Goal: Task Accomplishment & Management: Manage account settings

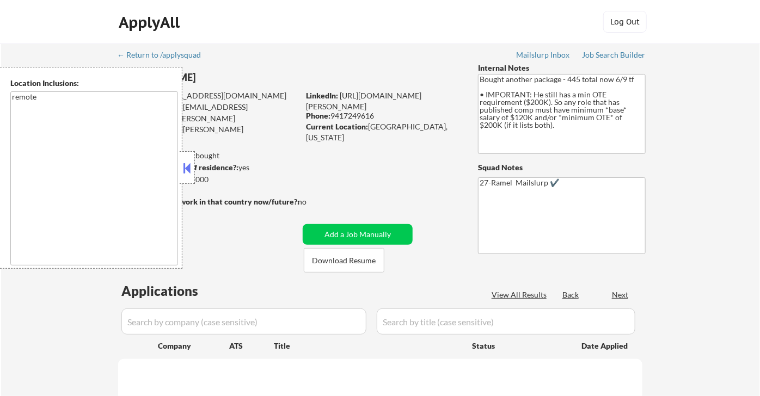
select select ""pending""
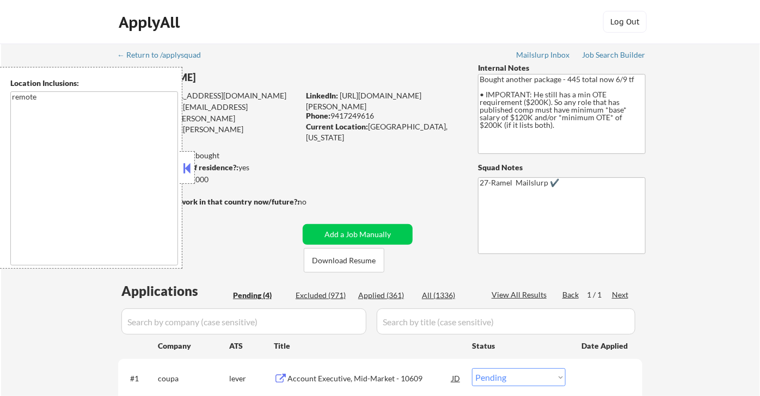
click at [188, 163] on button at bounding box center [187, 168] width 12 height 16
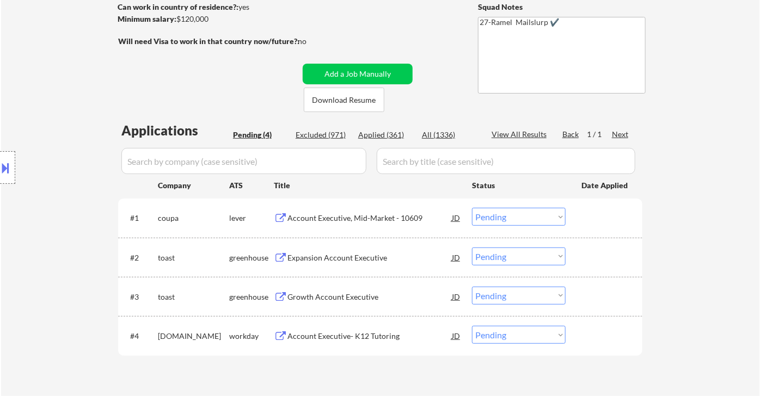
scroll to position [181, 0]
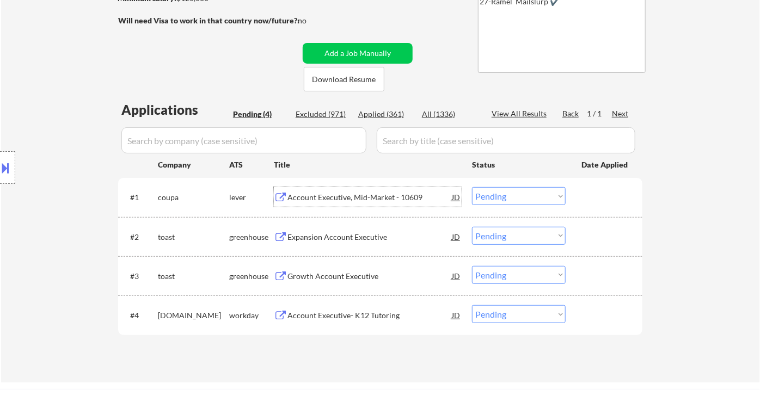
click at [365, 200] on div "Account Executive, Mid-Market - 10609" at bounding box center [369, 197] width 164 height 11
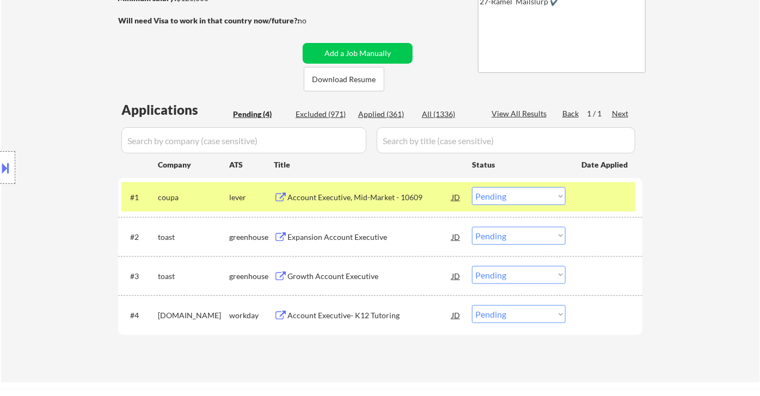
click at [456, 197] on div "JD" at bounding box center [456, 197] width 11 height 20
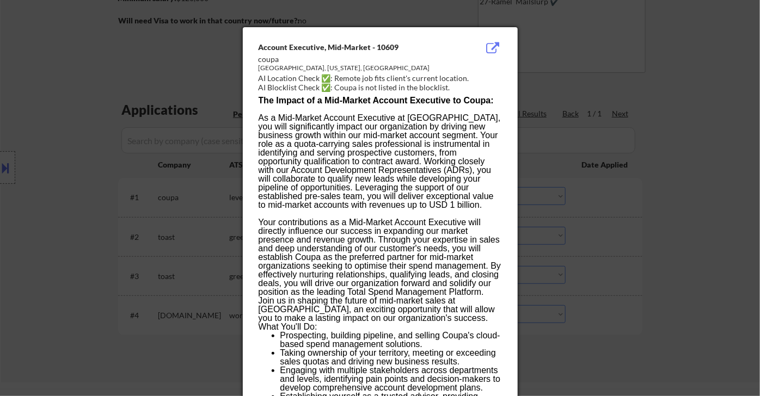
click at [710, 266] on div at bounding box center [380, 198] width 760 height 396
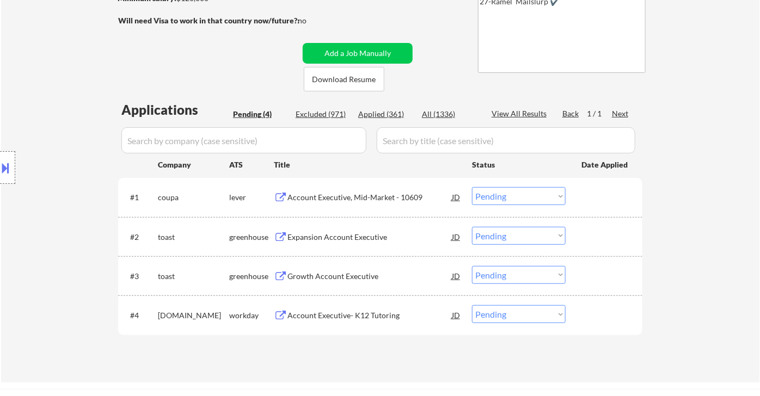
click at [496, 195] on select "Choose an option... Pending Applied Excluded (Questions) Excluded (Expired) Exc…" at bounding box center [519, 196] width 94 height 18
click at [472, 187] on select "Choose an option... Pending Applied Excluded (Questions) Excluded (Expired) Exc…" at bounding box center [519, 196] width 94 height 18
click at [356, 237] on div "Expansion Account Executive" at bounding box center [369, 237] width 164 height 11
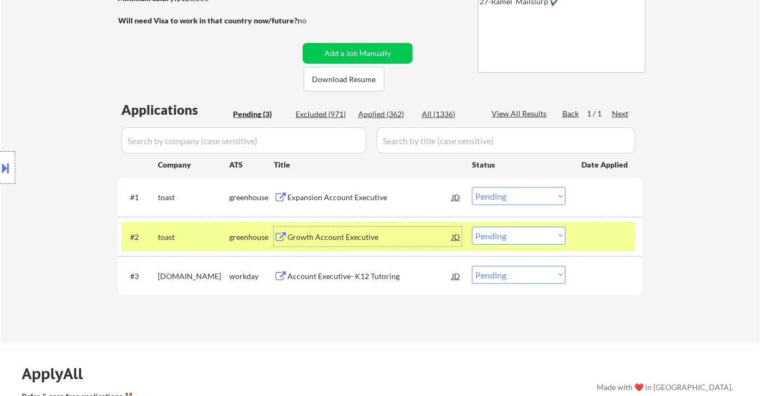
click at [502, 198] on select "Choose an option... Pending Applied Excluded (Questions) Excluded (Expired) Exc…" at bounding box center [519, 196] width 94 height 18
click at [472, 187] on select "Choose an option... Pending Applied Excluded (Questions) Excluded (Expired) Exc…" at bounding box center [519, 196] width 94 height 18
click at [357, 241] on div "Growth Account Executive" at bounding box center [369, 237] width 164 height 11
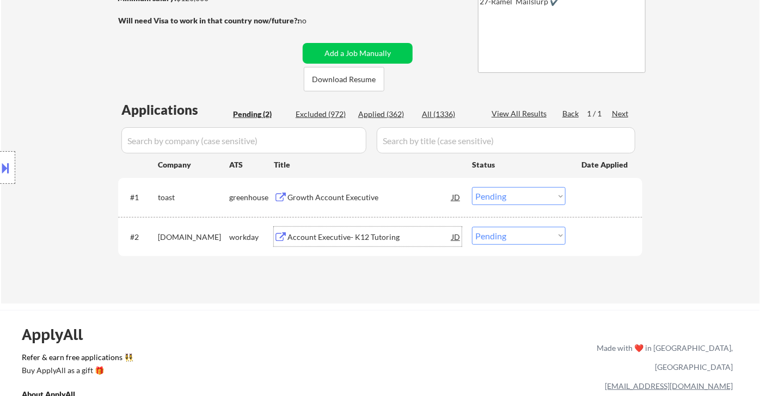
click at [370, 200] on div "Growth Account Executive" at bounding box center [369, 197] width 164 height 11
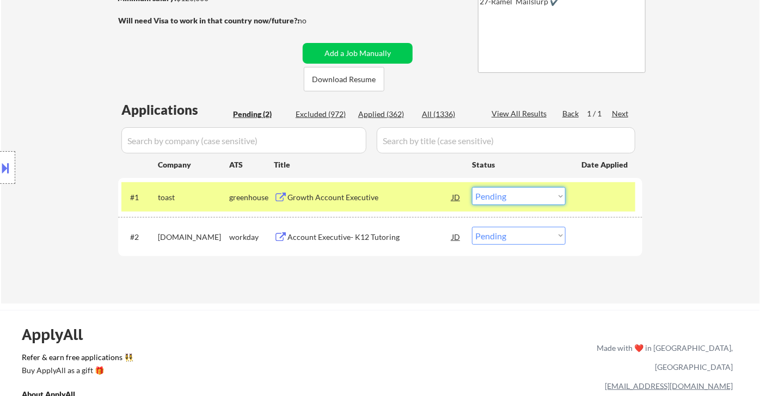
click at [498, 200] on select "Choose an option... Pending Applied Excluded (Questions) Excluded (Expired) Exc…" at bounding box center [519, 196] width 94 height 18
click at [472, 187] on select "Choose an option... Pending Applied Excluded (Questions) Excluded (Expired) Exc…" at bounding box center [519, 196] width 94 height 18
click at [352, 243] on div "Account Executive- K12 Tutoring" at bounding box center [369, 237] width 164 height 20
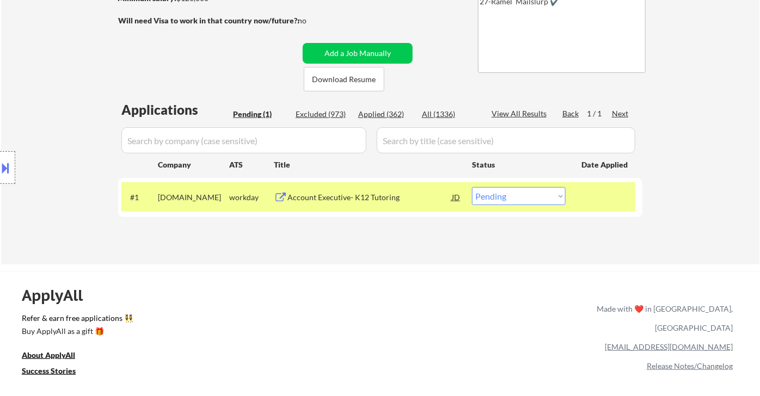
click at [516, 201] on select "Choose an option... Pending Applied Excluded (Questions) Excluded (Expired) Exc…" at bounding box center [519, 196] width 94 height 18
select select ""excluded__bad_match_""
click at [472, 187] on select "Choose an option... Pending Applied Excluded (Questions) Excluded (Expired) Exc…" at bounding box center [519, 196] width 94 height 18
click at [431, 268] on div "← Return to /applysquad Mailslurp Inbox Job Search Builder Peter Cyran User Ema…" at bounding box center [380, 321] width 760 height 1004
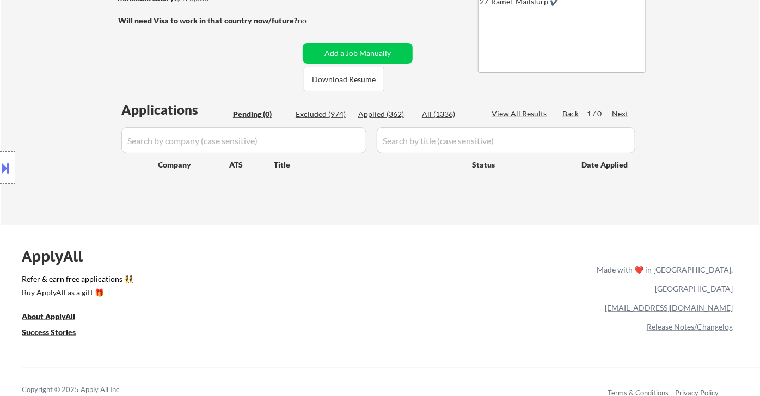
click at [57, 94] on div "Location Inclusions: remote" at bounding box center [97, 168] width 195 height 202
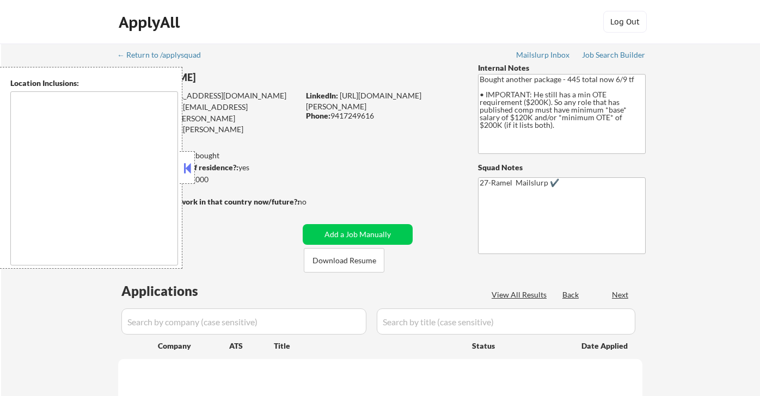
select select ""pending""
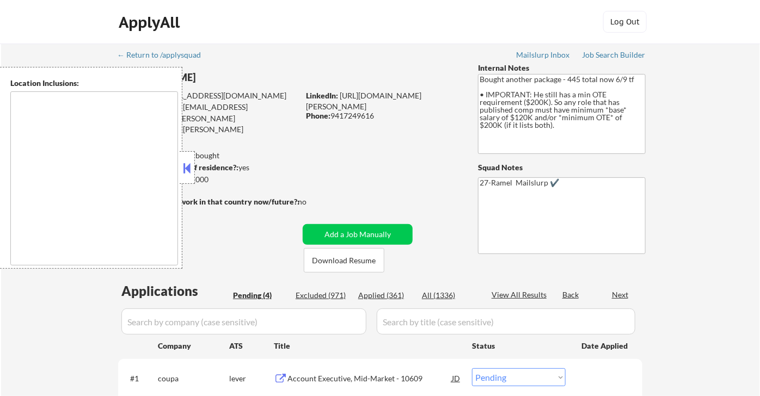
type textarea "remote"
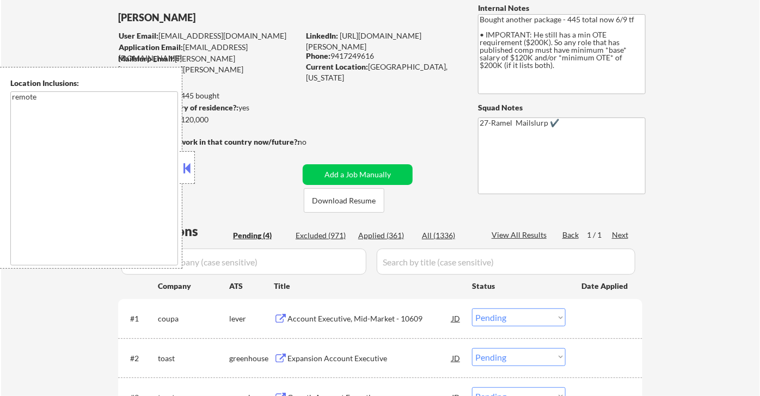
scroll to position [121, 0]
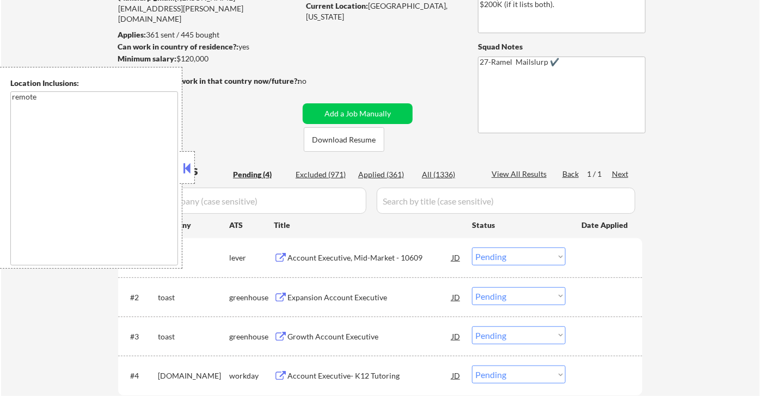
click at [388, 176] on div "Applied (361)" at bounding box center [385, 174] width 54 height 11
select select ""applied""
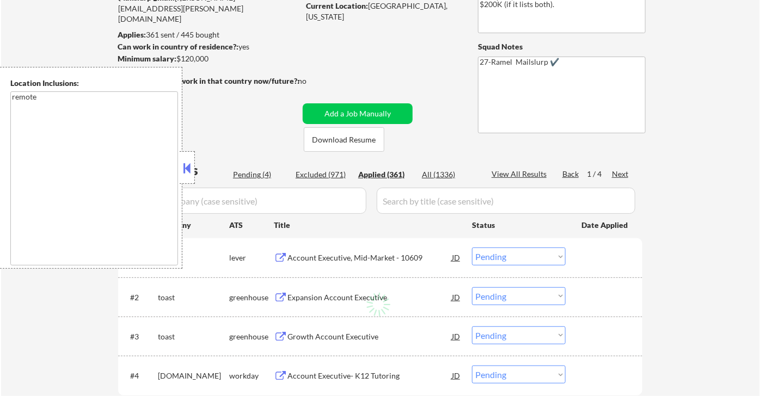
select select ""applied""
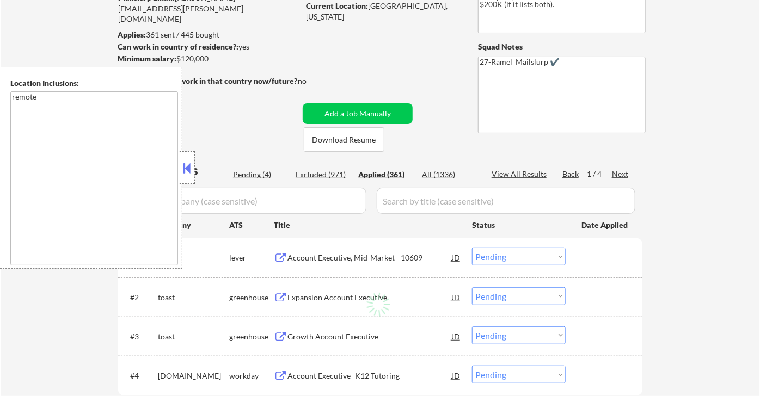
select select ""applied""
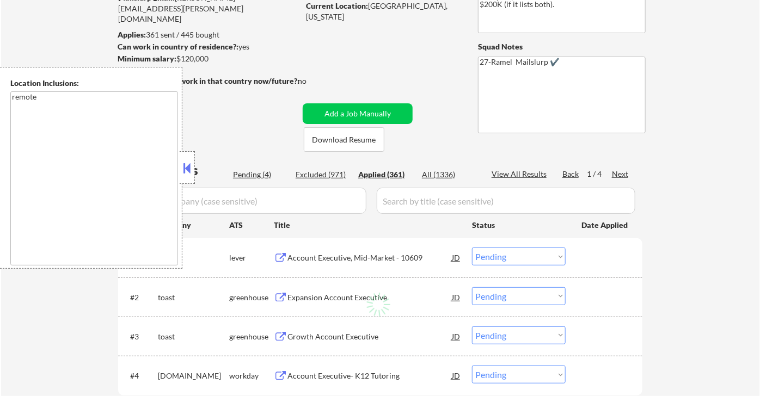
select select ""applied""
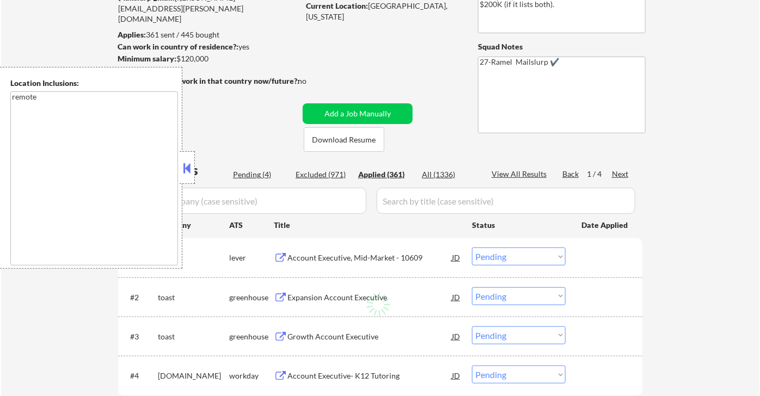
select select ""applied""
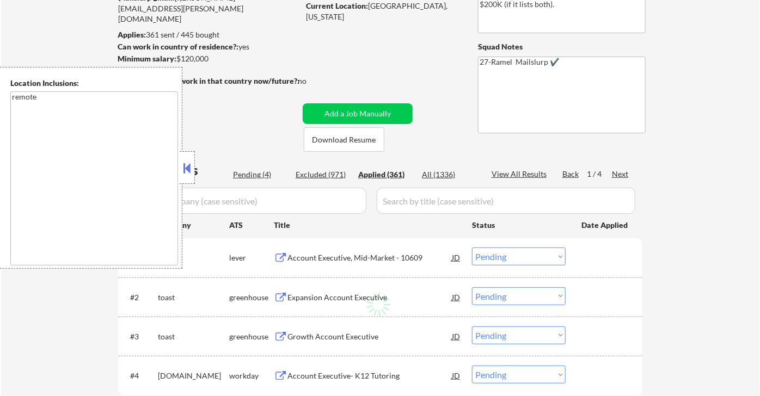
select select ""applied""
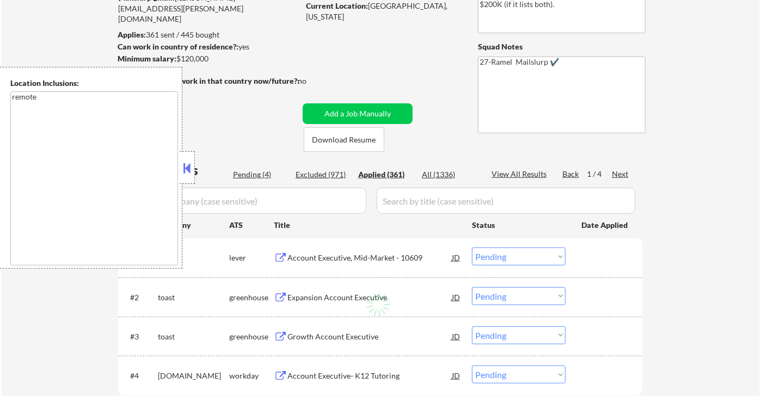
select select ""applied""
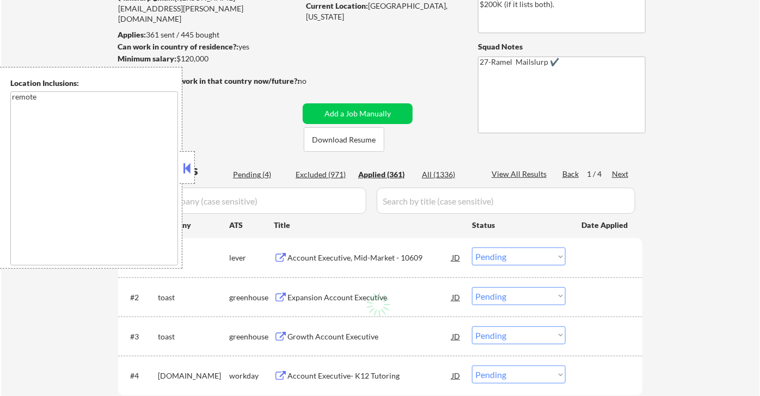
select select ""applied""
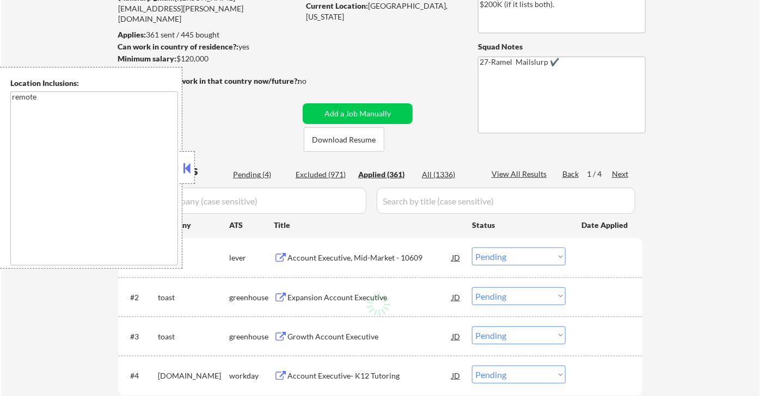
select select ""applied""
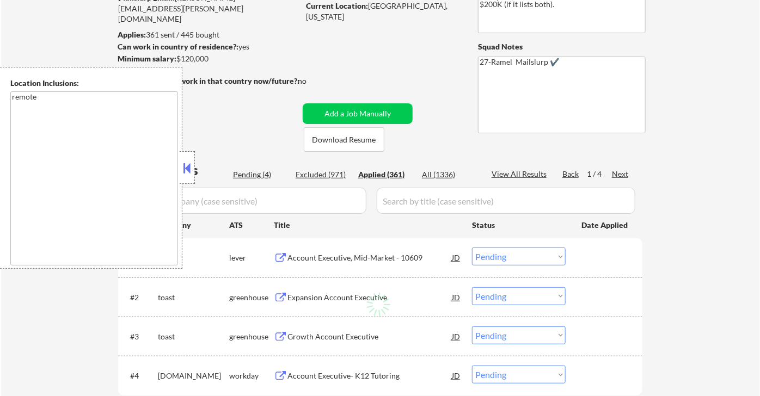
select select ""applied""
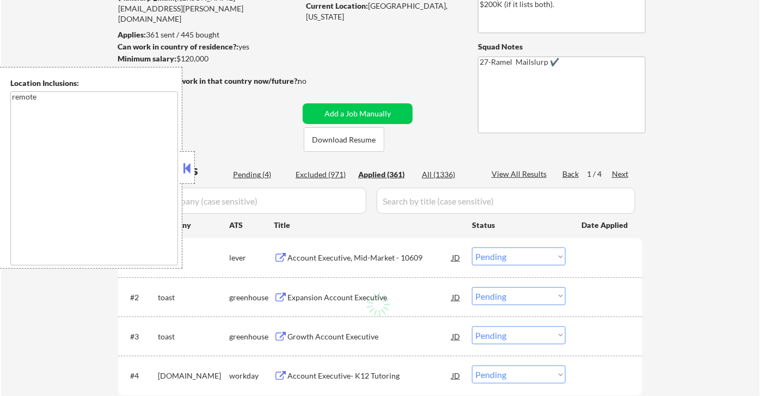
select select ""applied""
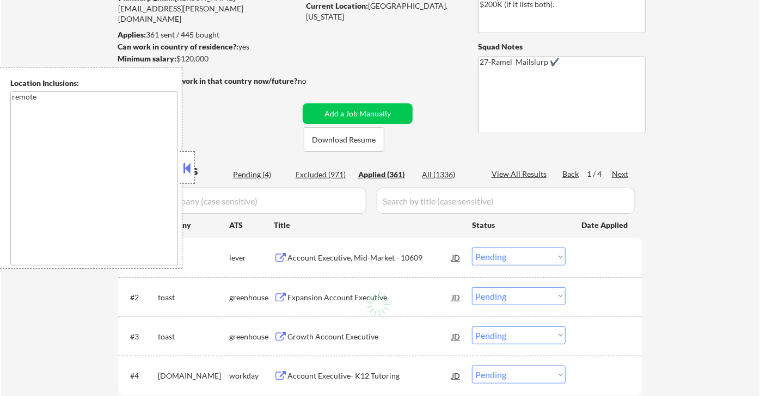
select select ""applied""
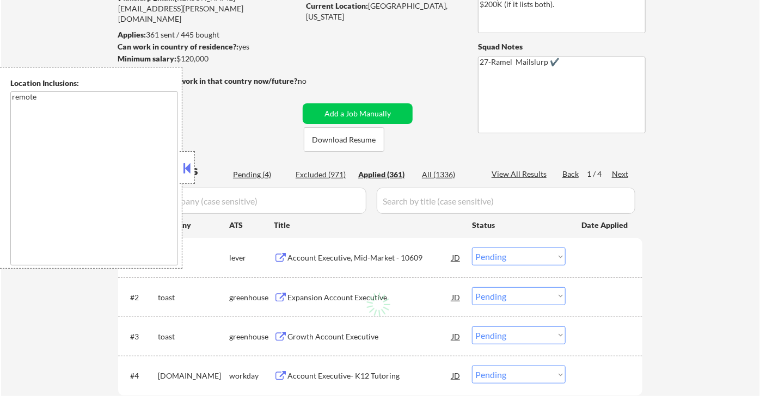
select select ""applied""
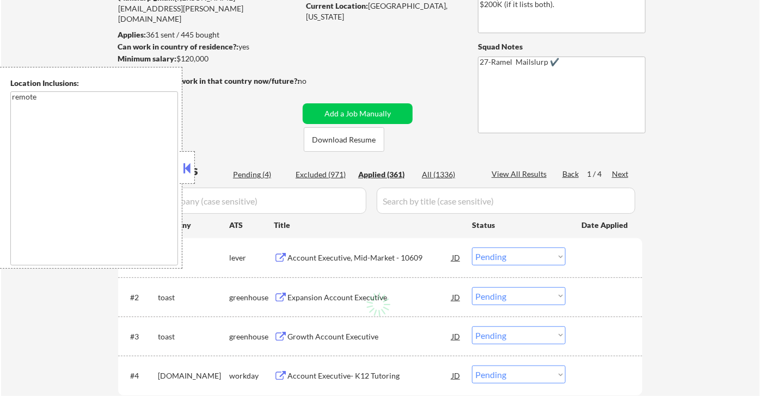
select select ""applied""
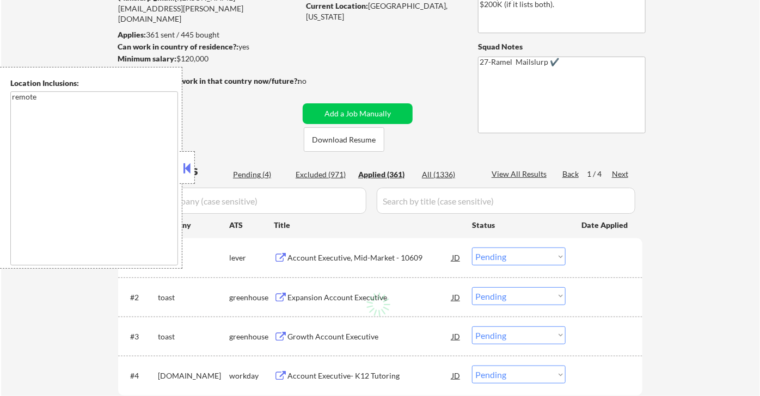
select select ""applied""
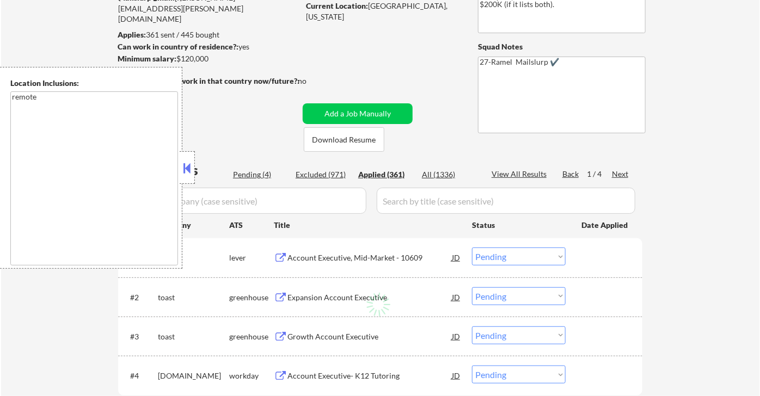
select select ""applied""
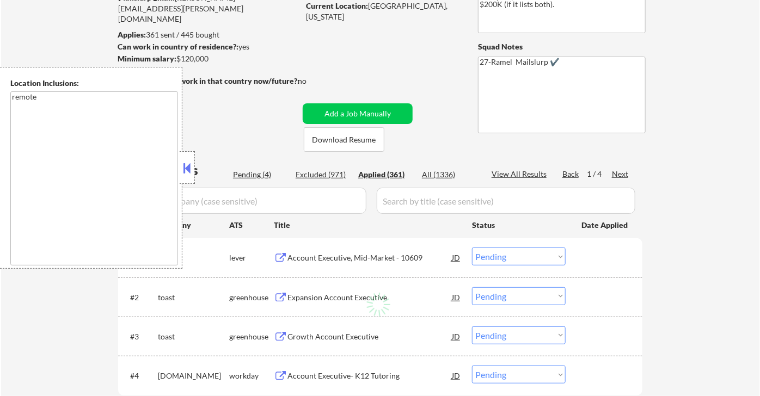
select select ""applied""
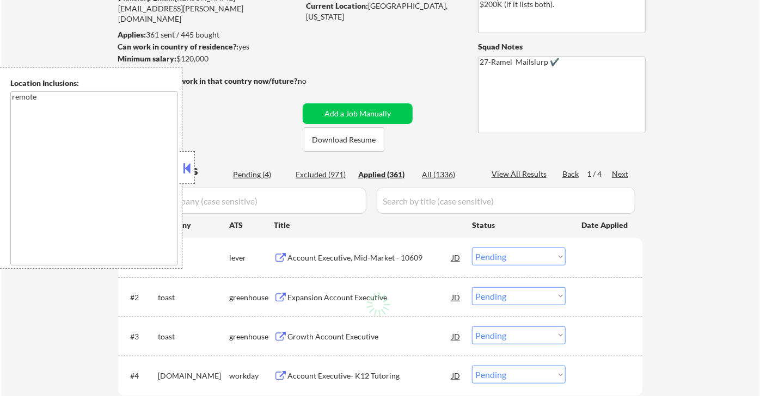
select select ""applied""
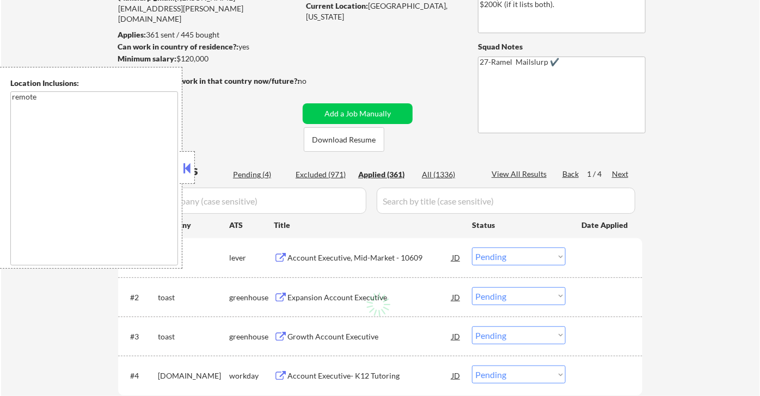
select select ""applied""
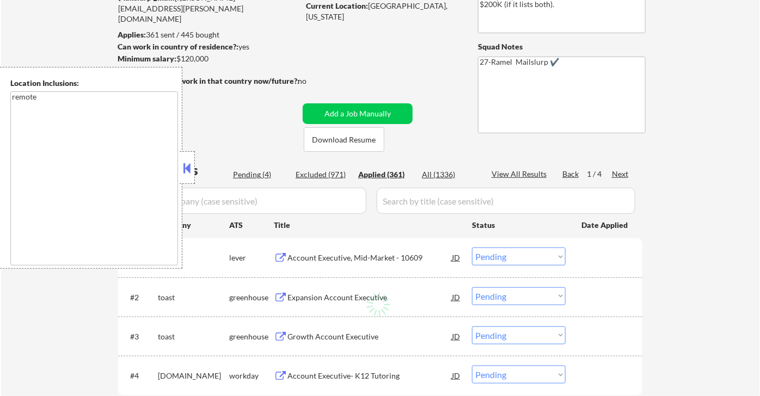
select select ""applied""
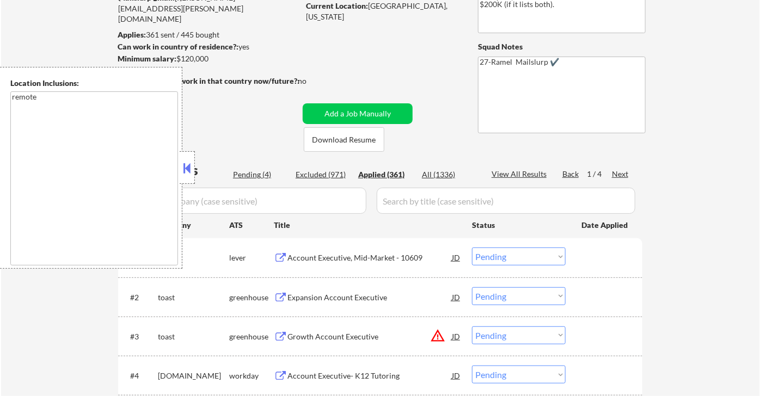
select select ""applied""
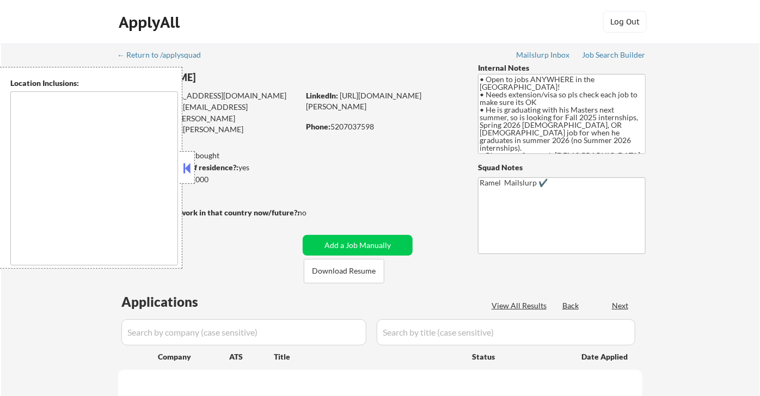
type textarea "country:[GEOGRAPHIC_DATA]"
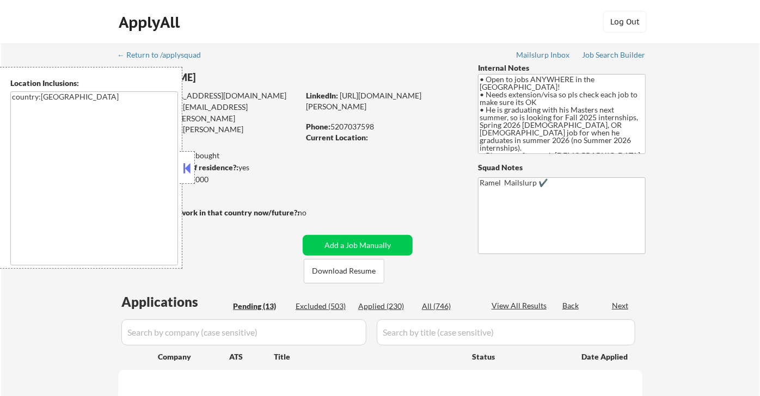
select select ""pending""
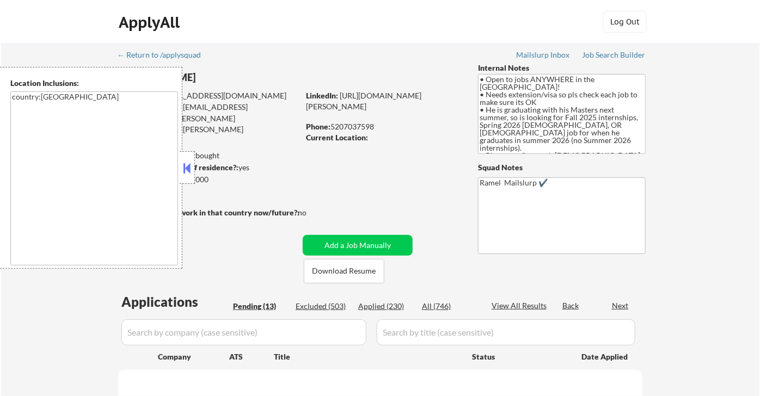
select select ""pending""
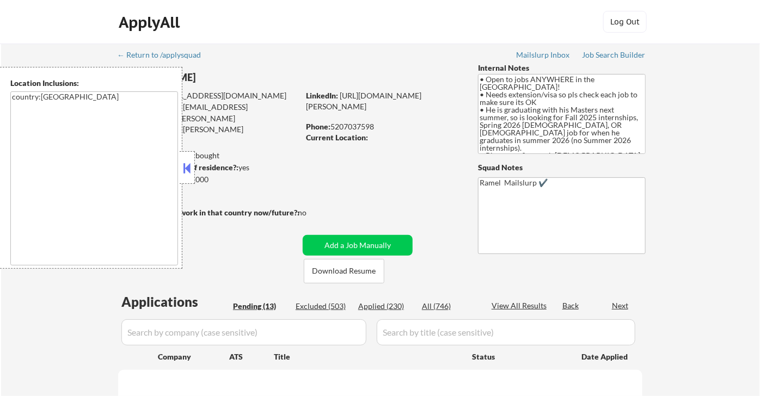
select select ""pending""
click at [190, 171] on button at bounding box center [187, 168] width 12 height 16
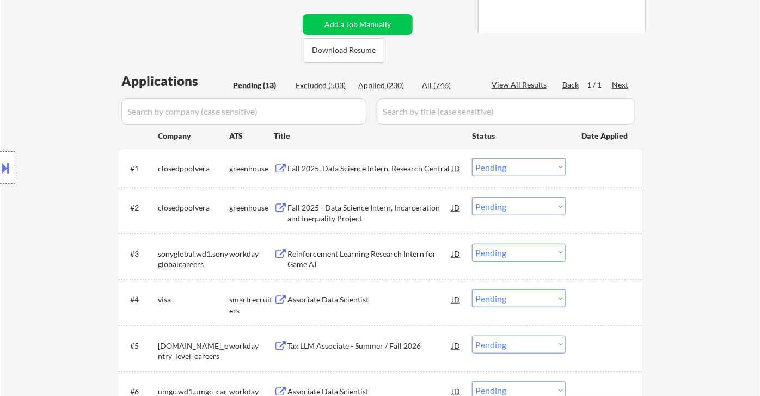
scroll to position [242, 0]
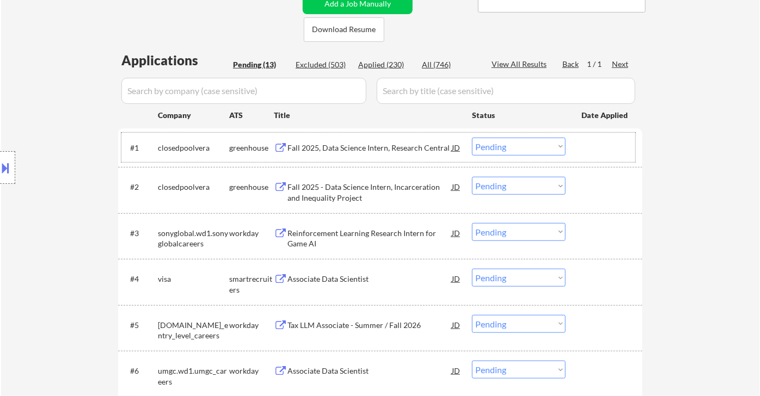
click at [405, 157] on div "#1 closedpoolvera greenhouse Fall 2025, Data Science Intern, Research Central J…" at bounding box center [378, 147] width 514 height 29
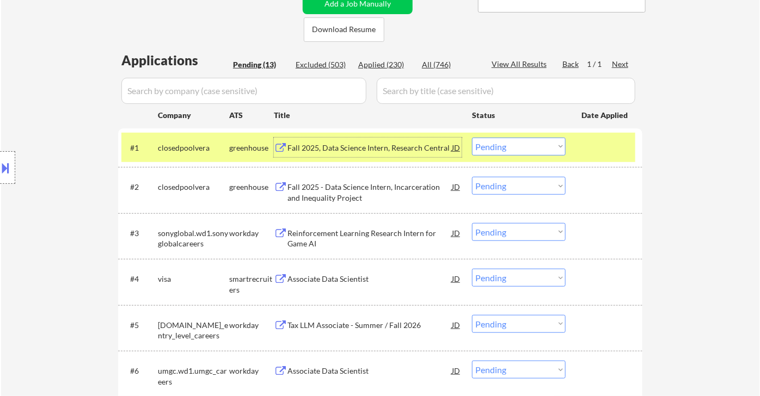
click at [421, 148] on div "Fall 2025, Data Science Intern, Research Central" at bounding box center [369, 148] width 164 height 11
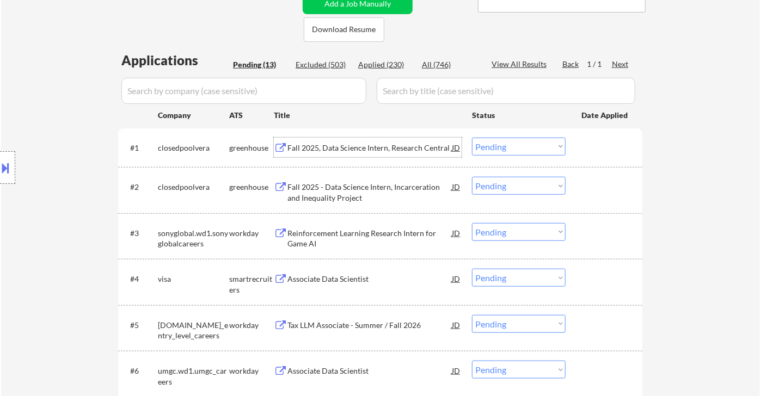
drag, startPoint x: 492, startPoint y: 143, endPoint x: 500, endPoint y: 145, distance: 8.3
click at [496, 144] on select "Choose an option... Pending Applied Excluded (Questions) Excluded (Expired) Exc…" at bounding box center [519, 147] width 94 height 18
click at [472, 138] on select "Choose an option... Pending Applied Excluded (Questions) Excluded (Expired) Exc…" at bounding box center [519, 147] width 94 height 18
click at [371, 193] on div "Fall 2025 - Data Science Intern, Incarceration and Inequality Project" at bounding box center [369, 192] width 164 height 21
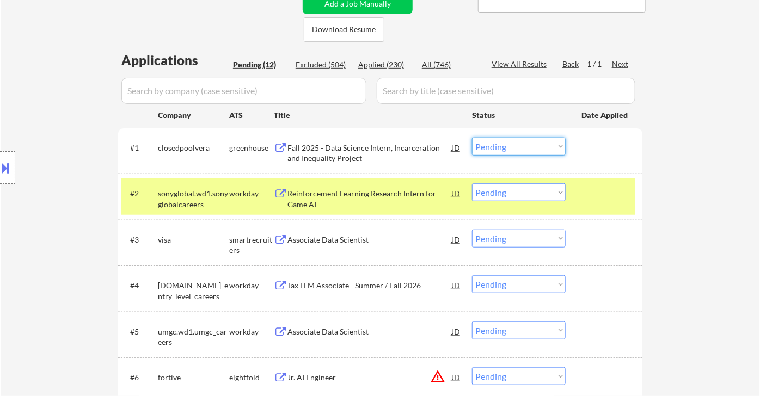
click at [515, 147] on select "Choose an option... Pending Applied Excluded (Questions) Excluded (Expired) Exc…" at bounding box center [519, 147] width 94 height 18
click at [472, 138] on select "Choose an option... Pending Applied Excluded (Questions) Excluded (Expired) Exc…" at bounding box center [519, 147] width 94 height 18
click at [388, 199] on div "Reinforcement Learning Research Intern for Game AI" at bounding box center [369, 198] width 164 height 21
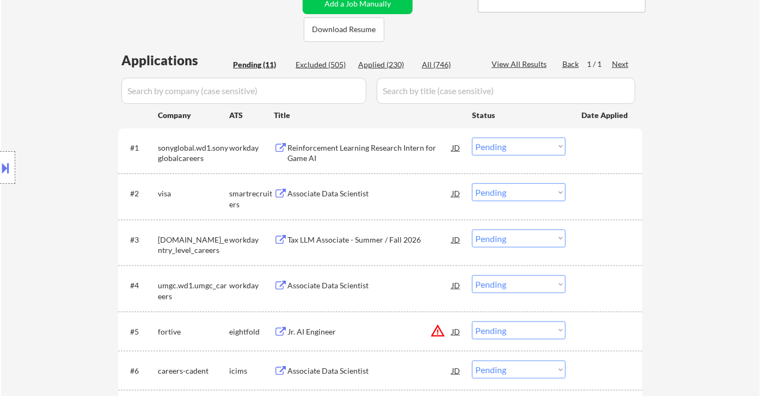
click at [504, 146] on select "Choose an option... Pending Applied Excluded (Questions) Excluded (Expired) Exc…" at bounding box center [519, 147] width 94 height 18
click at [472, 138] on select "Choose an option... Pending Applied Excluded (Questions) Excluded (Expired) Exc…" at bounding box center [519, 147] width 94 height 18
click at [328, 199] on div "Associate Data Scientist" at bounding box center [369, 193] width 164 height 20
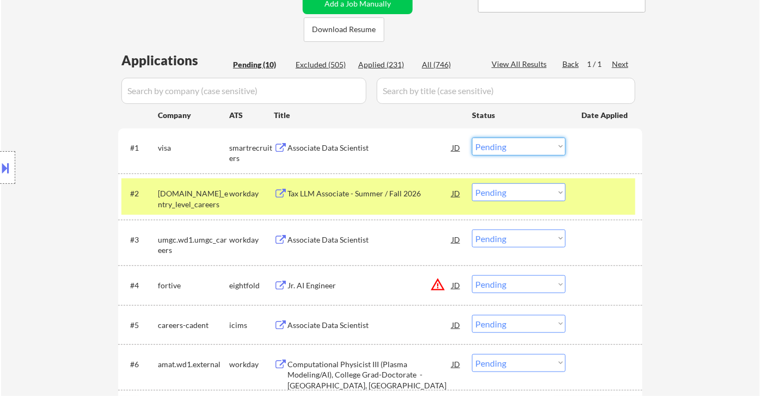
drag, startPoint x: 524, startPoint y: 143, endPoint x: 528, endPoint y: 153, distance: 10.8
click at [524, 143] on select "Choose an option... Pending Applied Excluded (Questions) Excluded (Expired) Exc…" at bounding box center [519, 147] width 94 height 18
click at [472, 138] on select "Choose an option... Pending Applied Excluded (Questions) Excluded (Expired) Exc…" at bounding box center [519, 147] width 94 height 18
click at [383, 195] on div "Tax LLM Associate - Summer / Fall 2026" at bounding box center [369, 193] width 164 height 11
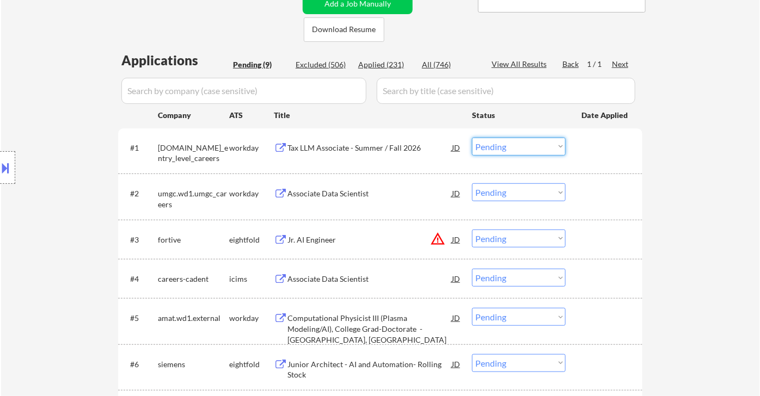
drag, startPoint x: 509, startPoint y: 146, endPoint x: 515, endPoint y: 154, distance: 9.4
click at [509, 146] on select "Choose an option... Pending Applied Excluded (Questions) Excluded (Expired) Exc…" at bounding box center [519, 147] width 94 height 18
click at [472, 138] on select "Choose an option... Pending Applied Excluded (Questions) Excluded (Expired) Exc…" at bounding box center [519, 147] width 94 height 18
click at [348, 195] on div "Associate Data Scientist" at bounding box center [369, 193] width 164 height 11
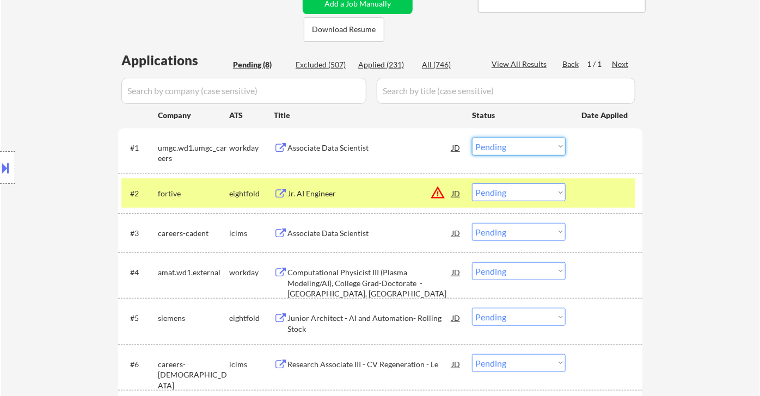
click at [485, 145] on select "Choose an option... Pending Applied Excluded (Questions) Excluded (Expired) Exc…" at bounding box center [519, 147] width 94 height 18
click at [472, 138] on select "Choose an option... Pending Applied Excluded (Questions) Excluded (Expired) Exc…" at bounding box center [519, 147] width 94 height 18
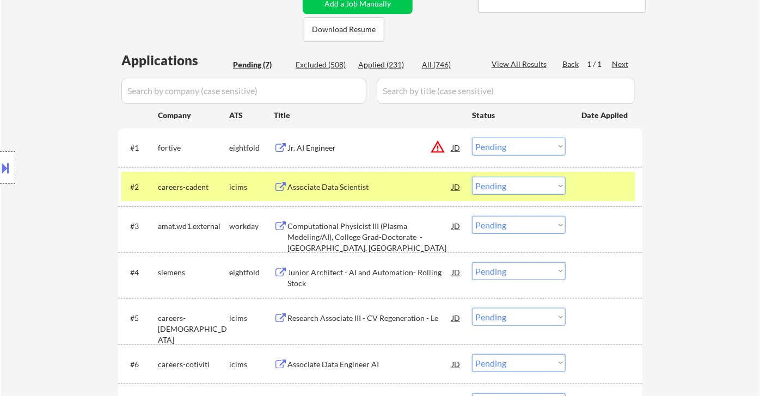
click at [522, 146] on select "Choose an option... Pending Applied Excluded (Questions) Excluded (Expired) Exc…" at bounding box center [519, 147] width 94 height 18
click at [353, 150] on div "Jr. AI Engineer" at bounding box center [369, 148] width 164 height 11
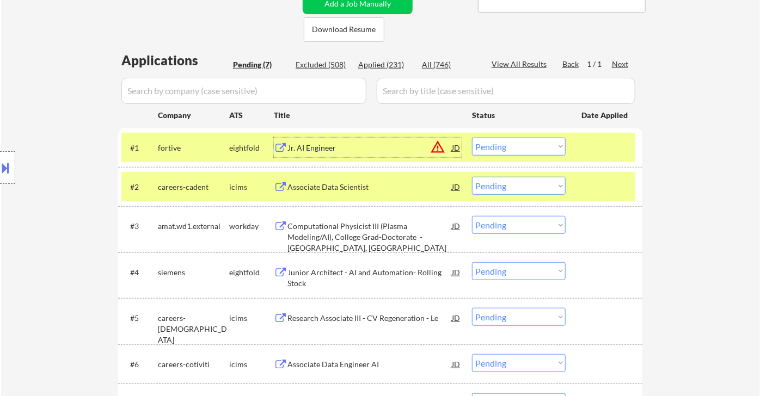
drag, startPoint x: 504, startPoint y: 139, endPoint x: 510, endPoint y: 142, distance: 6.1
click at [504, 139] on select "Choose an option... Pending Applied Excluded (Questions) Excluded (Expired) Exc…" at bounding box center [519, 147] width 94 height 18
click at [472, 138] on select "Choose an option... Pending Applied Excluded (Questions) Excluded (Expired) Exc…" at bounding box center [519, 147] width 94 height 18
click at [367, 189] on div "Associate Data Scientist" at bounding box center [369, 187] width 164 height 11
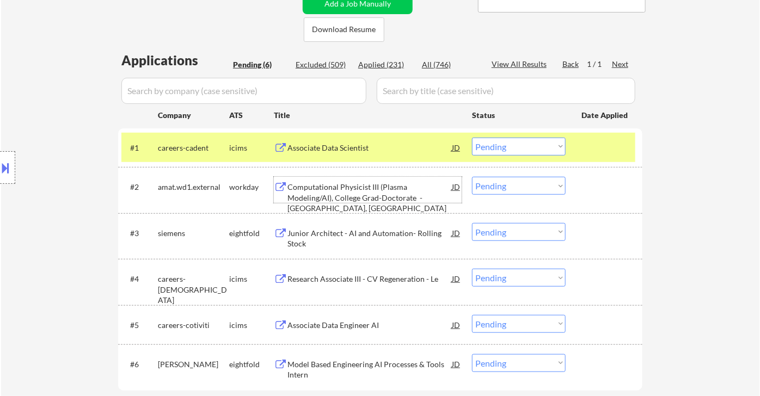
click at [529, 148] on select "Choose an option... Pending Applied Excluded (Questions) Excluded (Expired) Exc…" at bounding box center [519, 147] width 94 height 18
click at [472, 138] on select "Choose an option... Pending Applied Excluded (Questions) Excluded (Expired) Exc…" at bounding box center [519, 147] width 94 height 18
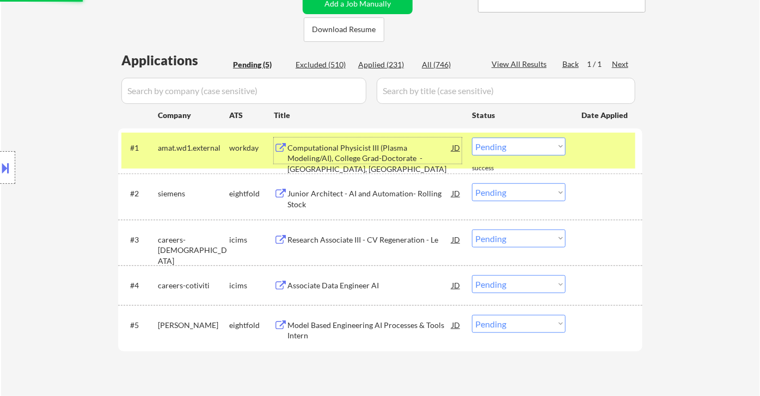
click at [353, 157] on div "Computational Physicist III (Plasma Modeling/AI), College Grad-Doctorate - Sant…" at bounding box center [369, 159] width 164 height 32
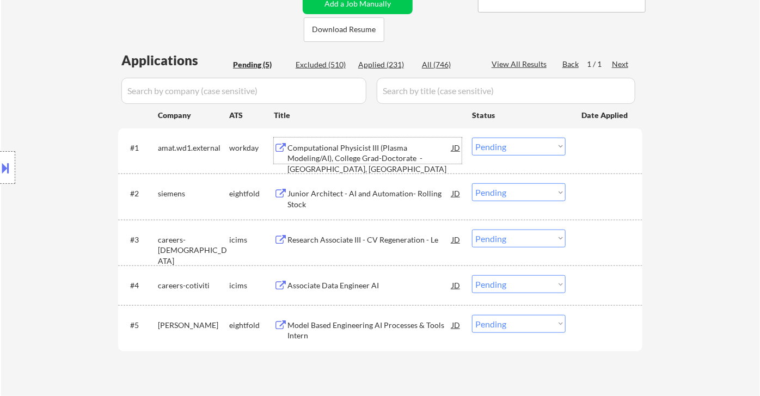
drag, startPoint x: 504, startPoint y: 139, endPoint x: 508, endPoint y: 144, distance: 6.6
click at [504, 139] on select "Choose an option... Pending Applied Excluded (Questions) Excluded (Expired) Exc…" at bounding box center [519, 147] width 94 height 18
click at [472, 138] on select "Choose an option... Pending Applied Excluded (Questions) Excluded (Expired) Exc…" at bounding box center [519, 147] width 94 height 18
click at [360, 195] on div "Junior Architect - AI and Automation- Rolling Stock" at bounding box center [369, 198] width 164 height 21
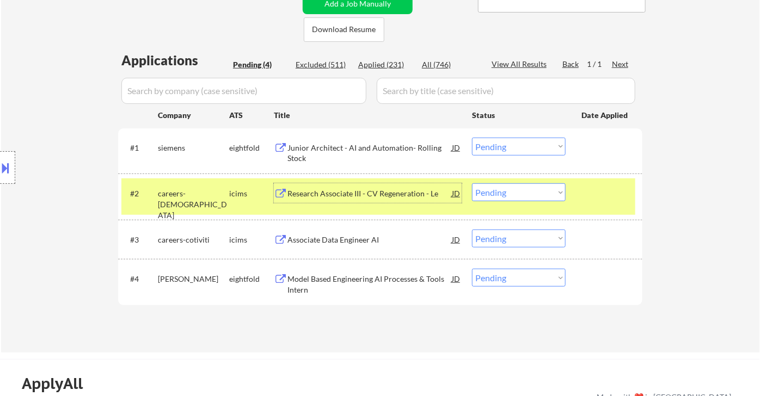
drag, startPoint x: 490, startPoint y: 147, endPoint x: 496, endPoint y: 145, distance: 6.2
click at [491, 147] on select "Choose an option... Pending Applied Excluded (Questions) Excluded (Expired) Exc…" at bounding box center [519, 147] width 94 height 18
click at [472, 138] on select "Choose an option... Pending Applied Excluded (Questions) Excluded (Expired) Exc…" at bounding box center [519, 147] width 94 height 18
click at [356, 187] on div "Research Associate III - CV Regeneration - Le" at bounding box center [369, 193] width 164 height 20
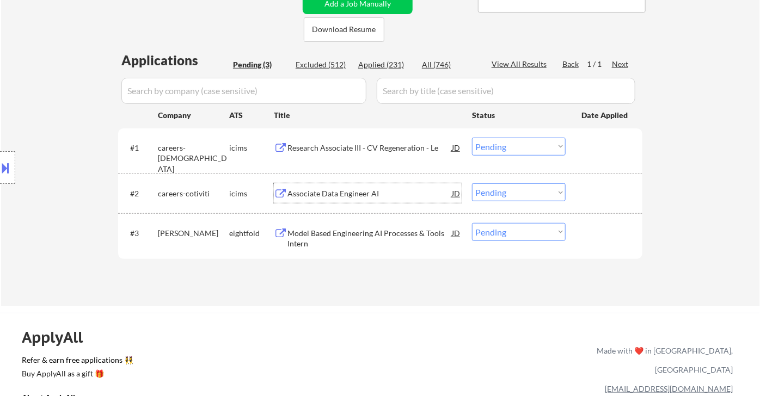
drag, startPoint x: 511, startPoint y: 145, endPoint x: 519, endPoint y: 151, distance: 9.8
click at [511, 145] on select "Choose an option... Pending Applied Excluded (Questions) Excluded (Expired) Exc…" at bounding box center [519, 147] width 94 height 18
click at [472, 138] on select "Choose an option... Pending Applied Excluded (Questions) Excluded (Expired) Exc…" at bounding box center [519, 147] width 94 height 18
click at [370, 194] on div "Associate Data Engineer AI" at bounding box center [369, 193] width 164 height 11
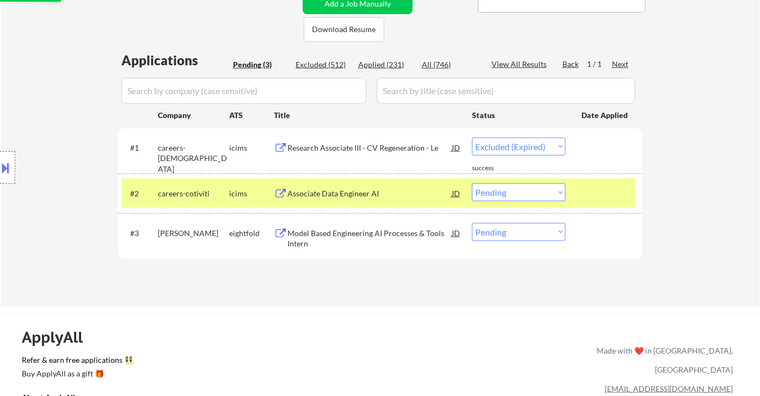
select select ""pending""
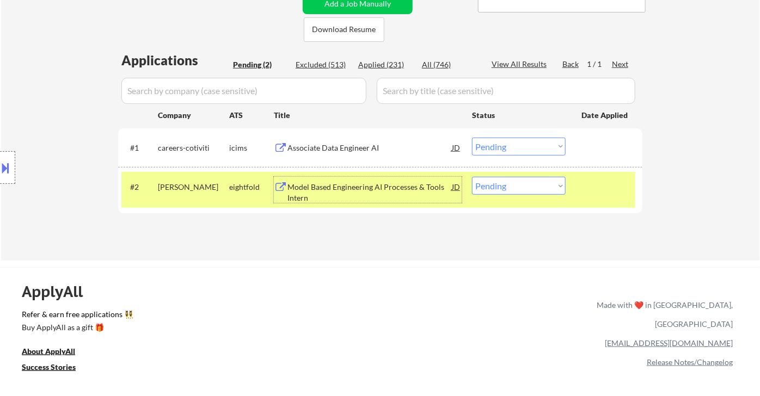
click at [327, 191] on div "Model Based Engineering AI Processes & Tools Intern" at bounding box center [369, 192] width 164 height 21
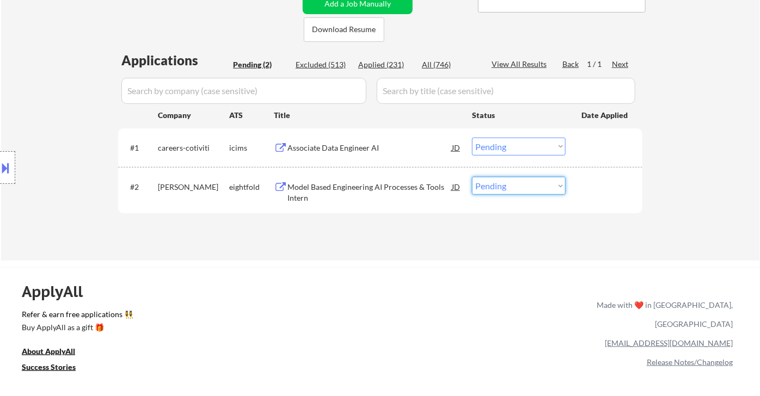
drag, startPoint x: 493, startPoint y: 185, endPoint x: 499, endPoint y: 192, distance: 9.3
click at [493, 185] on select "Choose an option... Pending Applied Excluded (Questions) Excluded (Expired) Exc…" at bounding box center [519, 186] width 94 height 18
select select ""excluded__expired_""
click at [472, 177] on select "Choose an option... Pending Applied Excluded (Questions) Excluded (Expired) Exc…" at bounding box center [519, 186] width 94 height 18
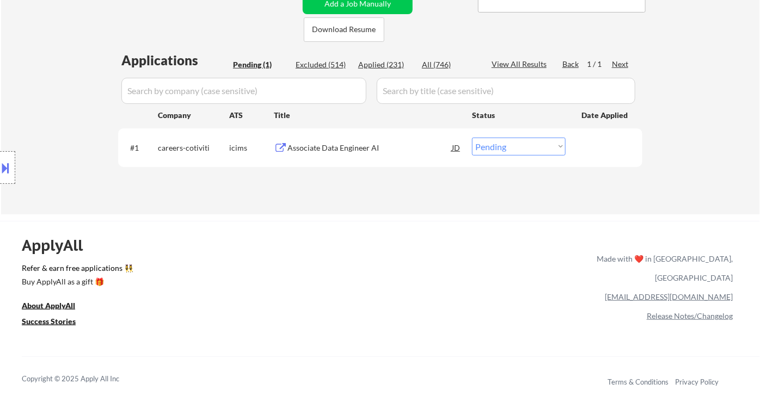
click at [530, 151] on select "Choose an option... Pending Applied Excluded (Questions) Excluded (Expired) Exc…" at bounding box center [519, 147] width 94 height 18
click at [472, 138] on select "Choose an option... Pending Applied Excluded (Questions) Excluded (Expired) Exc…" at bounding box center [519, 147] width 94 height 18
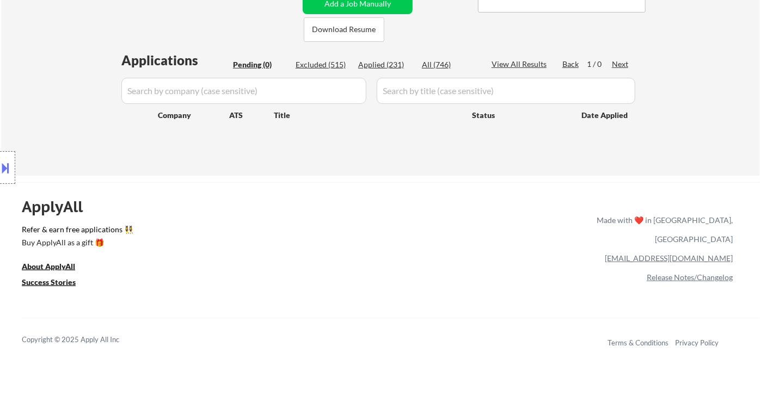
click at [39, 85] on div "Location Inclusions: country:US" at bounding box center [97, 168] width 195 height 202
click at [389, 65] on div "Applied (231)" at bounding box center [385, 64] width 54 height 11
click at [55, 75] on div "Location Inclusions: country:US" at bounding box center [97, 168] width 195 height 202
select select ""applied""
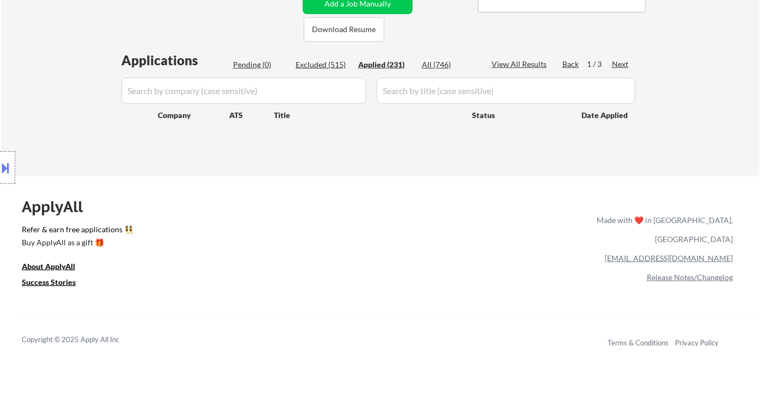
select select ""applied""
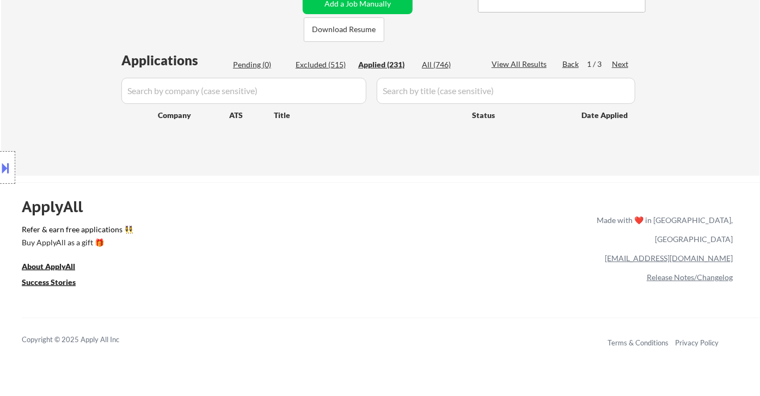
select select ""applied""
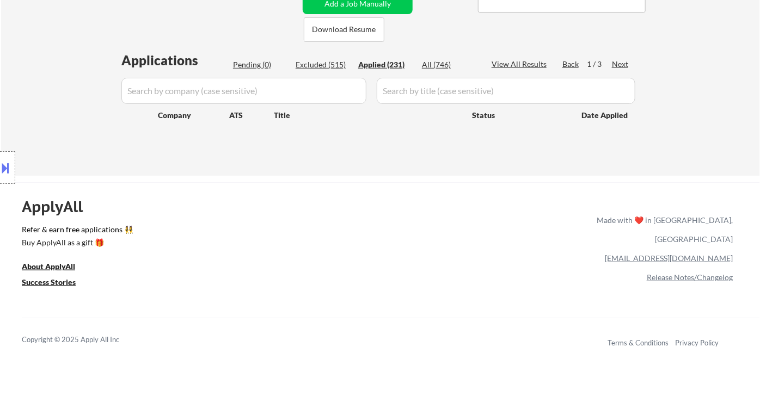
select select ""applied""
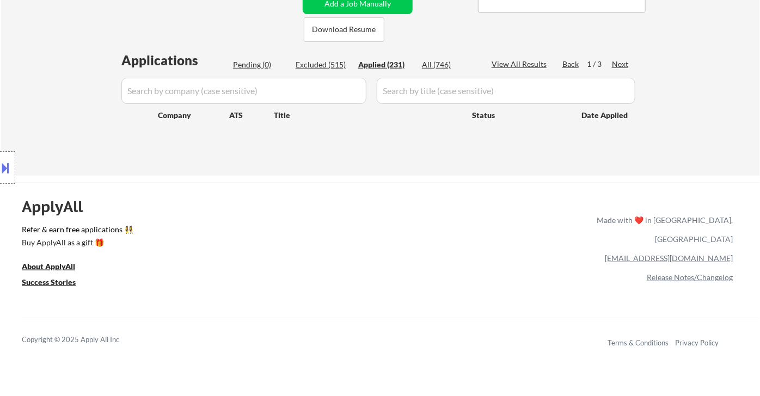
select select ""applied""
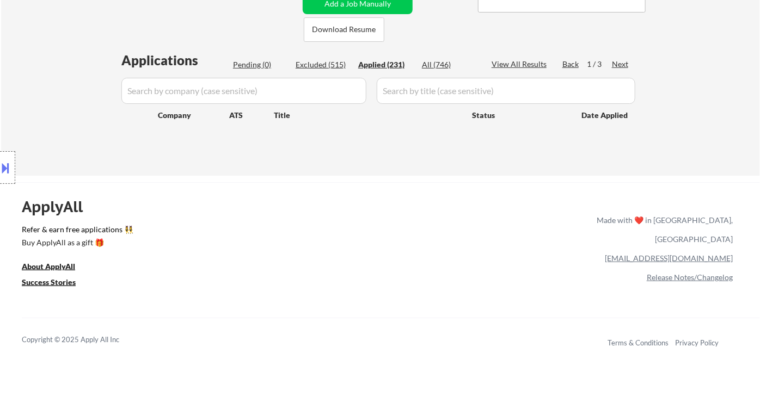
select select ""applied""
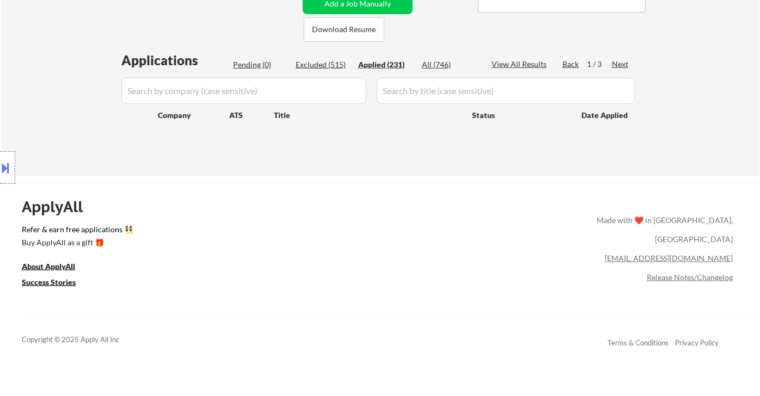
select select ""applied""
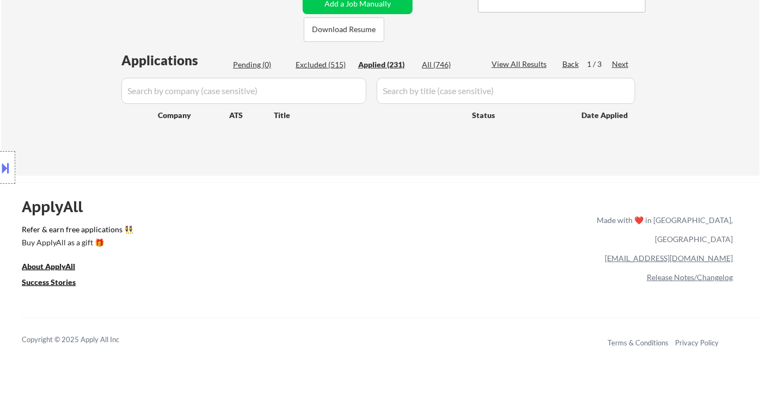
select select ""applied""
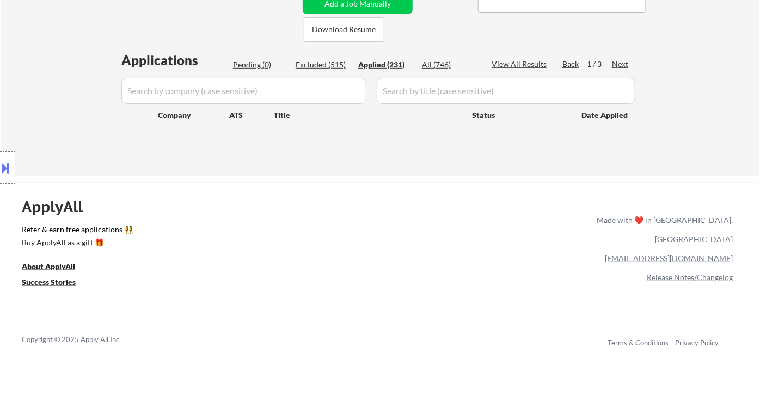
select select ""applied""
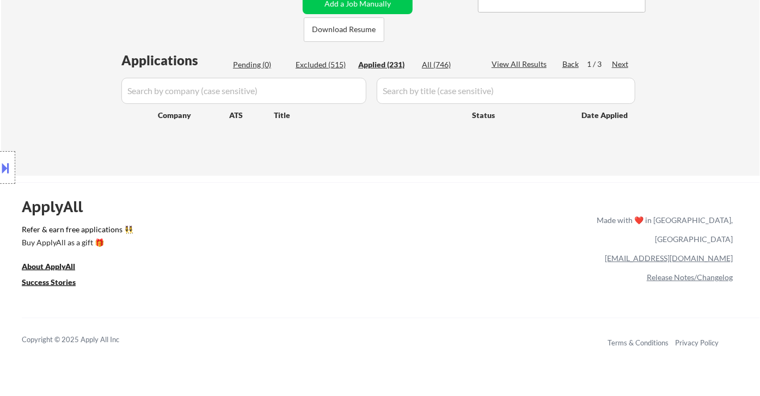
select select ""applied""
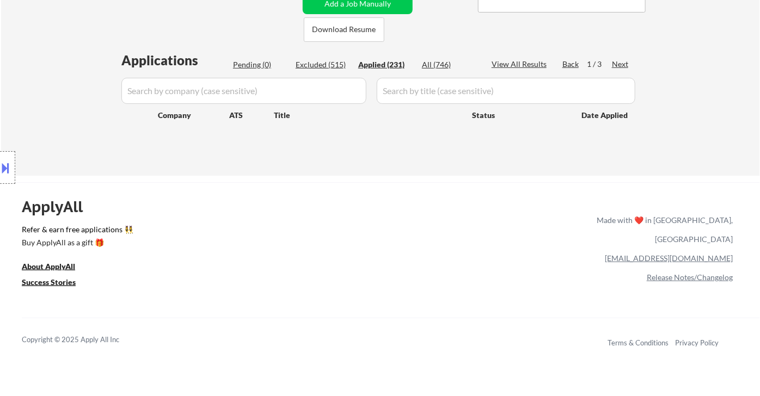
select select ""applied""
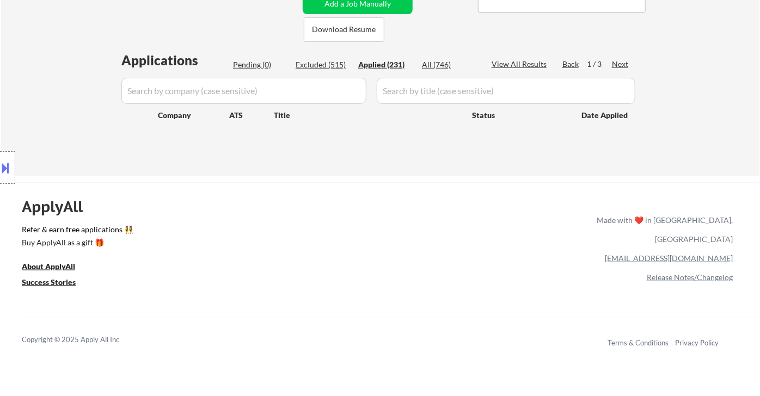
select select ""applied""
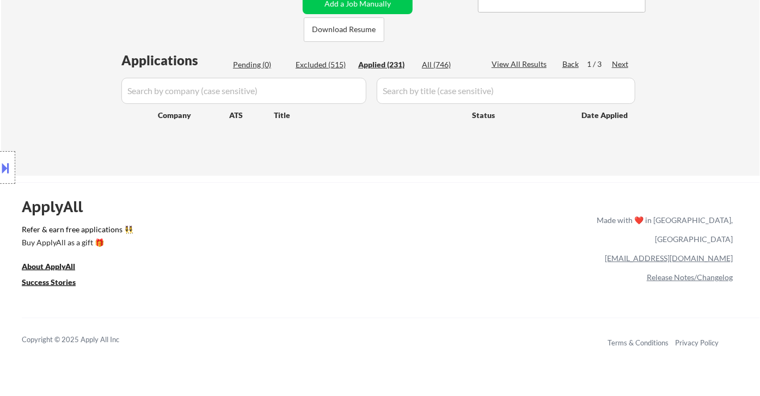
select select ""applied""
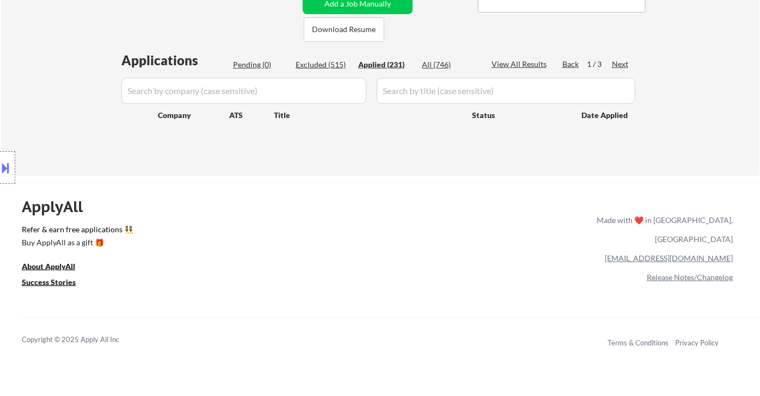
select select ""applied""
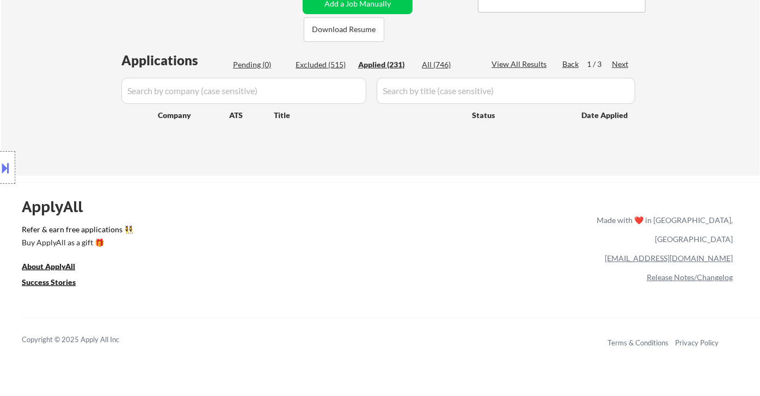
select select ""applied""
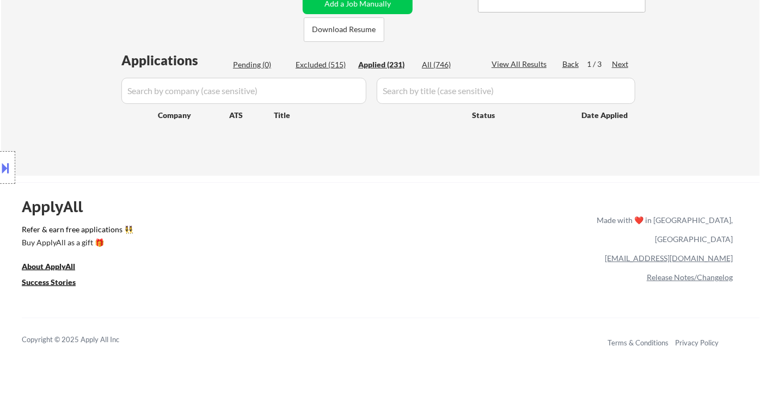
select select ""applied""
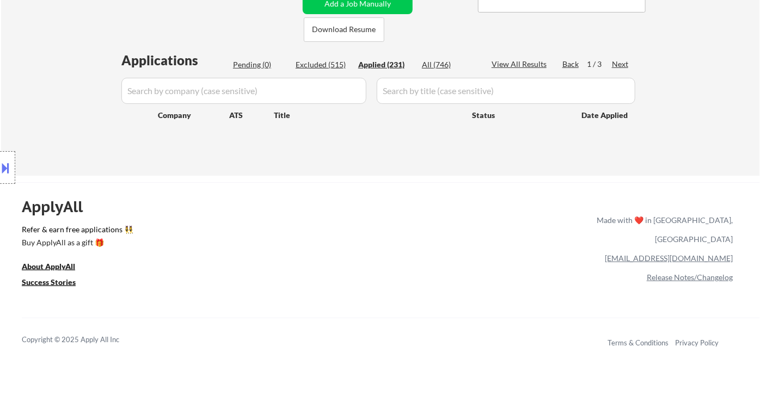
select select ""applied""
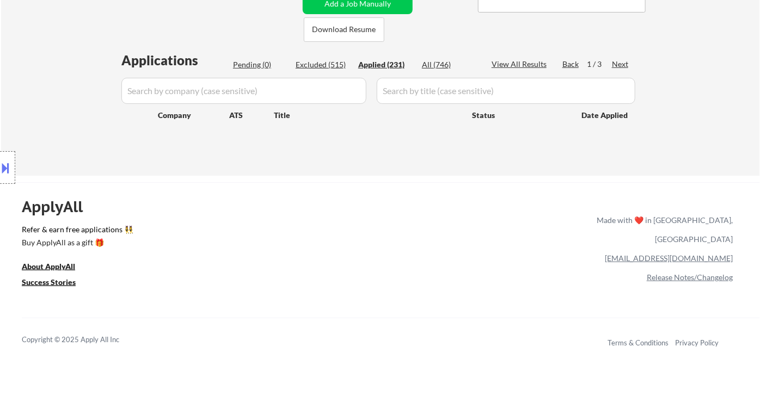
select select ""applied""
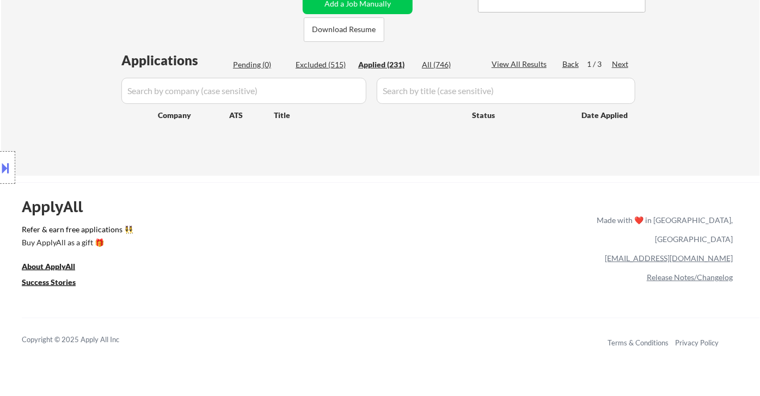
select select ""applied""
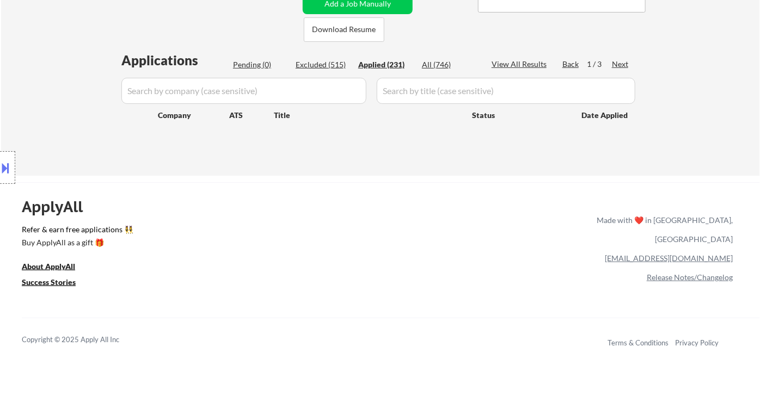
select select ""applied""
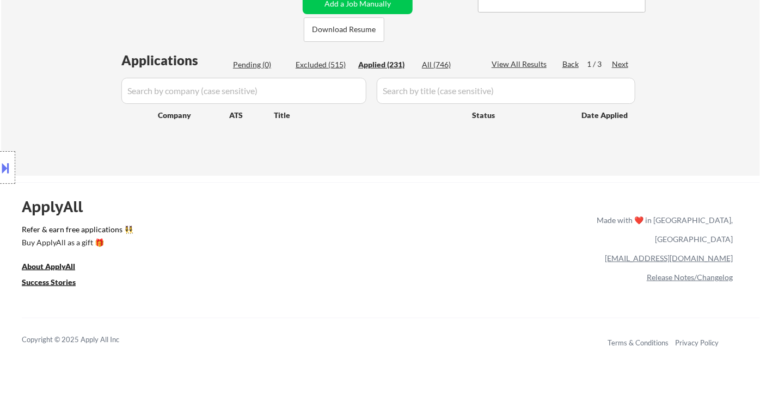
select select ""applied""
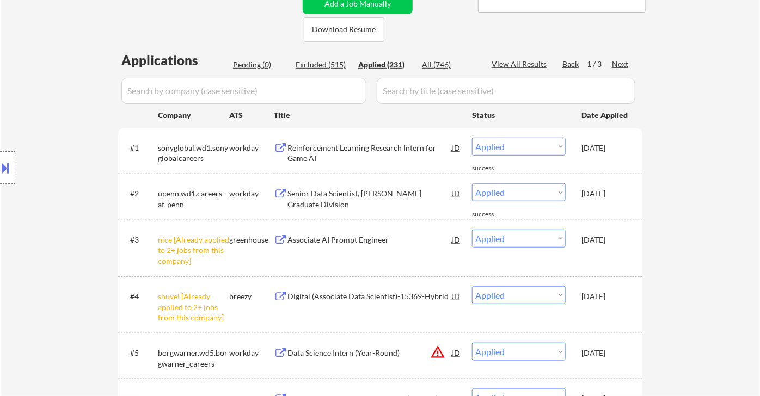
click at [43, 88] on div "Location Inclusions: country:US" at bounding box center [97, 168] width 195 height 202
click at [47, 113] on div "Location Inclusions: country:US" at bounding box center [97, 168] width 195 height 202
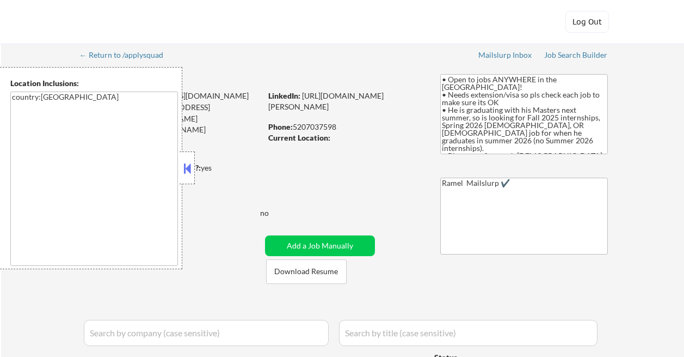
select select ""pending""
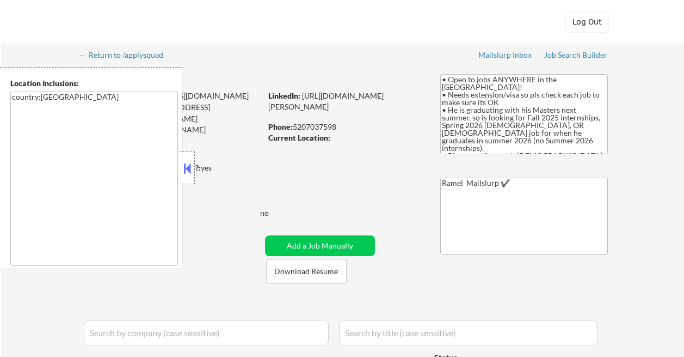
select select ""pending""
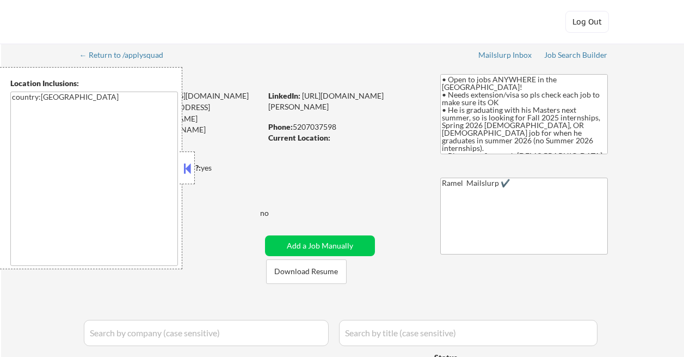
select select ""pending""
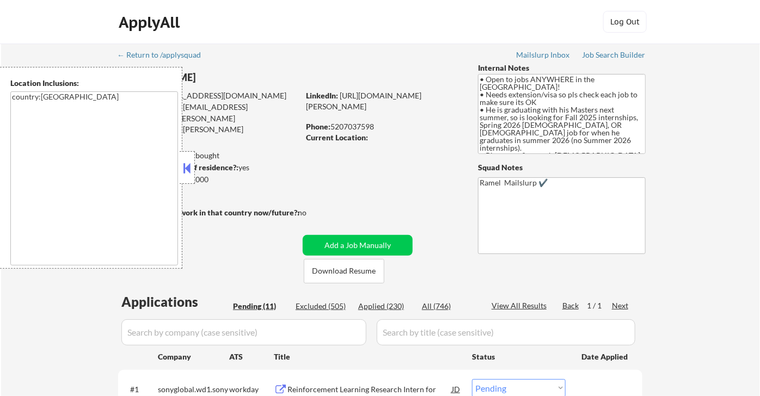
click at [182, 167] on button at bounding box center [187, 168] width 12 height 16
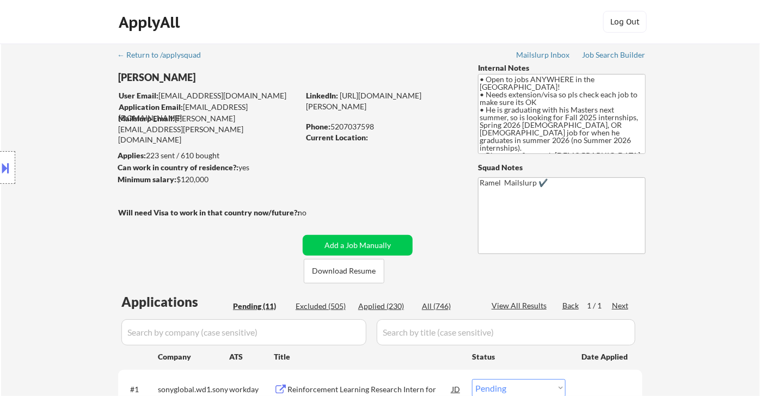
click at [364, 127] on div "Phone: 5207037598" at bounding box center [383, 126] width 154 height 11
copy div "5207037598"
select select ""pending""
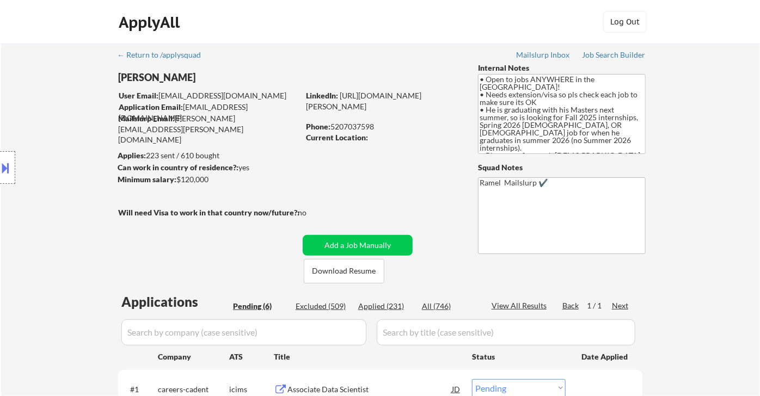
click at [396, 305] on div "Applied (231)" at bounding box center [385, 306] width 54 height 11
click at [521, 307] on div "View All Results" at bounding box center [521, 306] width 58 height 11
click at [537, 305] on div "View All Results" at bounding box center [521, 306] width 58 height 11
select select ""applied""
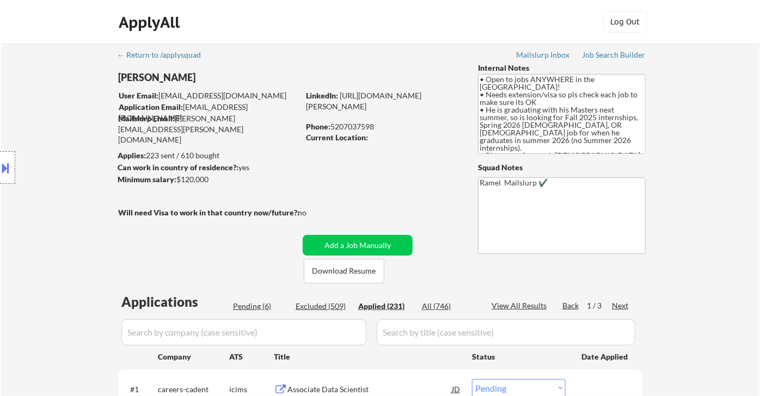
select select ""applied""
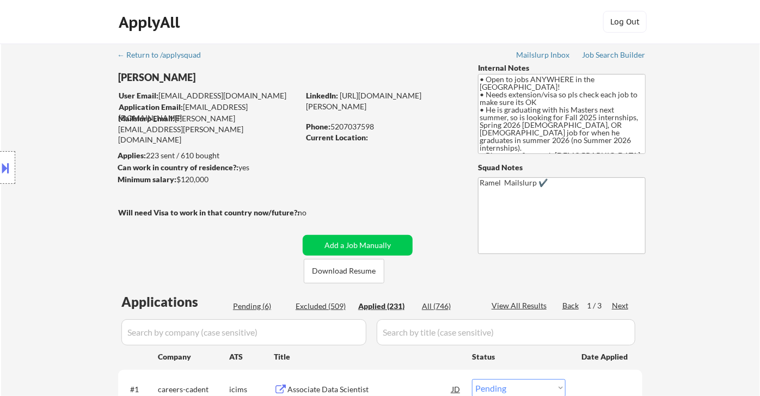
select select ""applied""
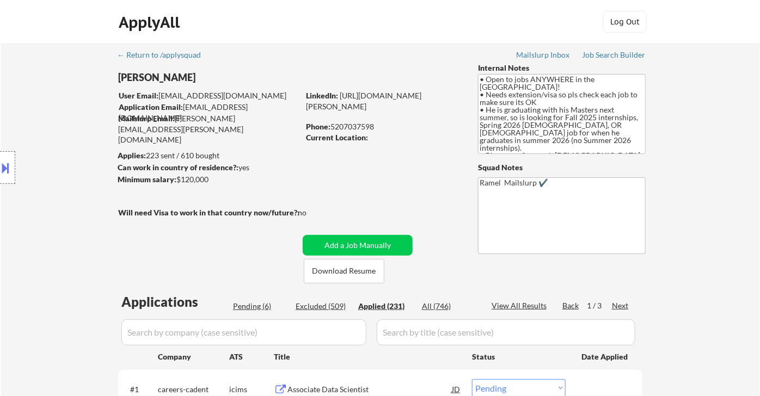
select select ""applied""
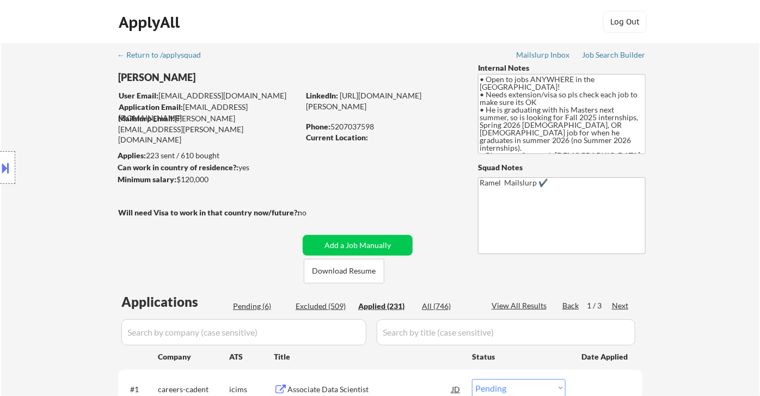
select select ""applied""
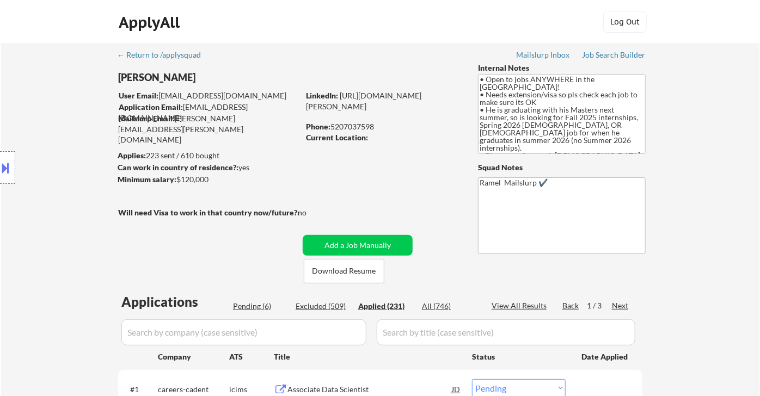
select select ""applied""
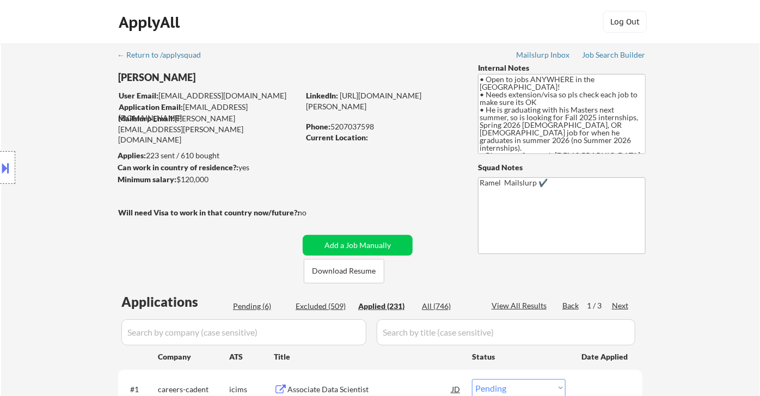
select select ""applied""
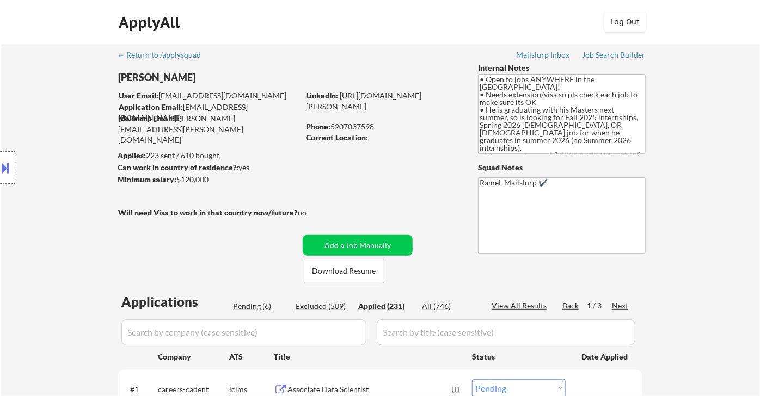
select select ""applied""
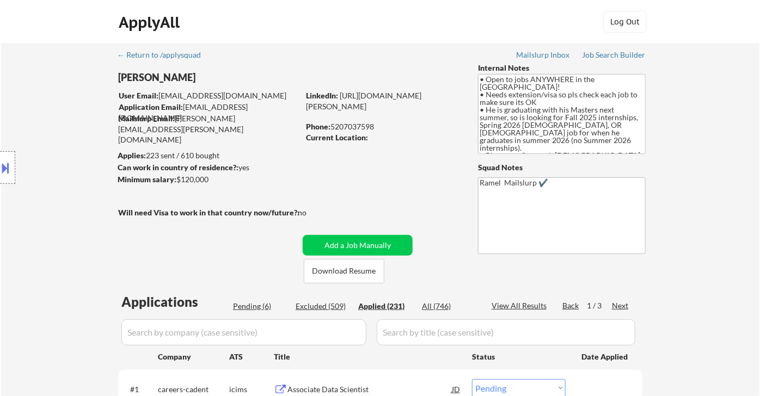
select select ""applied""
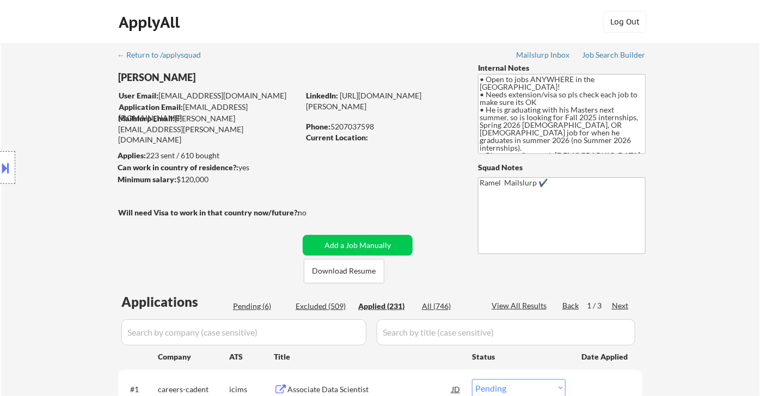
select select ""applied""
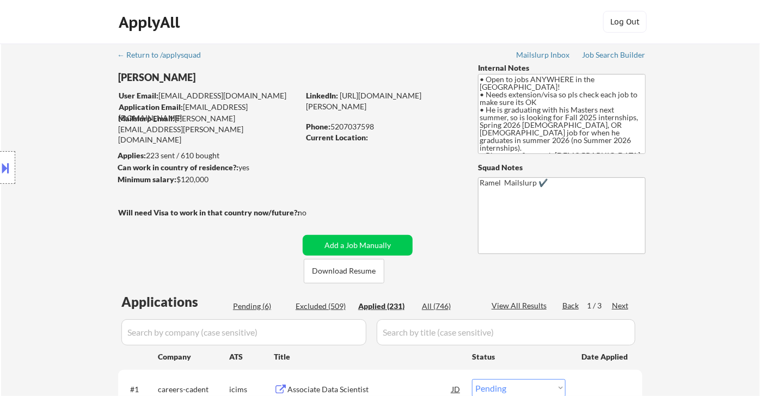
select select ""applied""
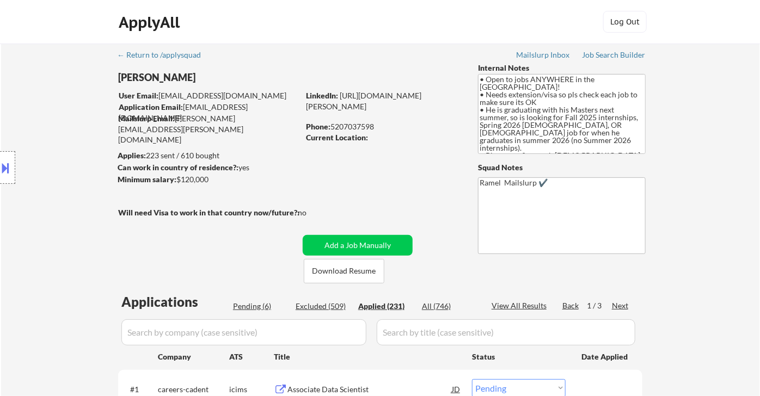
select select ""applied""
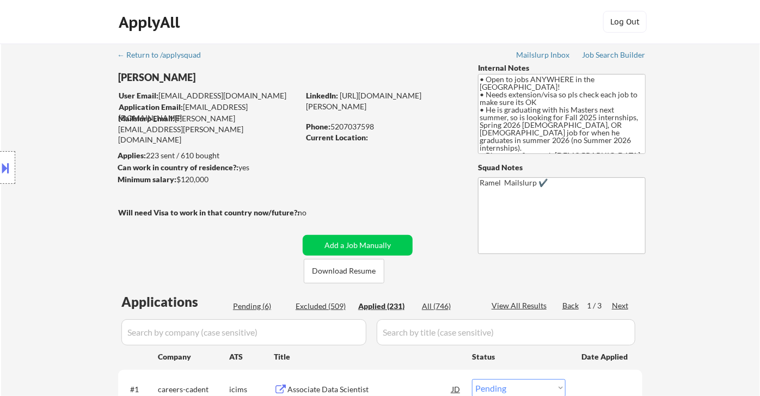
select select ""applied""
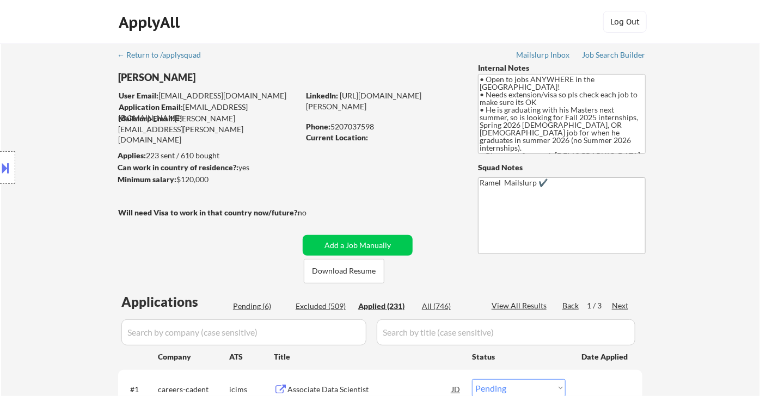
select select ""applied""
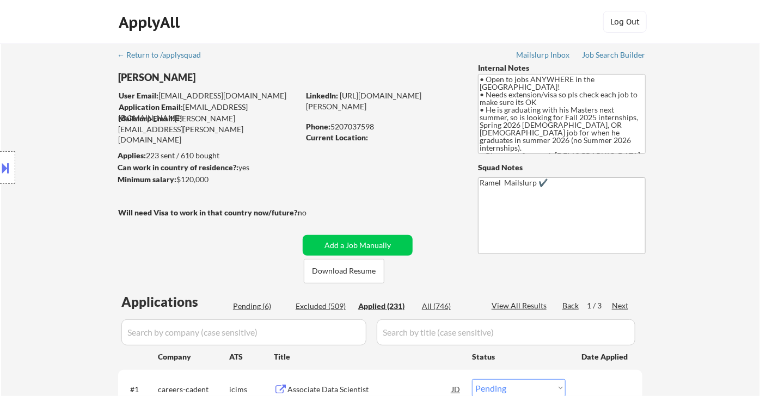
select select ""applied""
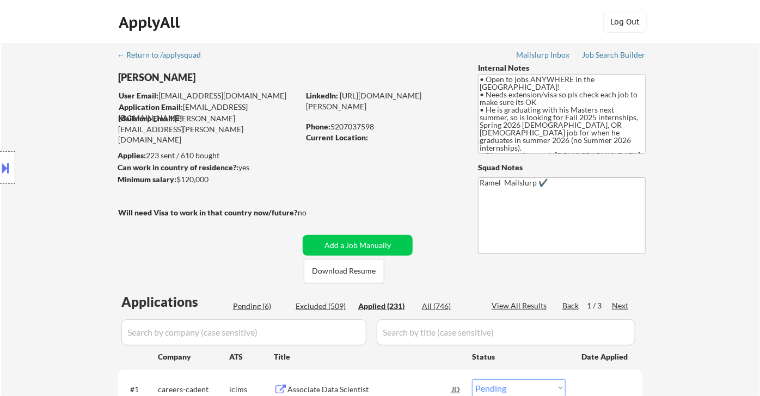
select select ""applied""
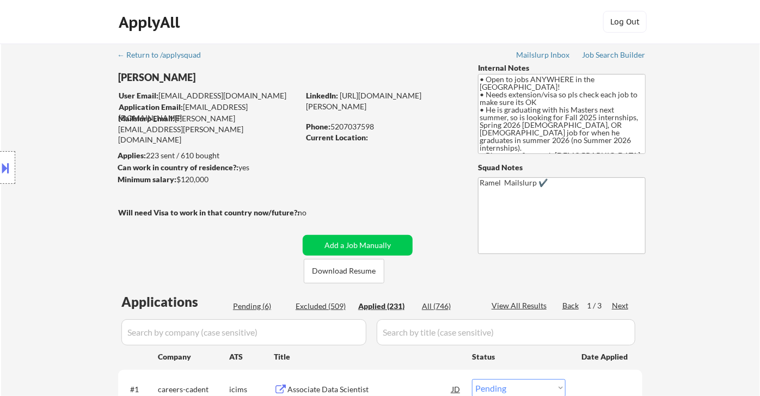
select select ""applied""
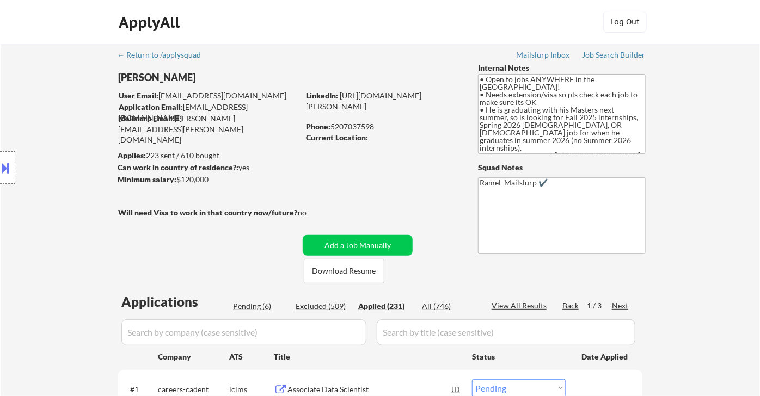
select select ""applied""
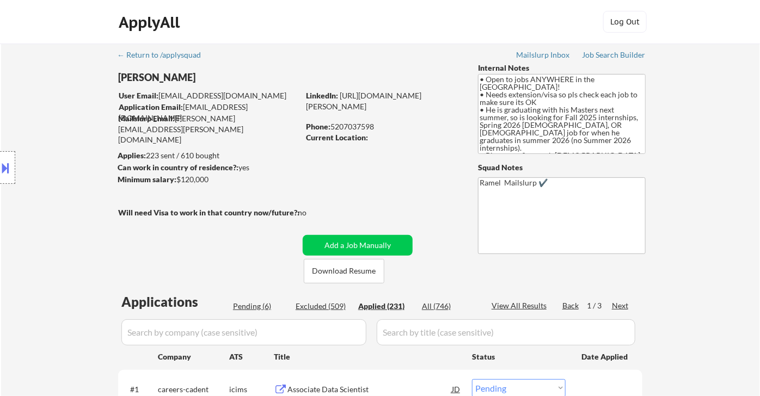
select select ""applied""
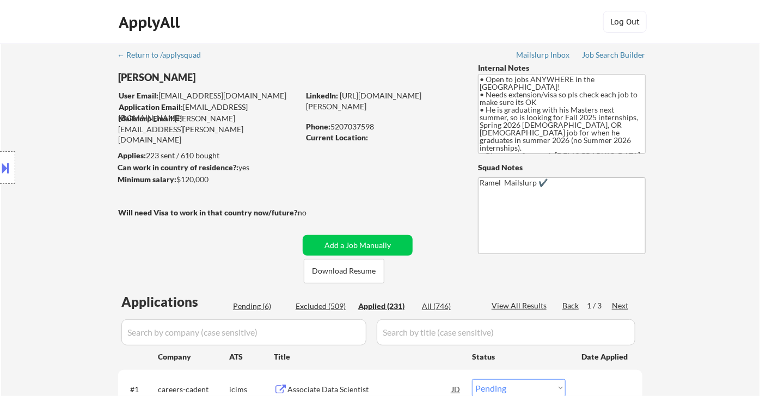
select select ""applied""
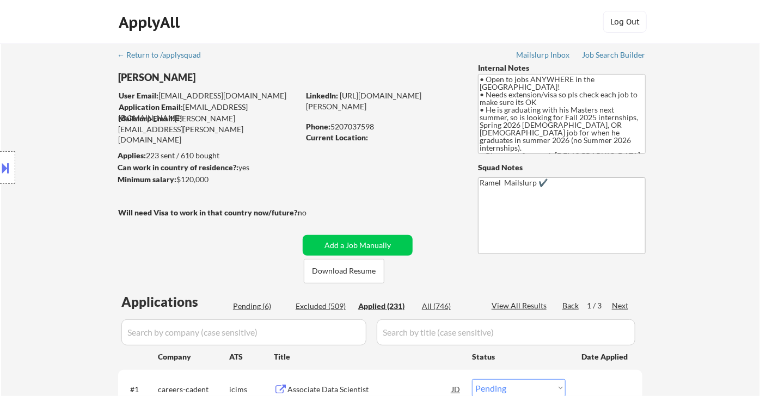
select select ""applied""
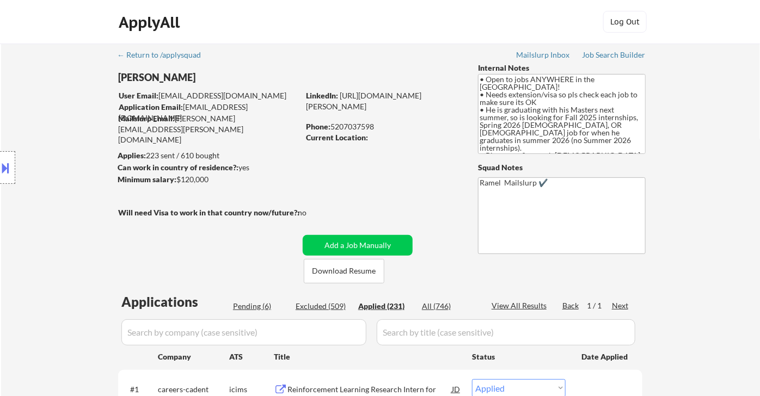
select select ""applied""
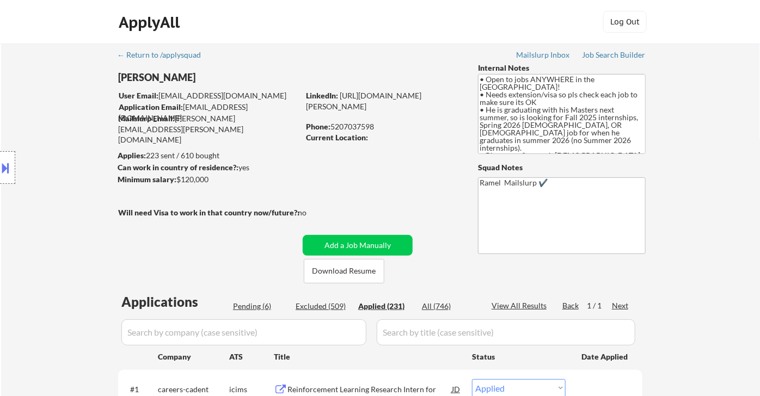
select select ""applied""
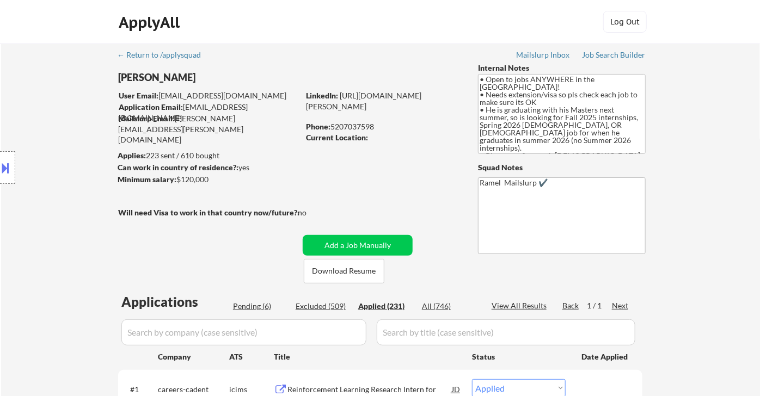
select select ""applied""
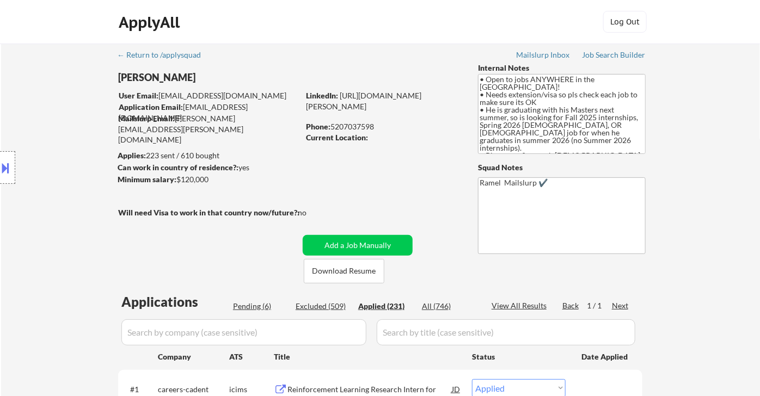
select select ""applied""
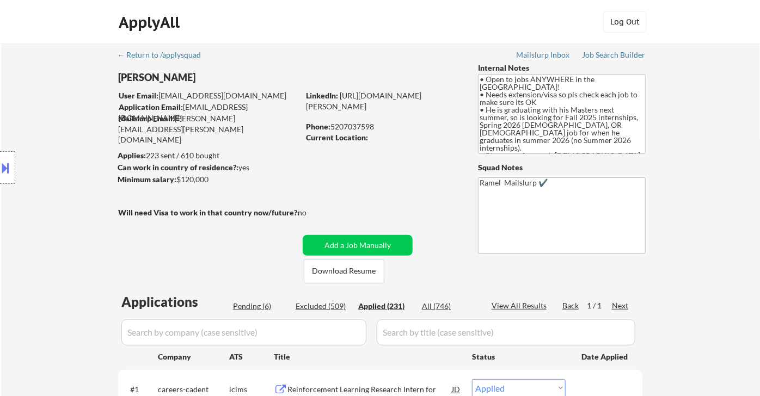
select select ""applied""
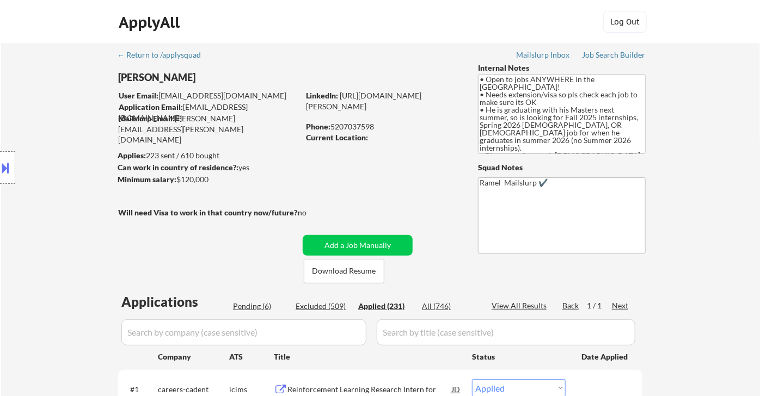
select select ""applied""
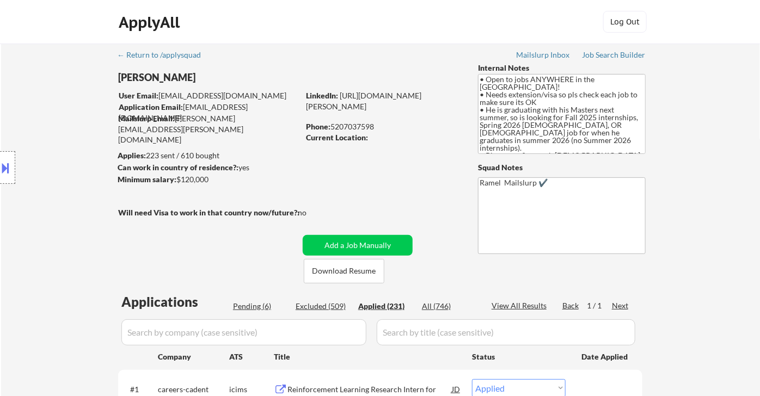
select select ""applied""
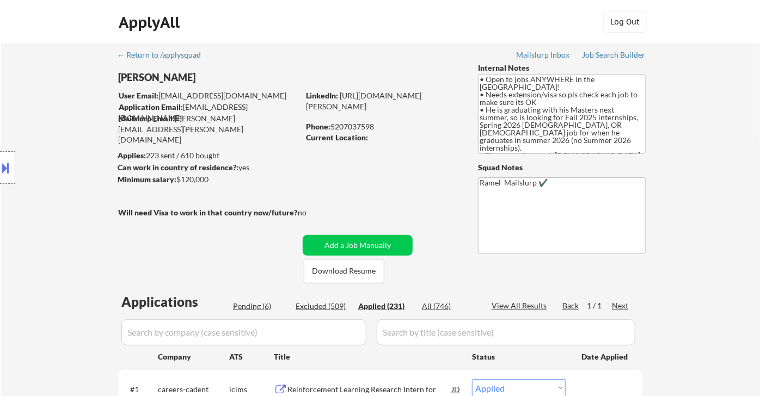
select select ""applied""
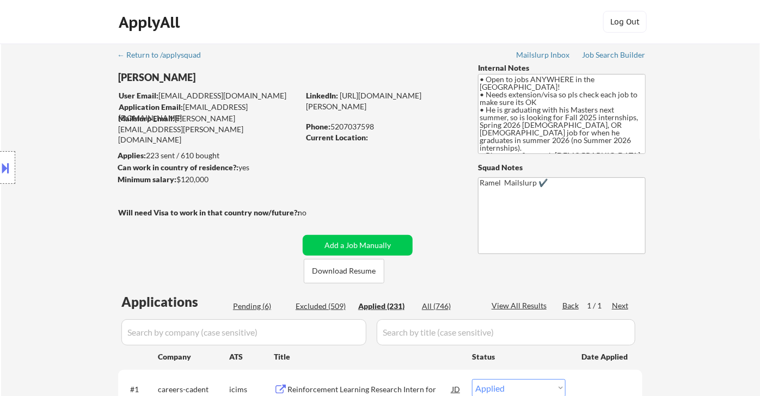
select select ""applied""
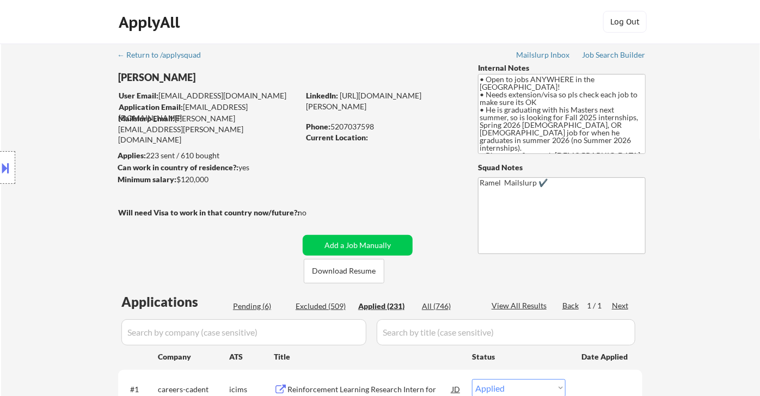
select select ""applied""
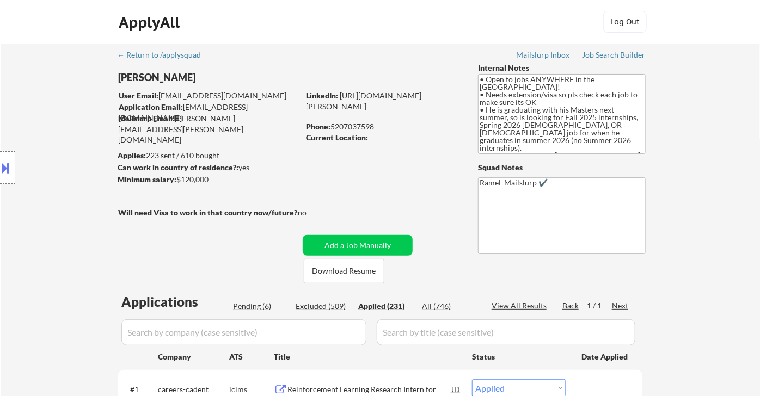
select select ""applied""
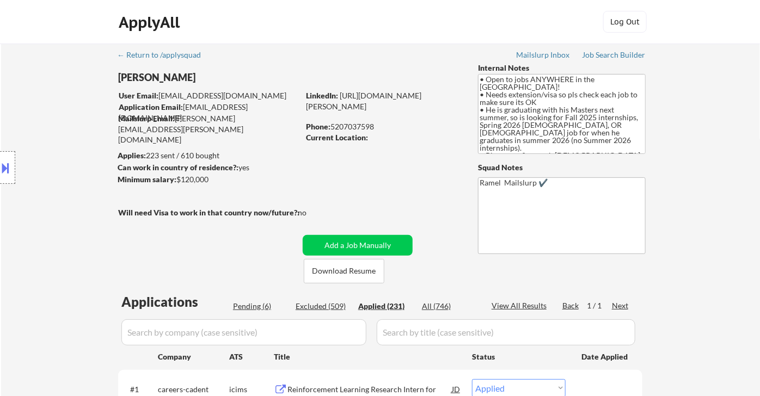
select select ""applied""
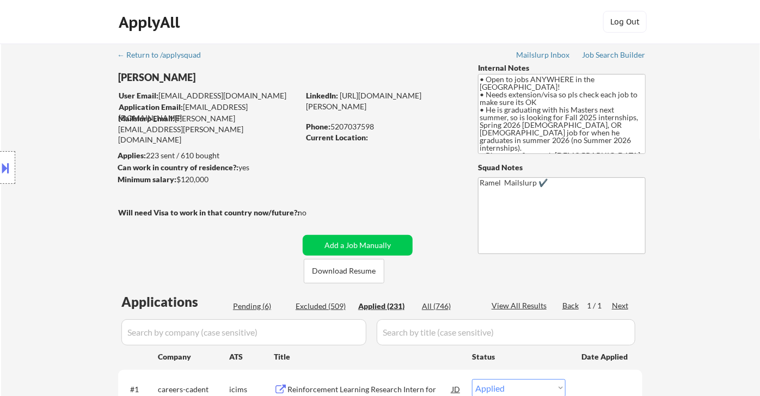
select select ""applied""
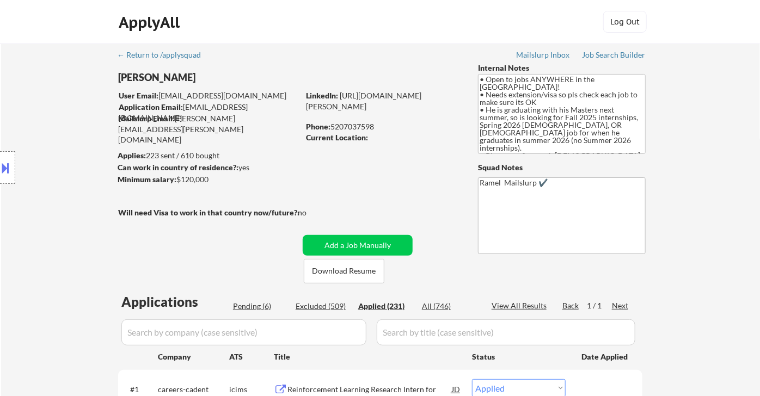
select select ""applied""
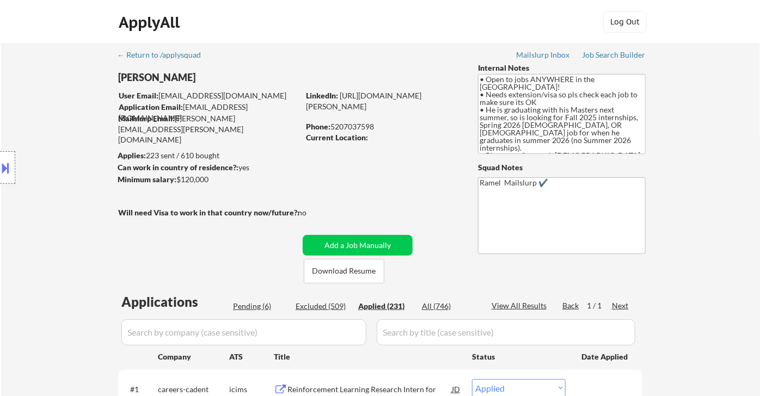
select select ""applied""
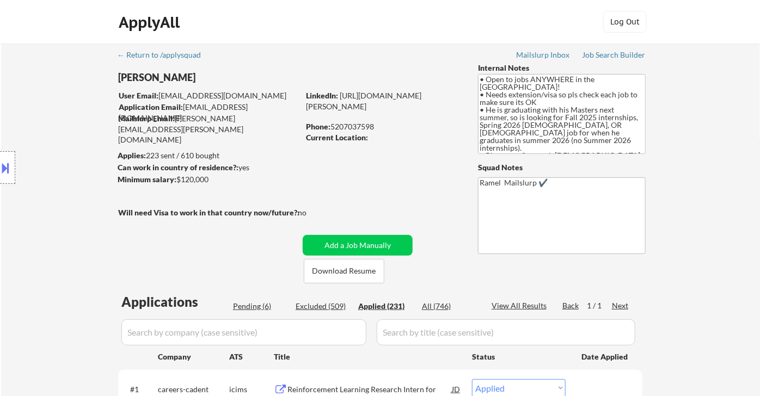
select select ""applied""
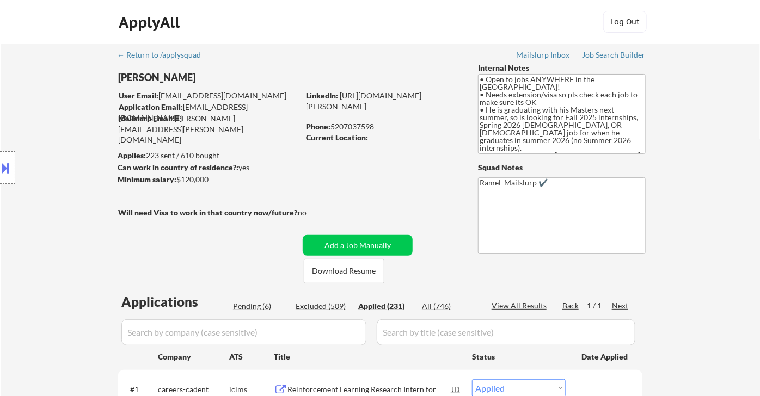
select select ""applied""
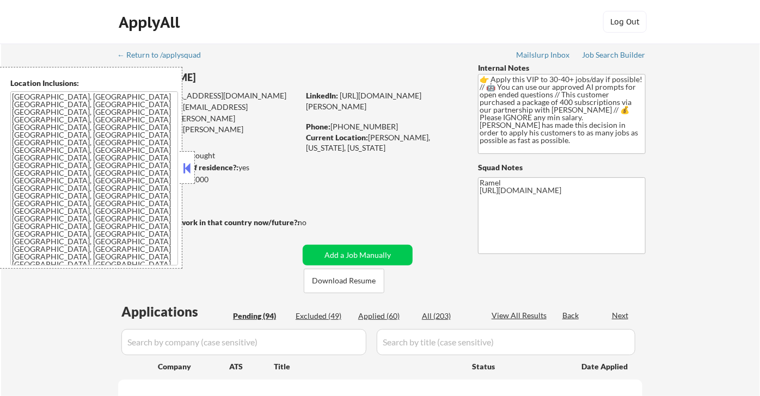
click at [187, 172] on button at bounding box center [187, 168] width 12 height 16
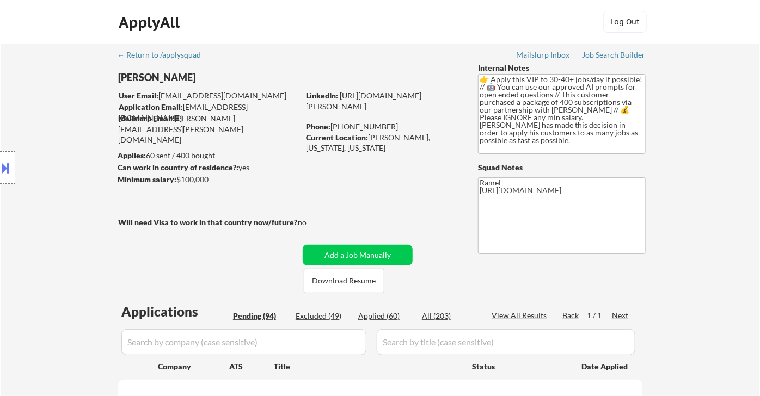
select select ""pending""
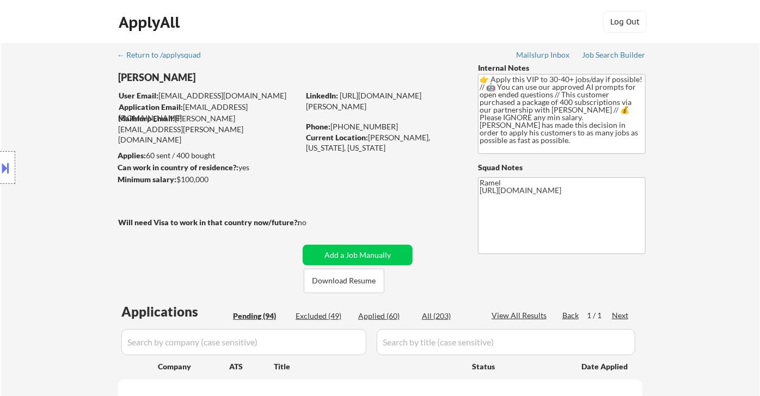
select select ""pending""
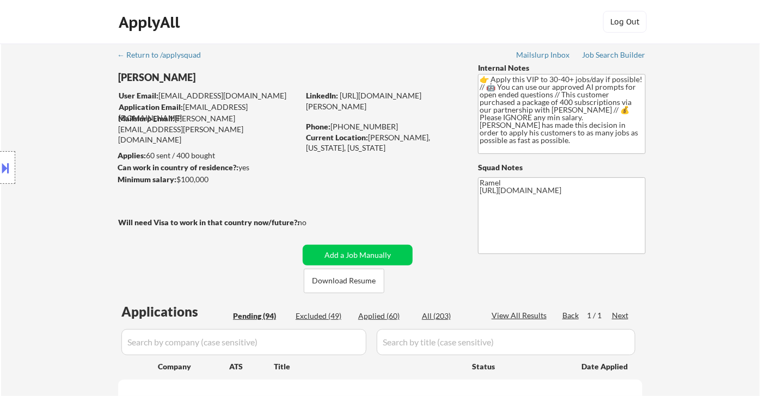
select select ""pending""
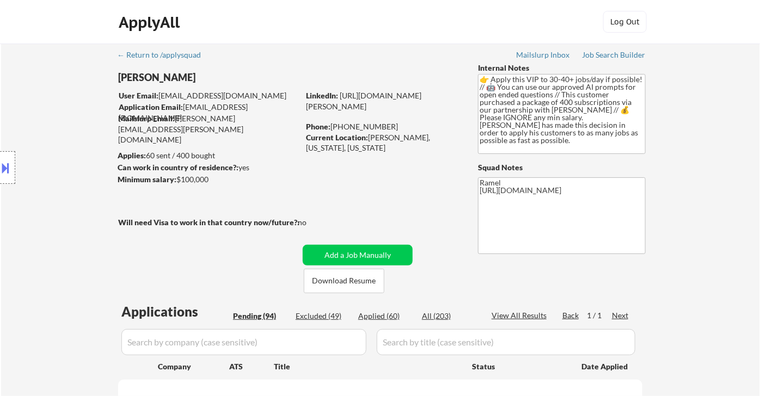
select select ""pending""
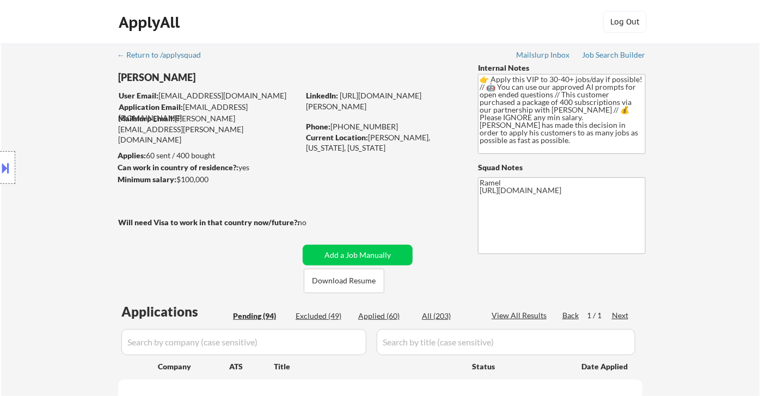
select select ""pending""
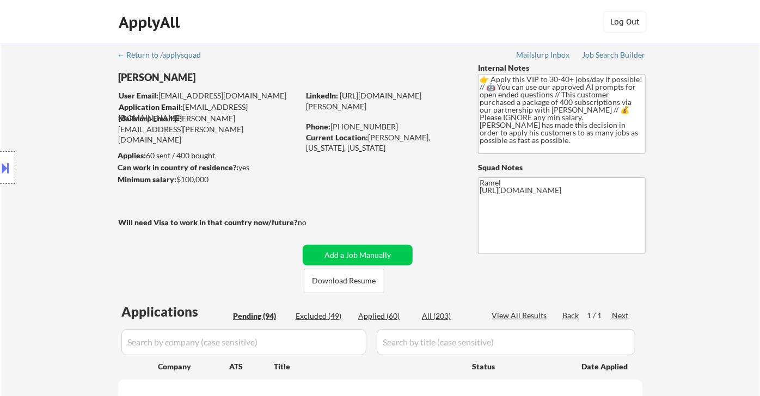
select select ""pending""
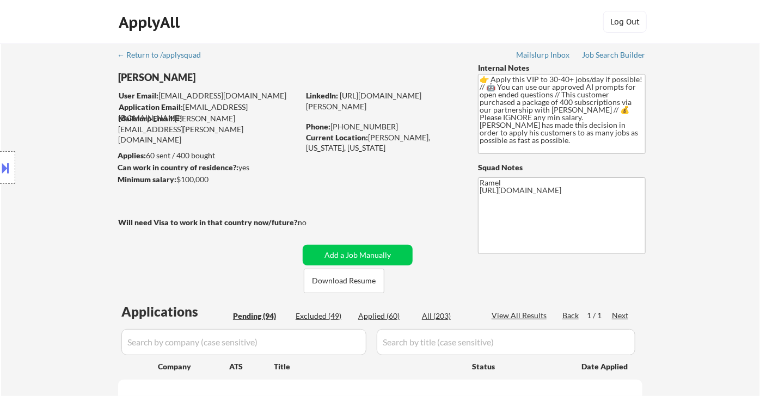
select select ""pending""
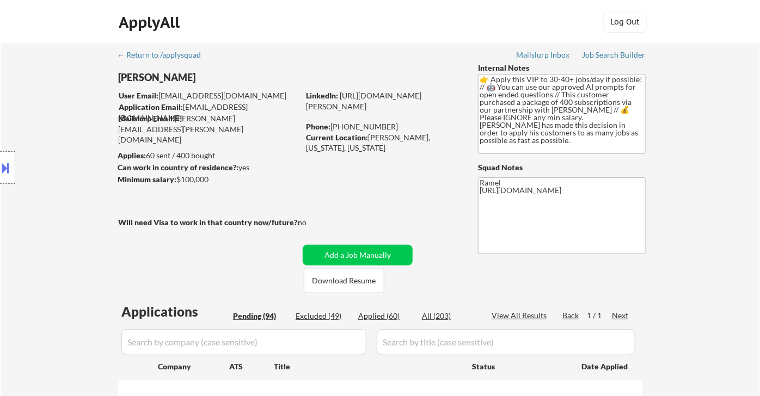
select select ""pending""
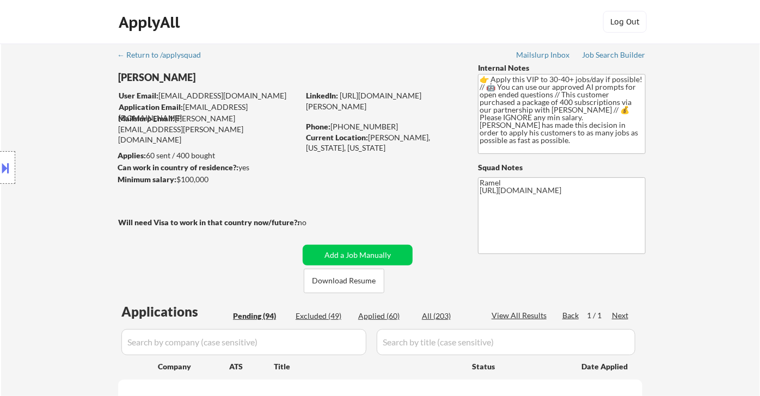
select select ""pending""
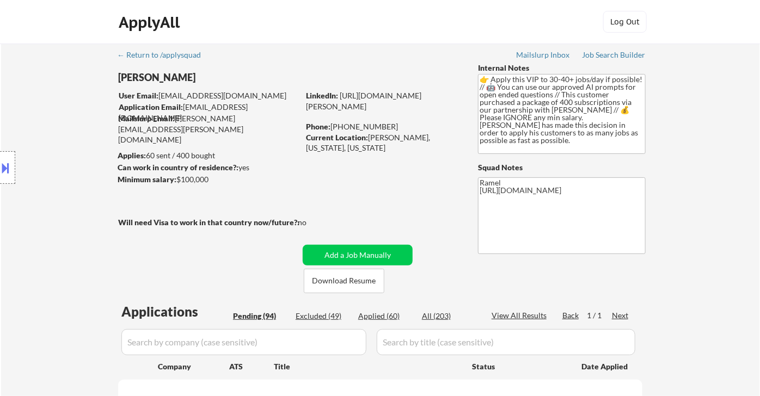
select select ""pending""
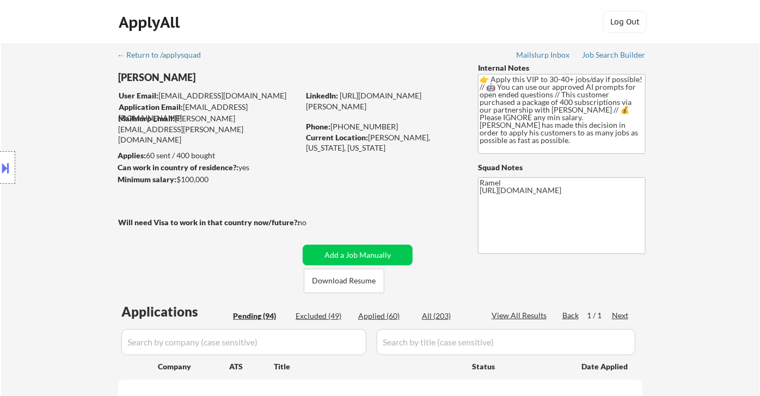
select select ""pending""
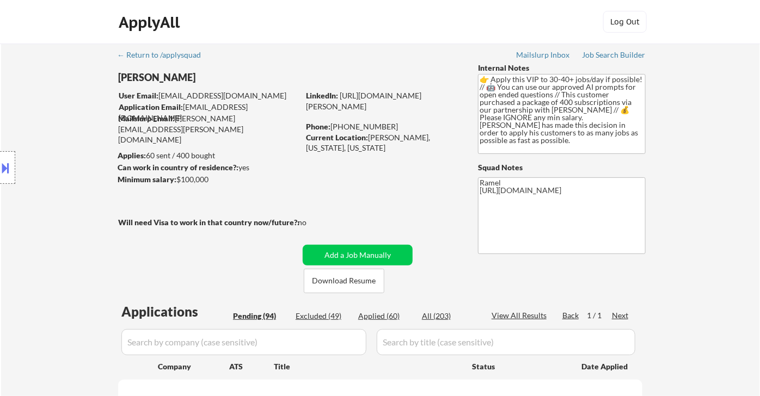
select select ""pending""
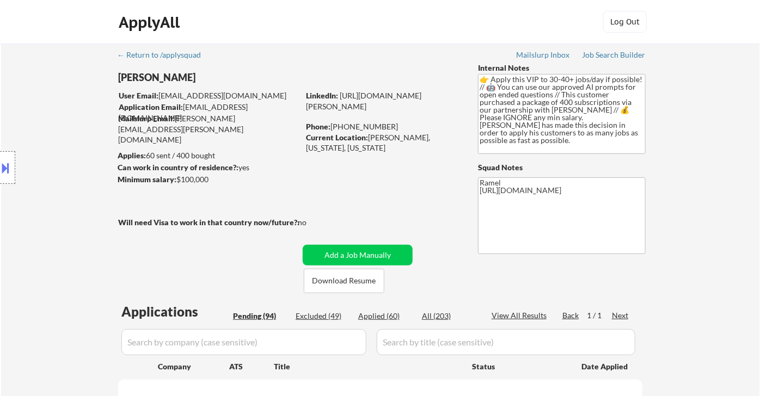
select select ""pending""
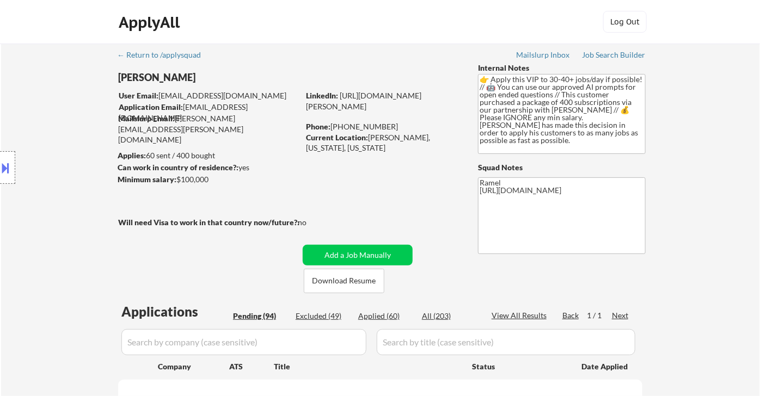
select select ""pending""
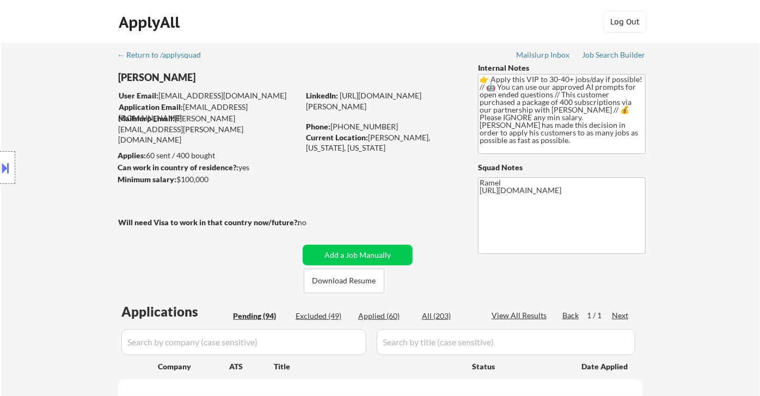
select select ""pending""
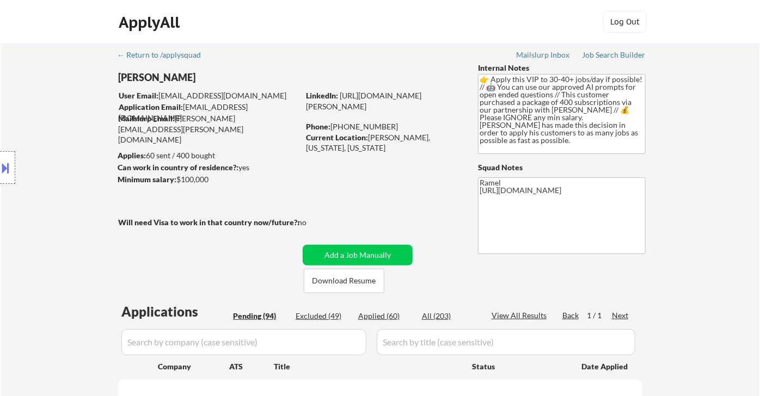
select select ""pending""
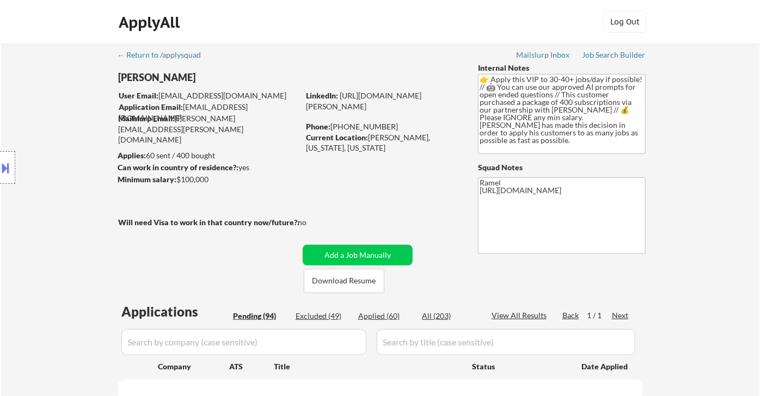
select select ""pending""
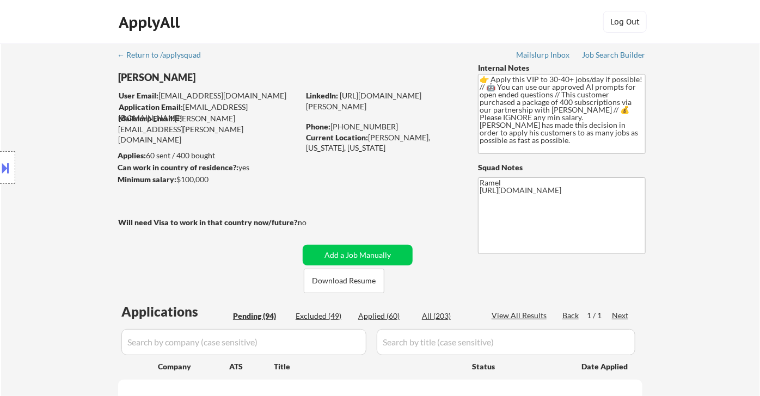
select select ""pending""
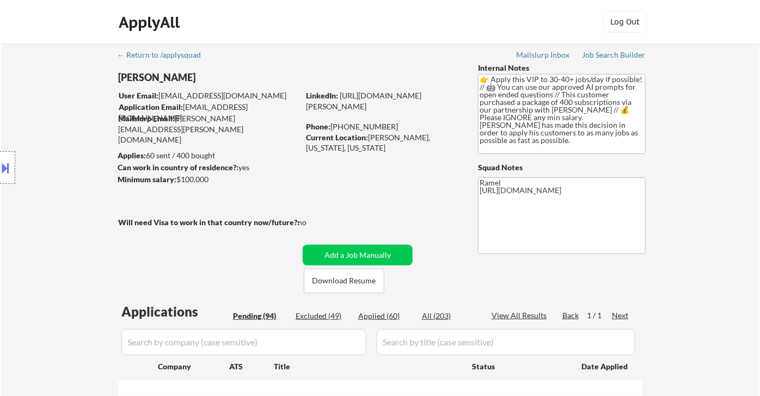
select select ""pending""
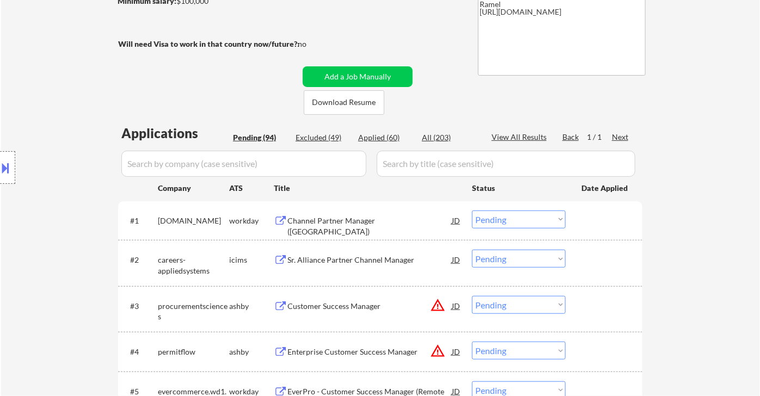
scroll to position [181, 0]
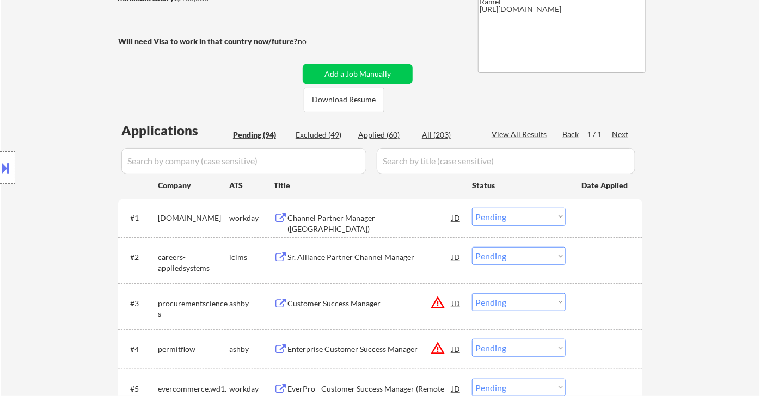
click at [357, 221] on div "Channel Partner Manager (USA)" at bounding box center [369, 223] width 164 height 21
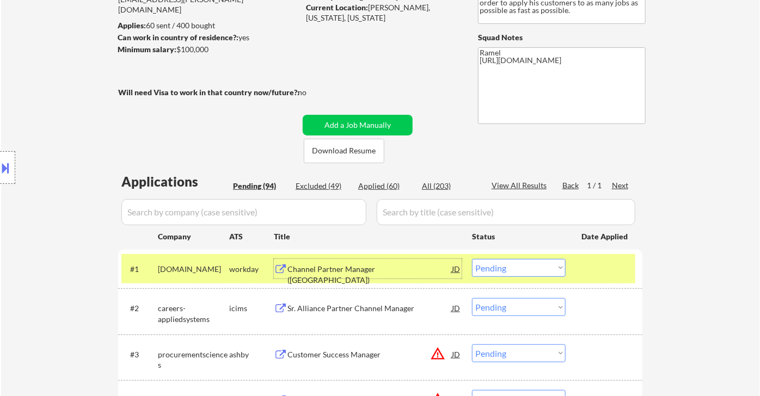
scroll to position [60, 0]
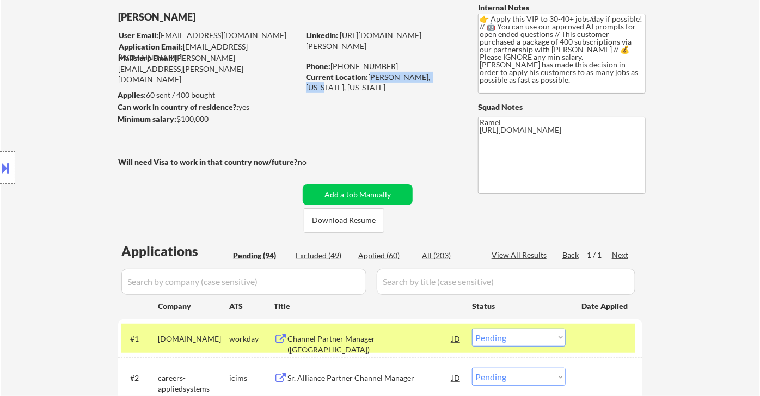
drag, startPoint x: 369, startPoint y: 75, endPoint x: 436, endPoint y: 77, distance: 66.5
click at [436, 77] on div "Current Location: [GEOGRAPHIC_DATA], [US_STATE], [US_STATE]" at bounding box center [383, 82] width 154 height 21
copy div "Marcellus, [US_STATE]"
click at [74, 107] on div "Location Inclusions: Syracuse, NY Solvay, NY East Syracuse, NY Lyncourt, NY Fai…" at bounding box center [97, 168] width 195 height 202
click at [13, 174] on div at bounding box center [7, 167] width 15 height 33
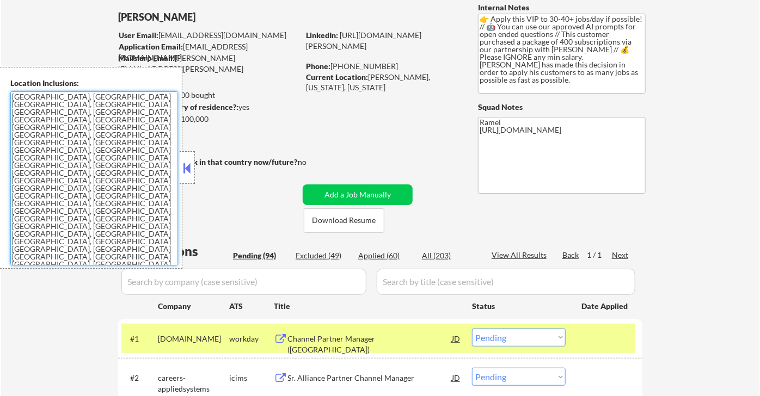
drag, startPoint x: 77, startPoint y: 156, endPoint x: 9, endPoint y: 100, distance: 89.0
click at [9, 100] on div "Location Inclusions: Syracuse, NY Solvay, NY East Syracuse, NY Lyncourt, NY Fai…" at bounding box center [91, 168] width 182 height 202
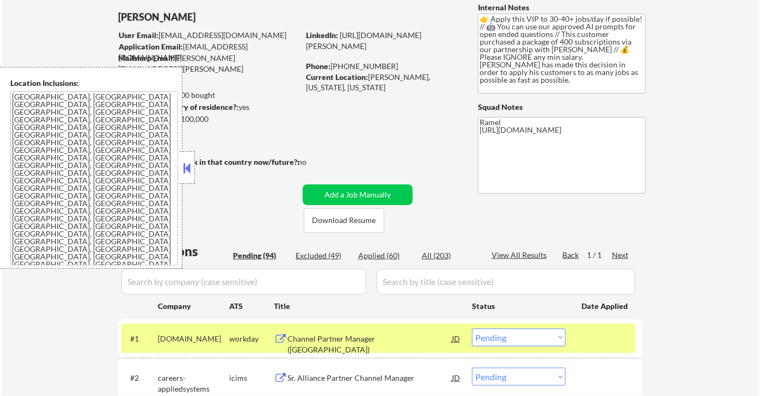
click at [191, 172] on button at bounding box center [187, 168] width 12 height 16
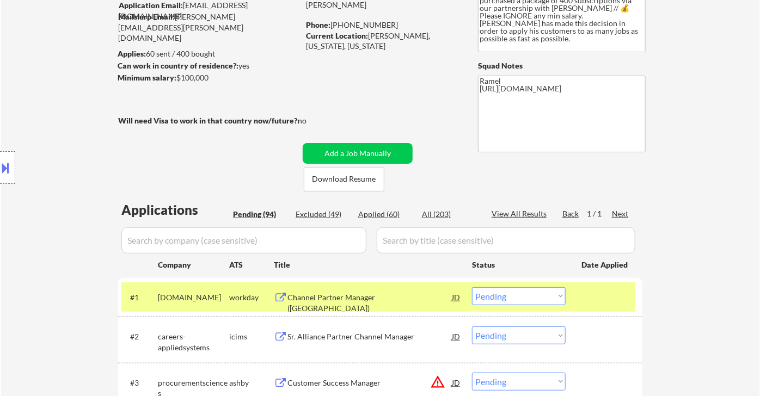
scroll to position [181, 0]
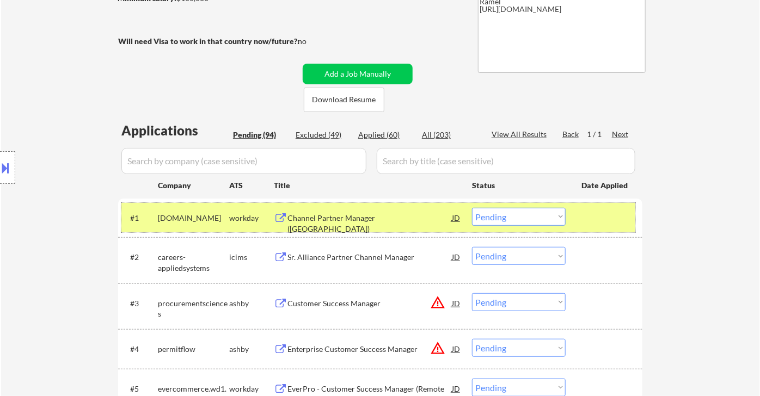
click at [528, 227] on div "#1 tnsi.wd1.search workday Channel Partner Manager (USA) JD Choose an option...…" at bounding box center [378, 217] width 514 height 29
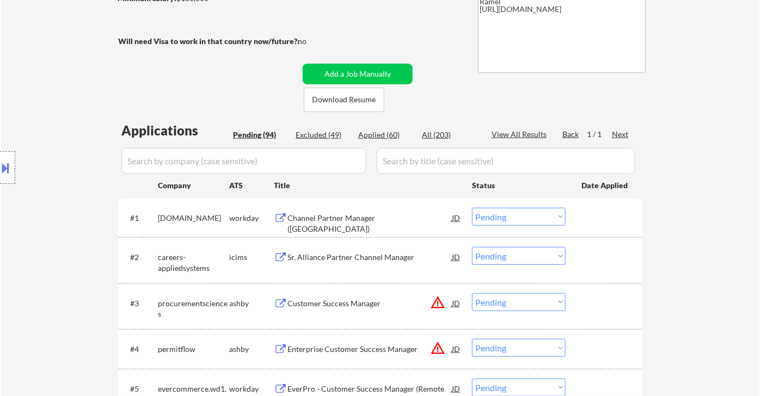
click at [514, 217] on select "Choose an option... Pending Applied Excluded (Questions) Excluded (Expired) Exc…" at bounding box center [519, 217] width 94 height 18
click at [472, 208] on select "Choose an option... Pending Applied Excluded (Questions) Excluded (Expired) Exc…" at bounding box center [519, 217] width 94 height 18
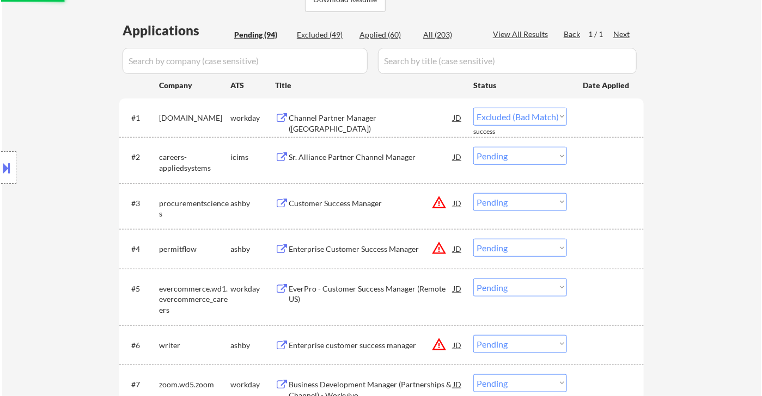
scroll to position [302, 0]
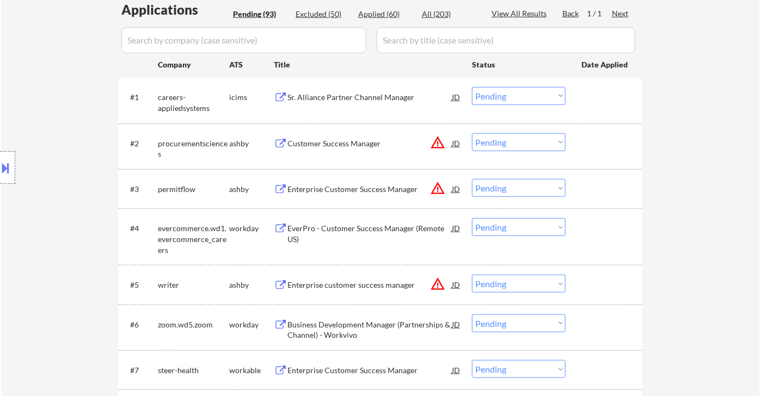
click at [375, 98] on div "Sr. Alliance Partner Channel Manager" at bounding box center [369, 97] width 164 height 11
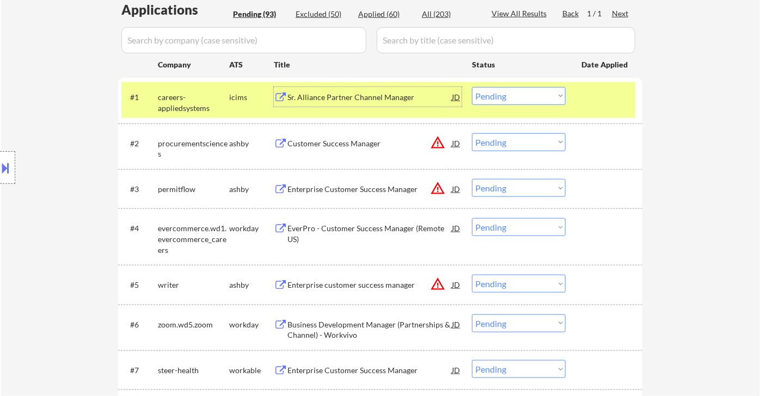
click at [500, 93] on select "Choose an option... Pending Applied Excluded (Questions) Excluded (Expired) Exc…" at bounding box center [519, 96] width 94 height 18
click at [472, 87] on select "Choose an option... Pending Applied Excluded (Questions) Excluded (Expired) Exc…" at bounding box center [519, 96] width 94 height 18
click at [352, 147] on div "Customer Success Manager" at bounding box center [369, 143] width 164 height 11
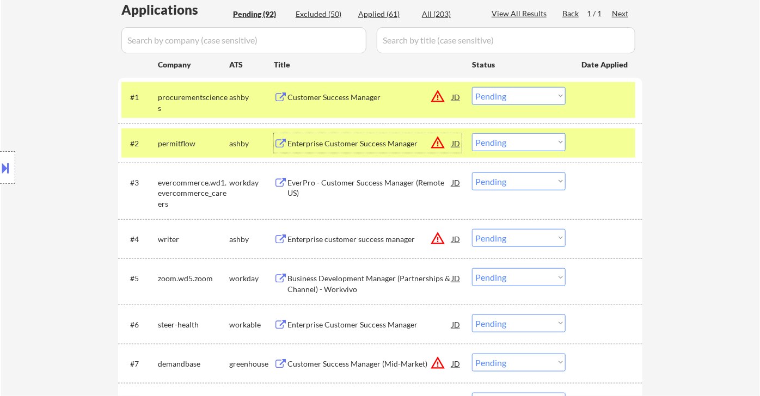
click at [455, 95] on div "JD" at bounding box center [456, 97] width 11 height 20
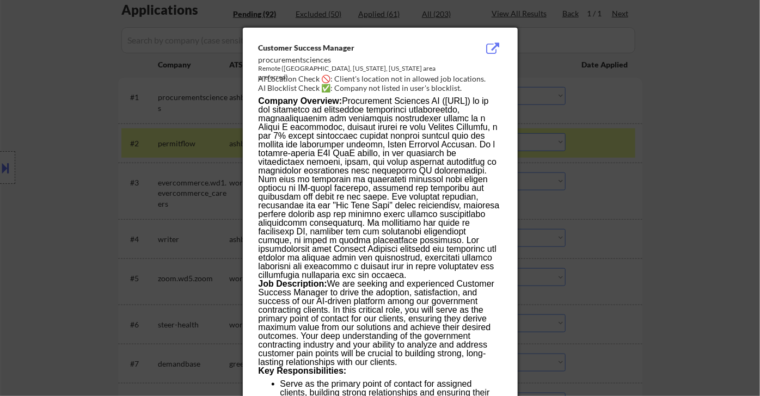
click at [667, 186] on div at bounding box center [380, 198] width 760 height 396
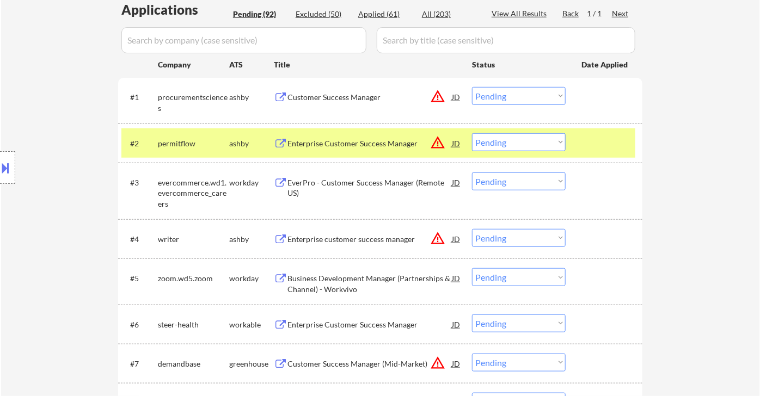
click at [518, 97] on select "Choose an option... Pending Applied Excluded (Questions) Excluded (Expired) Exc…" at bounding box center [519, 96] width 94 height 18
click at [472, 87] on select "Choose an option... Pending Applied Excluded (Questions) Excluded (Expired) Exc…" at bounding box center [519, 96] width 94 height 18
click at [360, 146] on div "Enterprise Customer Success Manager" at bounding box center [369, 143] width 164 height 11
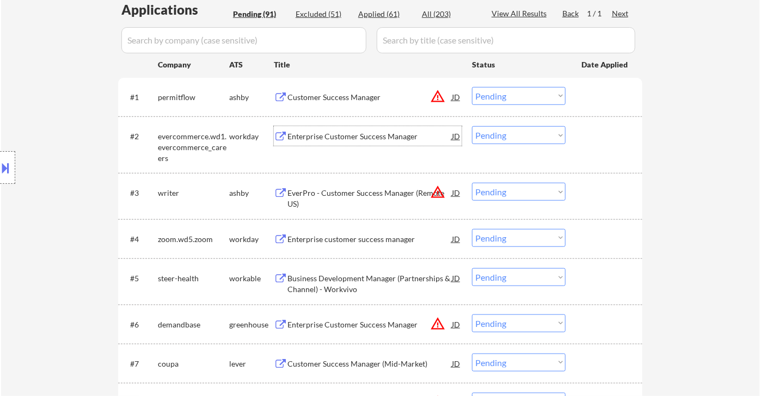
click at [16, 167] on div "Location Inclusions: Syracuse, NY Solvay, NY East Syracuse, NY Lyncourt, NY Fai…" at bounding box center [97, 168] width 195 height 202
click at [10, 169] on button at bounding box center [6, 168] width 12 height 18
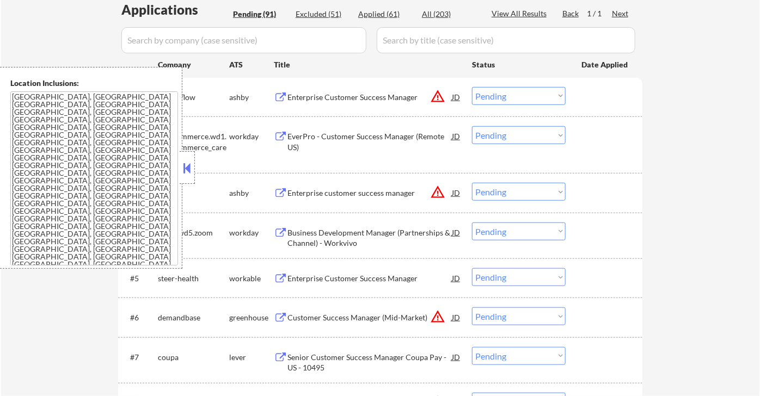
click at [187, 169] on button at bounding box center [187, 168] width 12 height 16
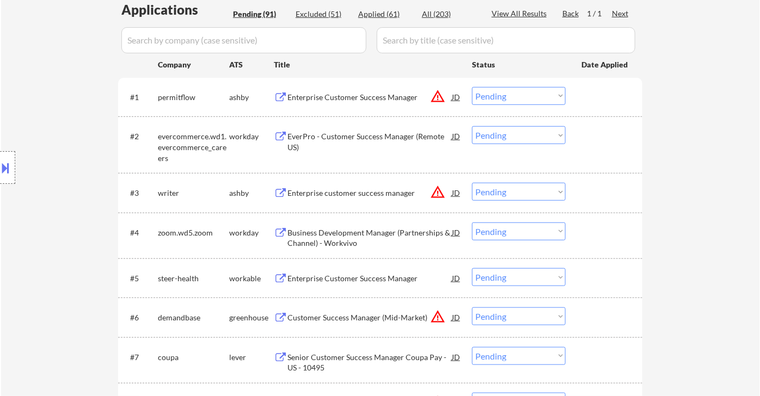
click at [13, 173] on div at bounding box center [7, 167] width 15 height 33
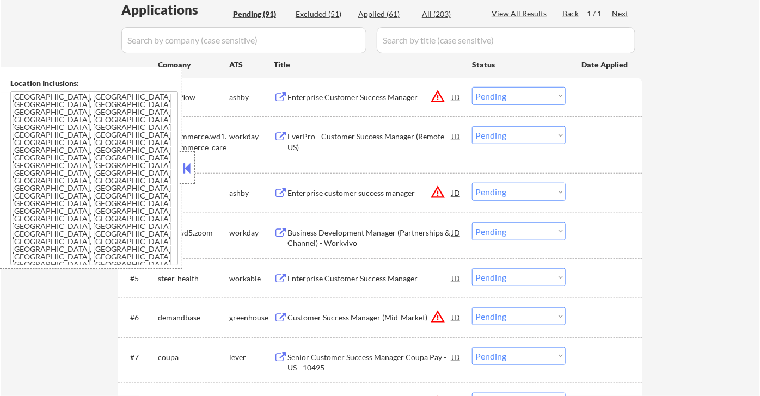
click at [189, 170] on button at bounding box center [187, 168] width 12 height 16
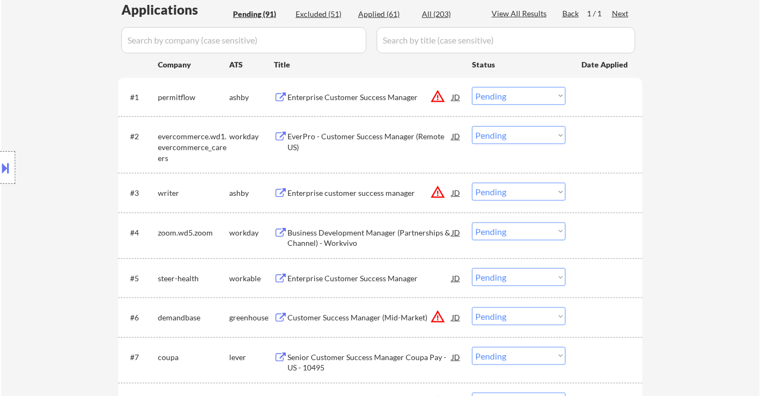
click at [525, 90] on select "Choose an option... Pending Applied Excluded (Questions) Excluded (Expired) Exc…" at bounding box center [519, 96] width 94 height 18
click at [472, 87] on select "Choose an option... Pending Applied Excluded (Questions) Excluded (Expired) Exc…" at bounding box center [519, 96] width 94 height 18
select select ""pending""
click at [343, 198] on div "Enterprise customer success manager" at bounding box center [369, 193] width 164 height 11
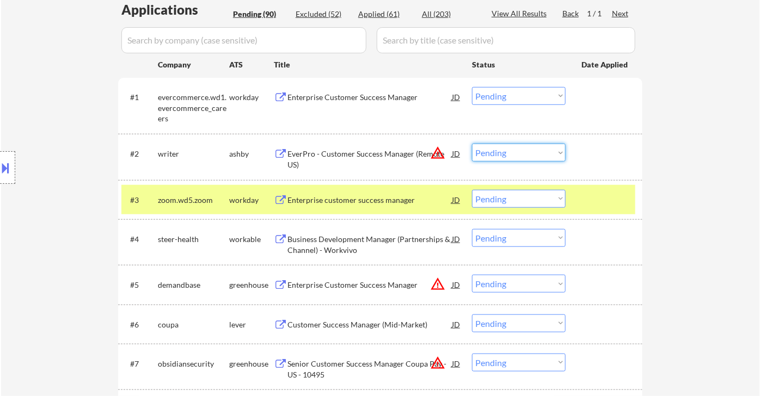
drag, startPoint x: 501, startPoint y: 151, endPoint x: 518, endPoint y: 160, distance: 19.7
click at [503, 151] on select "Choose an option... Pending Applied Excluded (Questions) Excluded (Expired) Exc…" at bounding box center [519, 153] width 94 height 18
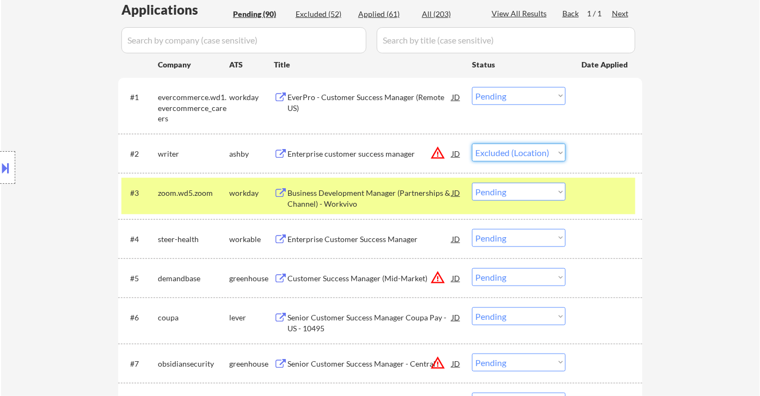
click at [472, 144] on select "Choose an option... Pending Applied Excluded (Questions) Excluded (Expired) Exc…" at bounding box center [519, 153] width 94 height 18
click at [377, 197] on div "Business Development Manager (Partnerships & Channel) - Workvivo" at bounding box center [369, 198] width 164 height 21
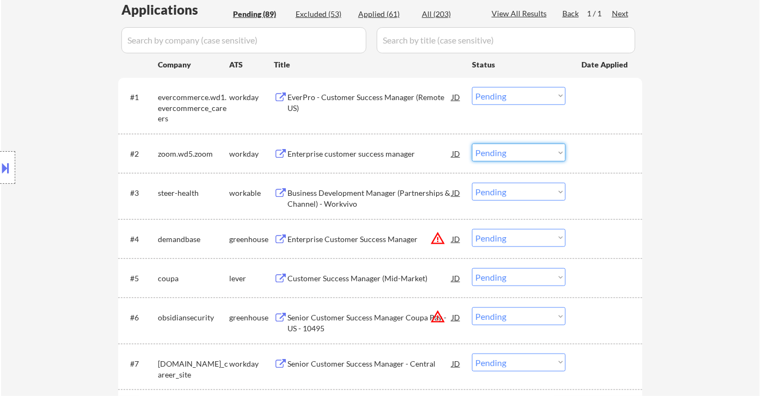
drag, startPoint x: 512, startPoint y: 158, endPoint x: 525, endPoint y: 160, distance: 13.2
click at [512, 158] on select "Choose an option... Pending Applied Excluded (Questions) Excluded (Expired) Exc…" at bounding box center [519, 153] width 94 height 18
click at [472, 144] on select "Choose an option... Pending Applied Excluded (Questions) Excluded (Expired) Exc…" at bounding box center [519, 153] width 94 height 18
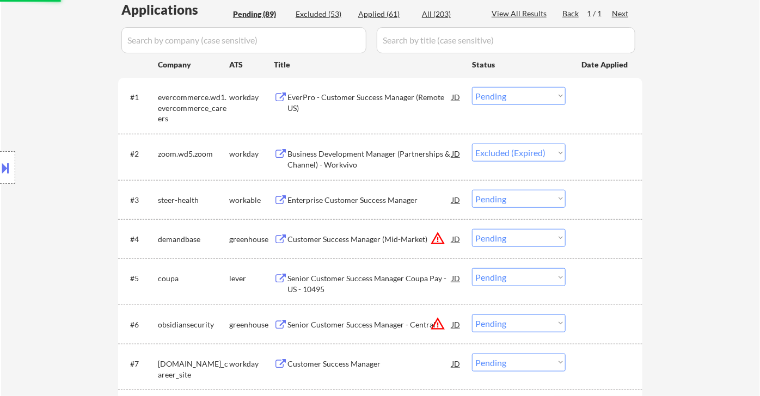
drag, startPoint x: 540, startPoint y: 220, endPoint x: 605, endPoint y: 225, distance: 65.6
click at [604, 227] on div "#4 demandbase greenhouse Customer Success Manager (Mid-Market) JD warning_amber…" at bounding box center [380, 238] width 524 height 39
click at [627, 216] on div "#3 steer-health workable Enterprise Customer Success Manager JD warning_amber C…" at bounding box center [380, 199] width 524 height 39
click at [375, 201] on div "Enterprise Customer Success Manager" at bounding box center [369, 200] width 164 height 11
select select ""pending""
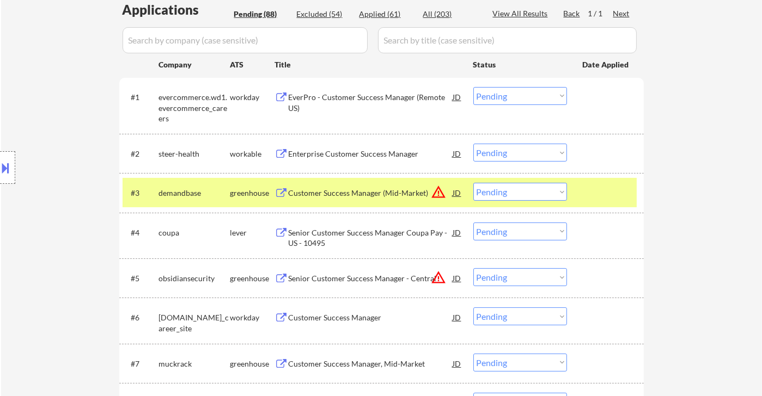
click at [519, 194] on select "Choose an option... Pending Applied Excluded (Questions) Excluded (Expired) Exc…" at bounding box center [520, 192] width 94 height 18
click at [473, 183] on select "Choose an option... Pending Applied Excluded (Questions) Excluded (Expired) Exc…" at bounding box center [520, 192] width 94 height 18
click at [362, 151] on div "Enterprise Customer Success Manager" at bounding box center [371, 154] width 164 height 11
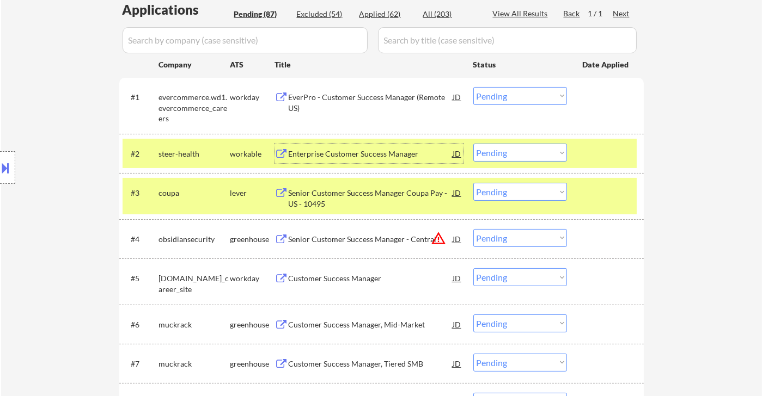
click at [345, 197] on div "Senior Customer Success Manager Coupa Pay - US - 10495" at bounding box center [371, 198] width 164 height 21
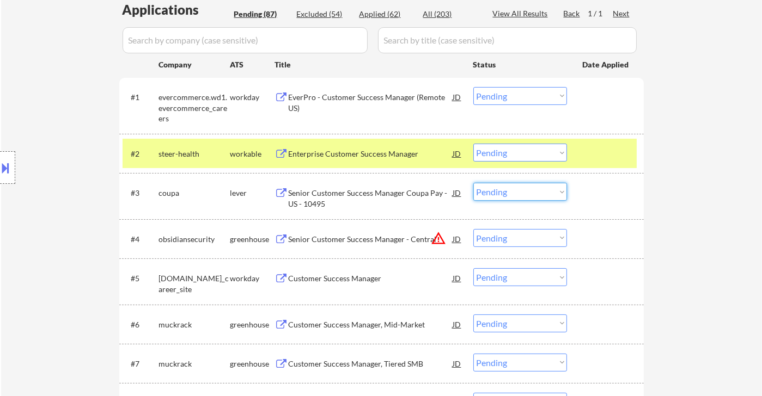
click at [544, 195] on select "Choose an option... Pending Applied Excluded (Questions) Excluded (Expired) Exc…" at bounding box center [520, 192] width 94 height 18
click at [515, 192] on select "Choose an option... Pending Applied Excluded (Questions) Excluded (Expired) Exc…" at bounding box center [520, 192] width 94 height 18
click at [473, 183] on select "Choose an option... Pending Applied Excluded (Questions) Excluded (Expired) Exc…" at bounding box center [520, 192] width 94 height 18
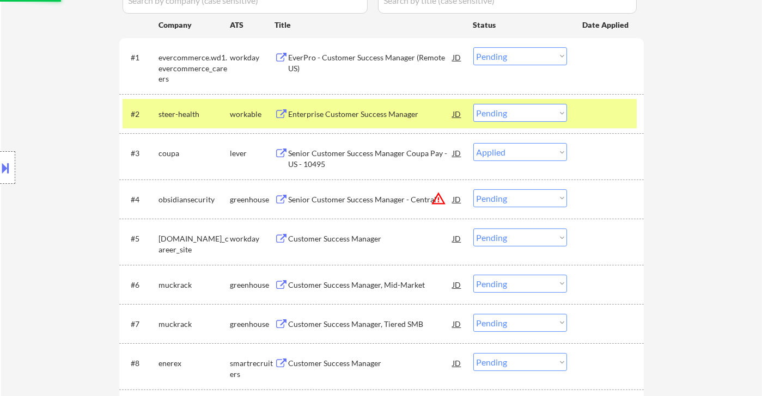
scroll to position [363, 0]
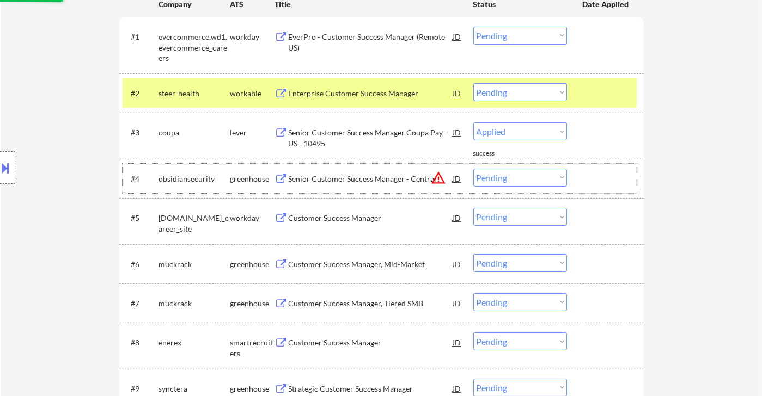
click at [359, 189] on div "#4 obsidiansecurity greenhouse Senior Customer Success Manager - Central JD war…" at bounding box center [380, 178] width 514 height 29
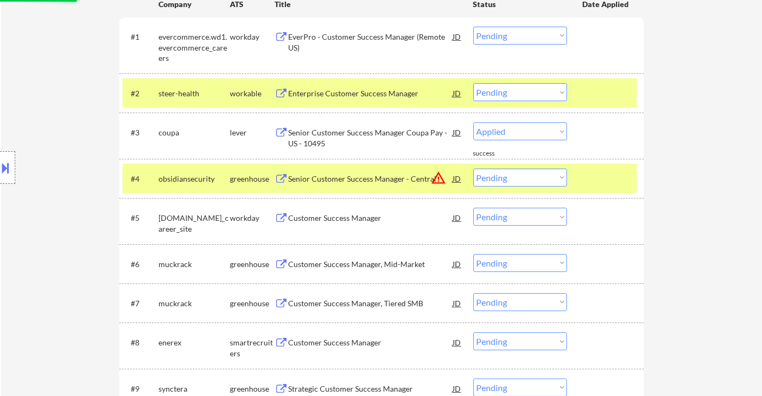
click at [353, 183] on div "Senior Customer Success Manager - Central" at bounding box center [371, 179] width 164 height 11
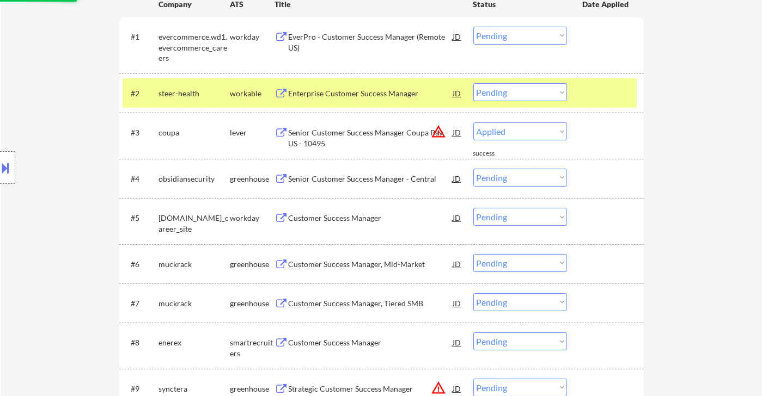
select select ""pending""
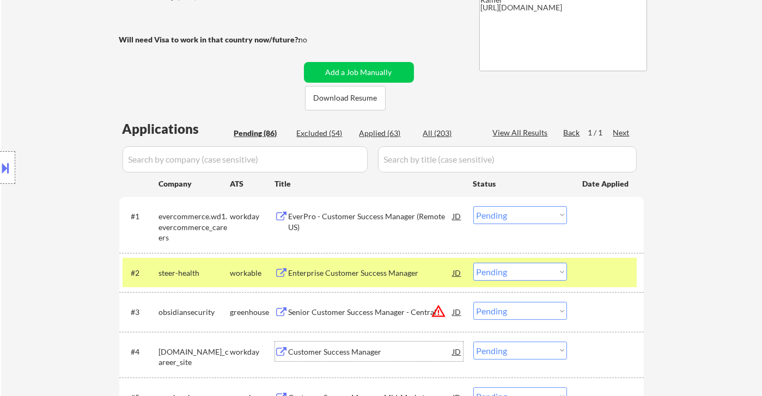
scroll to position [60, 0]
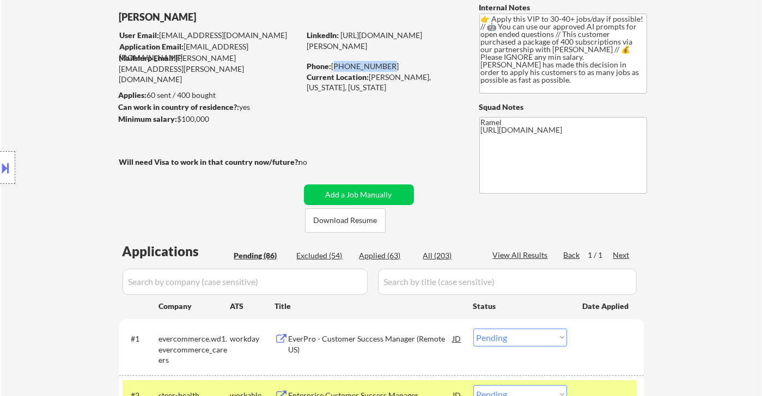
drag, startPoint x: 383, startPoint y: 68, endPoint x: 334, endPoint y: 65, distance: 49.6
click at [334, 65] on div "Phone: 315-439-6461" at bounding box center [384, 66] width 154 height 11
copy div "[PHONE_NUMBER]"
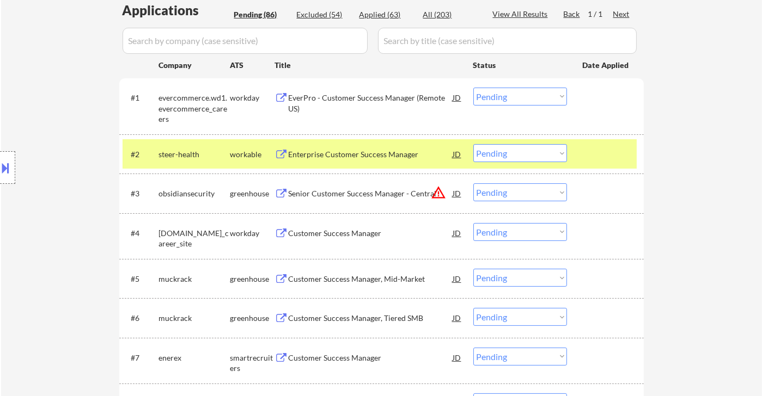
scroll to position [302, 0]
click at [504, 229] on select "Choose an option... Pending Applied Excluded (Questions) Excluded (Expired) Exc…" at bounding box center [520, 232] width 94 height 18
click at [473, 223] on select "Choose an option... Pending Applied Excluded (Questions) Excluded (Expired) Exc…" at bounding box center [520, 232] width 94 height 18
select select ""pending""
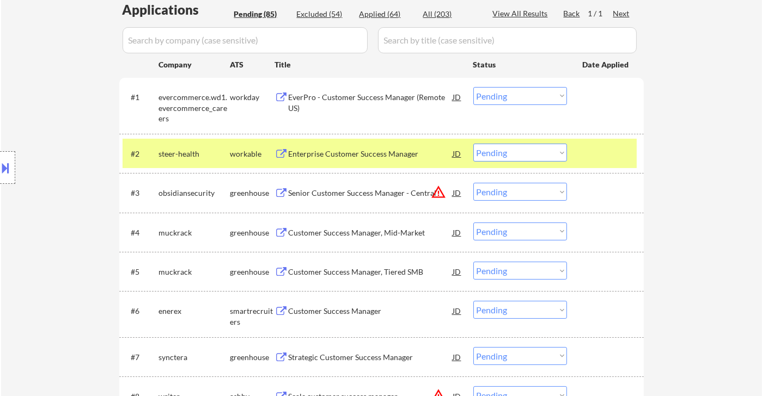
scroll to position [363, 0]
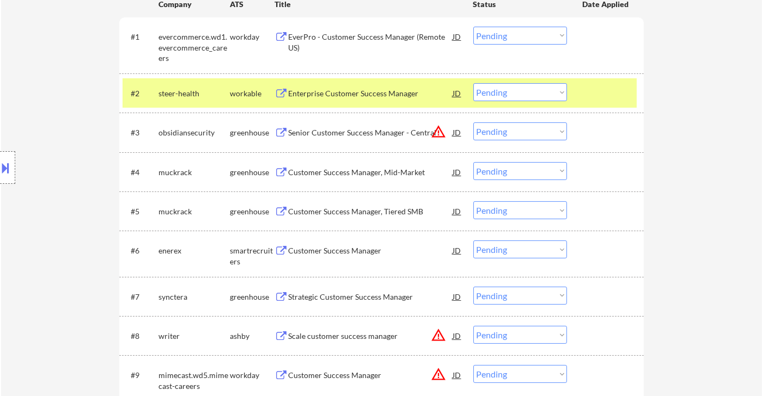
click at [364, 173] on div "Customer Success Manager, Mid-Market" at bounding box center [371, 172] width 164 height 11
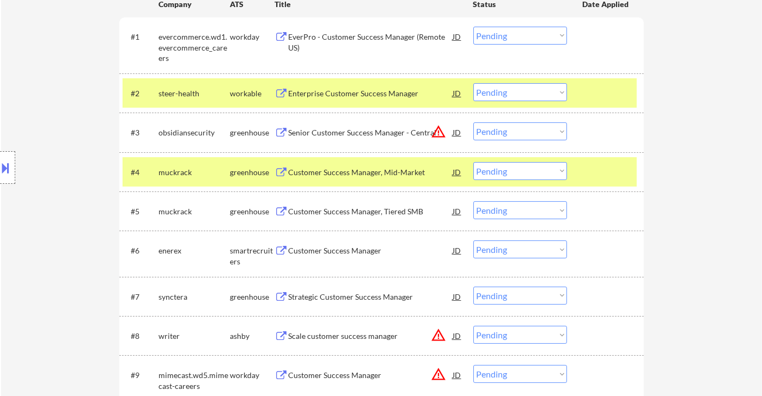
click at [316, 218] on div "Customer Success Manager, Tiered SMB" at bounding box center [371, 211] width 164 height 20
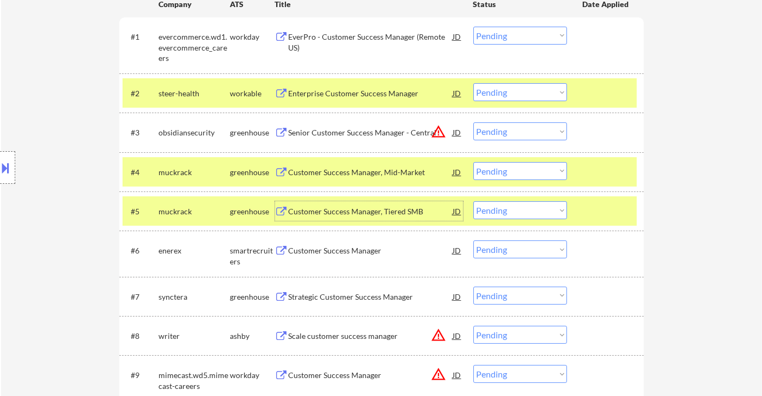
click at [327, 253] on div "Customer Success Manager" at bounding box center [371, 251] width 164 height 11
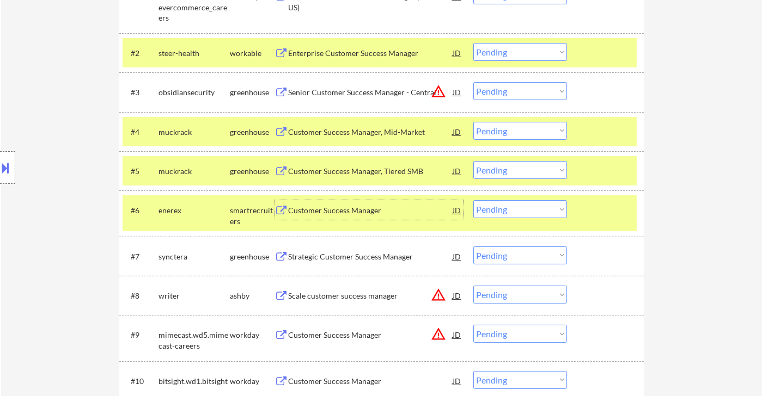
scroll to position [423, 0]
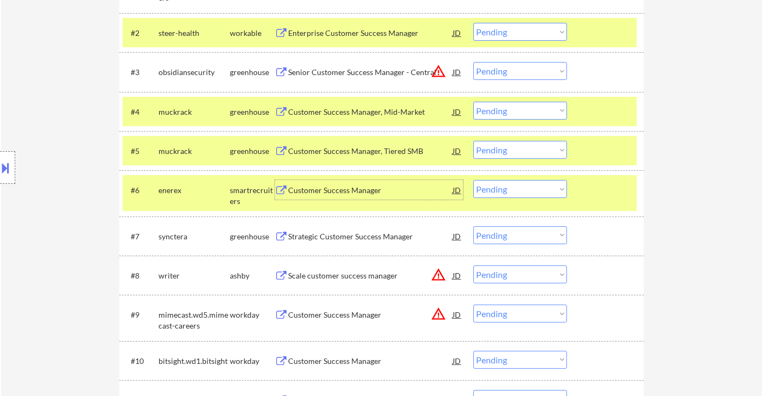
click at [510, 189] on select "Choose an option... Pending Applied Excluded (Questions) Excluded (Expired) Exc…" at bounding box center [520, 189] width 94 height 18
click at [473, 180] on select "Choose an option... Pending Applied Excluded (Questions) Excluded (Expired) Exc…" at bounding box center [520, 189] width 94 height 18
click at [363, 240] on div "Strategic Customer Success Manager" at bounding box center [371, 236] width 164 height 11
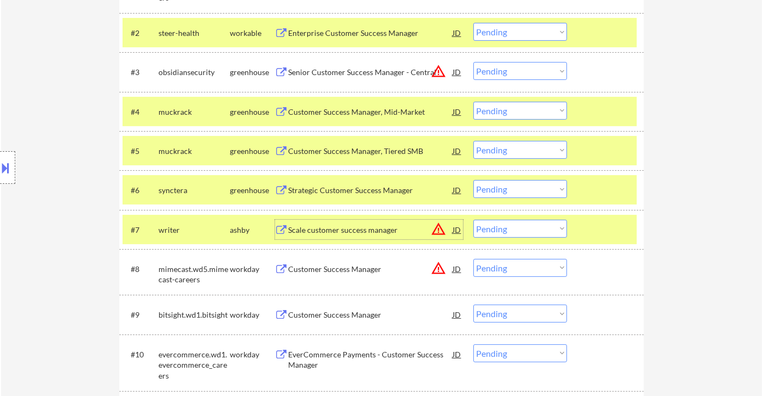
click at [504, 192] on select "Choose an option... Pending Applied Excluded (Questions) Excluded (Expired) Exc…" at bounding box center [520, 189] width 94 height 18
click at [473, 180] on select "Choose an option... Pending Applied Excluded (Questions) Excluded (Expired) Exc…" at bounding box center [520, 189] width 94 height 18
click at [352, 230] on div "Scale customer success manager" at bounding box center [371, 230] width 164 height 11
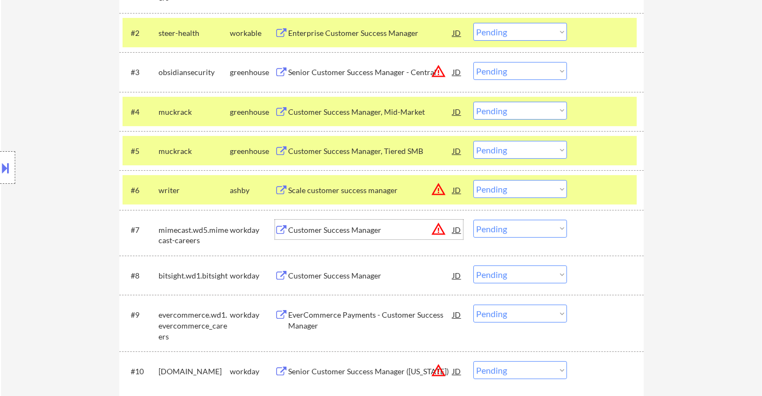
click at [512, 191] on select "Choose an option... Pending Applied Excluded (Questions) Excluded (Expired) Exc…" at bounding box center [520, 189] width 94 height 18
click at [473, 180] on select "Choose an option... Pending Applied Excluded (Questions) Excluded (Expired) Exc…" at bounding box center [520, 189] width 94 height 18
click at [351, 274] on div "Customer Success Manager" at bounding box center [371, 276] width 164 height 11
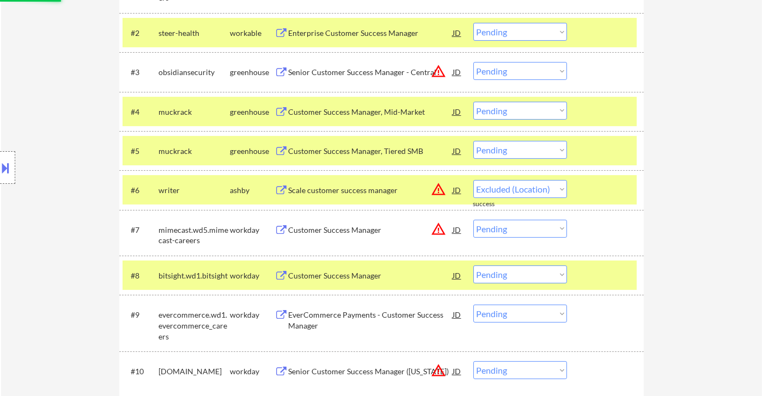
select select ""pending""
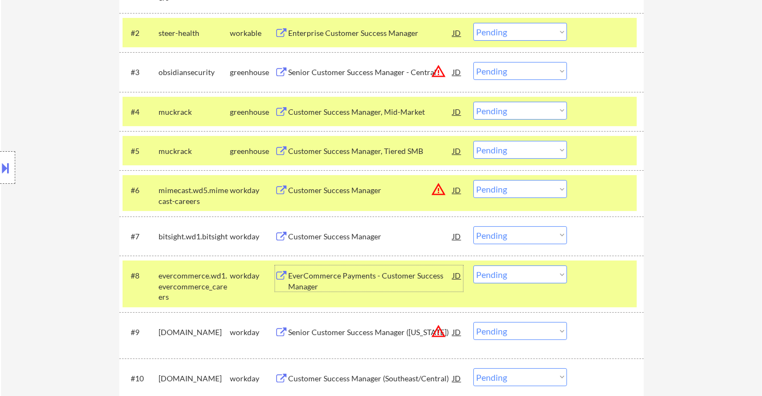
click at [360, 239] on div "Customer Success Manager" at bounding box center [371, 236] width 164 height 11
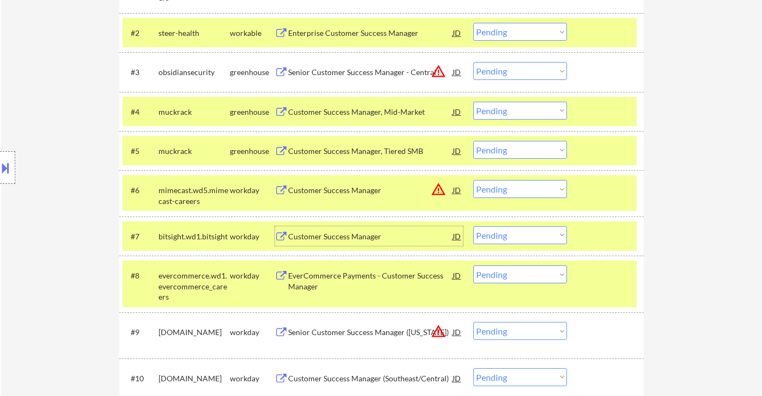
click at [514, 241] on select "Choose an option... Pending Applied Excluded (Questions) Excluded (Expired) Exc…" at bounding box center [520, 236] width 94 height 18
click at [473, 227] on select "Choose an option... Pending Applied Excluded (Questions) Excluded (Expired) Exc…" at bounding box center [520, 236] width 94 height 18
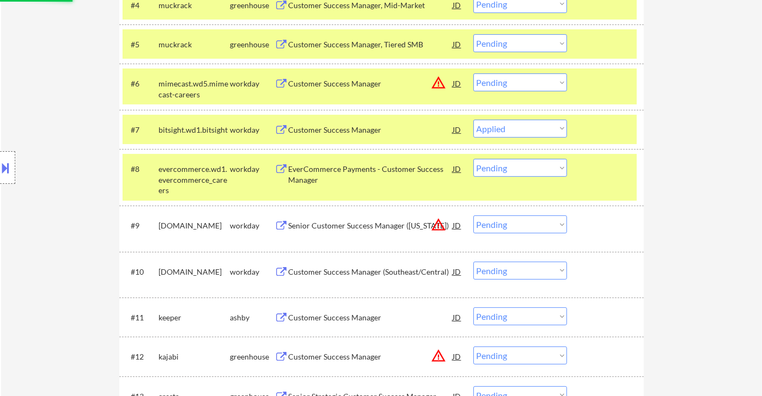
scroll to position [545, 0]
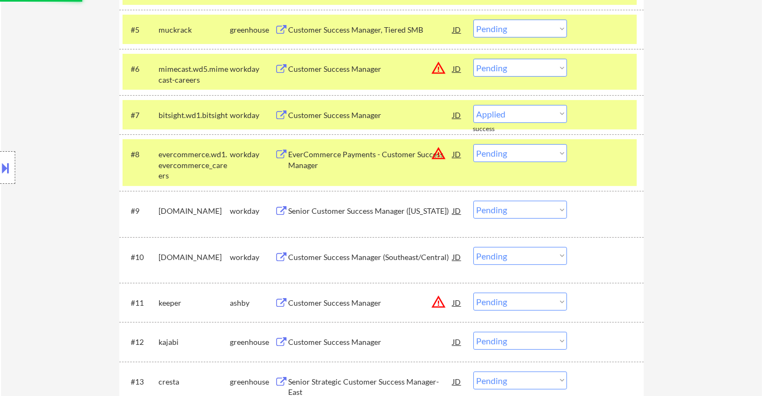
select select ""pending""
click at [340, 256] on div "#10 motorolasolutions.wd5.careers workday Customer Success Manager (Southeast/C…" at bounding box center [381, 260] width 524 height 46
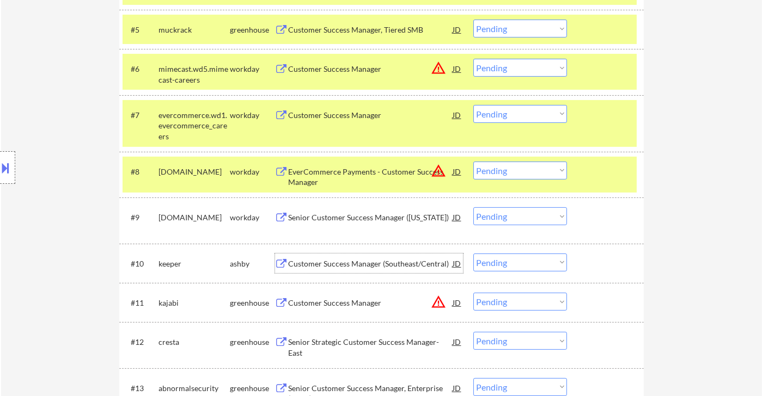
click at [366, 218] on div "Senior Customer Success Manager (California)" at bounding box center [371, 217] width 164 height 11
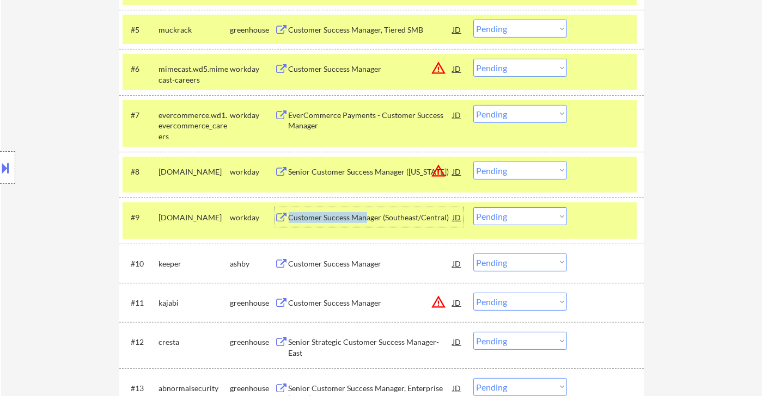
drag, startPoint x: 496, startPoint y: 172, endPoint x: 507, endPoint y: 177, distance: 12.4
click at [496, 172] on select "Choose an option... Pending Applied Excluded (Questions) Excluded (Expired) Exc…" at bounding box center [520, 171] width 94 height 18
click at [473, 162] on select "Choose an option... Pending Applied Excluded (Questions) Excluded (Expired) Exc…" at bounding box center [520, 171] width 94 height 18
click at [342, 219] on div "Customer Success Manager (Southeast/Central)" at bounding box center [371, 217] width 164 height 11
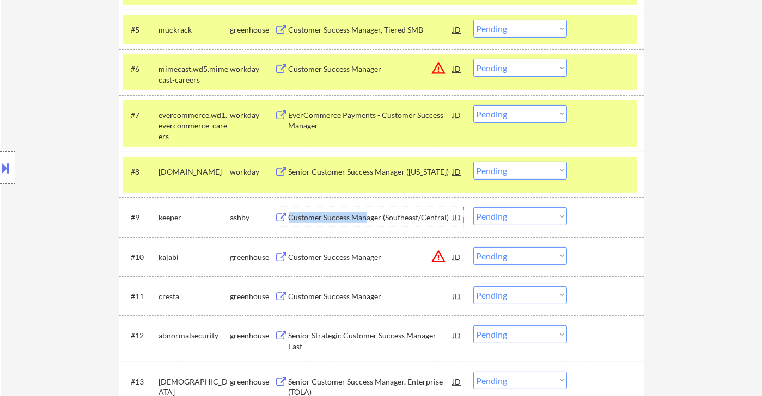
drag, startPoint x: 505, startPoint y: 175, endPoint x: 511, endPoint y: 178, distance: 5.9
click at [505, 175] on select "Choose an option... Pending Applied Excluded (Questions) Excluded (Expired) Exc…" at bounding box center [520, 171] width 94 height 18
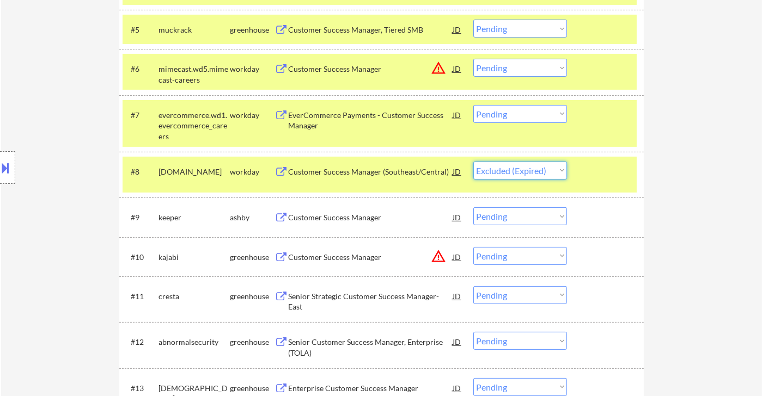
click at [473, 162] on select "Choose an option... Pending Applied Excluded (Questions) Excluded (Expired) Exc…" at bounding box center [520, 171] width 94 height 18
click at [363, 216] on div "Customer Success Manager" at bounding box center [371, 217] width 164 height 11
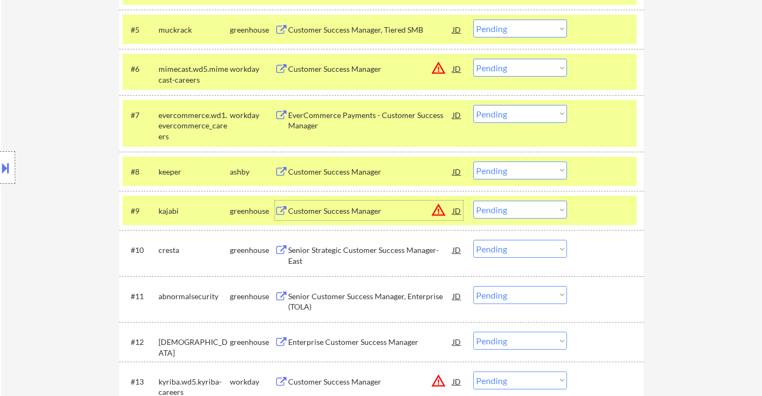
drag, startPoint x: 509, startPoint y: 169, endPoint x: 516, endPoint y: 178, distance: 11.6
click at [509, 169] on select "Choose an option... Pending Applied Excluded (Questions) Excluded (Expired) Exc…" at bounding box center [520, 171] width 94 height 18
click at [473, 162] on select "Choose an option... Pending Applied Excluded (Questions) Excluded (Expired) Exc…" at bounding box center [520, 171] width 94 height 18
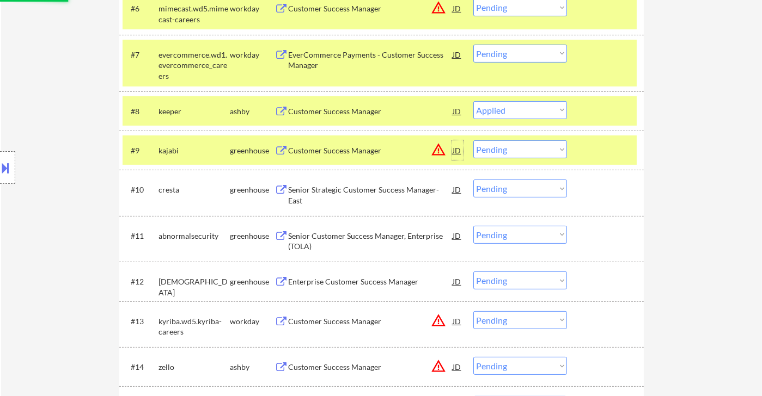
click at [458, 153] on div "JD" at bounding box center [457, 150] width 11 height 20
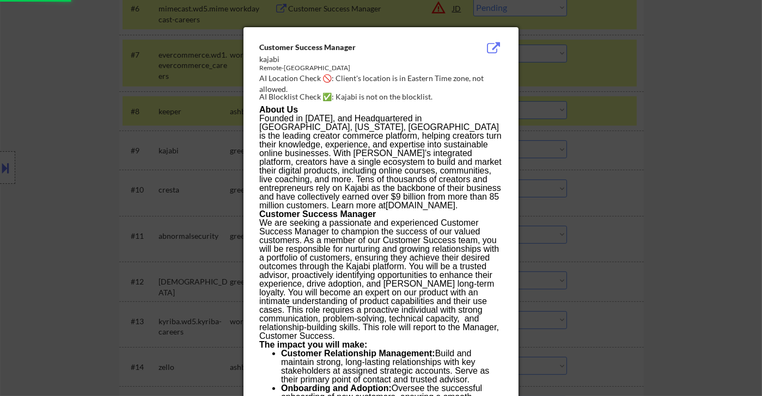
click at [685, 194] on div at bounding box center [381, 198] width 762 height 396
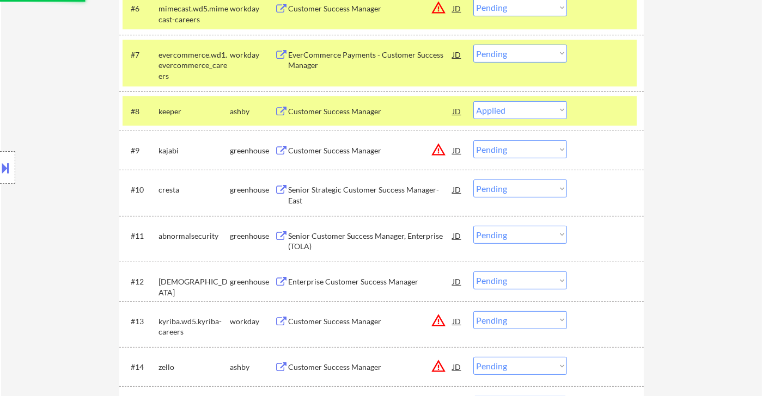
click at [362, 193] on div "Senior Strategic Customer Success Manager- East" at bounding box center [371, 195] width 164 height 21
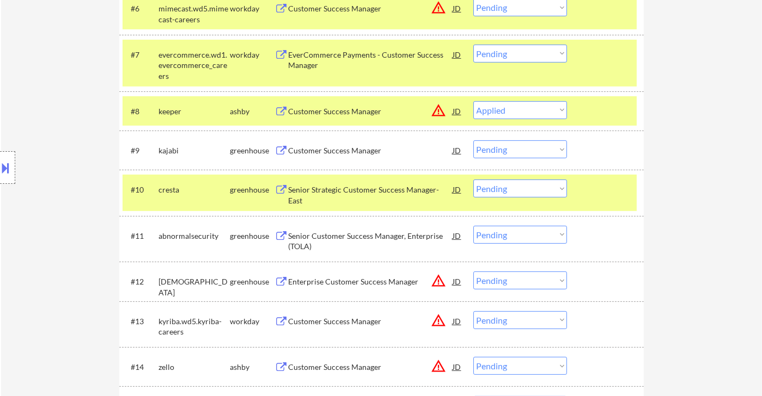
select select ""pending""
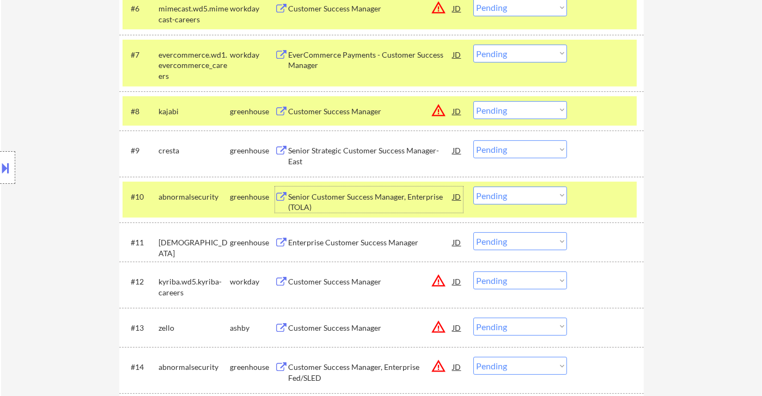
drag, startPoint x: 503, startPoint y: 151, endPoint x: 506, endPoint y: 156, distance: 6.6
click at [503, 151] on select "Choose an option... Pending Applied Excluded (Questions) Excluded (Expired) Exc…" at bounding box center [520, 149] width 94 height 18
click at [473, 140] on select "Choose an option... Pending Applied Excluded (Questions) Excluded (Expired) Exc…" at bounding box center [520, 149] width 94 height 18
click at [349, 204] on div "Senior Customer Success Manager, Enterprise (TOLA)" at bounding box center [371, 202] width 164 height 21
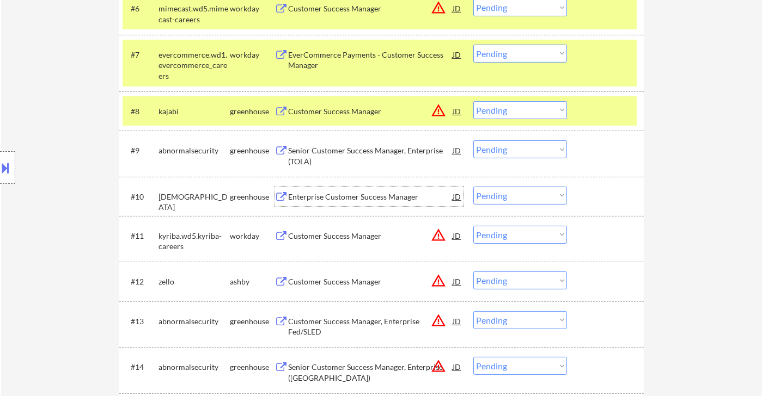
drag, startPoint x: 521, startPoint y: 151, endPoint x: 531, endPoint y: 156, distance: 11.4
click at [521, 151] on select "Choose an option... Pending Applied Excluded (Questions) Excluded (Expired) Exc…" at bounding box center [520, 149] width 94 height 18
click at [473, 140] on select "Choose an option... Pending Applied Excluded (Questions) Excluded (Expired) Exc…" at bounding box center [520, 149] width 94 height 18
click at [366, 198] on div "Enterprise Customer Success Manager" at bounding box center [371, 197] width 164 height 11
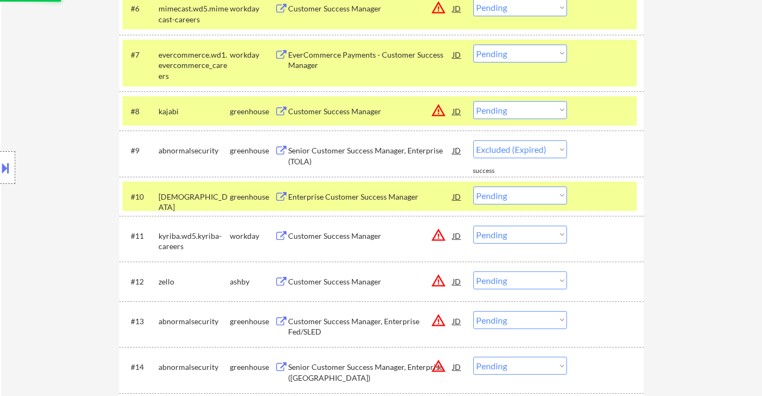
select select ""pending""
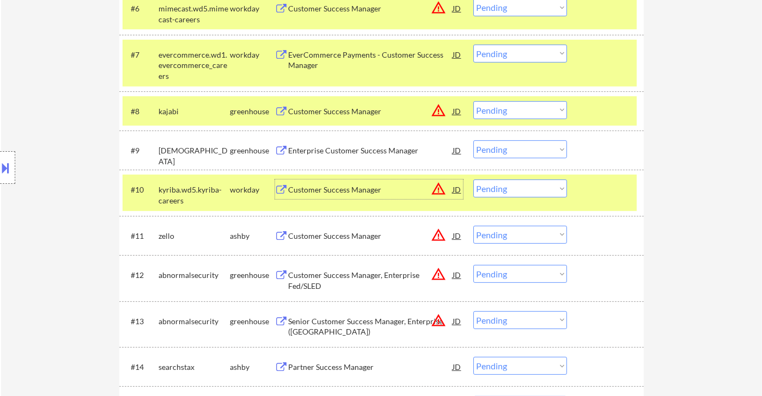
click at [457, 191] on div "JD" at bounding box center [457, 190] width 11 height 20
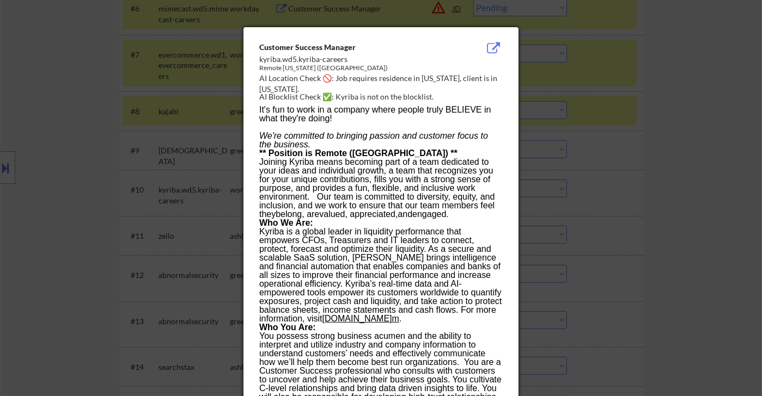
click at [654, 221] on div at bounding box center [381, 198] width 762 height 396
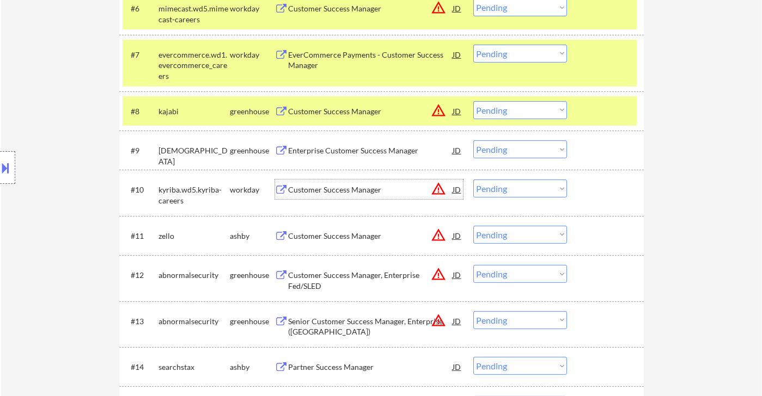
click at [353, 195] on div "Customer Success Manager" at bounding box center [371, 190] width 164 height 20
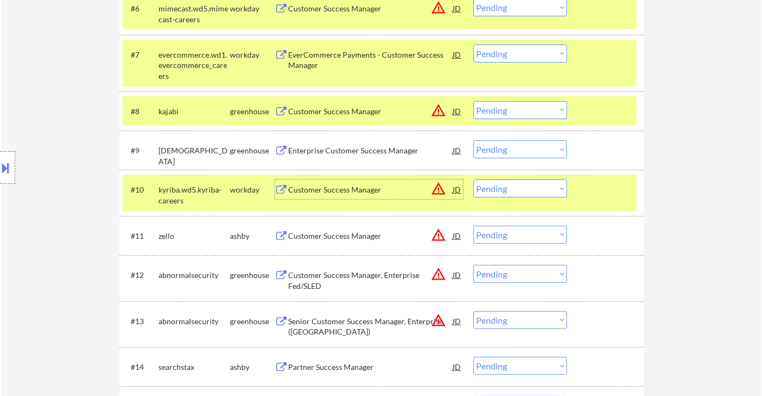
click at [457, 235] on div "JD" at bounding box center [457, 236] width 11 height 20
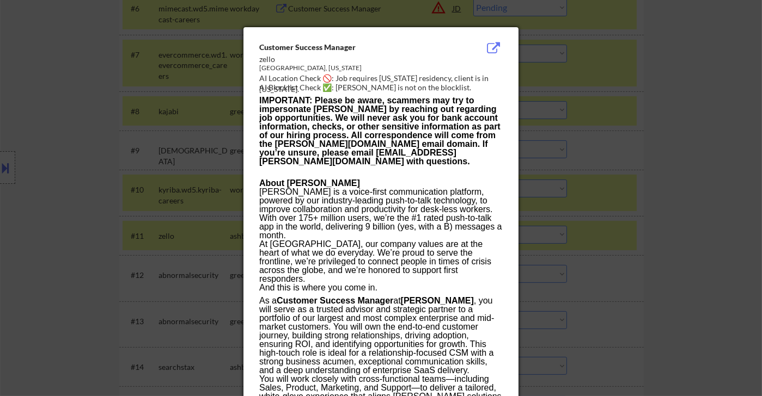
click at [665, 283] on div at bounding box center [381, 198] width 762 height 396
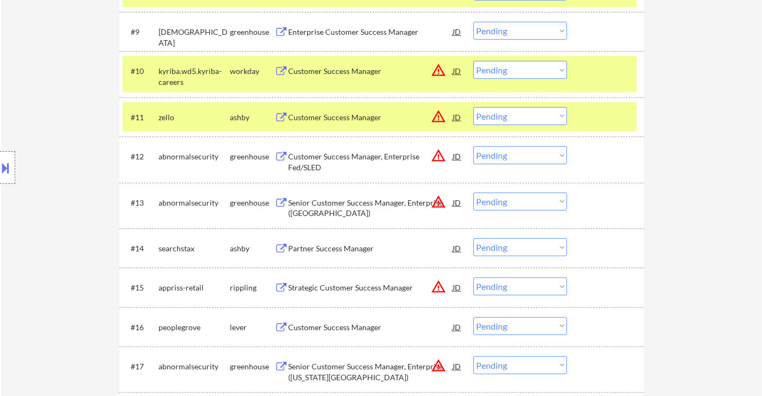
scroll to position [726, 0]
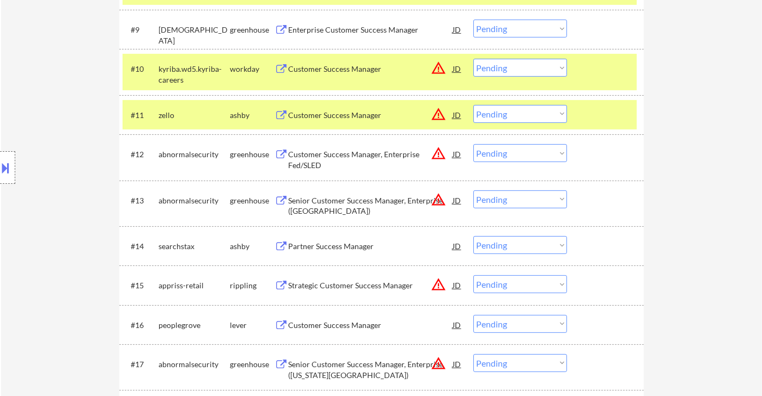
click at [327, 119] on div "Customer Success Manager" at bounding box center [371, 115] width 164 height 11
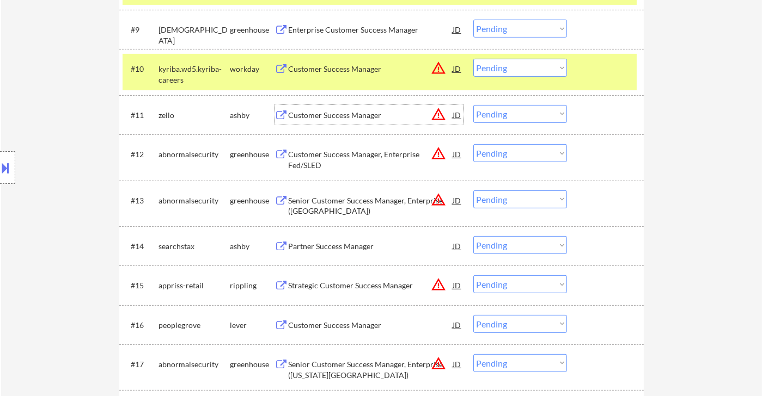
click at [516, 158] on select "Choose an option... Pending Applied Excluded (Questions) Excluded (Expired) Exc…" at bounding box center [520, 153] width 94 height 18
drag, startPoint x: 701, startPoint y: 210, endPoint x: 686, endPoint y: 213, distance: 16.1
click at [541, 199] on select "Choose an option... Pending Applied Excluded (Questions) Excluded (Expired) Exc…" at bounding box center [520, 200] width 94 height 18
click at [473, 191] on select "Choose an option... Pending Applied Excluded (Questions) Excluded (Expired) Exc…" at bounding box center [520, 200] width 94 height 18
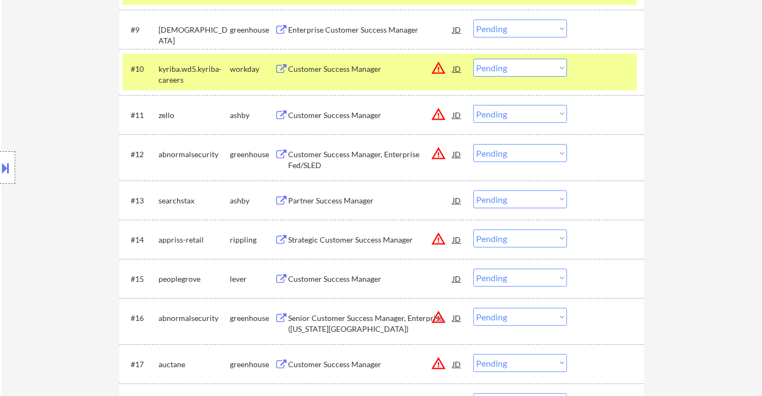
click at [345, 204] on div "Partner Success Manager" at bounding box center [371, 200] width 164 height 11
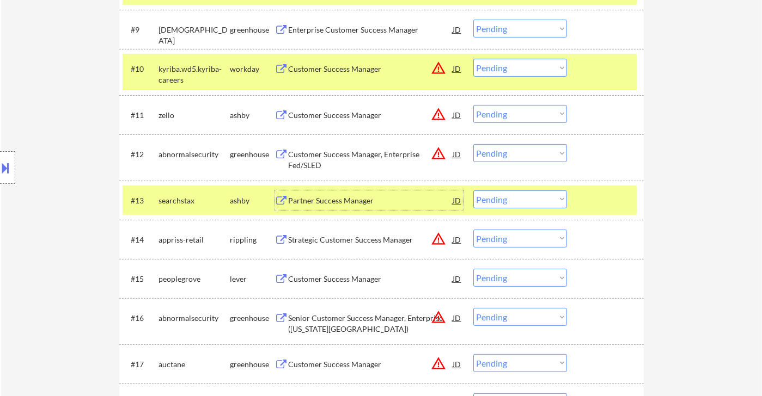
click at [515, 204] on select "Choose an option... Pending Applied Excluded (Questions) Excluded (Expired) Exc…" at bounding box center [520, 200] width 94 height 18
click at [473, 191] on select "Choose an option... Pending Applied Excluded (Questions) Excluded (Expired) Exc…" at bounding box center [520, 200] width 94 height 18
click at [344, 278] on div "Customer Success Manager" at bounding box center [371, 279] width 164 height 11
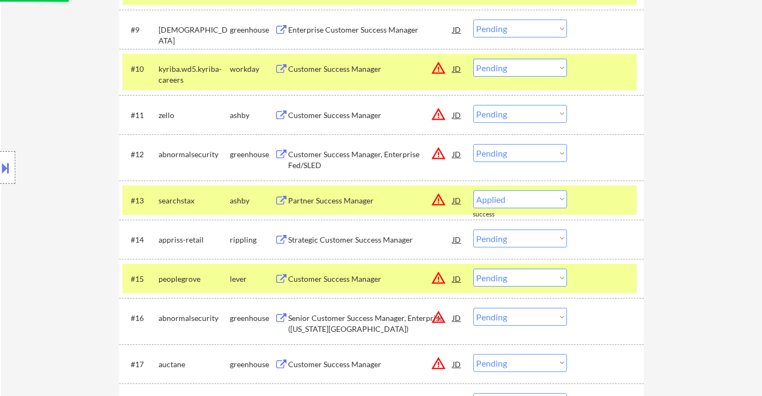
select select ""pending""
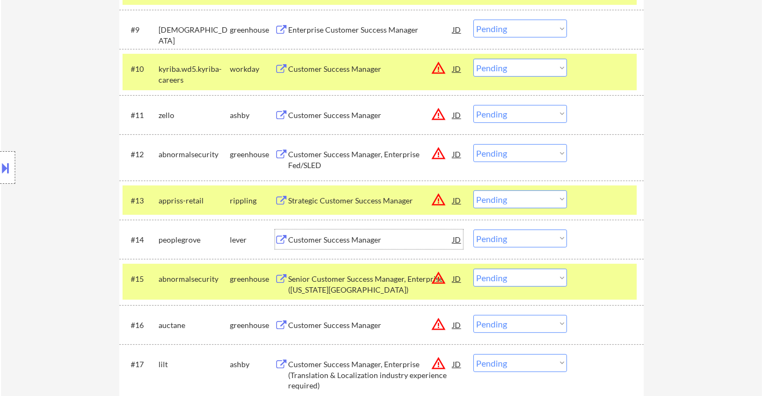
click at [345, 241] on div "Customer Success Manager" at bounding box center [371, 240] width 164 height 11
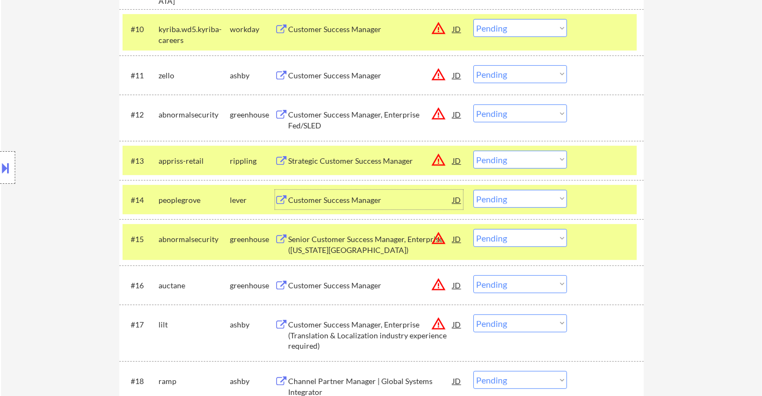
scroll to position [786, 0]
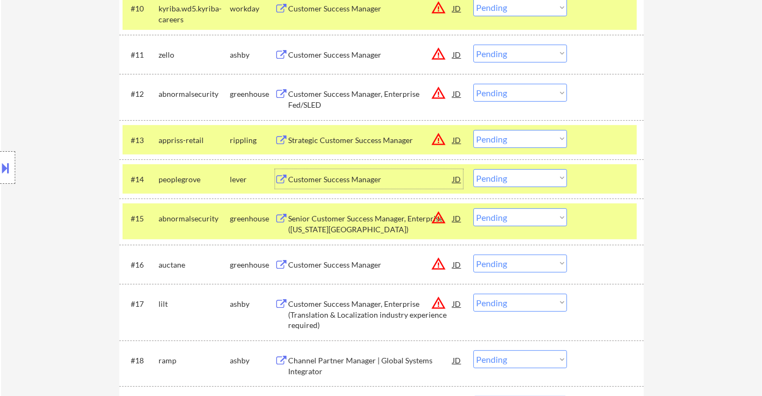
click at [528, 178] on select "Choose an option... Pending Applied Excluded (Questions) Excluded (Expired) Exc…" at bounding box center [520, 178] width 94 height 18
click at [473, 169] on select "Choose an option... Pending Applied Excluded (Questions) Excluded (Expired) Exc…" at bounding box center [520, 178] width 94 height 18
select select ""pending""
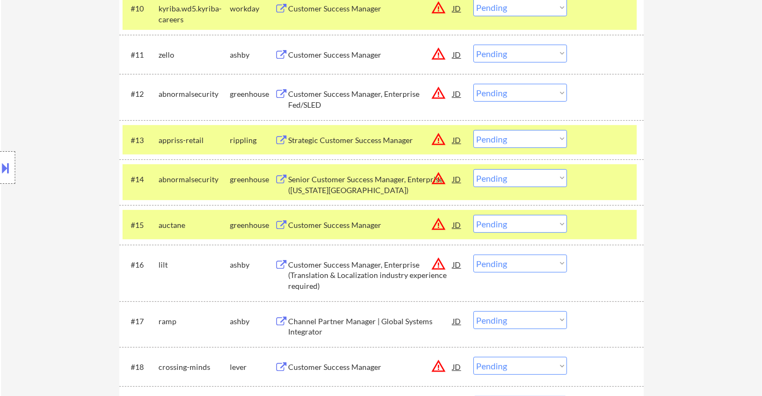
click at [457, 180] on div "JD" at bounding box center [457, 179] width 11 height 20
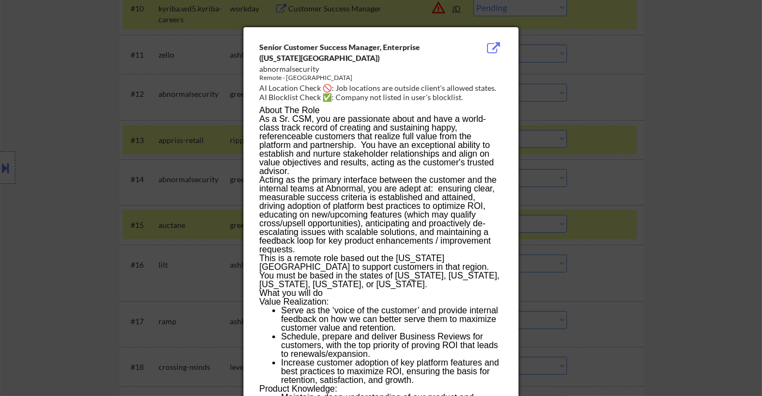
drag, startPoint x: 653, startPoint y: 221, endPoint x: 657, endPoint y: 227, distance: 7.0
click at [653, 221] on div at bounding box center [381, 198] width 762 height 396
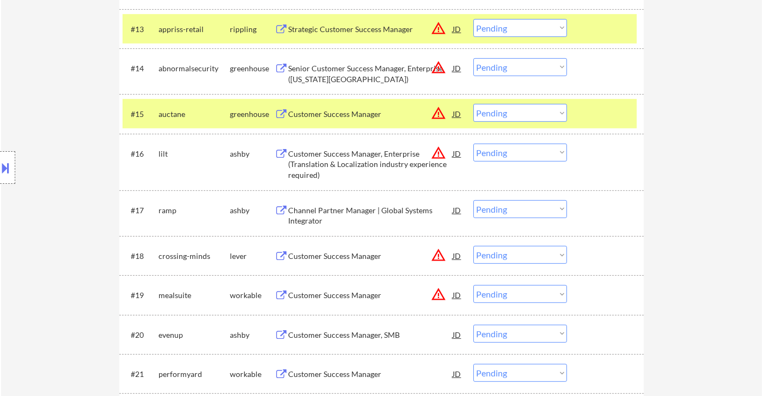
scroll to position [907, 0]
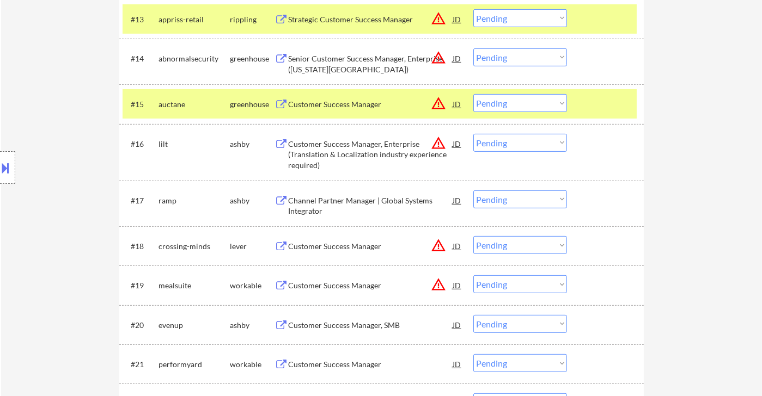
click at [394, 203] on div "Channel Partner Manager | Global Systems Integrator" at bounding box center [371, 205] width 164 height 21
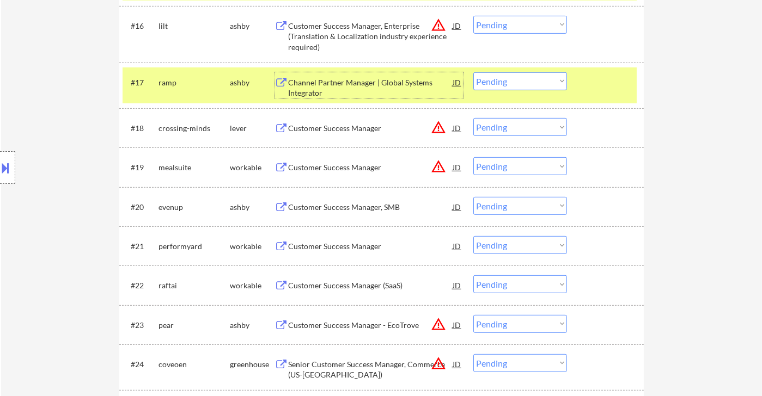
scroll to position [1028, 0]
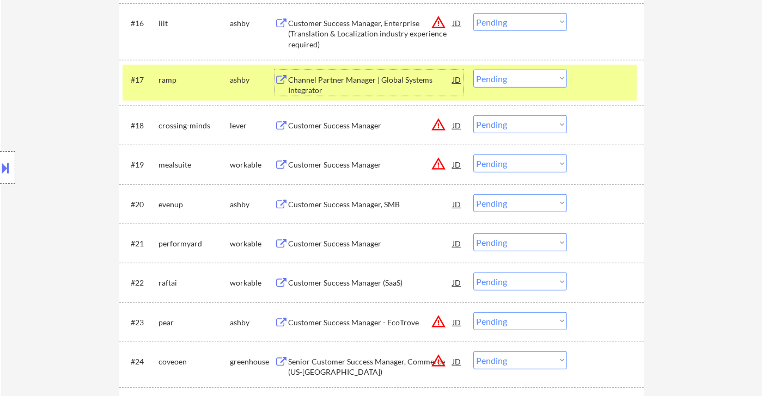
click at [457, 123] on div "JD" at bounding box center [457, 125] width 11 height 20
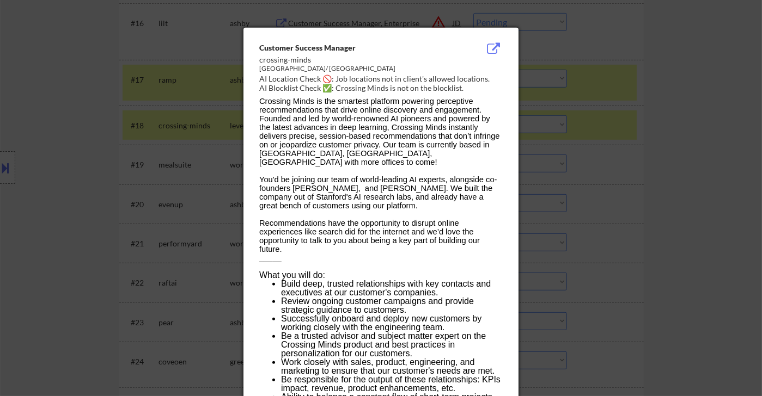
click at [626, 181] on div at bounding box center [381, 198] width 762 height 396
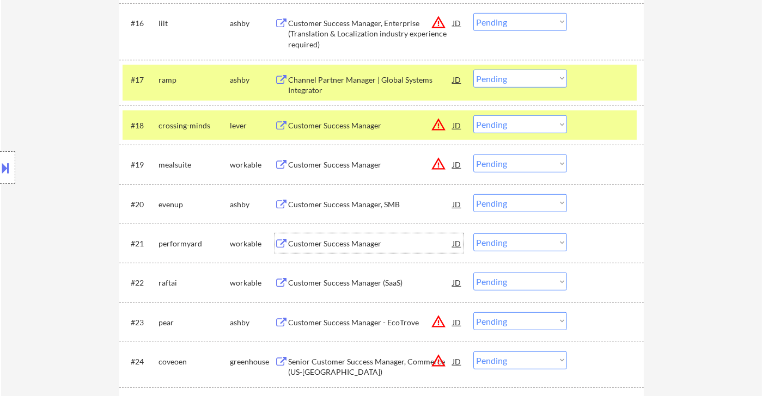
click at [356, 243] on div "Customer Success Manager" at bounding box center [371, 243] width 164 height 11
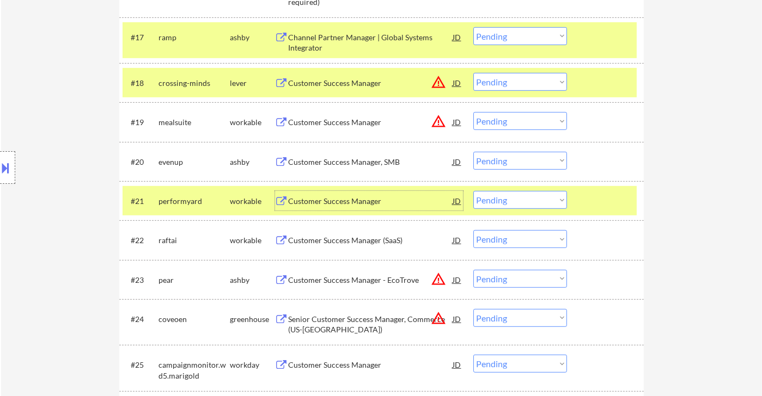
scroll to position [1089, 0]
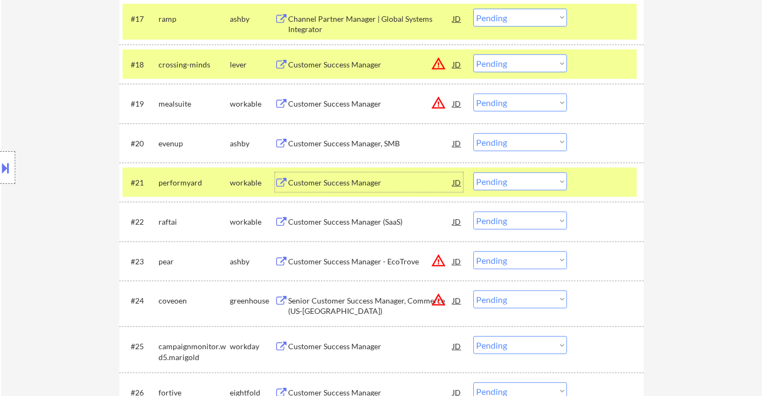
drag, startPoint x: 501, startPoint y: 182, endPoint x: 511, endPoint y: 188, distance: 11.8
click at [501, 182] on select "Choose an option... Pending Applied Excluded (Questions) Excluded (Expired) Exc…" at bounding box center [520, 182] width 94 height 18
click at [357, 225] on div "Customer Success Manager (SaaS)" at bounding box center [371, 222] width 164 height 11
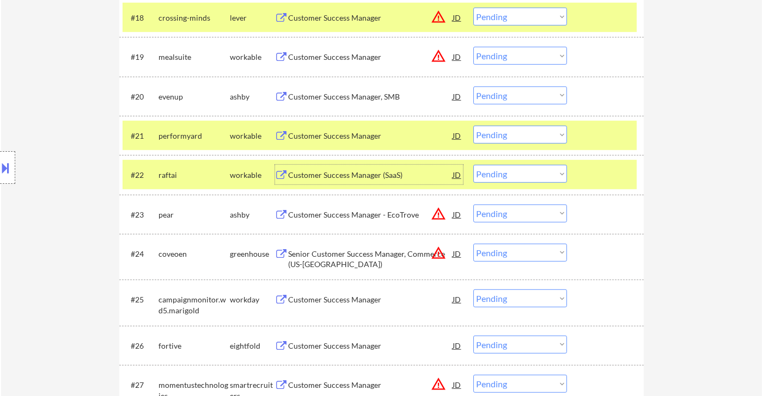
scroll to position [1210, 0]
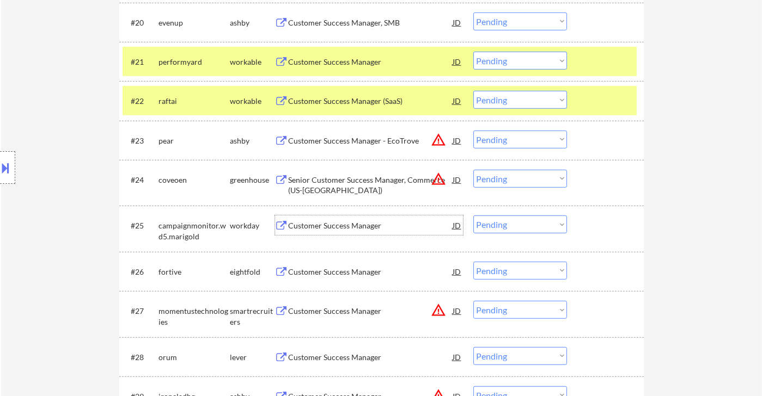
click at [378, 231] on div "Customer Success Manager" at bounding box center [371, 226] width 164 height 20
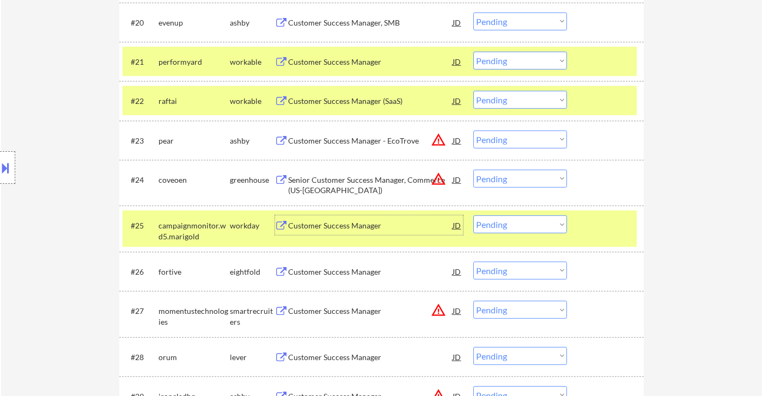
drag, startPoint x: 503, startPoint y: 219, endPoint x: 507, endPoint y: 222, distance: 5.9
click at [503, 220] on select "Choose an option... Pending Applied Excluded (Questions) Excluded (Expired) Exc…" at bounding box center [520, 225] width 94 height 18
click at [473, 216] on select "Choose an option... Pending Applied Excluded (Questions) Excluded (Expired) Exc…" at bounding box center [520, 225] width 94 height 18
select select ""pending""
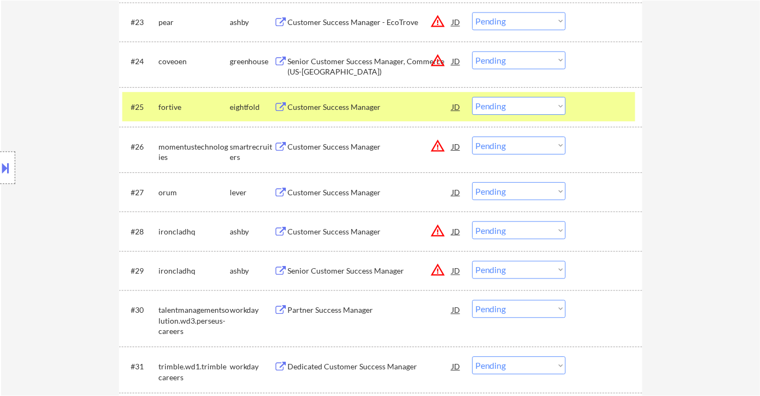
scroll to position [1331, 0]
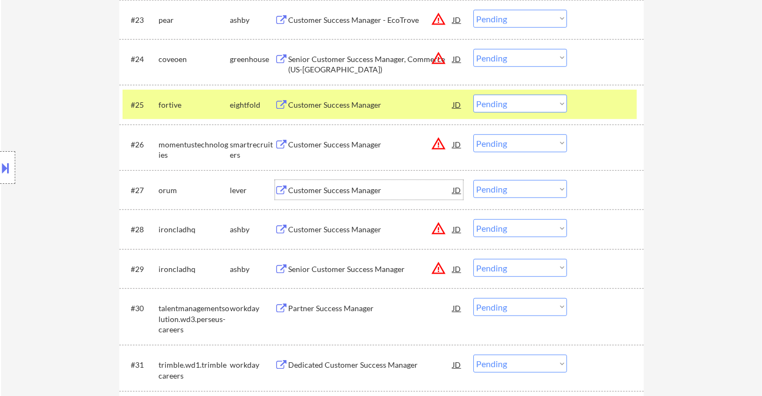
click at [337, 194] on div "Customer Success Manager" at bounding box center [371, 190] width 164 height 11
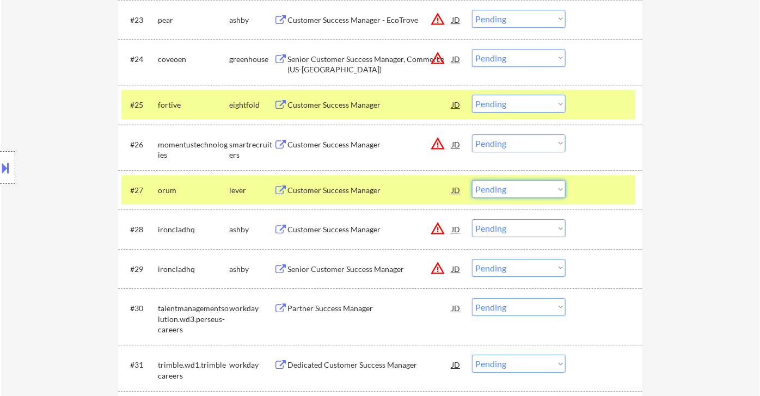
click at [514, 188] on select "Choose an option... Pending Applied Excluded (Questions) Excluded (Expired) Exc…" at bounding box center [519, 189] width 94 height 18
click at [472, 180] on select "Choose an option... Pending Applied Excluded (Questions) Excluded (Expired) Exc…" at bounding box center [519, 189] width 94 height 18
select select ""pending""
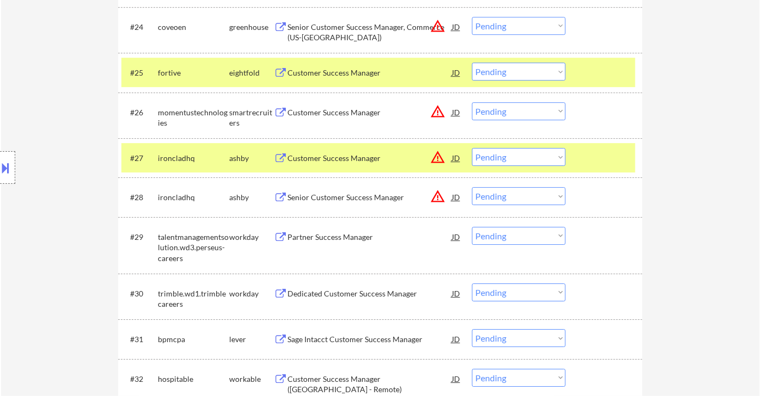
scroll to position [1391, 0]
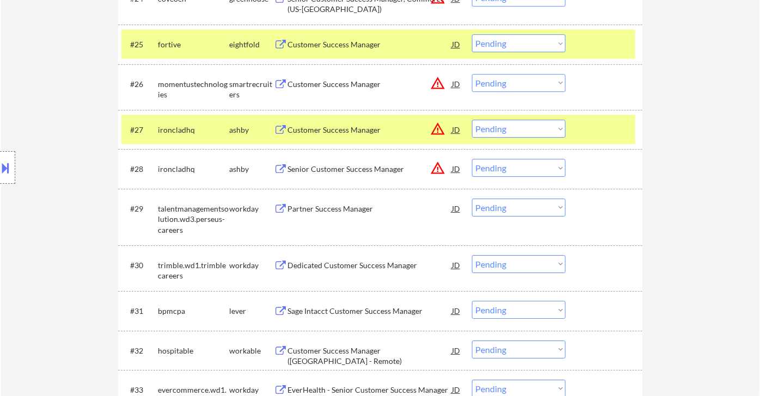
click at [367, 315] on div "Sage Intacct Customer Success Manager" at bounding box center [369, 311] width 164 height 11
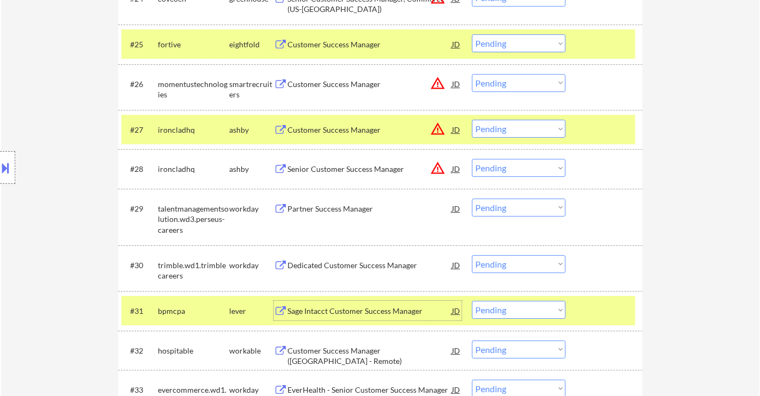
scroll to position [1452, 0]
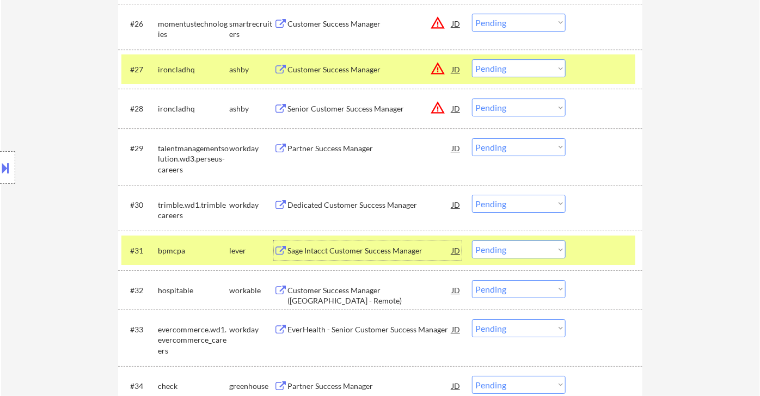
click at [328, 292] on div "Customer Success Manager (Americas - Remote)" at bounding box center [369, 295] width 164 height 21
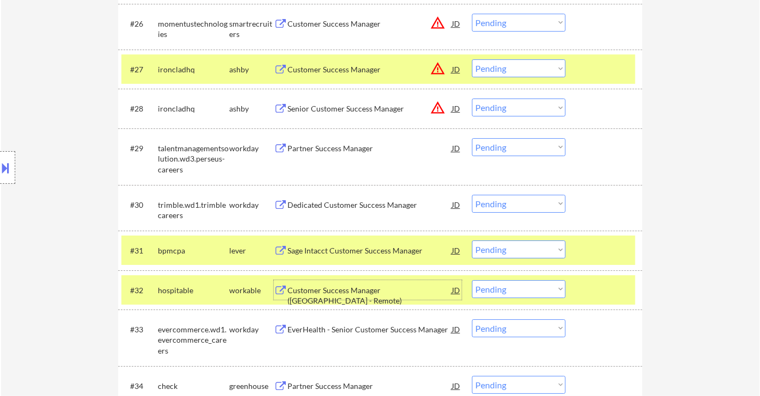
click at [525, 291] on select "Choose an option... Pending Applied Excluded (Questions) Excluded (Expired) Exc…" at bounding box center [519, 289] width 94 height 18
click at [472, 280] on select "Choose an option... Pending Applied Excluded (Questions) Excluded (Expired) Exc…" at bounding box center [519, 289] width 94 height 18
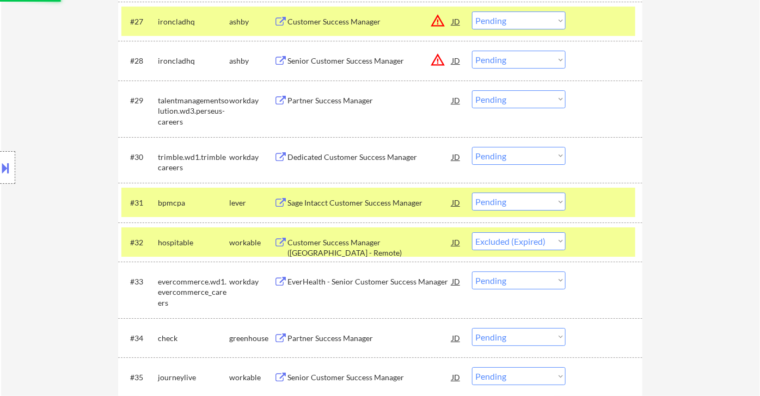
scroll to position [1573, 0]
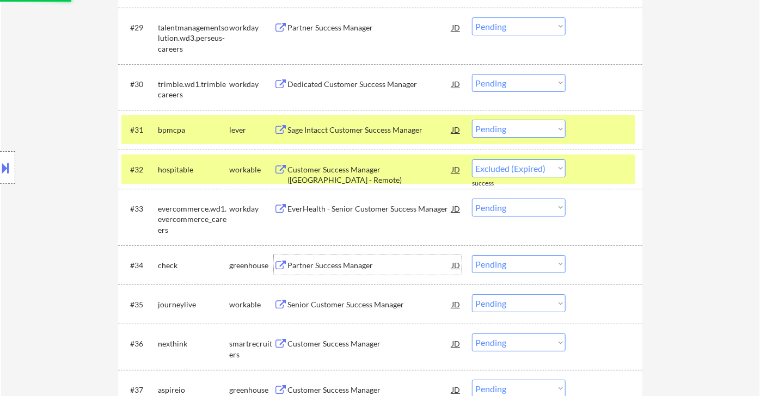
click at [337, 267] on div "Partner Success Manager" at bounding box center [369, 265] width 164 height 11
select select ""pending""
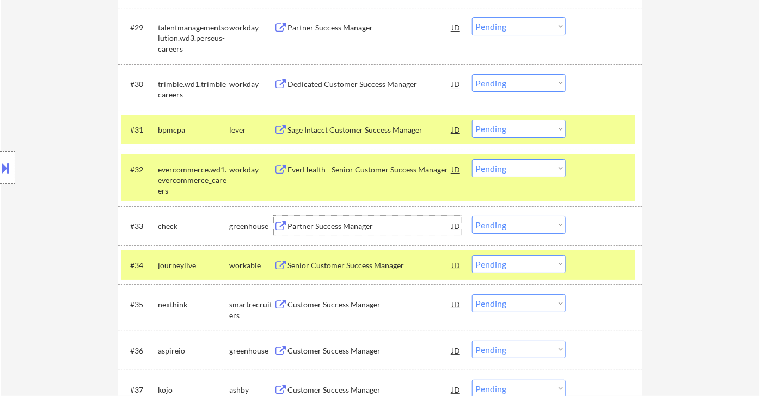
click at [369, 225] on div "Partner Success Manager" at bounding box center [369, 226] width 164 height 11
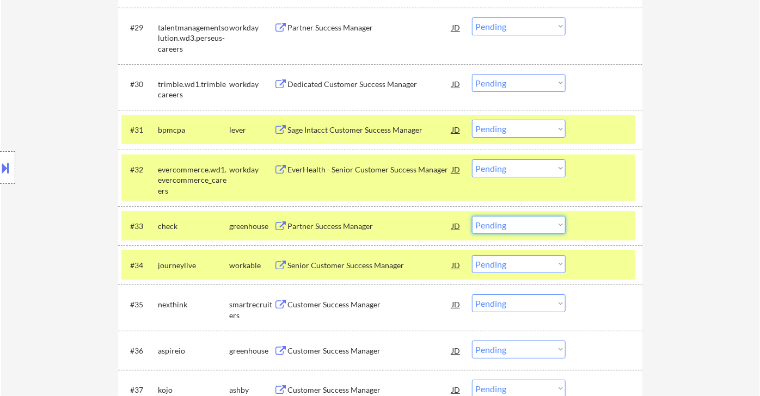
drag, startPoint x: 496, startPoint y: 225, endPoint x: 502, endPoint y: 228, distance: 7.3
click at [496, 225] on select "Choose an option... Pending Applied Excluded (Questions) Excluded (Expired) Exc…" at bounding box center [519, 225] width 94 height 18
click at [472, 216] on select "Choose an option... Pending Applied Excluded (Questions) Excluded (Expired) Exc…" at bounding box center [519, 225] width 94 height 18
click at [358, 267] on div "Senior Customer Success Manager" at bounding box center [369, 265] width 164 height 11
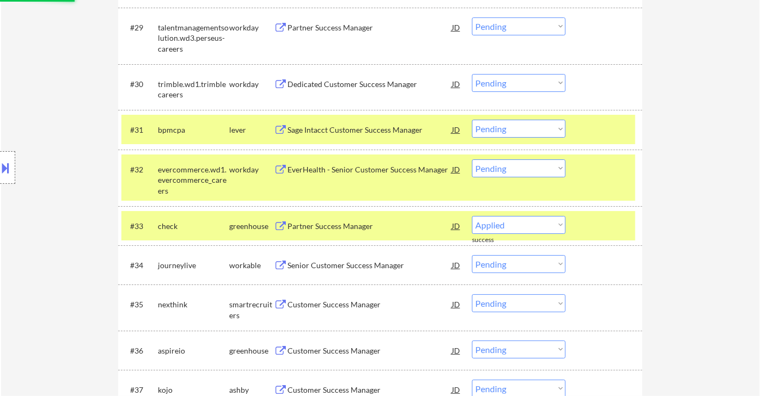
select select ""pending""
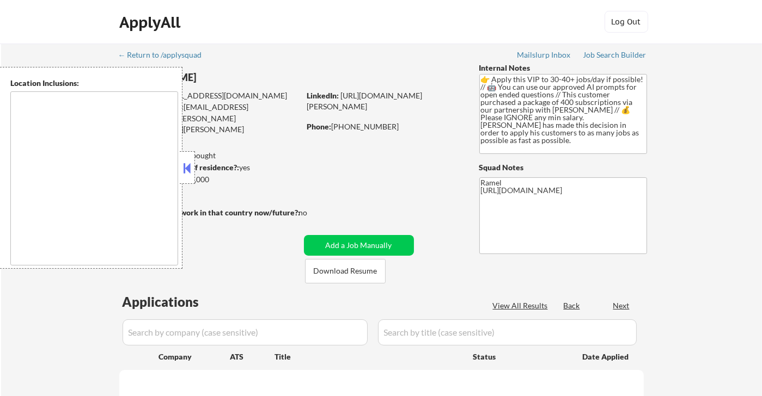
type textarea "[GEOGRAPHIC_DATA], [GEOGRAPHIC_DATA] [GEOGRAPHIC_DATA], [GEOGRAPHIC_DATA] [GEOG…"
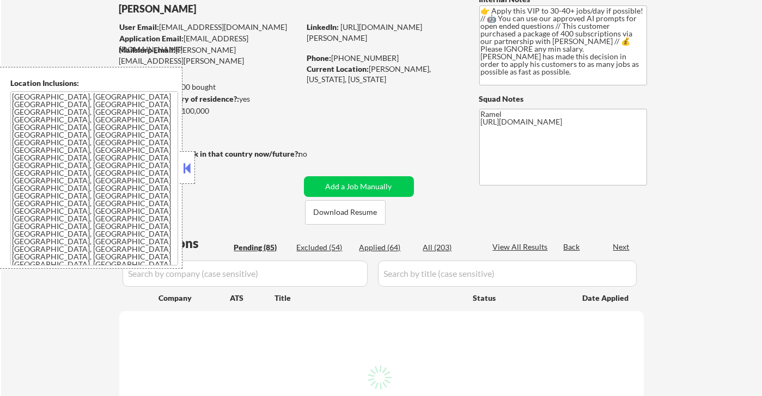
scroll to position [121, 0]
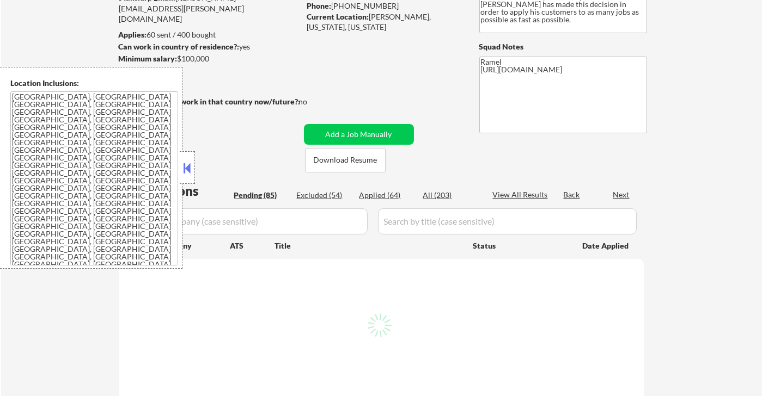
click at [391, 195] on div "Applied (64)" at bounding box center [386, 195] width 54 height 11
click at [189, 173] on button at bounding box center [187, 168] width 12 height 16
select select ""pending""
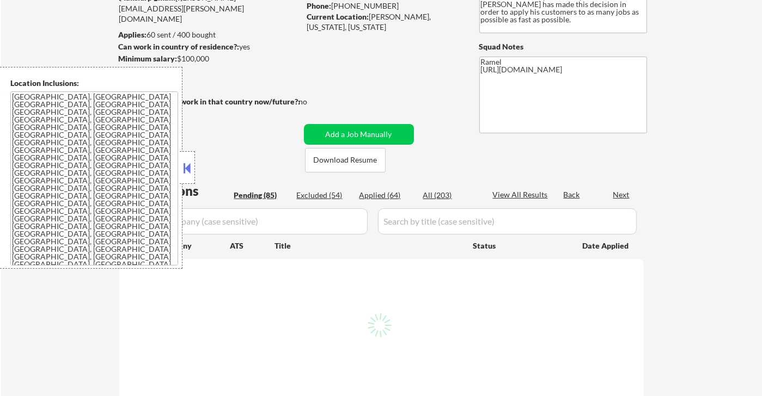
select select ""pending""
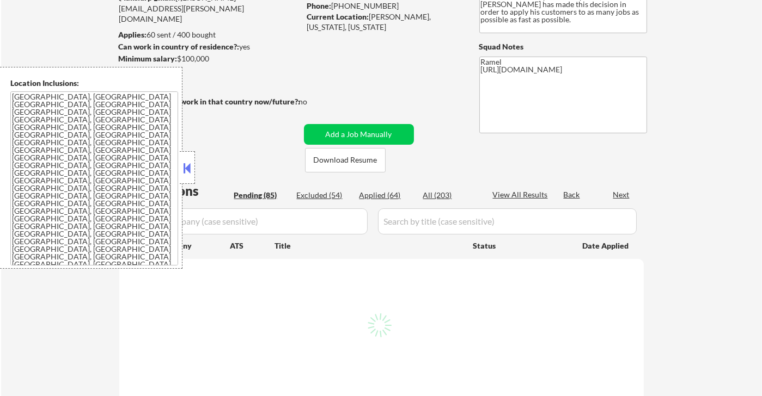
select select ""pending""
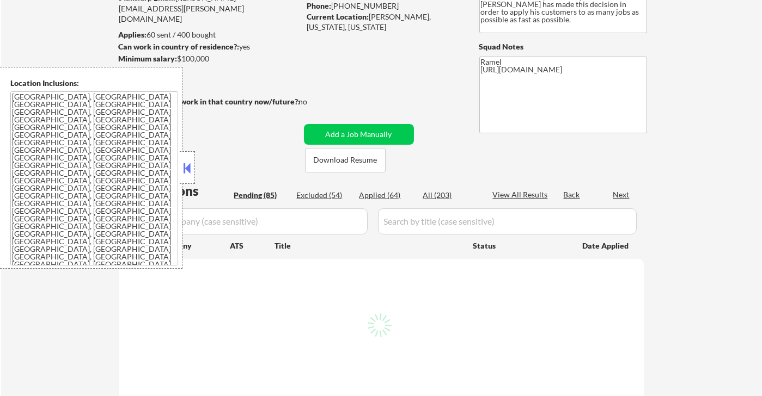
select select ""pending""
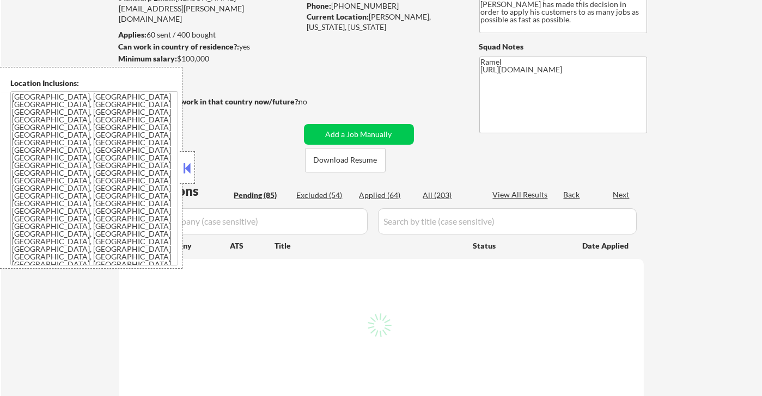
select select ""pending""
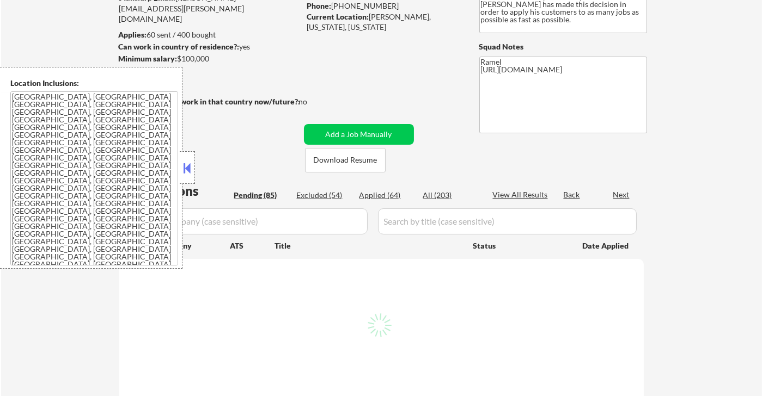
select select ""pending""
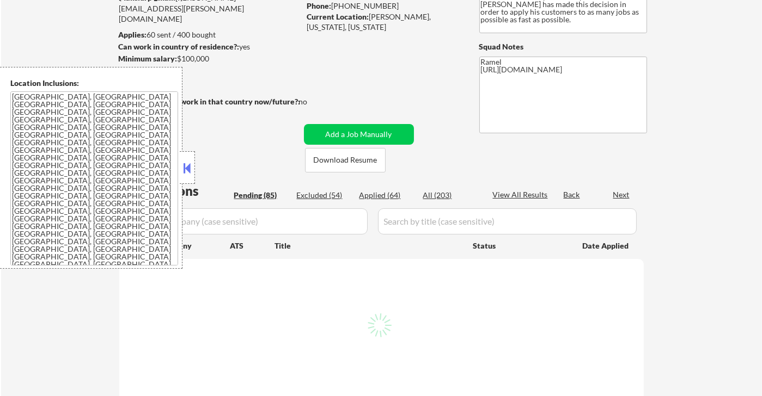
select select ""pending""
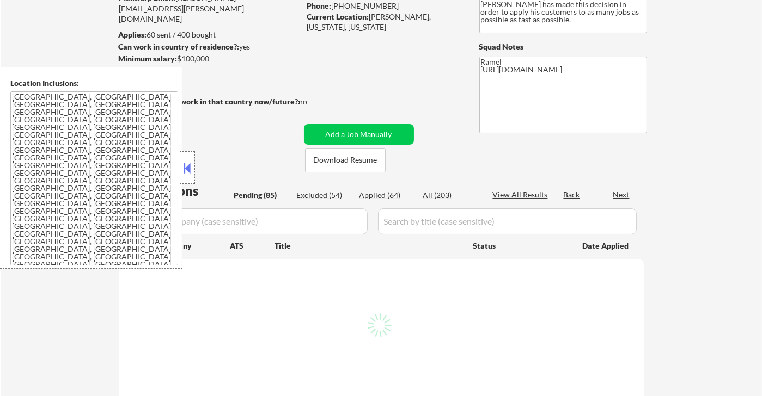
select select ""pending""
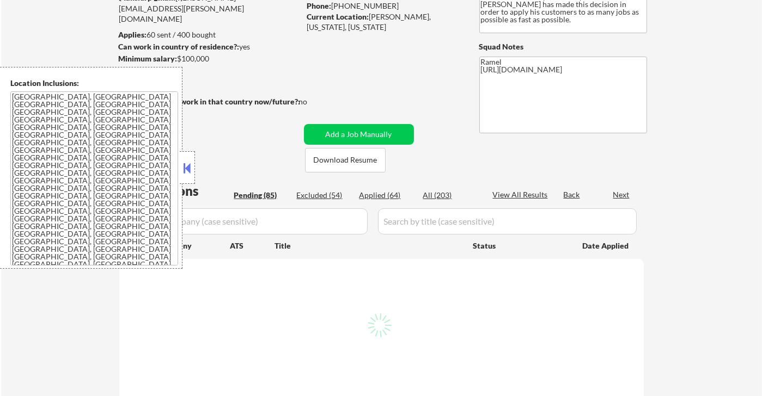
select select ""pending""
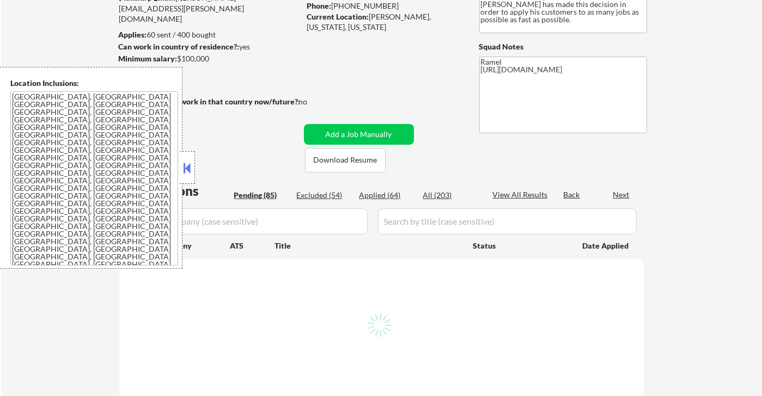
select select ""pending""
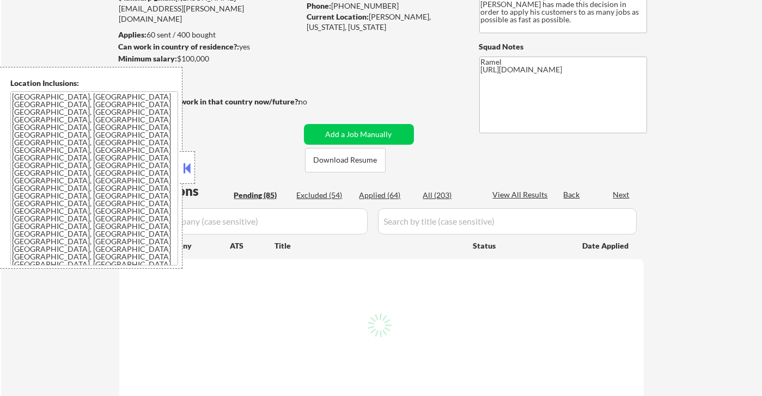
select select ""pending""
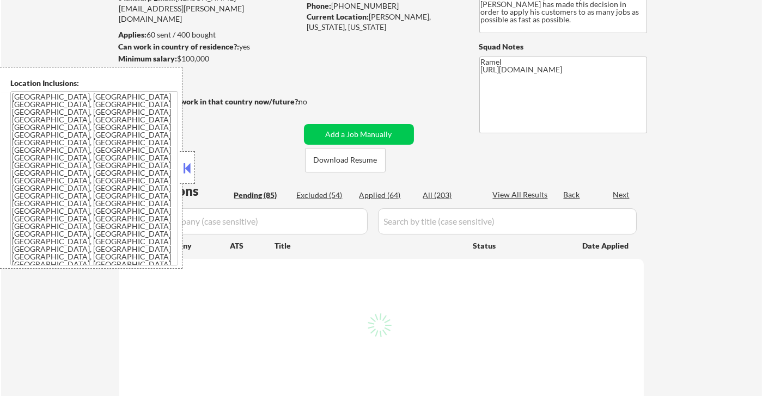
select select ""pending""
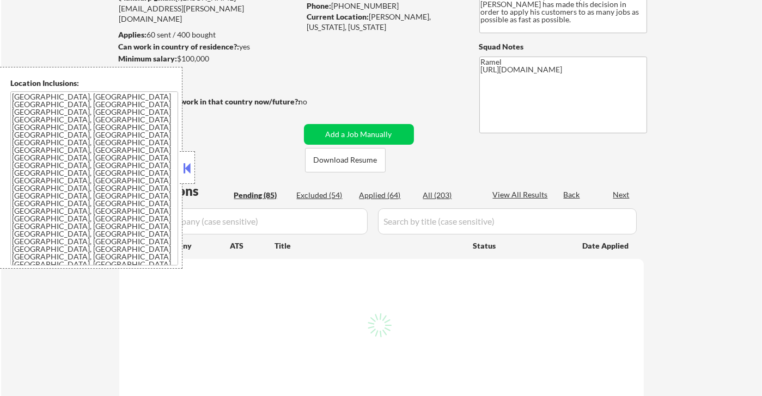
select select ""pending""
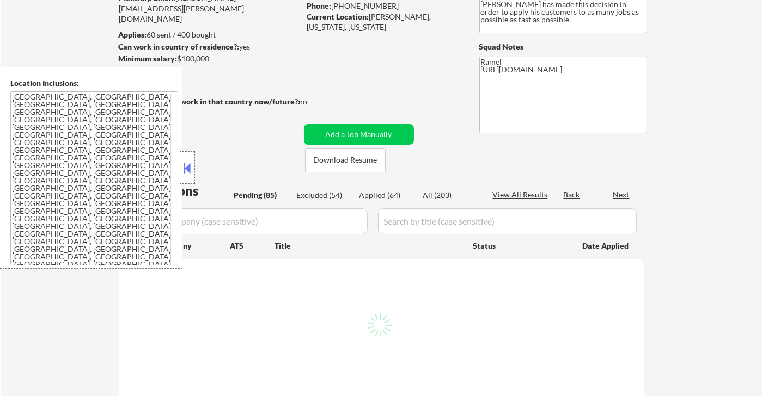
select select ""pending""
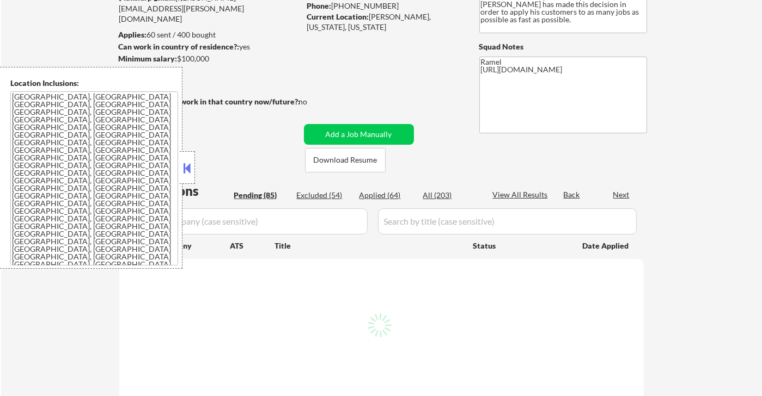
select select ""pending""
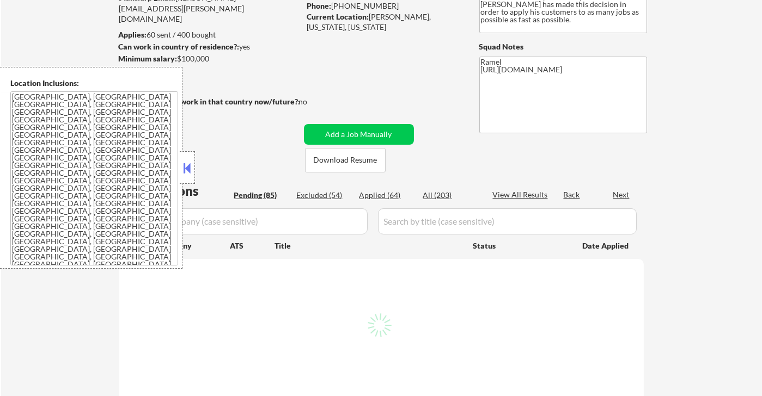
select select ""pending""
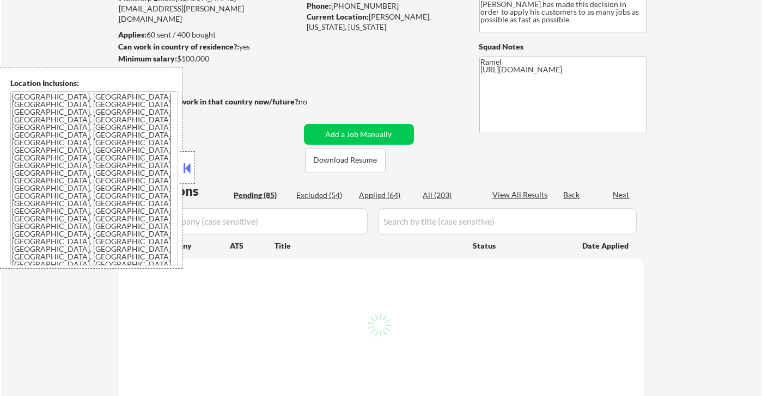
select select ""pending""
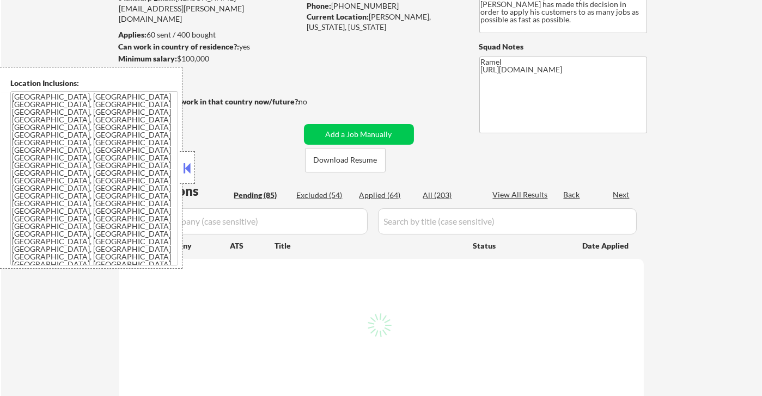
select select ""pending""
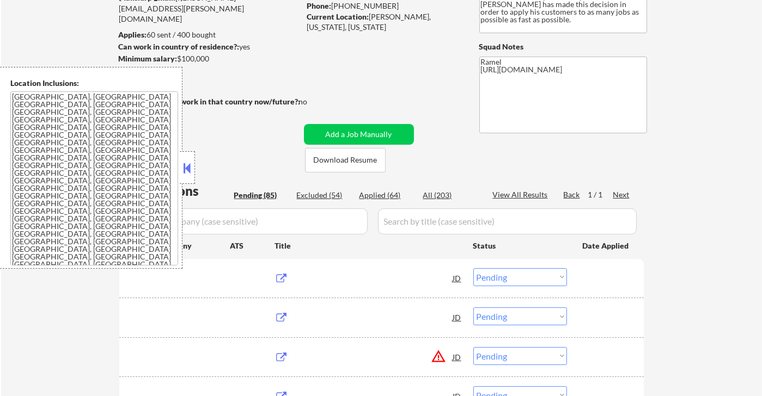
click at [391, 193] on div "Applied (64)" at bounding box center [386, 195] width 54 height 11
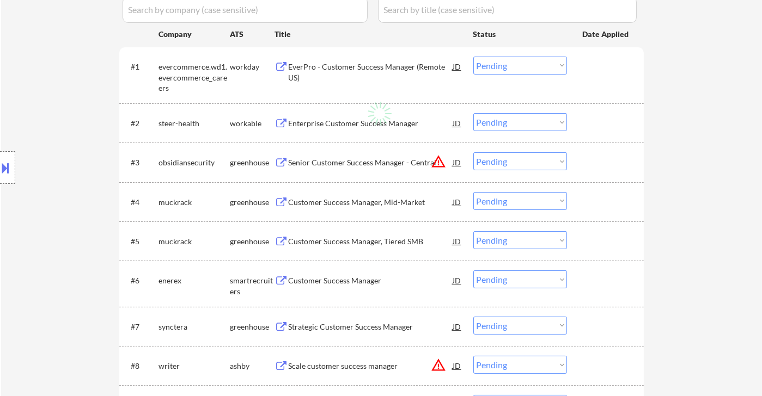
scroll to position [0, 0]
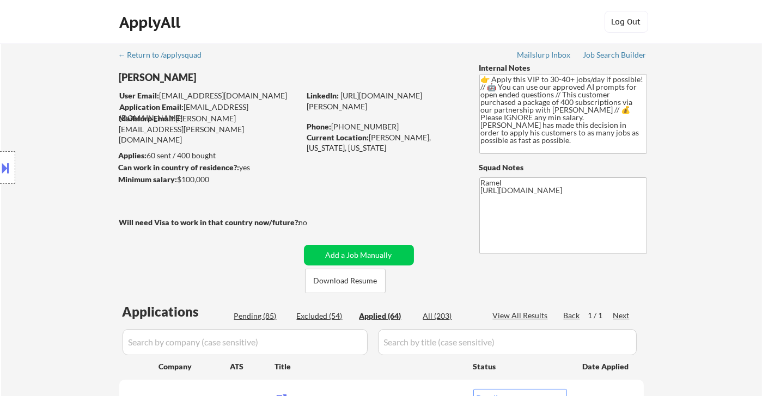
select select ""applied""
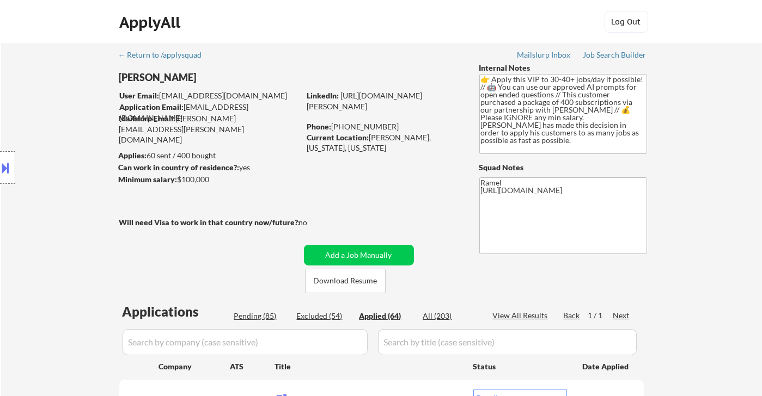
select select ""applied""
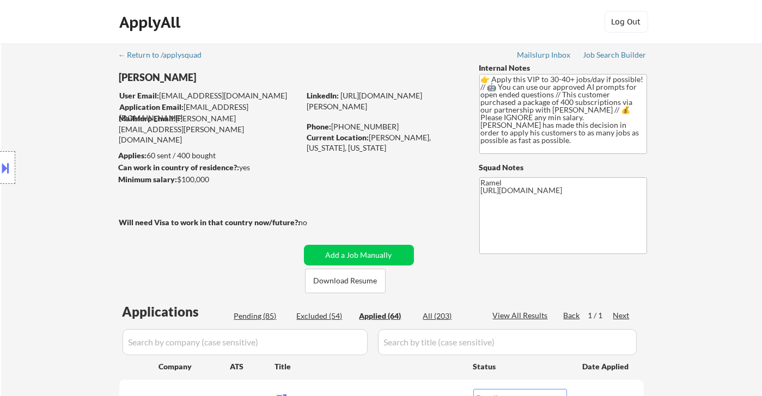
select select ""applied""
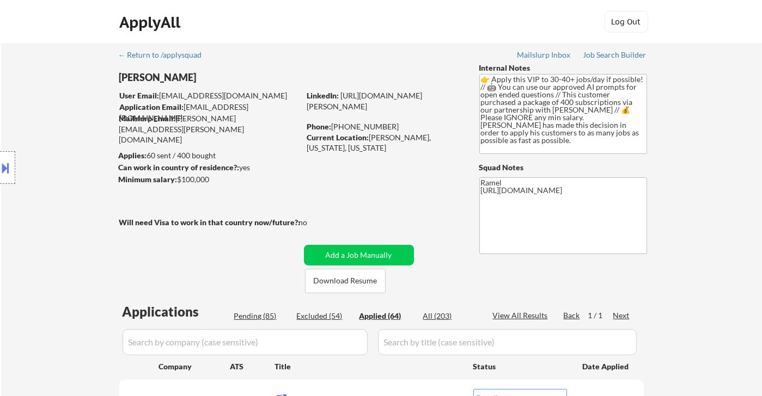
select select ""applied""
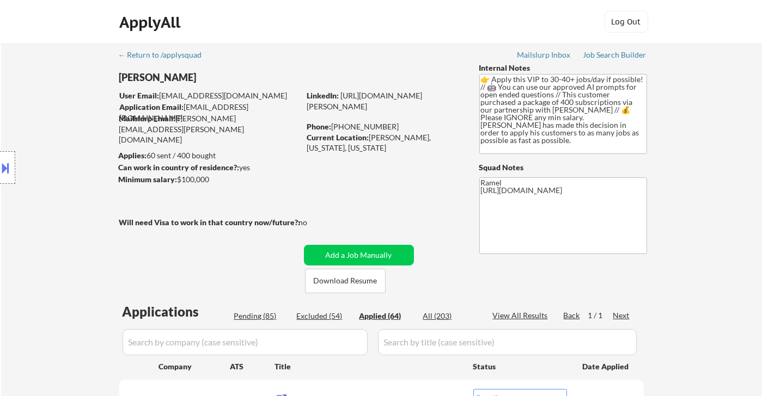
select select ""applied""
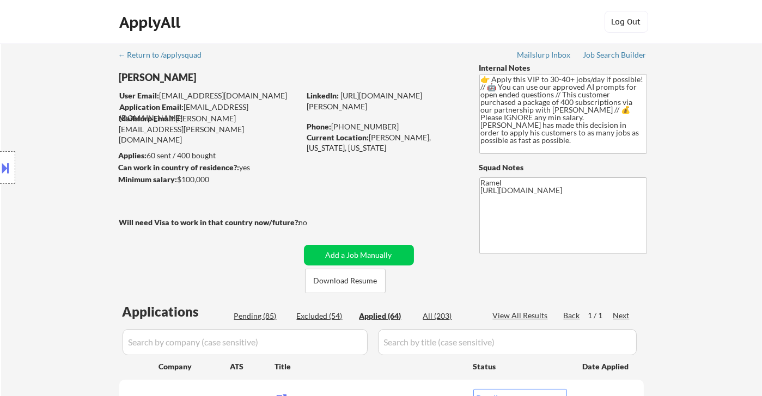
select select ""applied""
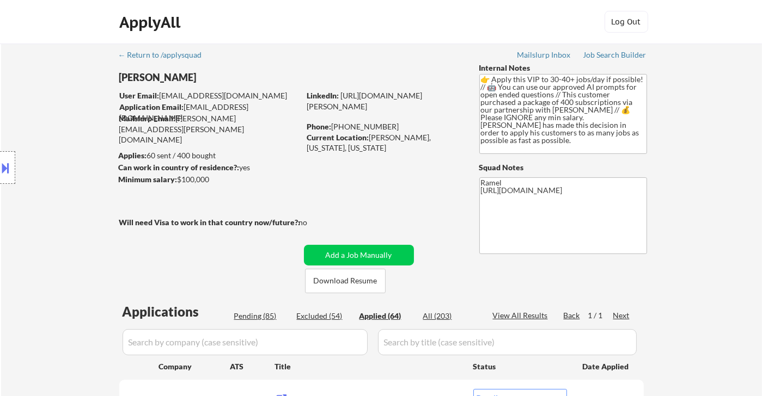
select select ""applied""
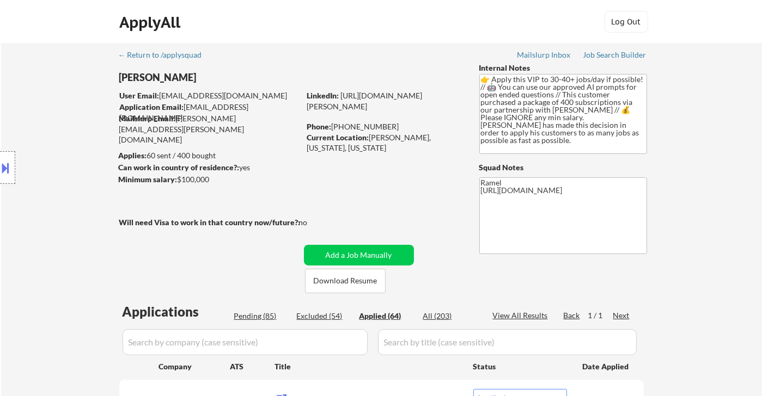
select select ""applied""
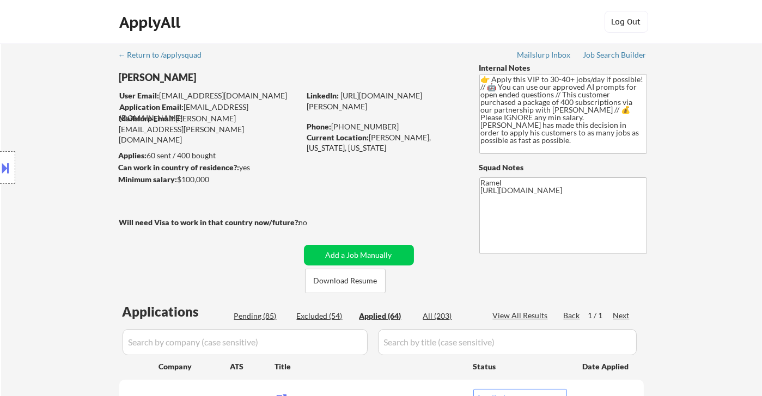
select select ""applied""
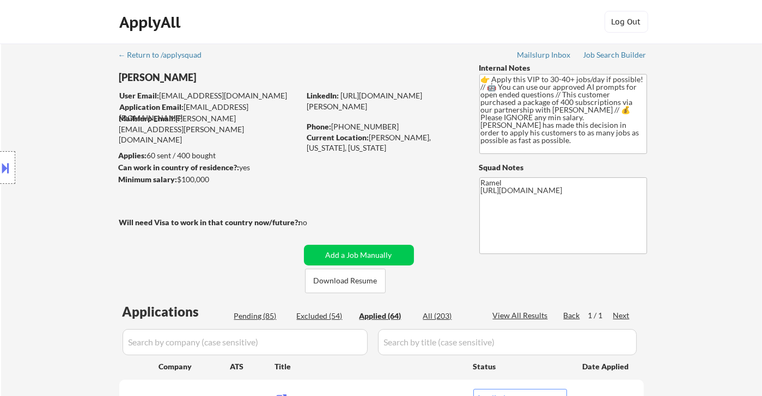
select select ""applied""
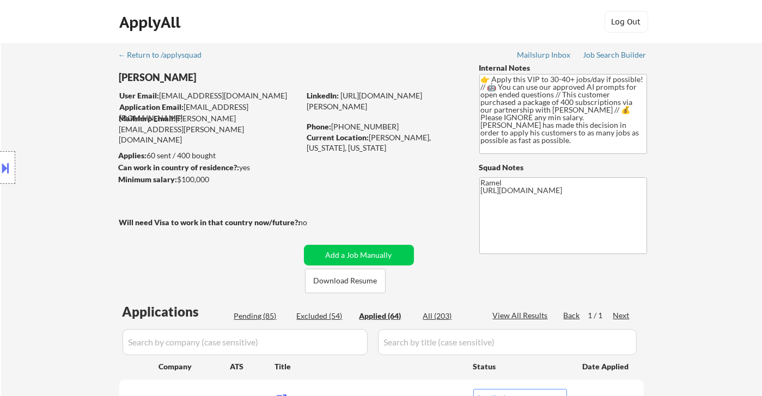
select select ""applied""
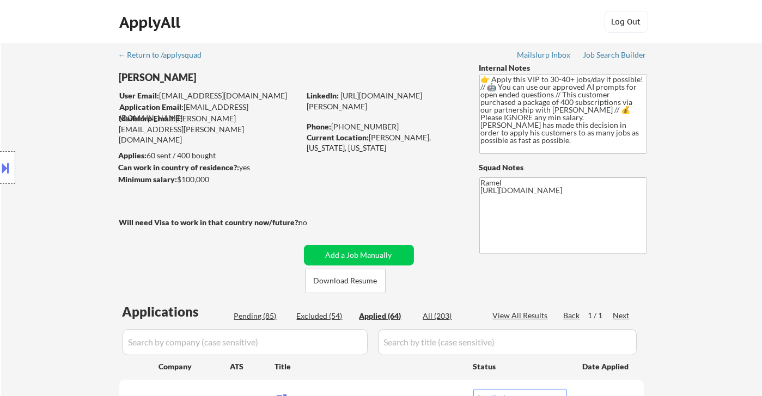
select select ""applied""
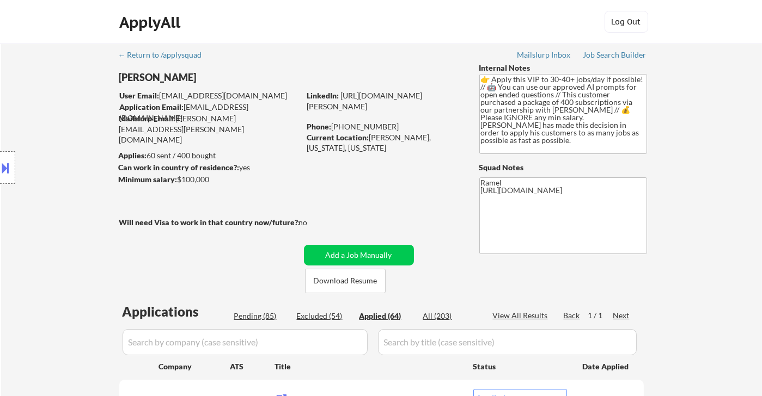
select select ""applied""
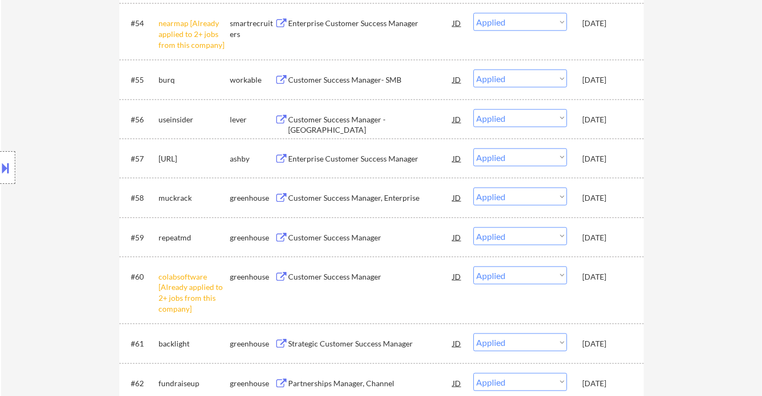
select select ""applied""
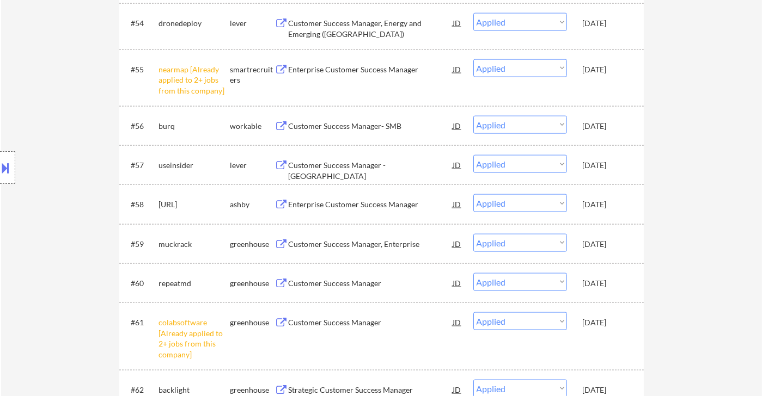
select select ""applied""
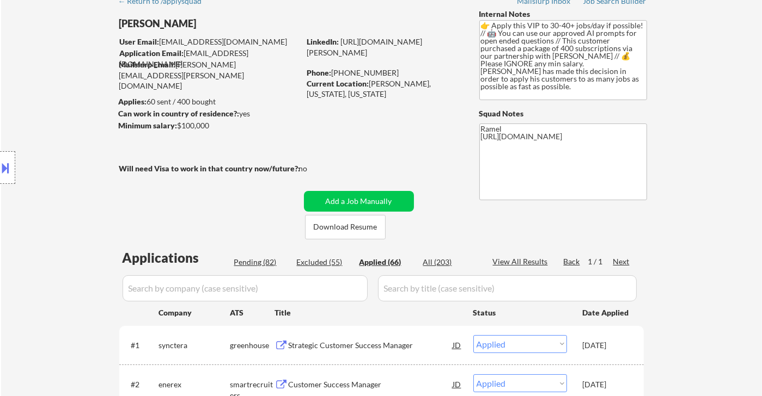
scroll to position [23, 0]
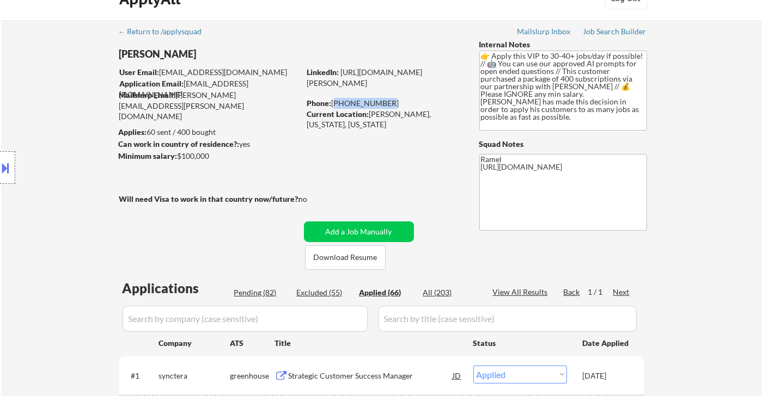
drag, startPoint x: 383, startPoint y: 103, endPoint x: 334, endPoint y: 100, distance: 49.2
click at [334, 100] on div "Phone: [PHONE_NUMBER]" at bounding box center [384, 103] width 154 height 11
copy div "[PHONE_NUMBER]"
select select ""applied""
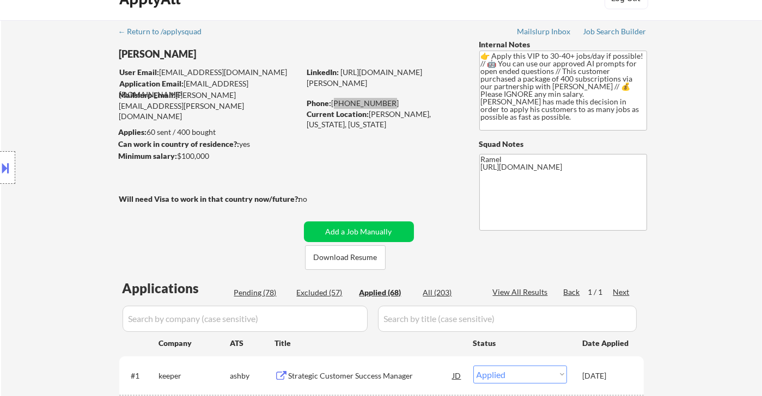
select select ""applied""
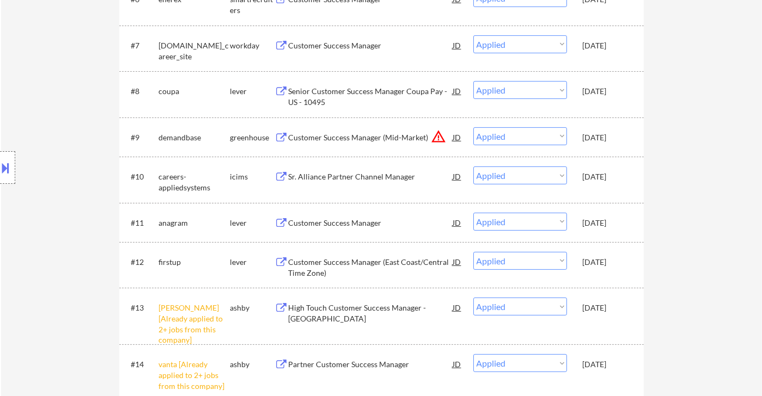
scroll to position [689, 0]
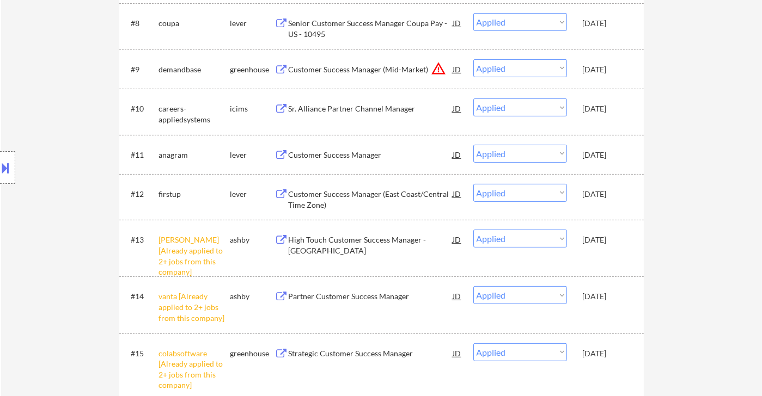
select select ""applied""
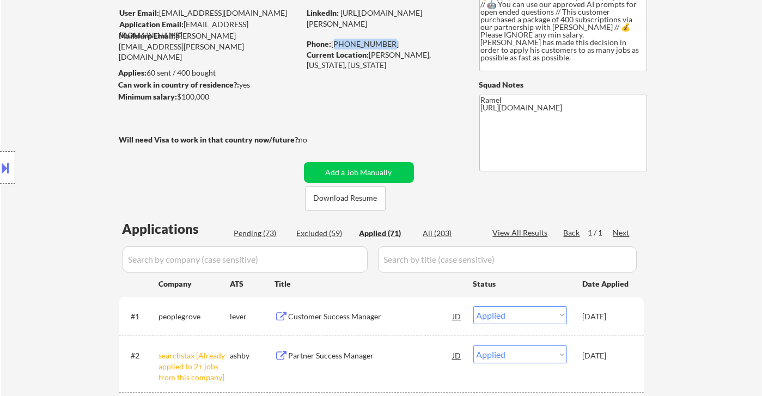
scroll to position [181, 0]
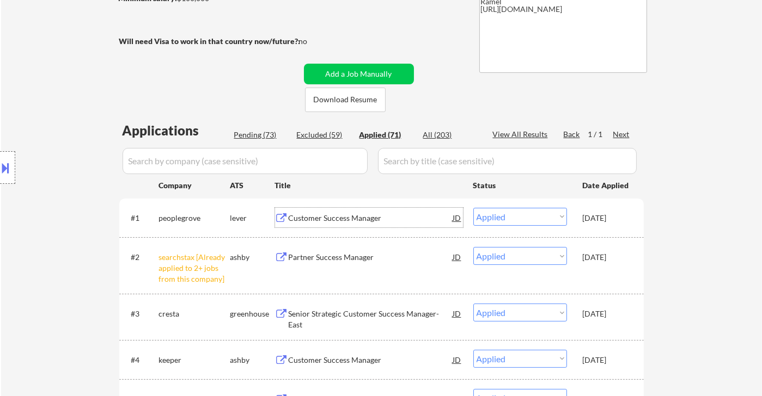
click at [383, 219] on div "Customer Success Manager" at bounding box center [371, 218] width 164 height 11
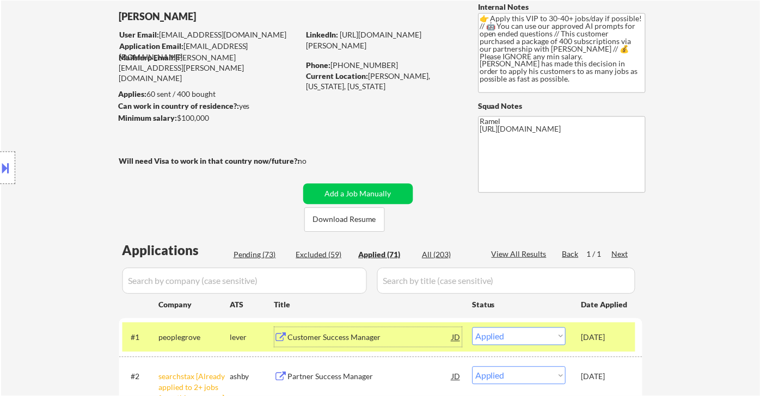
scroll to position [60, 0]
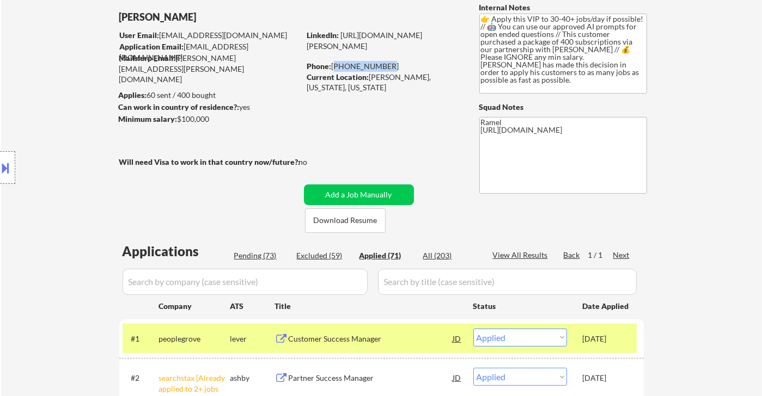
drag, startPoint x: 381, startPoint y: 65, endPoint x: 334, endPoint y: 68, distance: 46.9
click at [334, 68] on div "Phone: [PHONE_NUMBER]" at bounding box center [384, 66] width 154 height 11
copy div "[PHONE_NUMBER]"
drag, startPoint x: 370, startPoint y: 76, endPoint x: 437, endPoint y: 73, distance: 67.0
click at [437, 73] on div "Current Location: [GEOGRAPHIC_DATA], [US_STATE], [US_STATE]" at bounding box center [384, 82] width 154 height 21
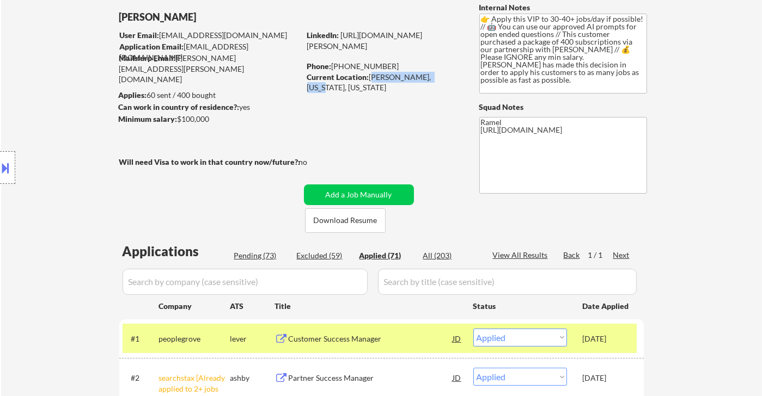
copy div "Marcellus, [US_STATE]"
select select ""applied""
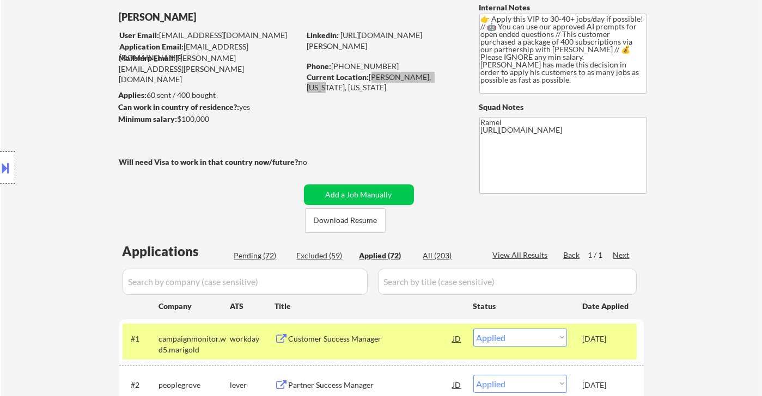
select select ""applied""
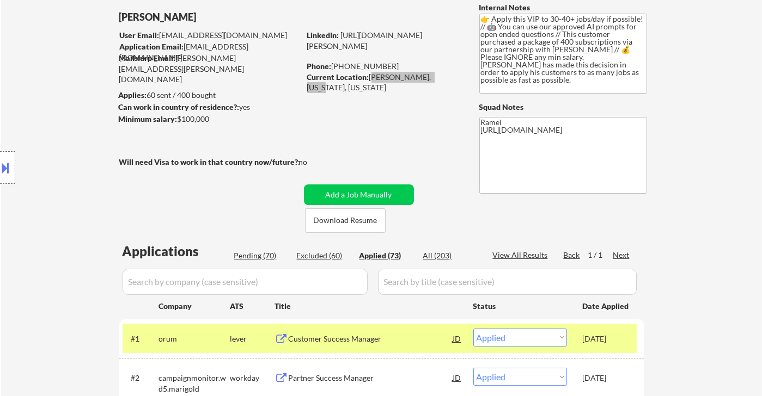
select select ""applied""
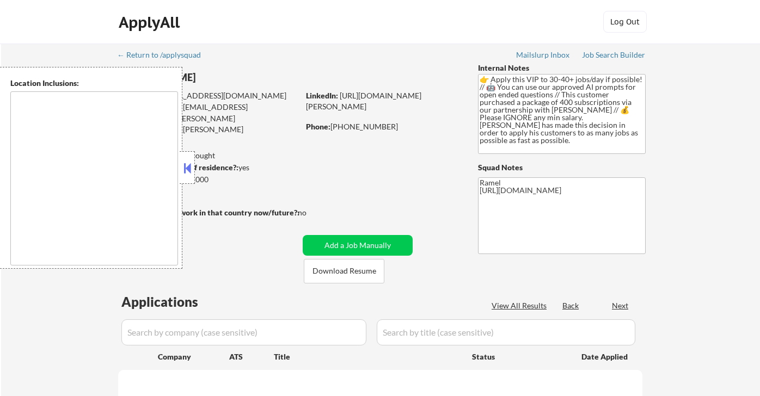
type textarea "[GEOGRAPHIC_DATA], [GEOGRAPHIC_DATA] [GEOGRAPHIC_DATA], [GEOGRAPHIC_DATA] [GEOG…"
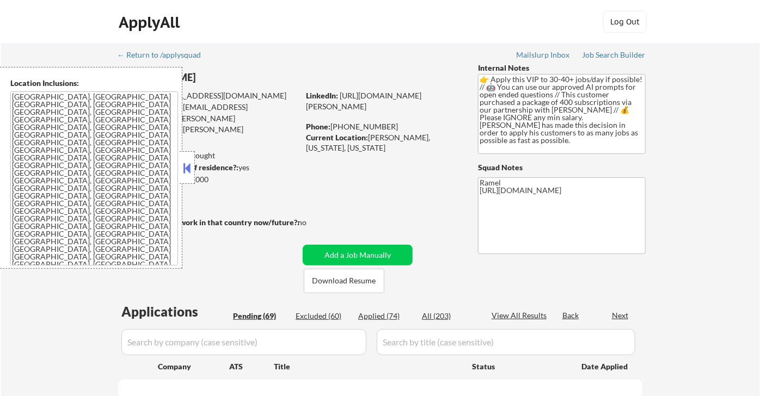
click at [190, 165] on button at bounding box center [187, 168] width 12 height 16
select select ""pending""
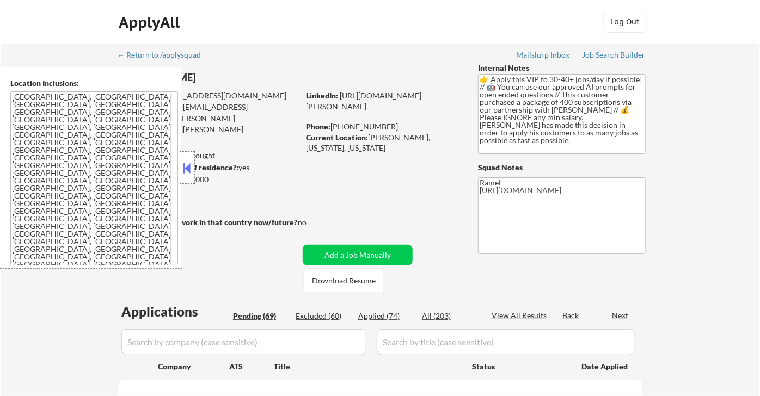
select select ""pending""
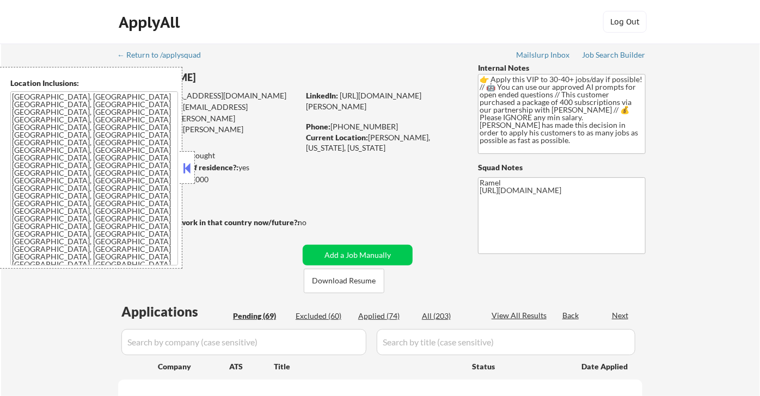
select select ""pending""
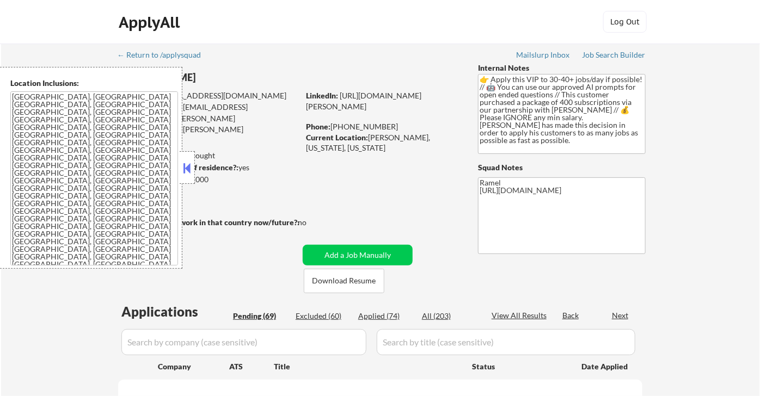
select select ""pending""
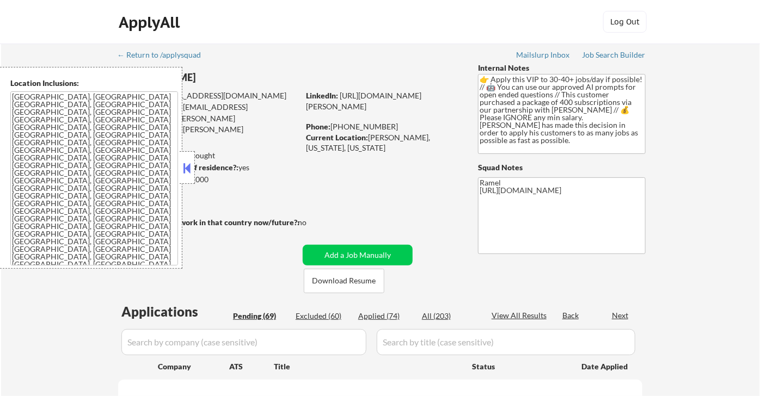
select select ""pending""
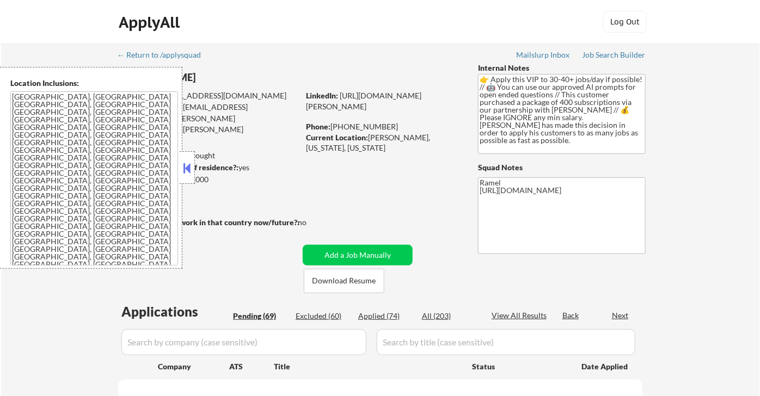
select select ""pending""
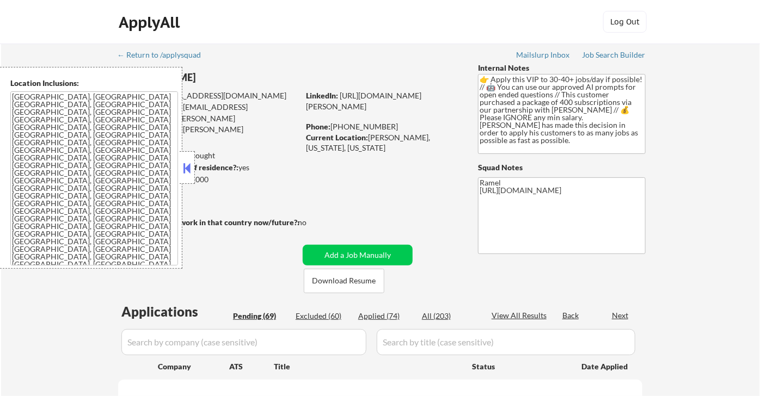
select select ""pending""
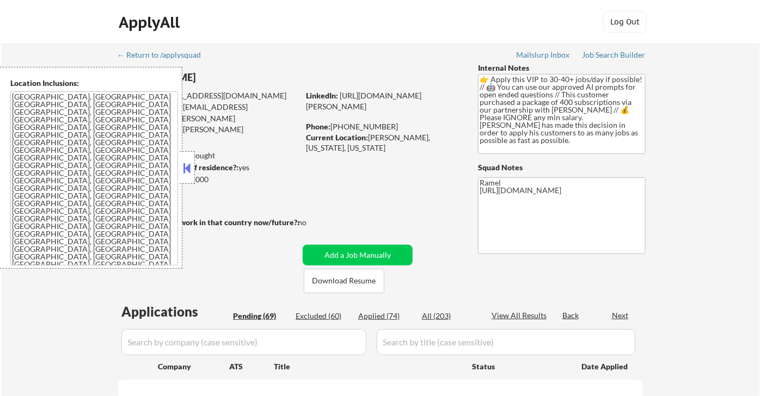
select select ""pending""
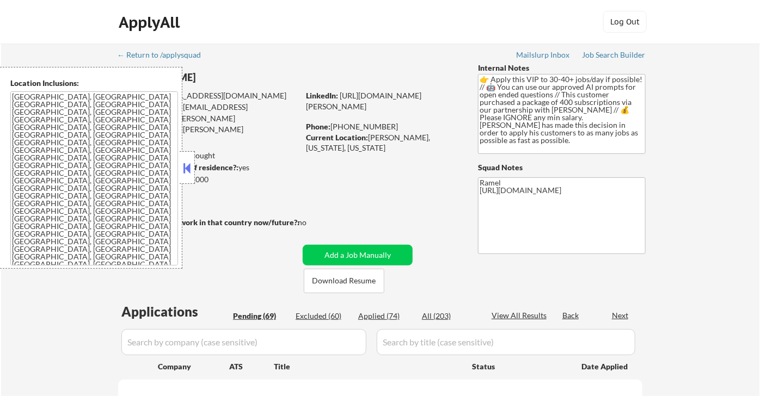
select select ""pending""
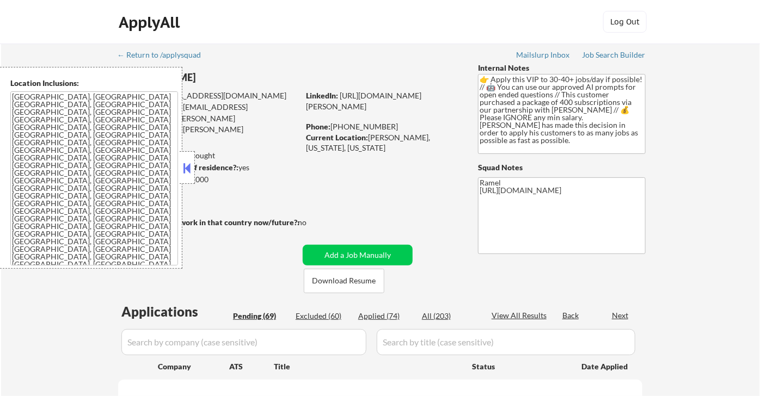
select select ""pending""
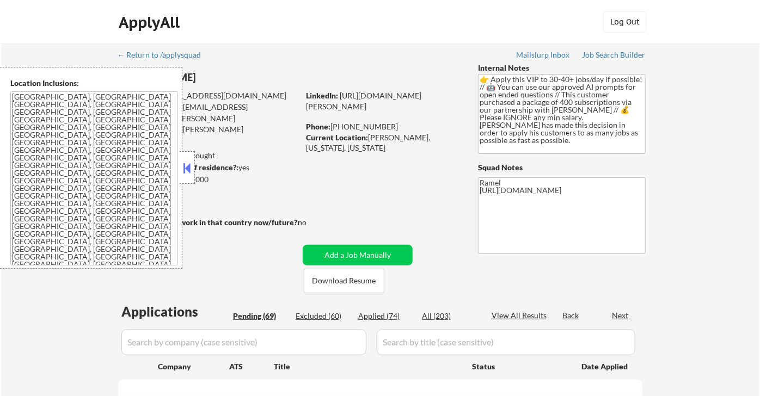
select select ""pending""
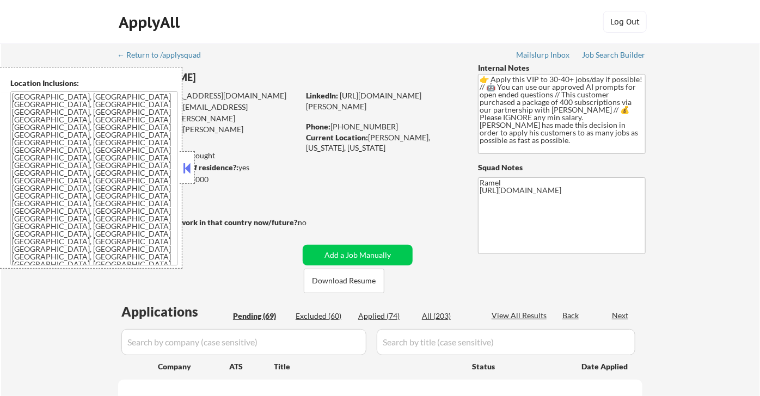
select select ""pending""
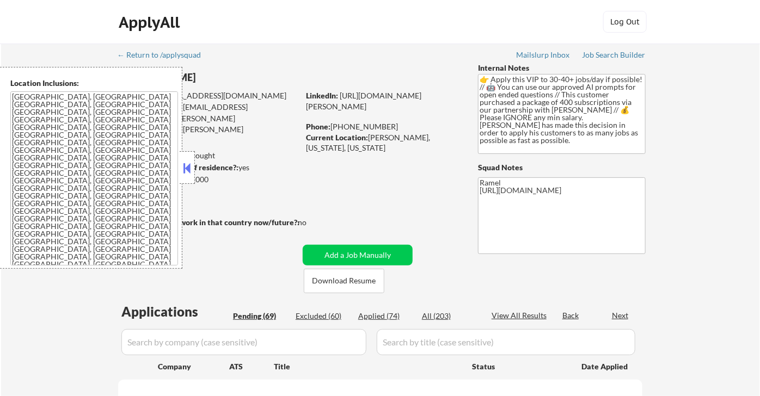
select select ""pending""
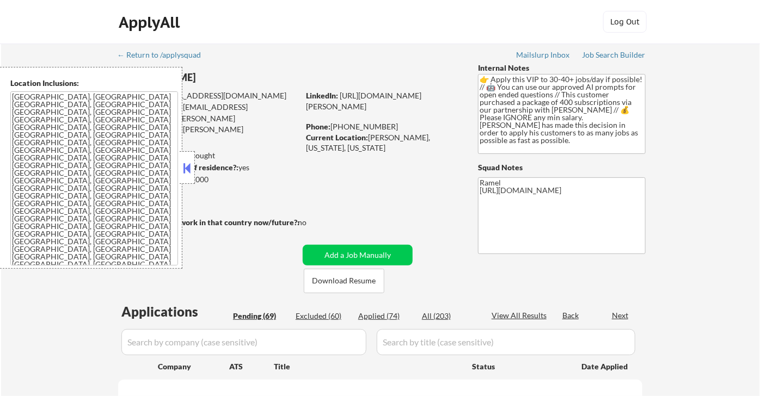
select select ""pending""
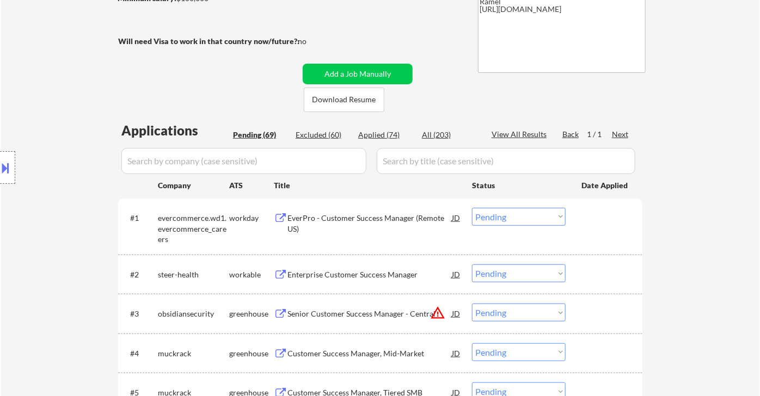
scroll to position [1600, 0]
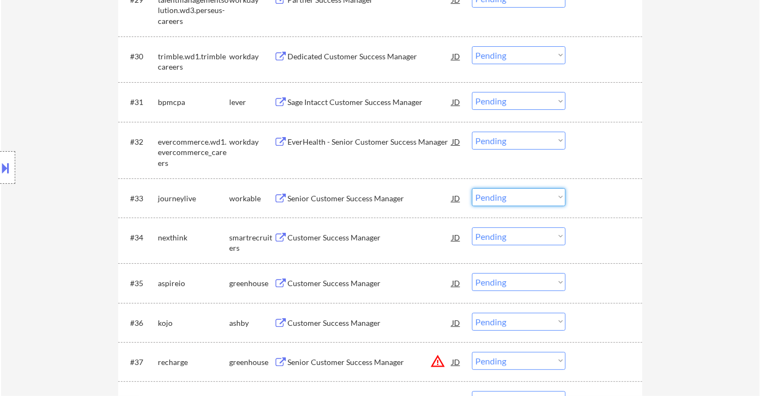
drag, startPoint x: 514, startPoint y: 194, endPoint x: 514, endPoint y: 204, distance: 9.3
click at [514, 194] on select "Choose an option... Pending Applied Excluded (Questions) Excluded (Expired) Exc…" at bounding box center [519, 197] width 94 height 18
click at [472, 188] on select "Choose an option... Pending Applied Excluded (Questions) Excluded (Expired) Exc…" at bounding box center [519, 197] width 94 height 18
click at [353, 242] on div "Customer Success Manager" at bounding box center [369, 238] width 164 height 11
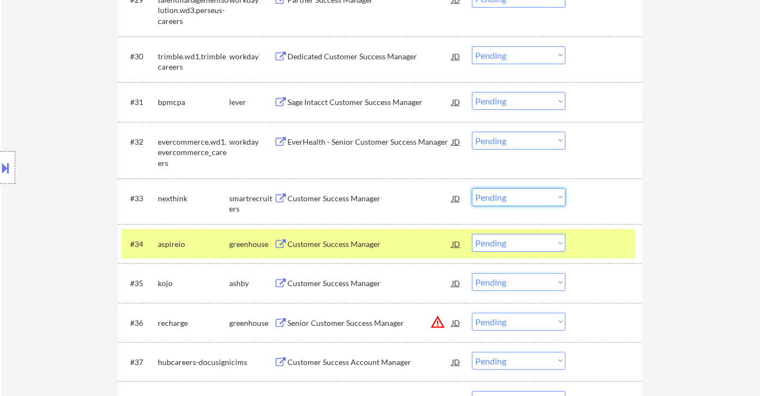
click at [527, 200] on select "Choose an option... Pending Applied Excluded (Questions) Excluded (Expired) Exc…" at bounding box center [519, 197] width 94 height 18
click at [472, 188] on select "Choose an option... Pending Applied Excluded (Questions) Excluded (Expired) Exc…" at bounding box center [519, 197] width 94 height 18
click at [382, 243] on div "Customer Success Manager" at bounding box center [369, 244] width 164 height 11
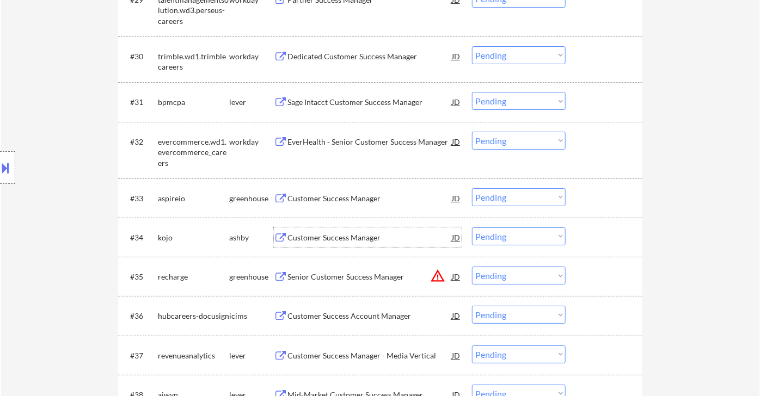
drag, startPoint x: 492, startPoint y: 195, endPoint x: 504, endPoint y: 199, distance: 11.9
click at [493, 195] on select "Choose an option... Pending Applied Excluded (Questions) Excluded (Expired) Exc…" at bounding box center [519, 197] width 94 height 18
click at [472, 188] on select "Choose an option... Pending Applied Excluded (Questions) Excluded (Expired) Exc…" at bounding box center [519, 197] width 94 height 18
click at [332, 236] on div "Customer Success Manager" at bounding box center [369, 238] width 164 height 11
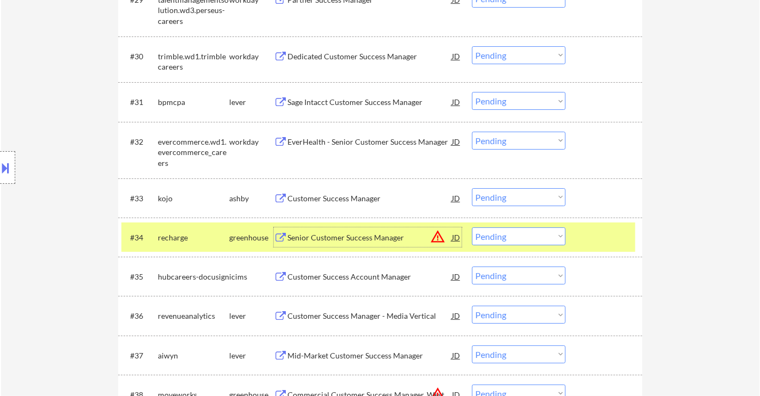
click at [506, 209] on div "#33 kojo ashby Customer Success Manager JD Choose an option... Pending Applied …" at bounding box center [378, 197] width 514 height 29
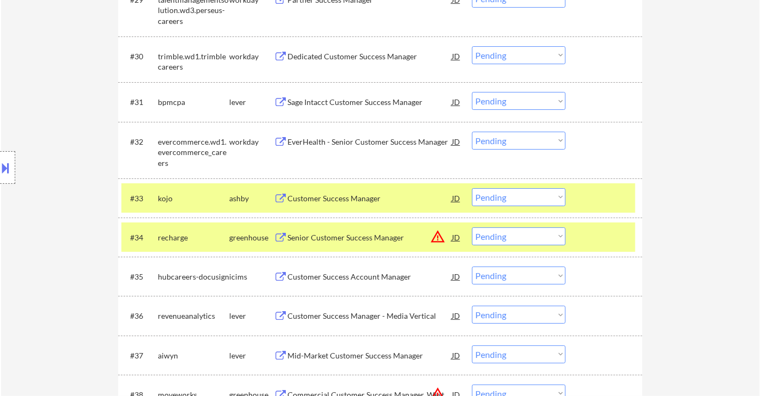
click at [510, 201] on select "Choose an option... Pending Applied Excluded (Questions) Excluded (Expired) Exc…" at bounding box center [519, 197] width 94 height 18
click at [472, 188] on select "Choose an option... Pending Applied Excluded (Questions) Excluded (Expired) Exc…" at bounding box center [519, 197] width 94 height 18
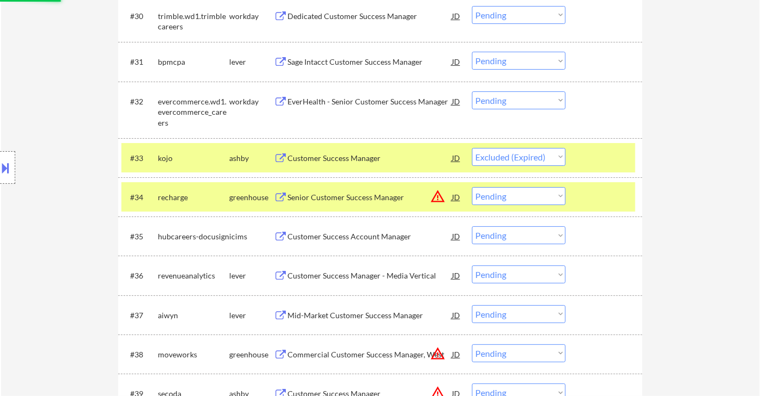
scroll to position [1661, 0]
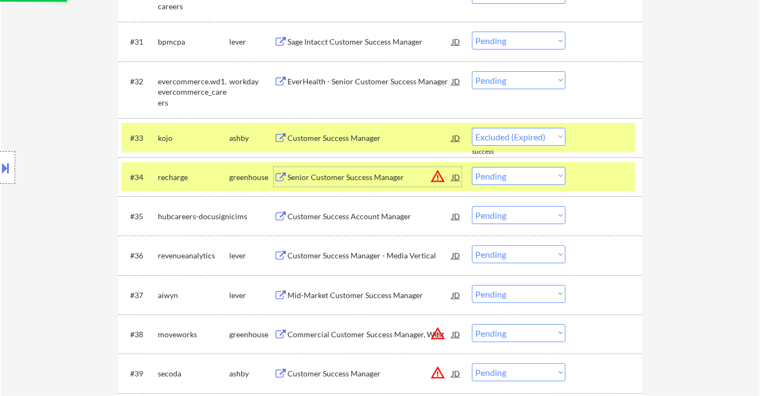
click at [386, 178] on div "Senior Customer Success Manager" at bounding box center [369, 177] width 164 height 11
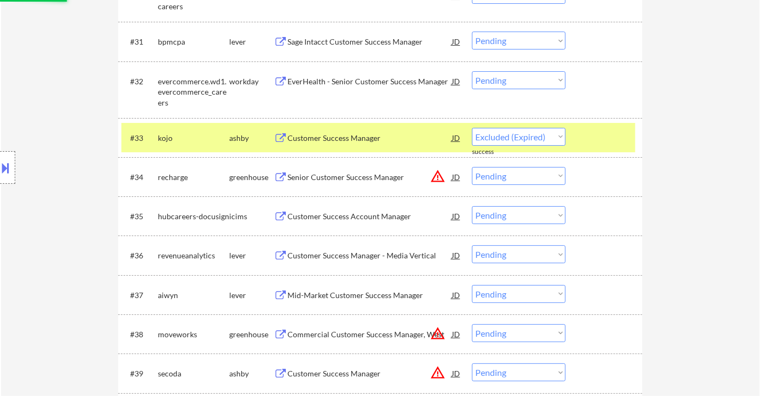
select select ""pending""
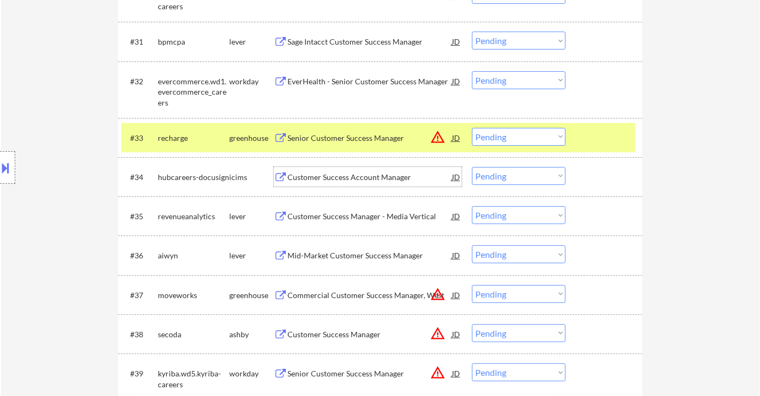
drag, startPoint x: 501, startPoint y: 135, endPoint x: 510, endPoint y: 140, distance: 9.8
click at [501, 135] on select "Choose an option... Pending Applied Excluded (Questions) Excluded (Expired) Exc…" at bounding box center [519, 137] width 94 height 18
click at [382, 220] on div "Customer Success Manager - Media Vertical" at bounding box center [369, 216] width 164 height 11
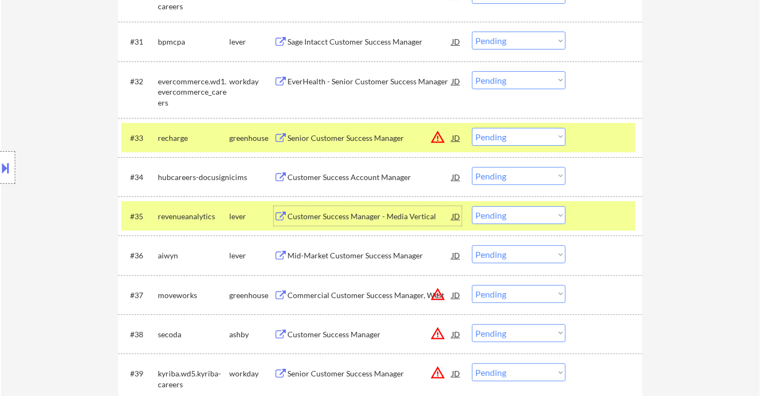
click at [516, 218] on select "Choose an option... Pending Applied Excluded (Questions) Excluded (Expired) Exc…" at bounding box center [519, 215] width 94 height 18
click at [472, 206] on select "Choose an option... Pending Applied Excluded (Questions) Excluded (Expired) Exc…" at bounding box center [519, 215] width 94 height 18
click at [348, 253] on div "Mid-Market Customer Success Manager" at bounding box center [369, 255] width 164 height 11
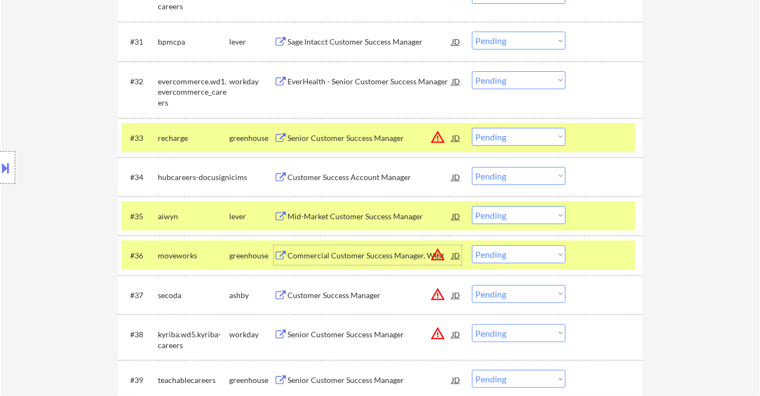
scroll to position [1782, 0]
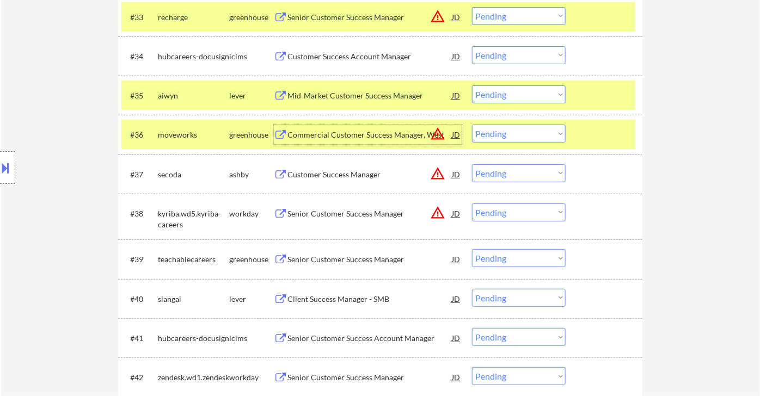
drag, startPoint x: 490, startPoint y: 87, endPoint x: 494, endPoint y: 99, distance: 13.4
click at [490, 87] on select "Choose an option... Pending Applied Excluded (Questions) Excluded (Expired) Exc…" at bounding box center [519, 94] width 94 height 18
click at [472, 85] on select "Choose an option... Pending Applied Excluded (Questions) Excluded (Expired) Exc…" at bounding box center [519, 94] width 94 height 18
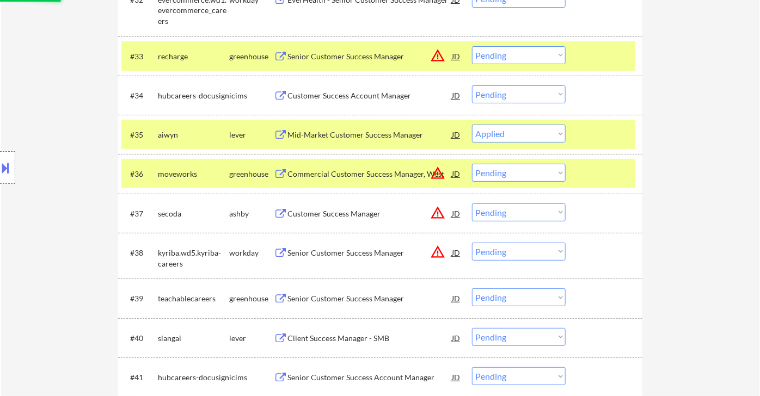
scroll to position [1721, 0]
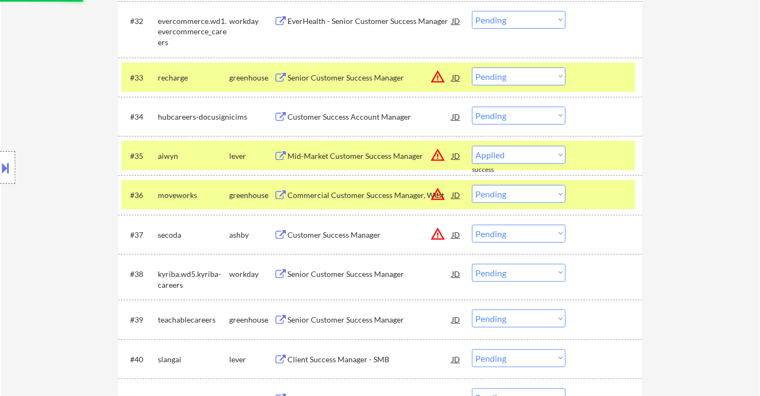
select select ""pending""
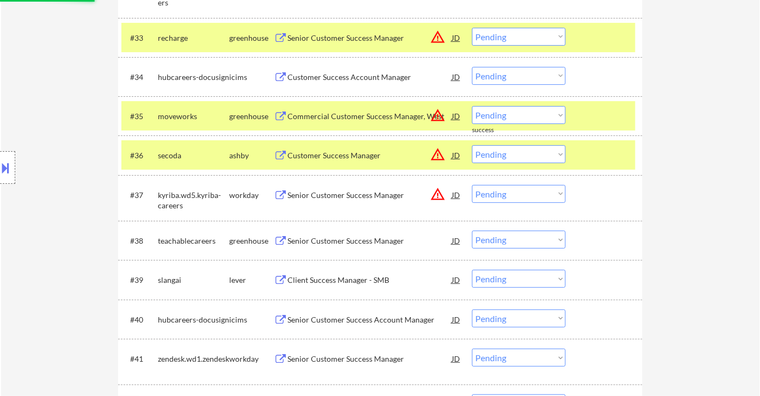
scroll to position [1843, 0]
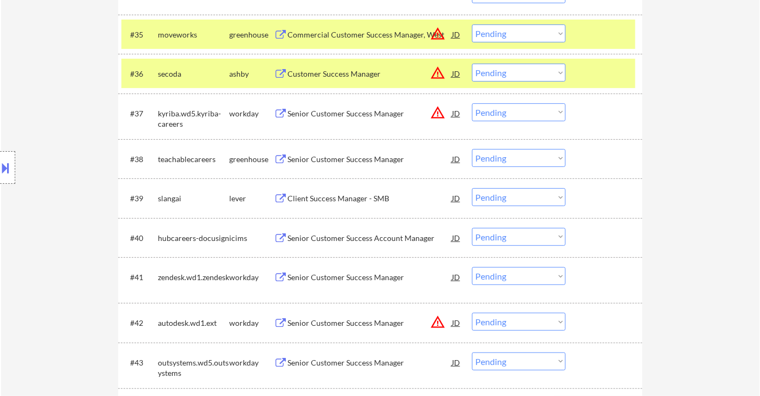
click at [305, 163] on div "Senior Customer Success Manager" at bounding box center [369, 159] width 164 height 11
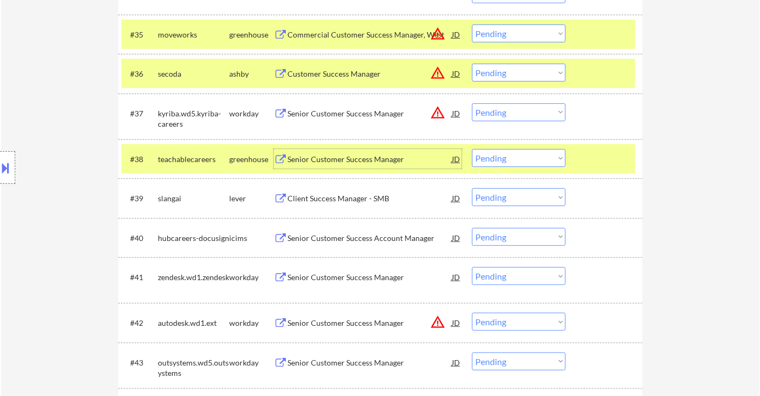
click at [500, 160] on select "Choose an option... Pending Applied Excluded (Questions) Excluded (Expired) Exc…" at bounding box center [519, 158] width 94 height 18
click at [472, 149] on select "Choose an option... Pending Applied Excluded (Questions) Excluded (Expired) Exc…" at bounding box center [519, 158] width 94 height 18
click at [346, 200] on div "Client Success Manager - SMB" at bounding box center [369, 198] width 164 height 11
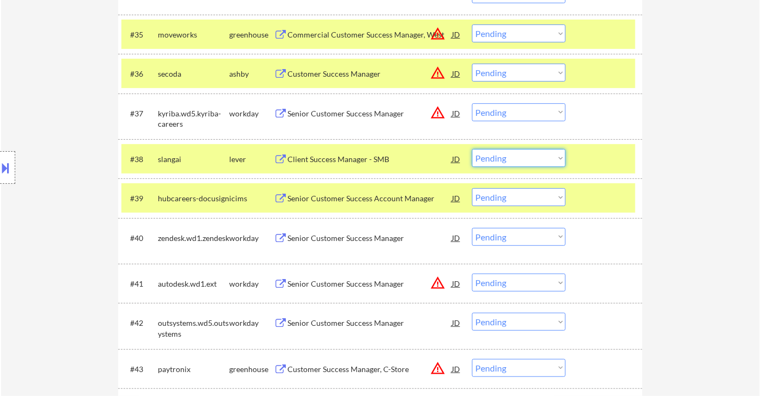
drag, startPoint x: 512, startPoint y: 159, endPoint x: 520, endPoint y: 164, distance: 9.5
click at [512, 159] on select "Choose an option... Pending Applied Excluded (Questions) Excluded (Expired) Exc…" at bounding box center [519, 158] width 94 height 18
click at [472, 149] on select "Choose an option... Pending Applied Excluded (Questions) Excluded (Expired) Exc…" at bounding box center [519, 158] width 94 height 18
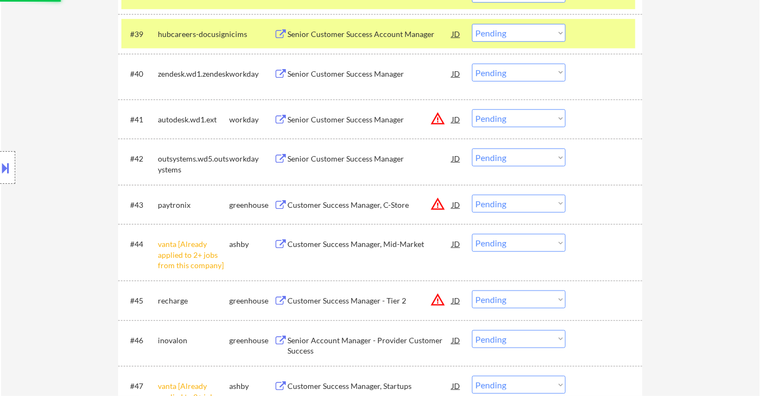
scroll to position [2024, 0]
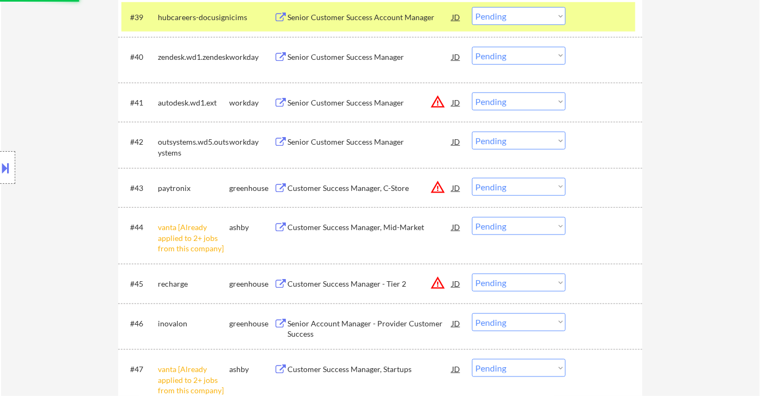
select select ""pending""
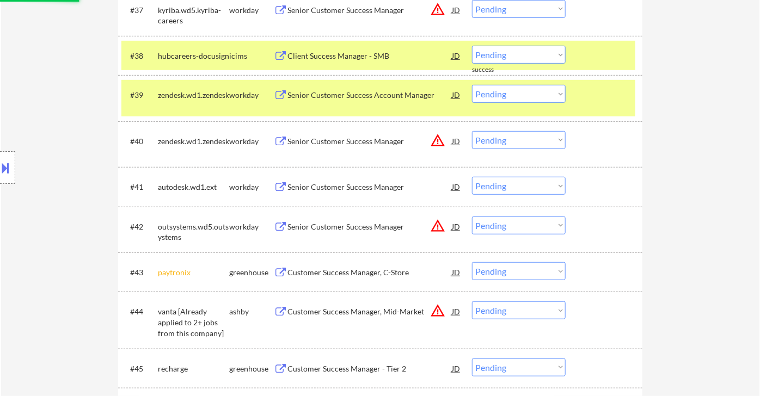
scroll to position [1903, 0]
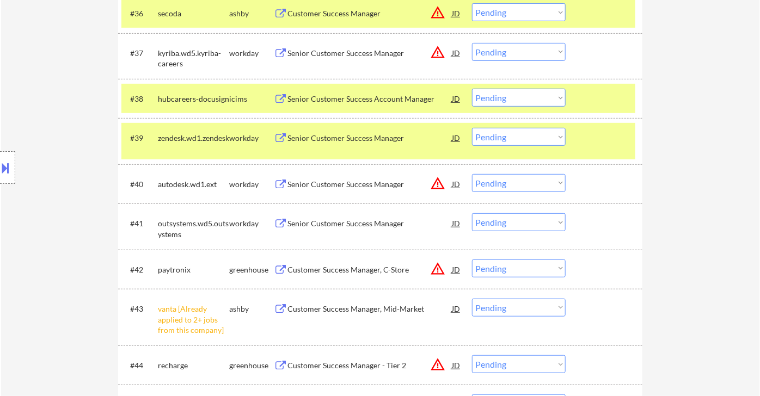
click at [348, 145] on div "Senior Customer Success Manager" at bounding box center [369, 138] width 164 height 20
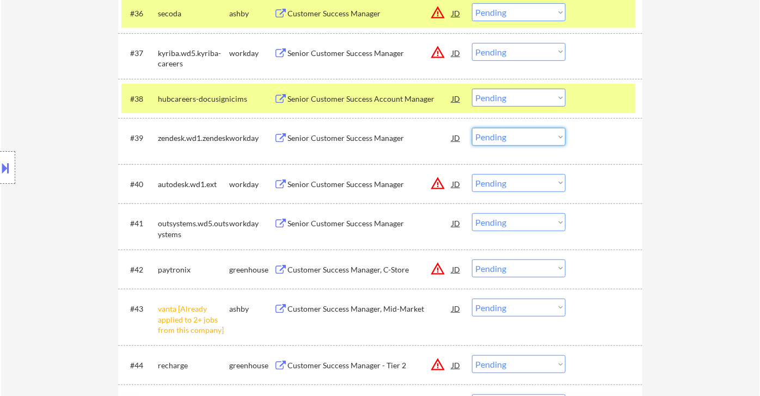
drag, startPoint x: 501, startPoint y: 134, endPoint x: 515, endPoint y: 143, distance: 16.2
click at [501, 135] on select "Choose an option... Pending Applied Excluded (Questions) Excluded (Expired) Exc…" at bounding box center [519, 137] width 94 height 18
click at [472, 128] on select "Choose an option... Pending Applied Excluded (Questions) Excluded (Expired) Exc…" at bounding box center [519, 137] width 94 height 18
click at [359, 186] on div "Senior Customer Success Manager" at bounding box center [369, 184] width 164 height 11
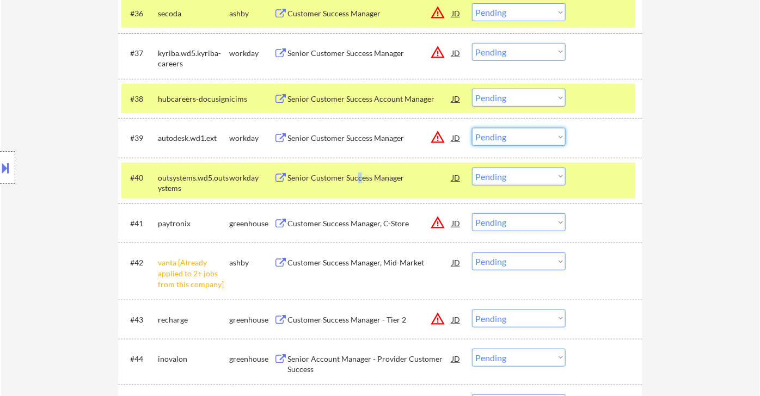
drag, startPoint x: 496, startPoint y: 138, endPoint x: 504, endPoint y: 143, distance: 9.5
click at [496, 138] on select "Choose an option... Pending Applied Excluded (Questions) Excluded (Expired) Exc…" at bounding box center [519, 137] width 94 height 18
click at [472, 128] on select "Choose an option... Pending Applied Excluded (Questions) Excluded (Expired) Exc…" at bounding box center [519, 137] width 94 height 18
click at [374, 182] on div "Senior Customer Success Manager" at bounding box center [369, 178] width 164 height 11
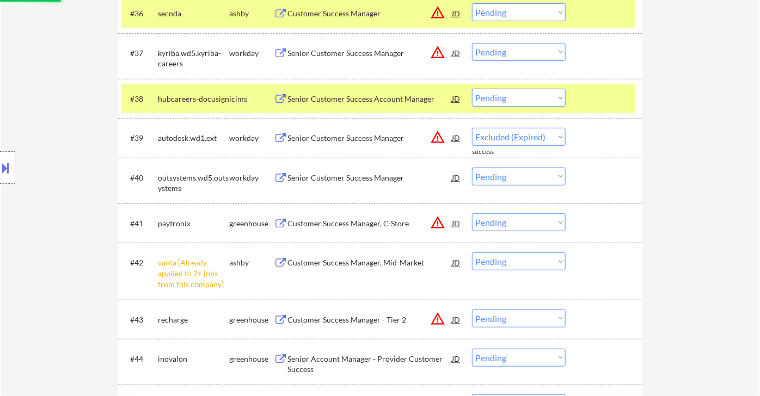
select select ""pending""
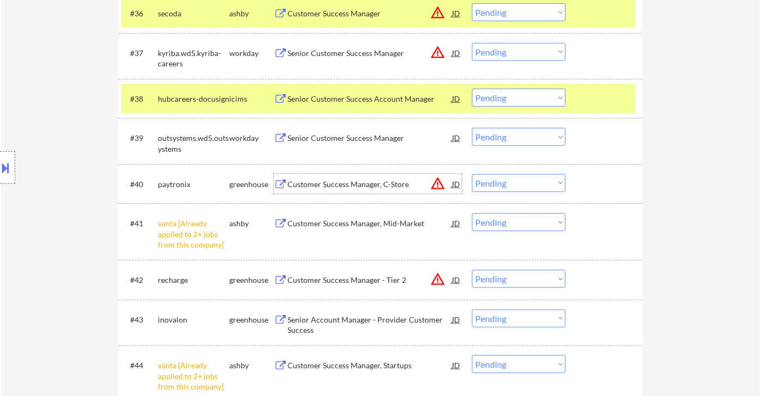
click at [518, 187] on select "Choose an option... Pending Applied Excluded (Questions) Excluded (Expired) Exc…" at bounding box center [519, 183] width 94 height 18
click at [472, 174] on select "Choose an option... Pending Applied Excluded (Questions) Excluded (Expired) Exc…" at bounding box center [519, 183] width 94 height 18
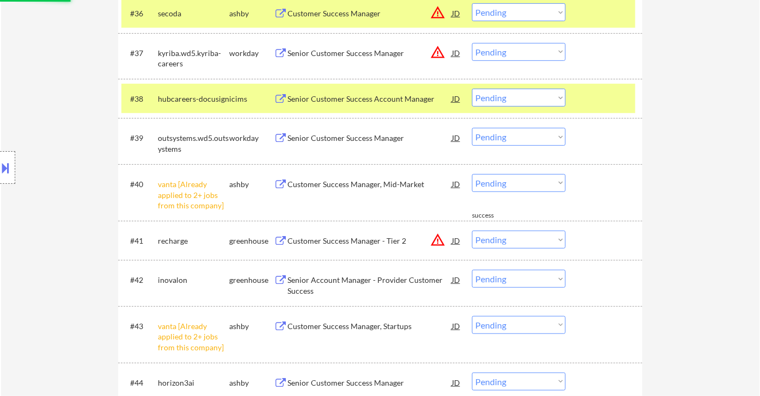
drag, startPoint x: 491, startPoint y: 185, endPoint x: 500, endPoint y: 187, distance: 9.0
click at [491, 185] on select "Choose an option... Pending Applied Excluded (Questions) Excluded (Expired) Exc…" at bounding box center [519, 183] width 94 height 18
click at [472, 174] on select "Choose an option... Pending Applied Excluded (Questions) Excluded (Expired) Exc…" at bounding box center [519, 183] width 94 height 18
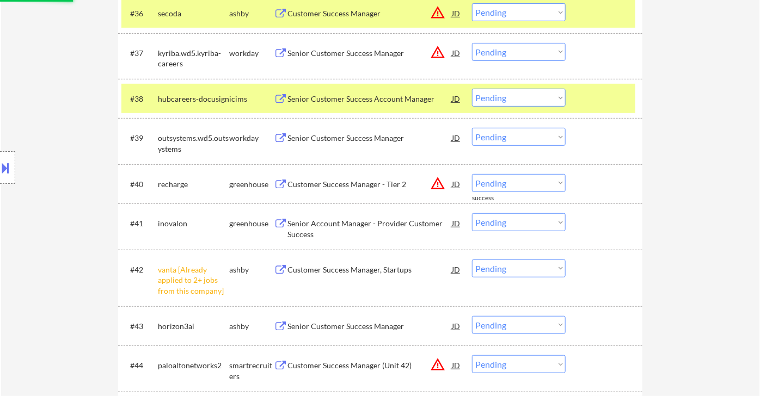
click at [347, 193] on div "Customer Success Manager - Tier 2" at bounding box center [369, 184] width 164 height 20
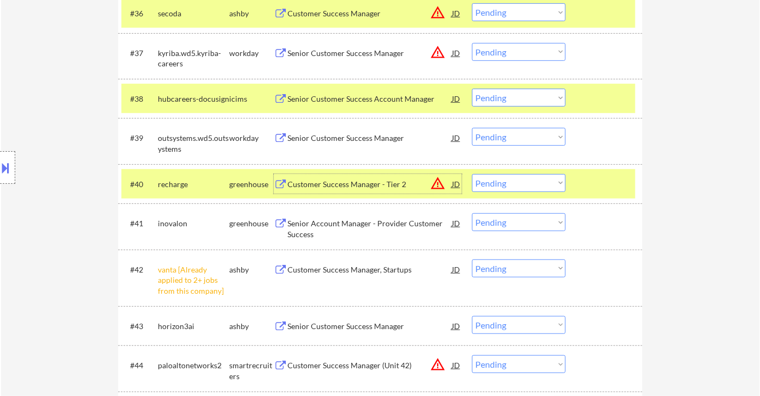
drag, startPoint x: 501, startPoint y: 183, endPoint x: 514, endPoint y: 190, distance: 14.9
click at [501, 182] on select "Choose an option... Pending Applied Excluded (Questions) Excluded (Expired) Exc…" at bounding box center [519, 183] width 94 height 18
click at [472, 174] on select "Choose an option... Pending Applied Excluded (Questions) Excluded (Expired) Exc…" at bounding box center [519, 183] width 94 height 18
click at [355, 229] on div "Senior Account Manager - Provider Customer Success" at bounding box center [369, 228] width 164 height 21
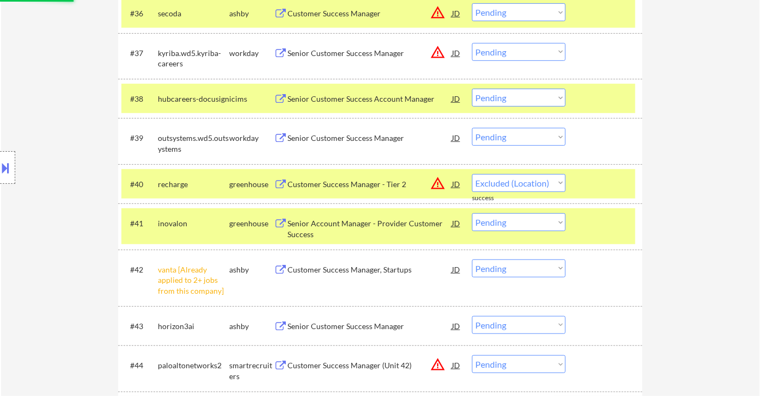
select select ""pending""
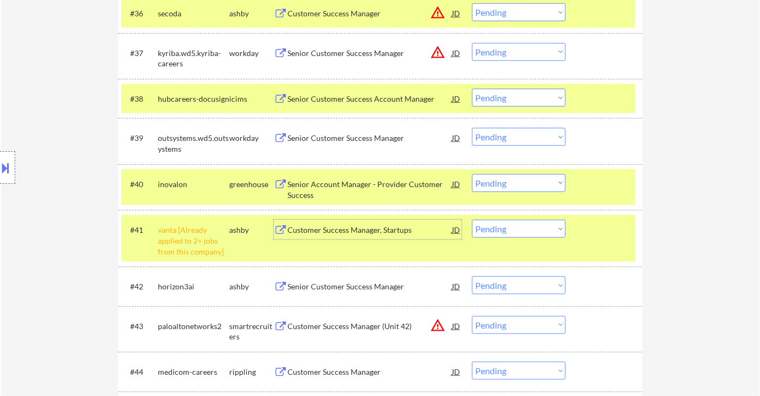
drag, startPoint x: 520, startPoint y: 232, endPoint x: 525, endPoint y: 236, distance: 6.6
click at [520, 231] on select "Choose an option... Pending Applied Excluded (Questions) Excluded (Expired) Exc…" at bounding box center [519, 229] width 94 height 18
click at [472, 220] on select "Choose an option... Pending Applied Excluded (Questions) Excluded (Expired) Exc…" at bounding box center [519, 229] width 94 height 18
select select ""pending""
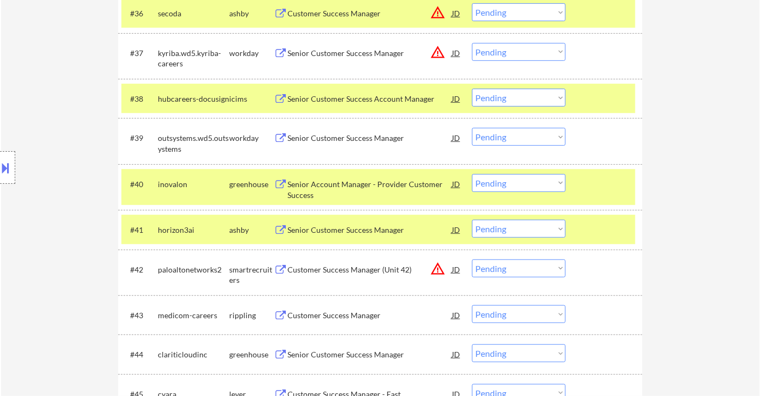
click at [536, 187] on select "Choose an option... Pending Applied Excluded (Questions) Excluded (Expired) Exc…" at bounding box center [519, 183] width 94 height 18
click at [472, 174] on select "Choose an option... Pending Applied Excluded (Questions) Excluded (Expired) Exc…" at bounding box center [519, 183] width 94 height 18
click at [357, 228] on div "Senior Customer Success Manager" at bounding box center [369, 230] width 164 height 11
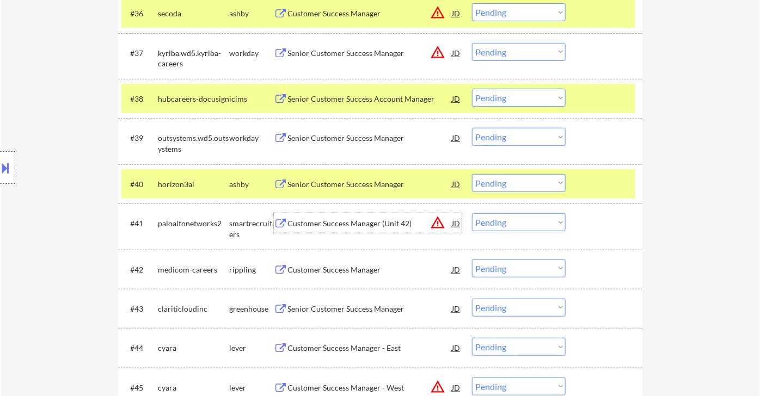
drag, startPoint x: 500, startPoint y: 182, endPoint x: 510, endPoint y: 190, distance: 12.3
click at [500, 182] on select "Choose an option... Pending Applied Excluded (Questions) Excluded (Expired) Exc…" at bounding box center [519, 183] width 94 height 18
click at [472, 174] on select "Choose an option... Pending Applied Excluded (Questions) Excluded (Expired) Exc…" at bounding box center [519, 183] width 94 height 18
click at [458, 225] on div "JD" at bounding box center [456, 223] width 11 height 20
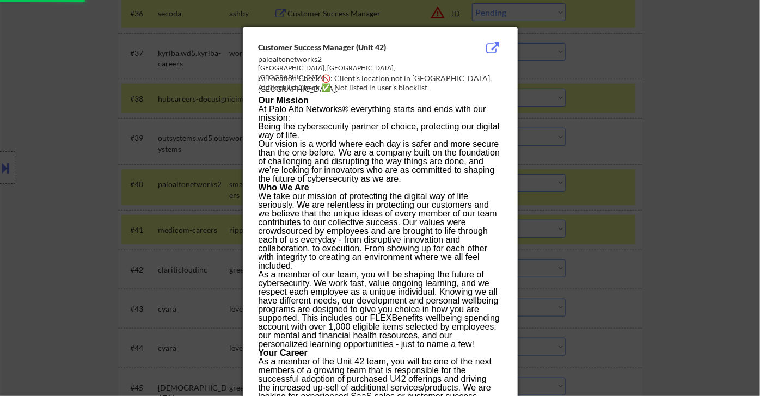
click at [665, 210] on div at bounding box center [380, 198] width 760 height 396
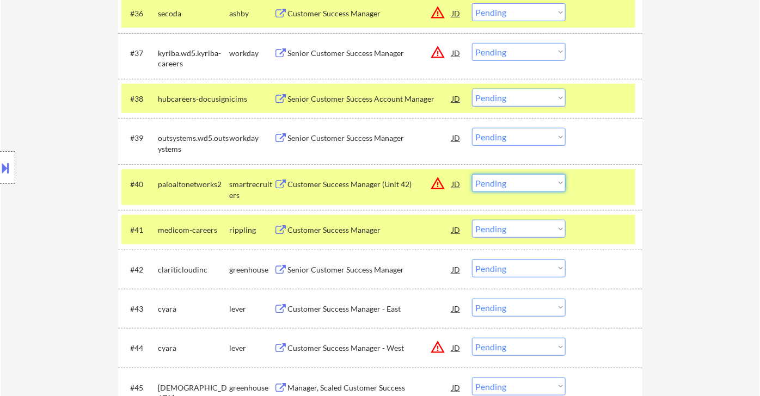
click at [528, 187] on select "Choose an option... Pending Applied Excluded (Questions) Excluded (Expired) Exc…" at bounding box center [519, 183] width 94 height 18
click at [472, 174] on select "Choose an option... Pending Applied Excluded (Questions) Excluded (Expired) Exc…" at bounding box center [519, 183] width 94 height 18
click at [344, 232] on div "Customer Success Manager" at bounding box center [369, 230] width 164 height 11
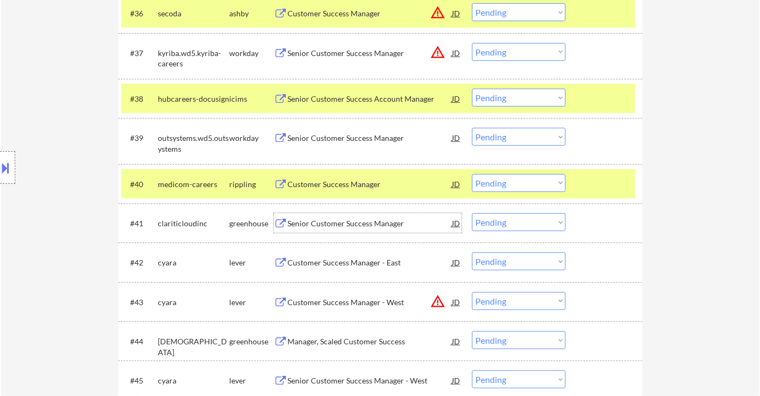
drag, startPoint x: 498, startPoint y: 183, endPoint x: 501, endPoint y: 189, distance: 7.1
click at [498, 183] on select "Choose an option... Pending Applied Excluded (Questions) Excluded (Expired) Exc…" at bounding box center [519, 183] width 94 height 18
click at [472, 174] on select "Choose an option... Pending Applied Excluded (Questions) Excluded (Expired) Exc…" at bounding box center [519, 183] width 94 height 18
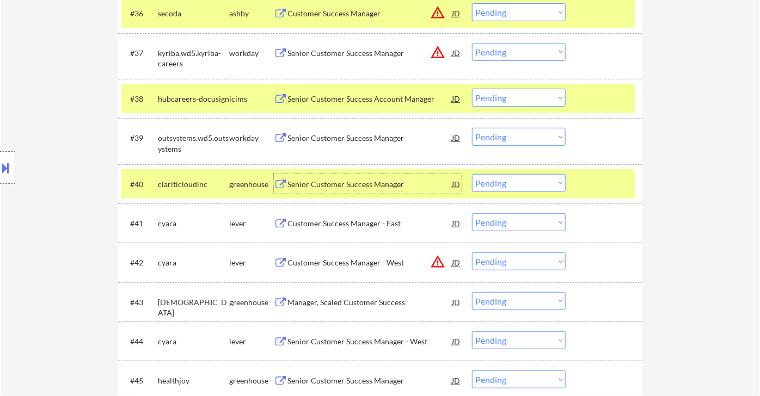
click at [335, 185] on div "Senior Customer Success Manager" at bounding box center [369, 184] width 164 height 11
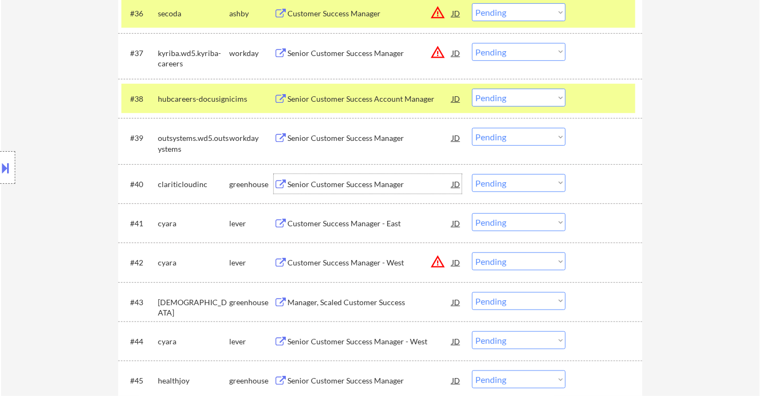
click at [510, 183] on select "Choose an option... Pending Applied Excluded (Questions) Excluded (Expired) Exc…" at bounding box center [519, 183] width 94 height 18
click at [472, 174] on select "Choose an option... Pending Applied Excluded (Questions) Excluded (Expired) Exc…" at bounding box center [519, 183] width 94 height 18
click at [350, 219] on div "Customer Success Manager - East" at bounding box center [369, 223] width 164 height 11
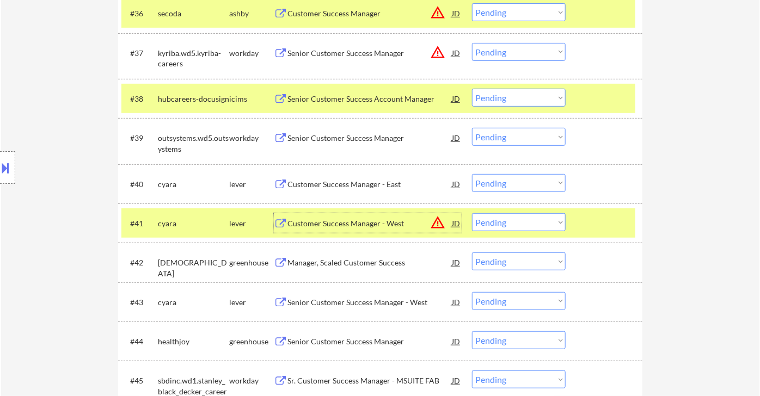
drag, startPoint x: 494, startPoint y: 183, endPoint x: 503, endPoint y: 189, distance: 10.3
click at [494, 183] on select "Choose an option... Pending Applied Excluded (Questions) Excluded (Expired) Exc…" at bounding box center [519, 183] width 94 height 18
click at [472, 174] on select "Choose an option... Pending Applied Excluded (Questions) Excluded (Expired) Exc…" at bounding box center [519, 183] width 94 height 18
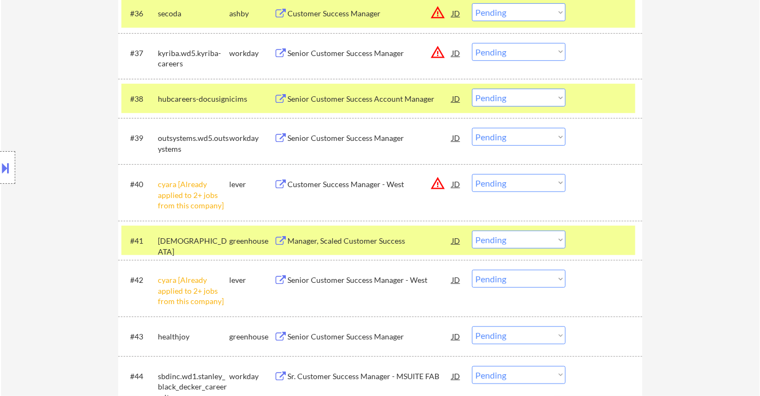
drag, startPoint x: 485, startPoint y: 183, endPoint x: 494, endPoint y: 188, distance: 10.5
click at [485, 183] on select "Choose an option... Pending Applied Excluded (Questions) Excluded (Expired) Exc…" at bounding box center [519, 183] width 94 height 18
click at [472, 174] on select "Choose an option... Pending Applied Excluded (Questions) Excluded (Expired) Exc…" at bounding box center [519, 183] width 94 height 18
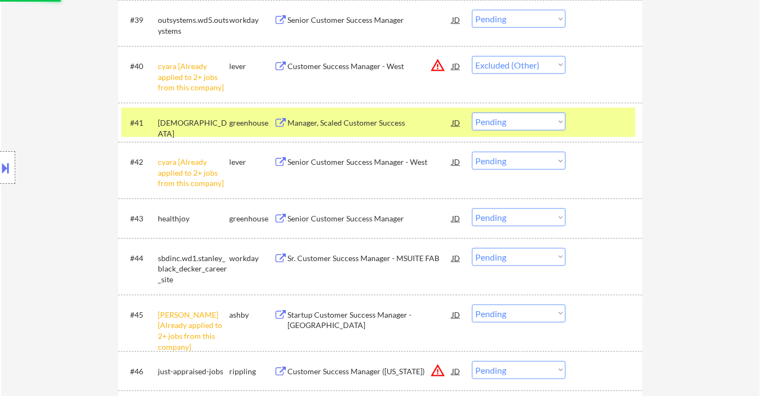
scroll to position [2024, 0]
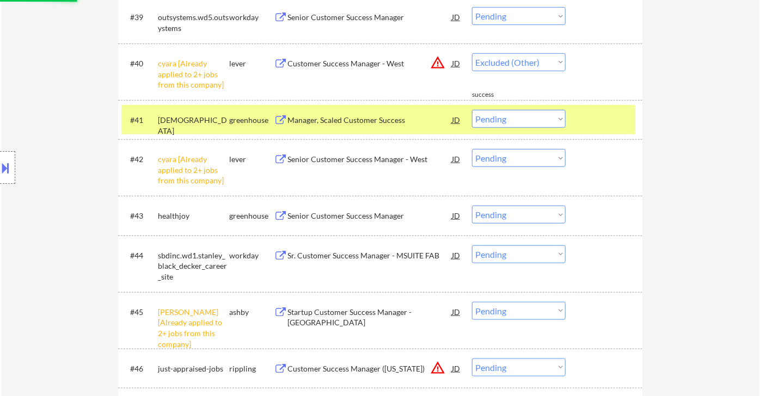
select select ""pending""
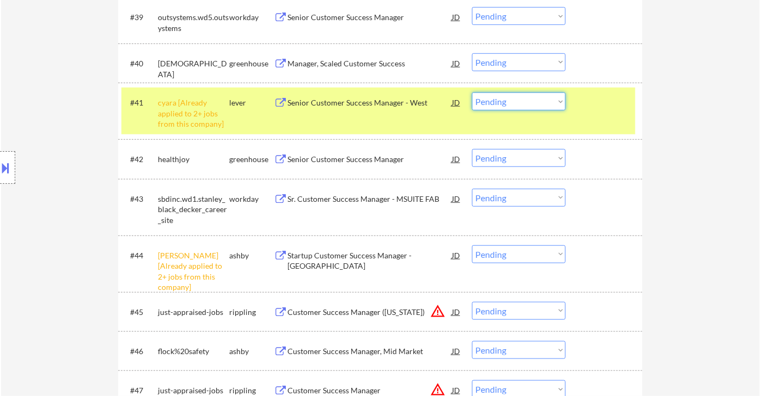
click at [510, 106] on select "Choose an option... Pending Applied Excluded (Questions) Excluded (Expired) Exc…" at bounding box center [519, 102] width 94 height 18
click at [472, 93] on select "Choose an option... Pending Applied Excluded (Questions) Excluded (Expired) Exc…" at bounding box center [519, 102] width 94 height 18
select select ""pending""
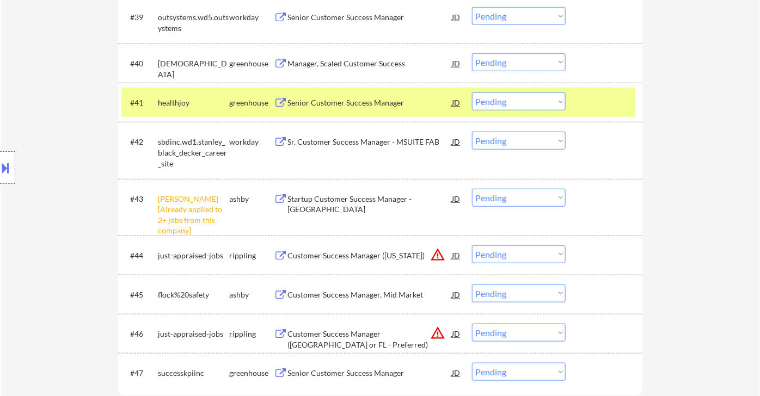
click at [336, 101] on div "Senior Customer Success Manager" at bounding box center [369, 102] width 164 height 11
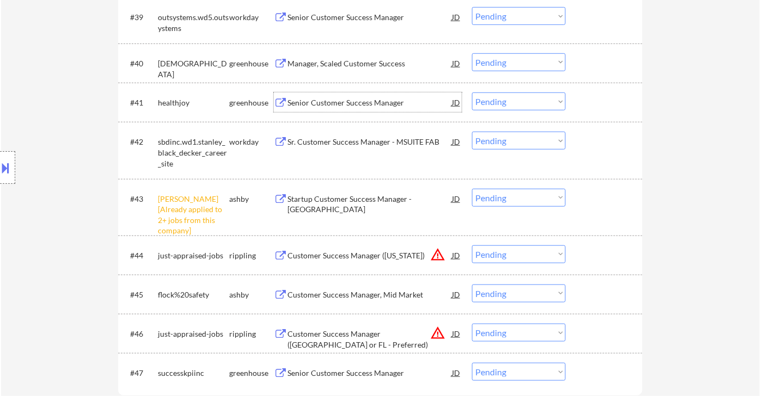
click at [498, 196] on select "Choose an option... Pending Applied Excluded (Questions) Excluded (Expired) Exc…" at bounding box center [519, 198] width 94 height 18
click at [472, 189] on select "Choose an option... Pending Applied Excluded (Questions) Excluded (Expired) Exc…" at bounding box center [519, 198] width 94 height 18
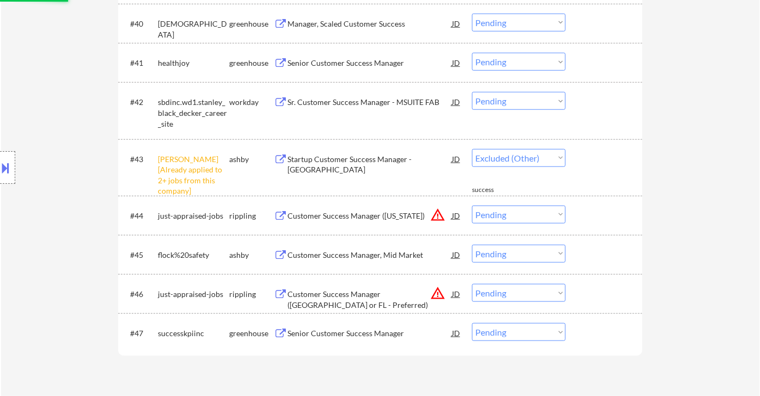
scroll to position [2084, 0]
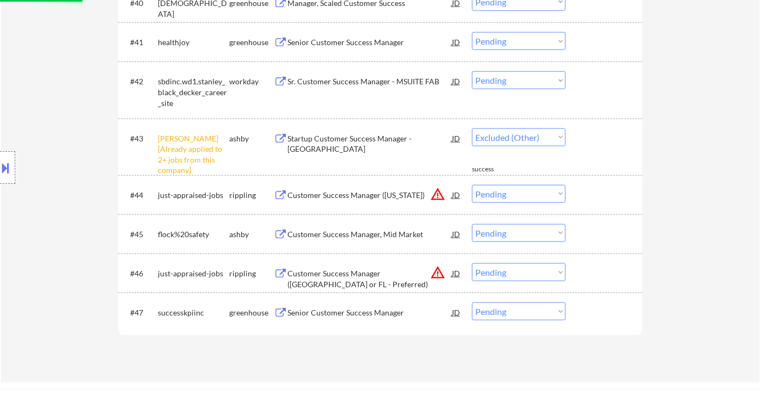
select select ""pending""
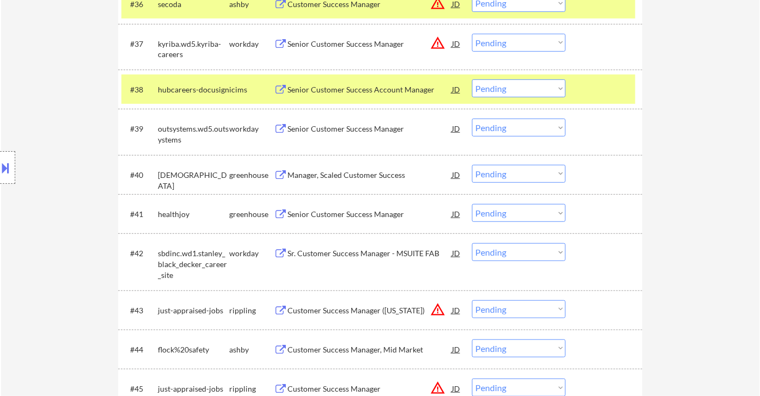
scroll to position [2024, 0]
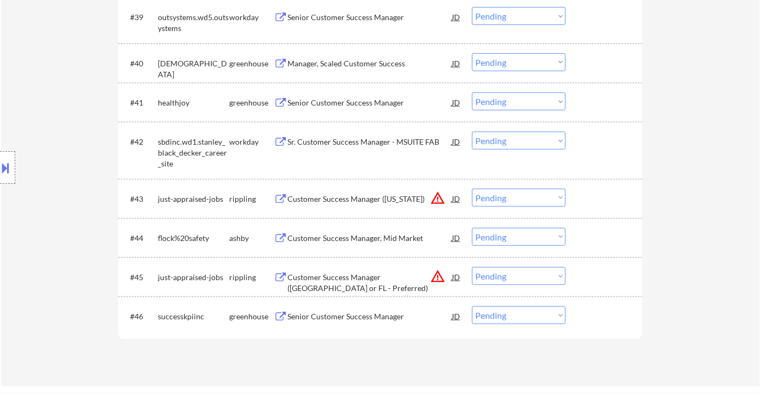
click at [366, 320] on div "Senior Customer Success Manager" at bounding box center [369, 316] width 164 height 11
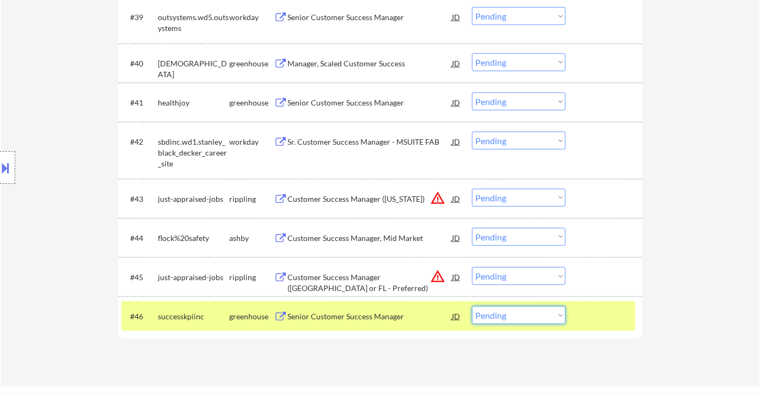
drag, startPoint x: 524, startPoint y: 319, endPoint x: 530, endPoint y: 321, distance: 5.9
click at [524, 319] on select "Choose an option... Pending Applied Excluded (Questions) Excluded (Expired) Exc…" at bounding box center [519, 316] width 94 height 18
select select ""excluded""
click at [472, 307] on select "Choose an option... Pending Applied Excluded (Questions) Excluded (Expired) Exc…" at bounding box center [519, 316] width 94 height 18
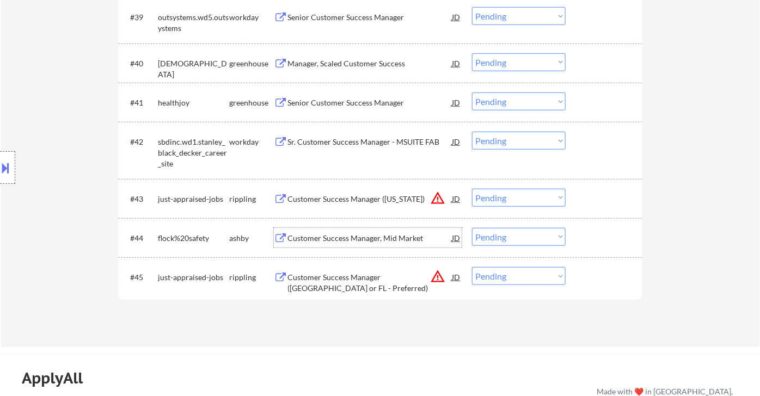
click at [368, 243] on div "Customer Success Manager, Mid Market" at bounding box center [369, 238] width 164 height 11
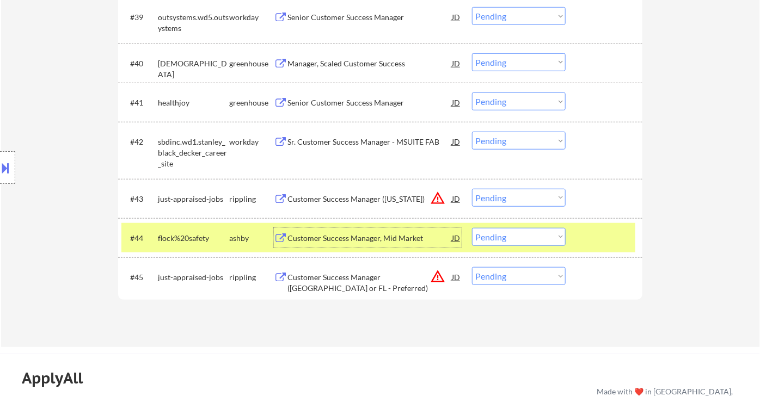
click at [506, 238] on select "Choose an option... Pending Applied Excluded (Questions) Excluded (Expired) Exc…" at bounding box center [519, 237] width 94 height 18
click at [472, 228] on select "Choose an option... Pending Applied Excluded (Questions) Excluded (Expired) Exc…" at bounding box center [519, 237] width 94 height 18
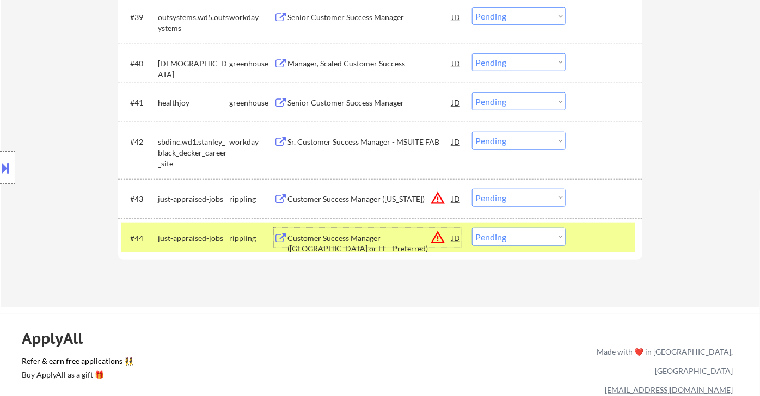
click at [344, 238] on div "Customer Success Manager ([GEOGRAPHIC_DATA] or FL - Preferred)" at bounding box center [369, 243] width 164 height 21
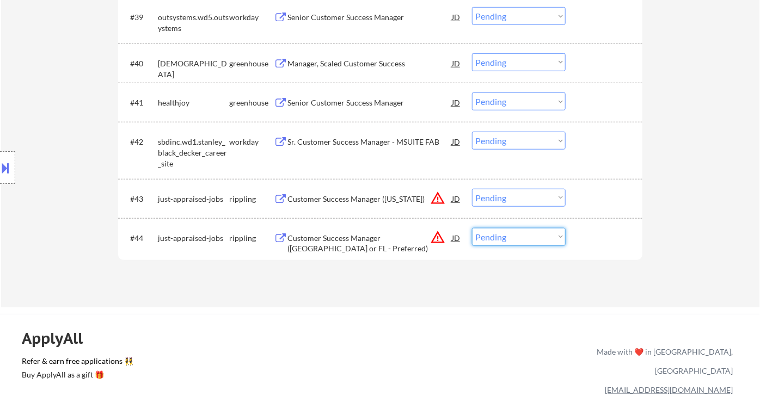
click at [503, 238] on select "Choose an option... Pending Applied Excluded (Questions) Excluded (Expired) Exc…" at bounding box center [519, 237] width 94 height 18
select select ""excluded__location_""
click at [472, 228] on select "Choose an option... Pending Applied Excluded (Questions) Excluded (Expired) Exc…" at bounding box center [519, 237] width 94 height 18
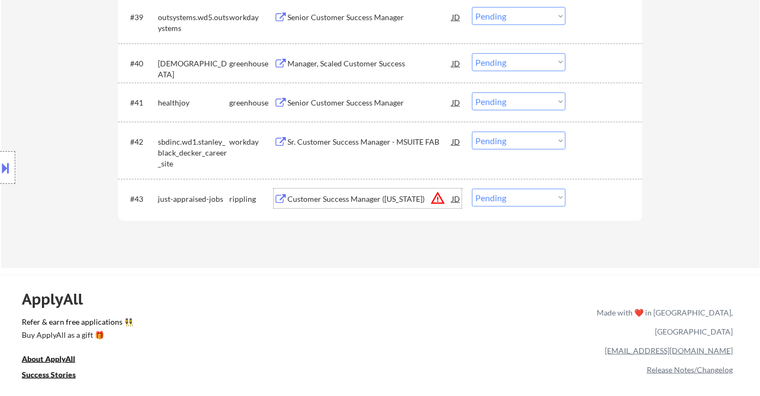
click at [379, 201] on div "Customer Success Manager ([US_STATE])" at bounding box center [369, 199] width 164 height 11
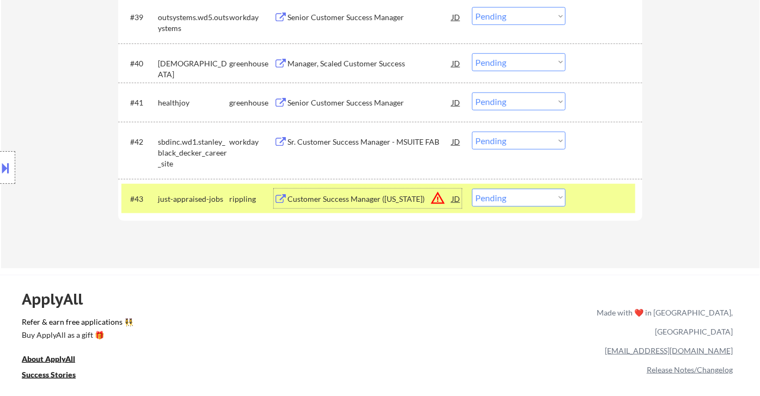
click at [520, 200] on select "Choose an option... Pending Applied Excluded (Questions) Excluded (Expired) Exc…" at bounding box center [519, 198] width 94 height 18
select select ""excluded__location_""
click at [472, 189] on select "Choose an option... Pending Applied Excluded (Questions) Excluded (Expired) Exc…" at bounding box center [519, 198] width 94 height 18
click at [340, 142] on div "Sr. Customer Success Manager - MSUITE FAB" at bounding box center [369, 142] width 164 height 11
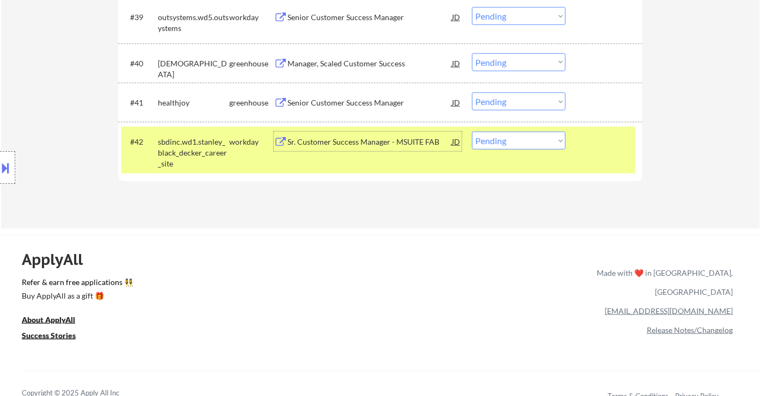
scroll to position [1963, 0]
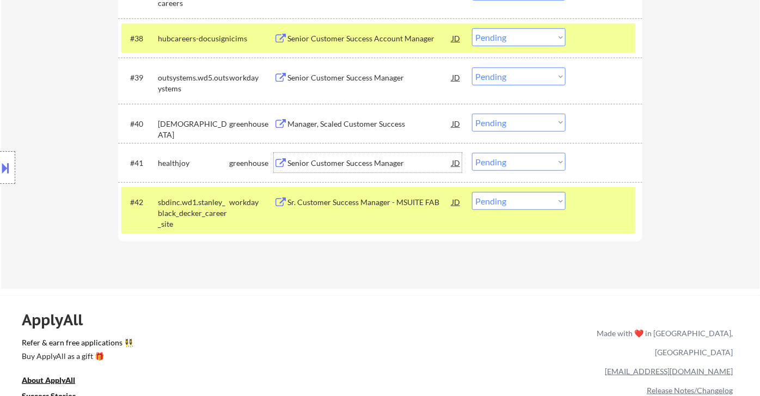
click at [345, 162] on div "Senior Customer Success Manager" at bounding box center [369, 163] width 164 height 11
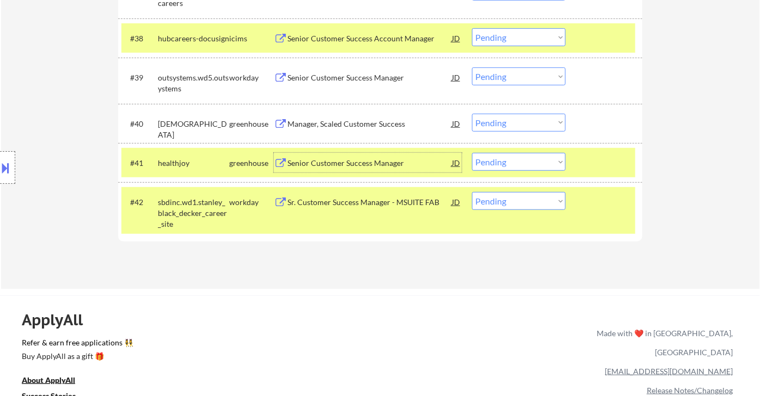
click at [491, 161] on select "Choose an option... Pending Applied Excluded (Questions) Excluded (Expired) Exc…" at bounding box center [519, 162] width 94 height 18
click at [472, 153] on select "Choose an option... Pending Applied Excluded (Questions) Excluded (Expired) Exc…" at bounding box center [519, 162] width 94 height 18
click at [341, 125] on div "Manager, Scaled Customer Success" at bounding box center [369, 124] width 164 height 11
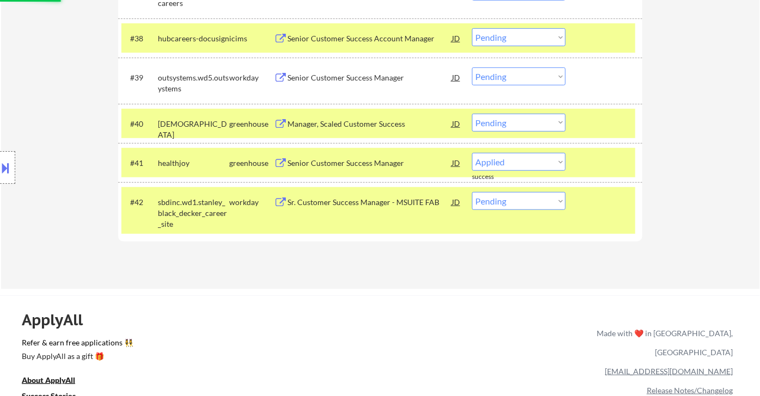
select select ""pending""
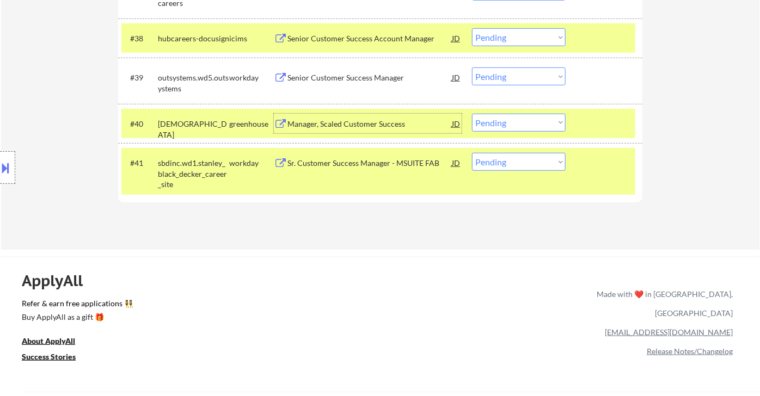
click at [327, 77] on div "Senior Customer Success Manager" at bounding box center [369, 77] width 164 height 11
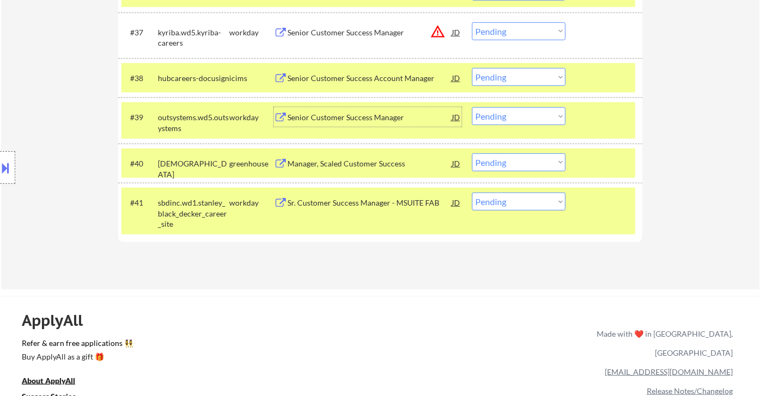
scroll to position [1903, 0]
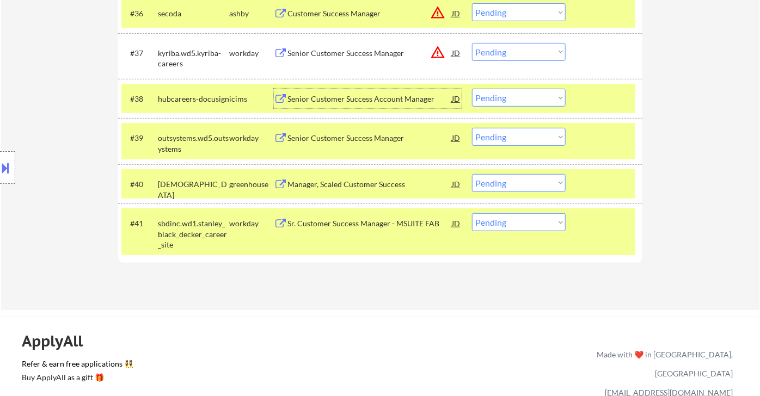
click at [325, 95] on div "Senior Customer Success Account Manager" at bounding box center [369, 99] width 164 height 11
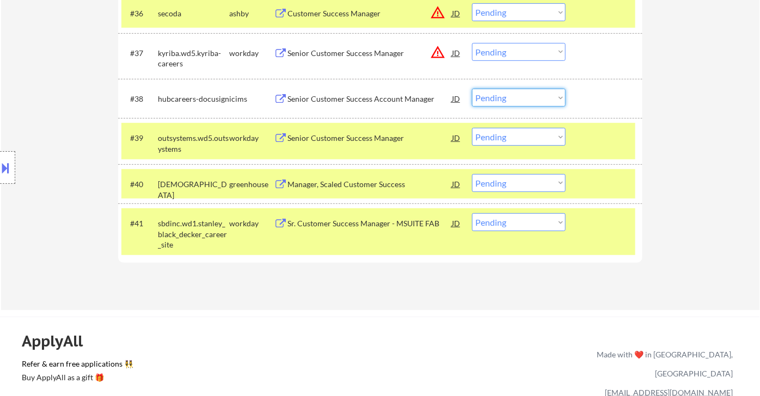
drag, startPoint x: 488, startPoint y: 100, endPoint x: 494, endPoint y: 104, distance: 7.4
click at [488, 100] on select "Choose an option... Pending Applied Excluded (Questions) Excluded (Expired) Exc…" at bounding box center [519, 98] width 94 height 18
click at [472, 89] on select "Choose an option... Pending Applied Excluded (Questions) Excluded (Expired) Exc…" at bounding box center [519, 98] width 94 height 18
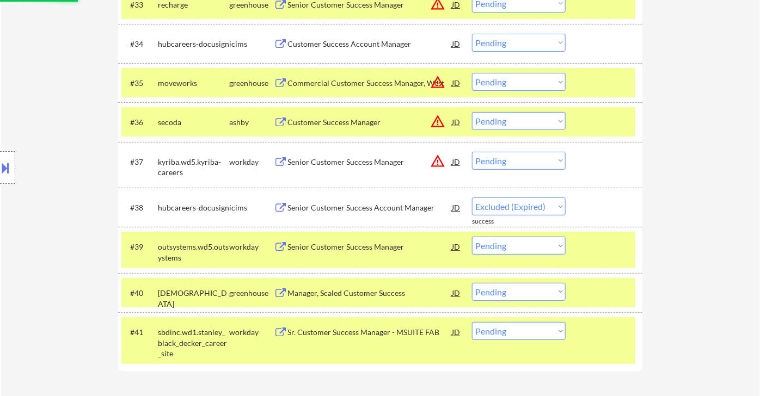
select select ""pending""
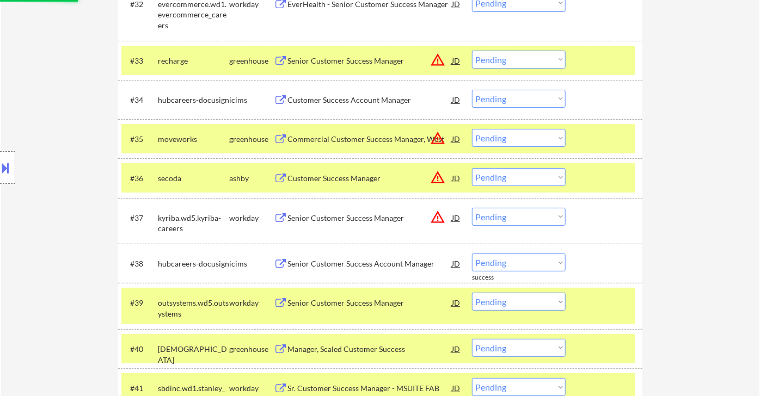
scroll to position [1721, 0]
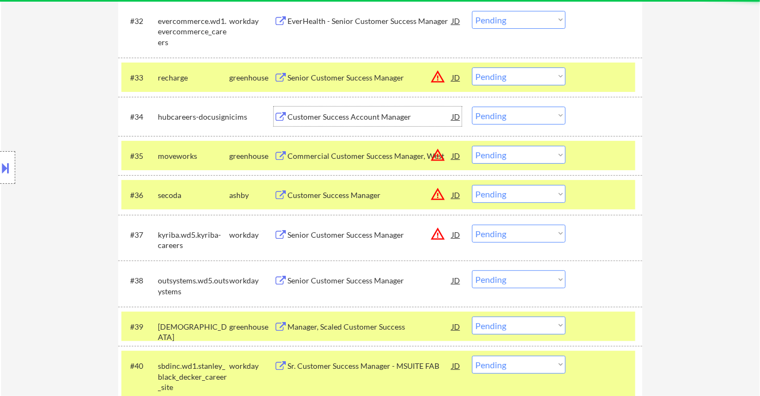
click at [341, 113] on div "Customer Success Account Manager" at bounding box center [369, 117] width 164 height 11
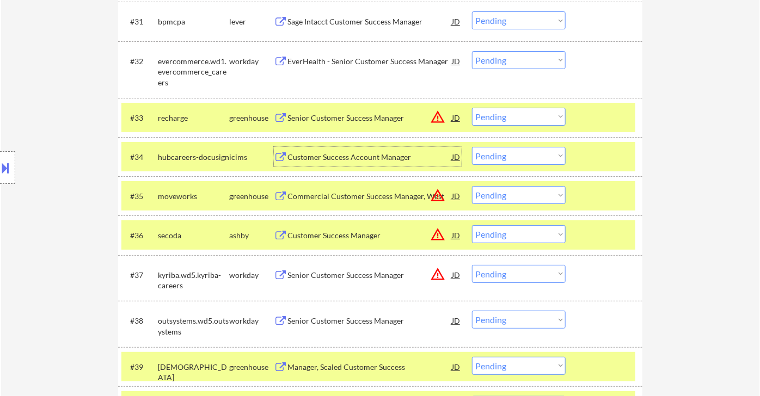
scroll to position [1661, 0]
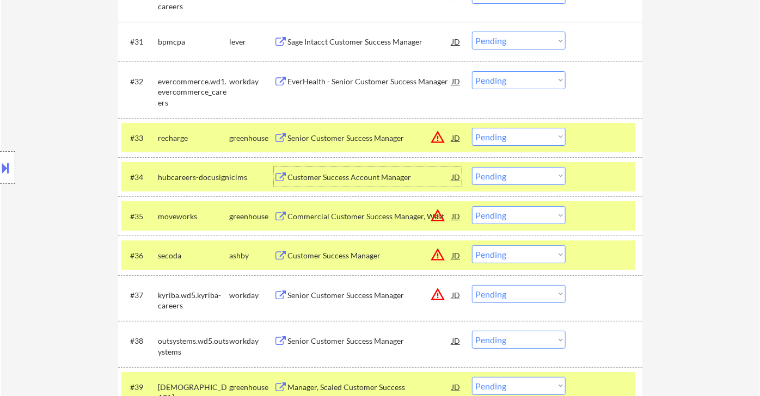
click at [497, 179] on select "Choose an option... Pending Applied Excluded (Questions) Excluded (Expired) Exc…" at bounding box center [519, 176] width 94 height 18
click at [472, 167] on select "Choose an option... Pending Applied Excluded (Questions) Excluded (Expired) Exc…" at bounding box center [519, 176] width 94 height 18
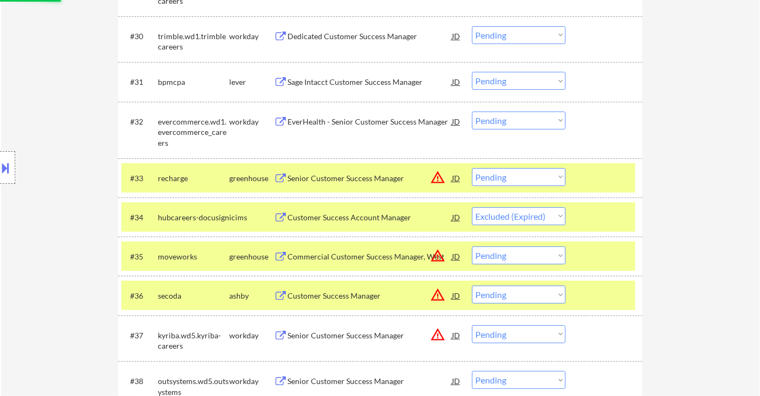
scroll to position [1600, 0]
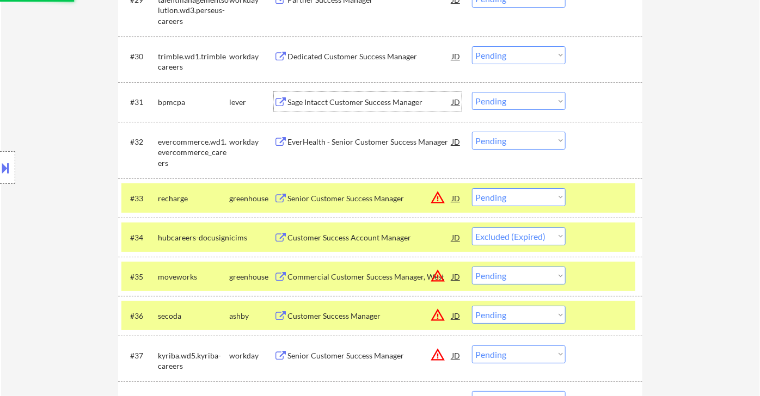
click at [334, 99] on div "Sage Intacct Customer Success Manager" at bounding box center [369, 102] width 164 height 11
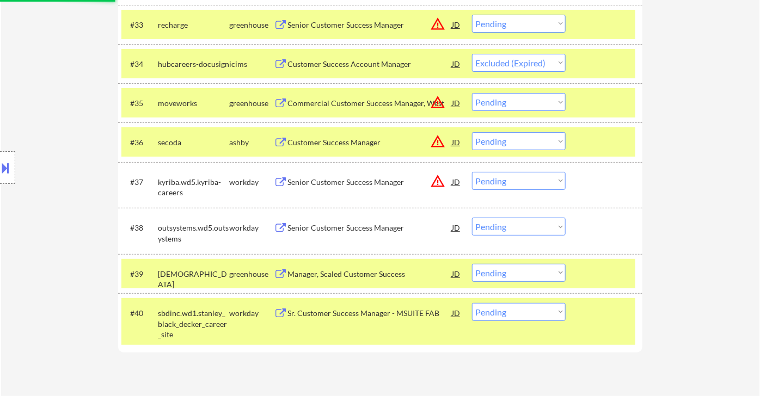
scroll to position [1843, 0]
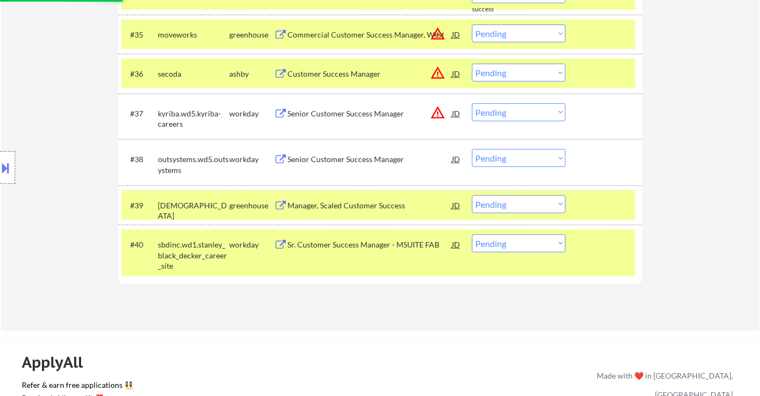
select select ""pending""
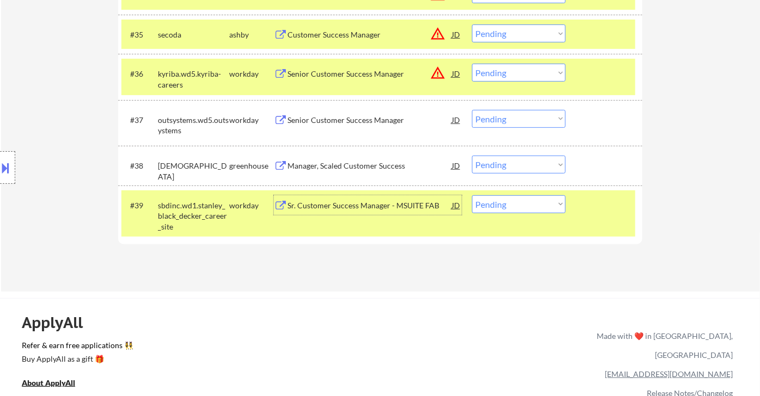
click at [327, 206] on div "Sr. Customer Success Manager - MSUITE FAB" at bounding box center [369, 205] width 164 height 11
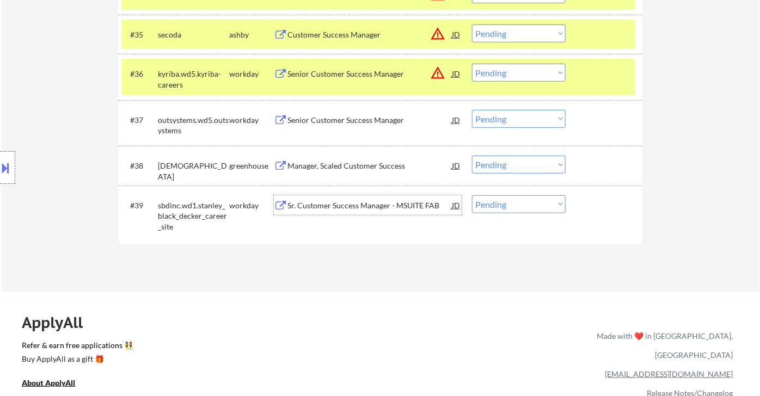
click at [497, 201] on select "Choose an option... Pending Applied Excluded (Questions) Excluded (Expired) Exc…" at bounding box center [519, 204] width 94 height 18
select select ""applied""
click at [472, 195] on select "Choose an option... Pending Applied Excluded (Questions) Excluded (Expired) Exc…" at bounding box center [519, 204] width 94 height 18
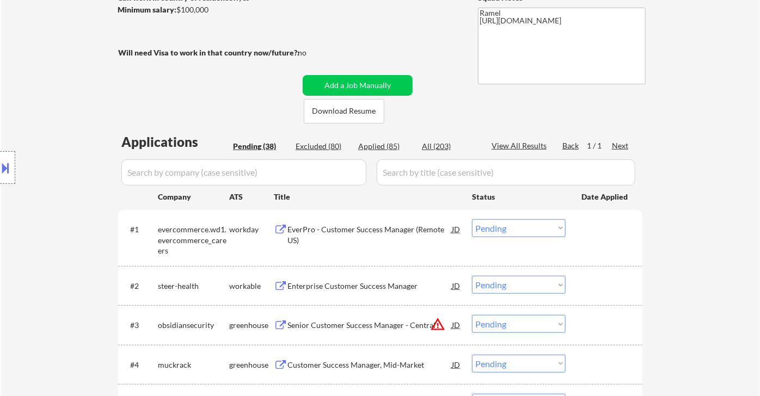
scroll to position [221, 0]
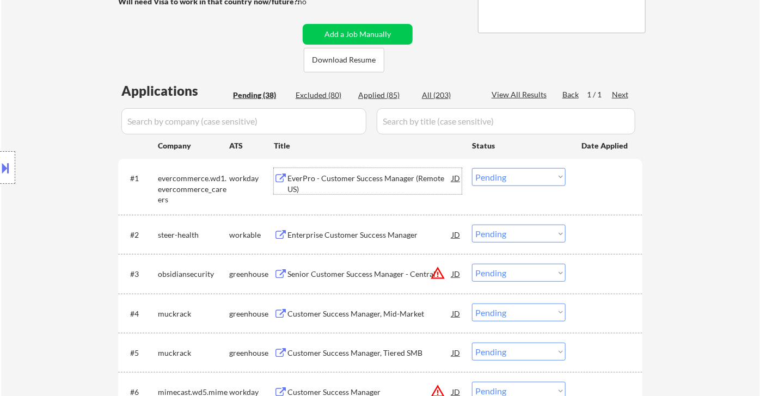
click at [370, 182] on div "EverPro - Customer Success Manager (Remote US)" at bounding box center [369, 183] width 164 height 21
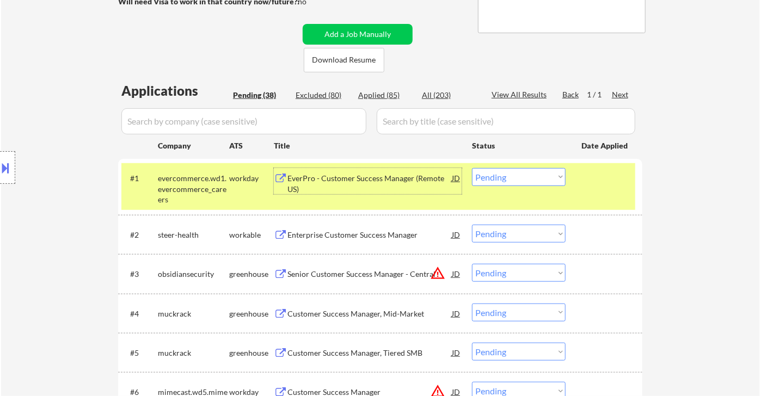
click at [372, 178] on div "EverPro - Customer Success Manager (Remote US)" at bounding box center [369, 183] width 164 height 21
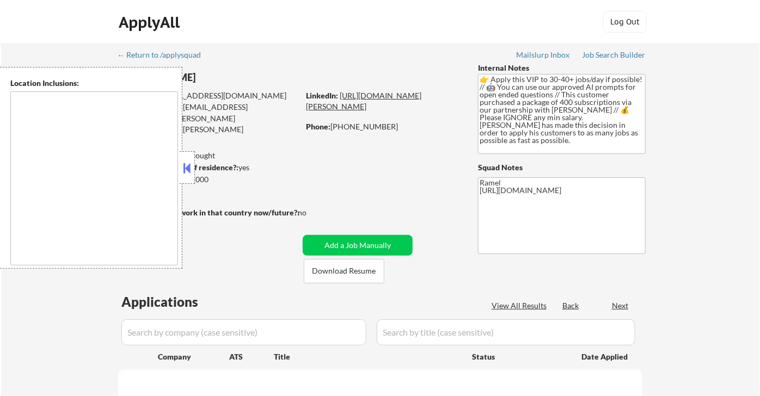
type textarea "[GEOGRAPHIC_DATA], [GEOGRAPHIC_DATA] [GEOGRAPHIC_DATA], [GEOGRAPHIC_DATA] [GEOG…"
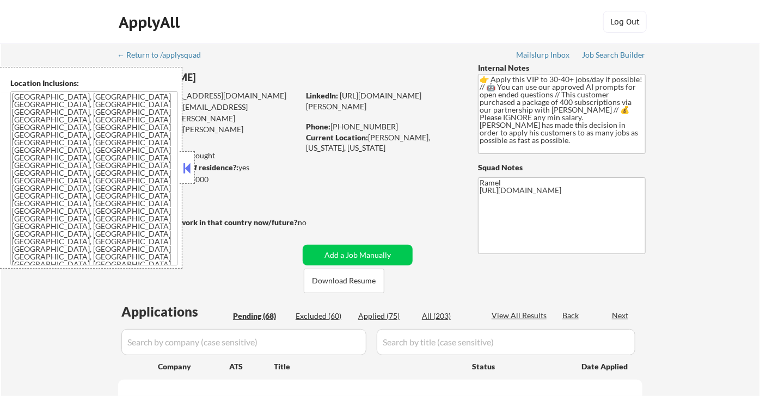
click at [333, 124] on div "Phone: [PHONE_NUMBER]" at bounding box center [383, 126] width 154 height 11
select select ""pending""
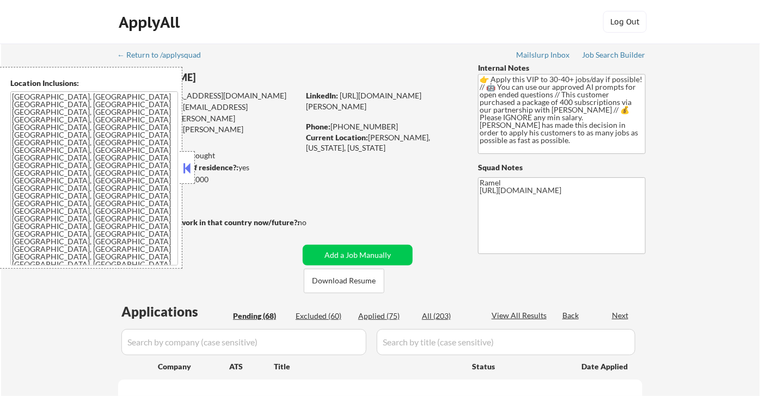
select select ""pending""
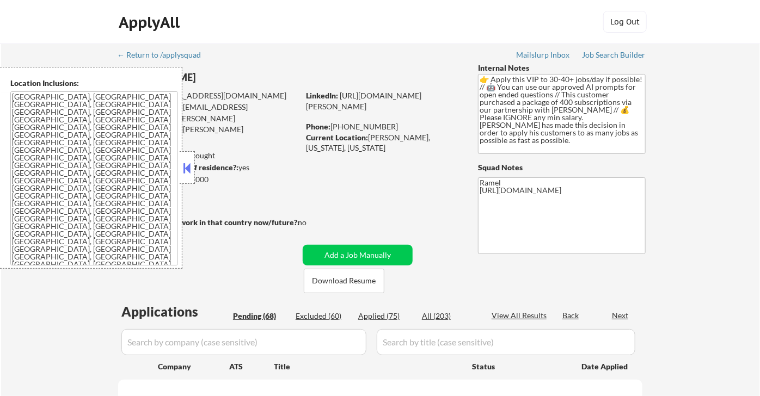
select select ""pending""
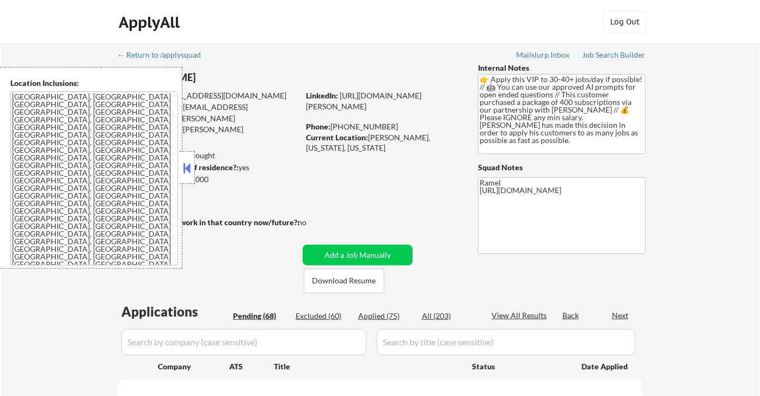
select select ""pending""
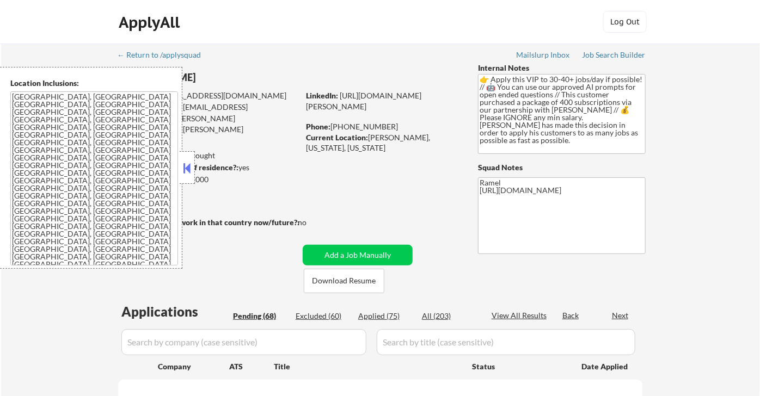
select select ""pending""
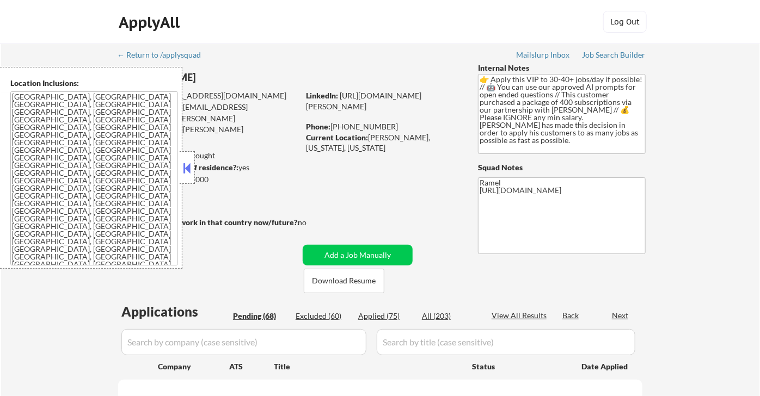
select select ""pending""
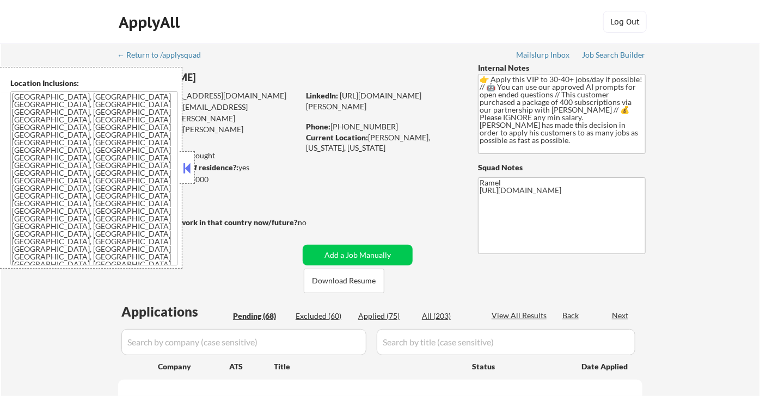
select select ""pending""
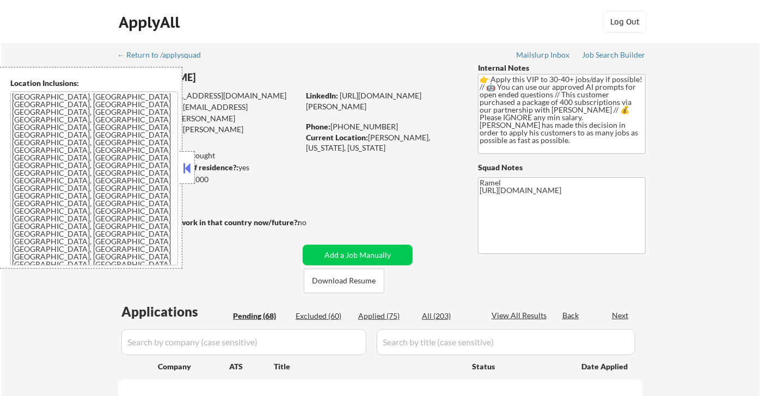
select select ""pending""
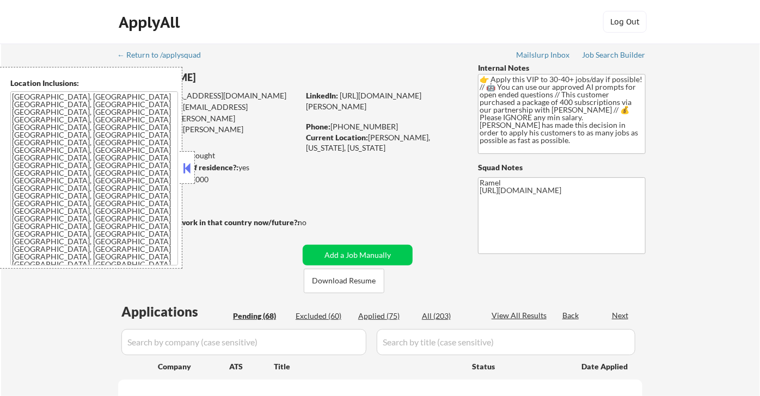
select select ""pending""
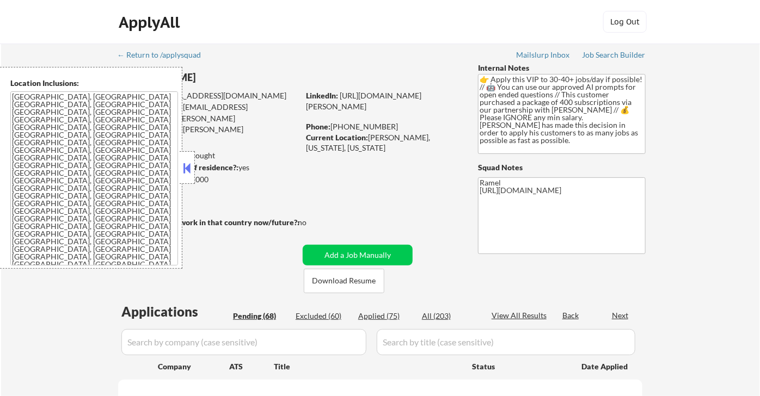
select select ""pending""
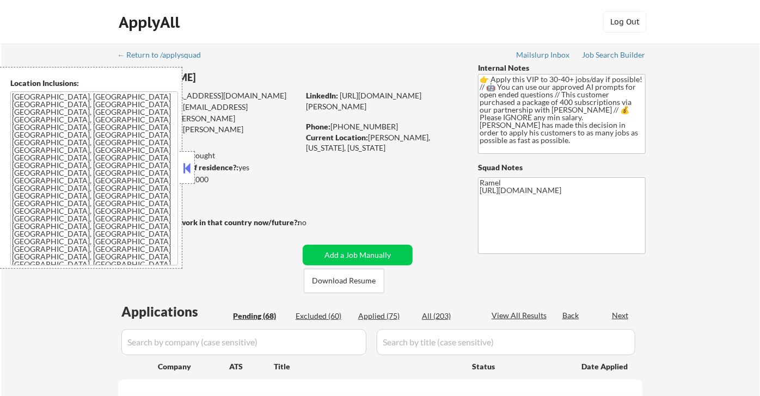
select select ""pending""
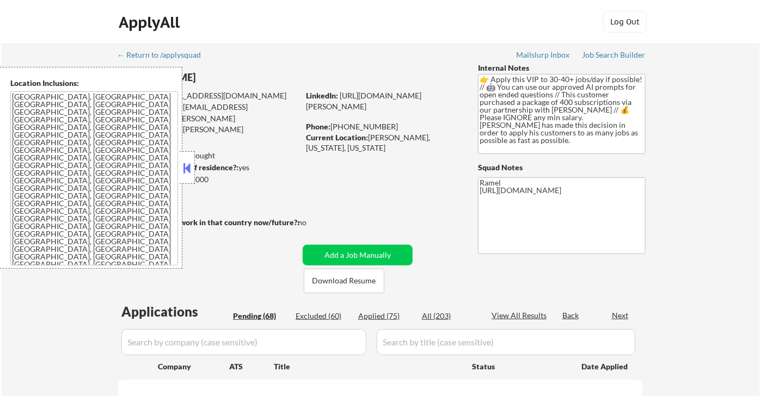
select select ""pending""
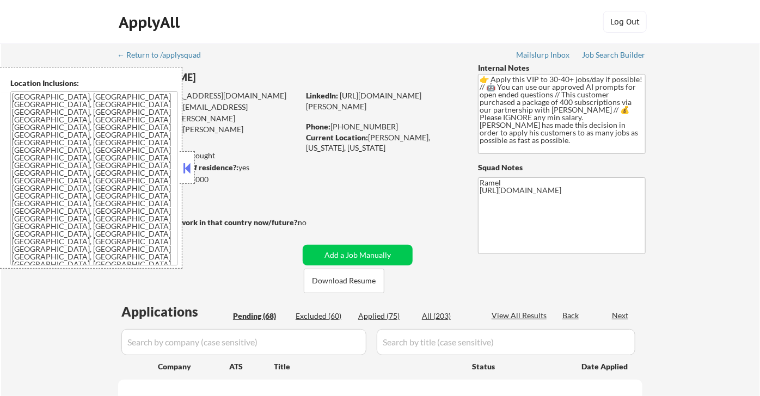
select select ""pending""
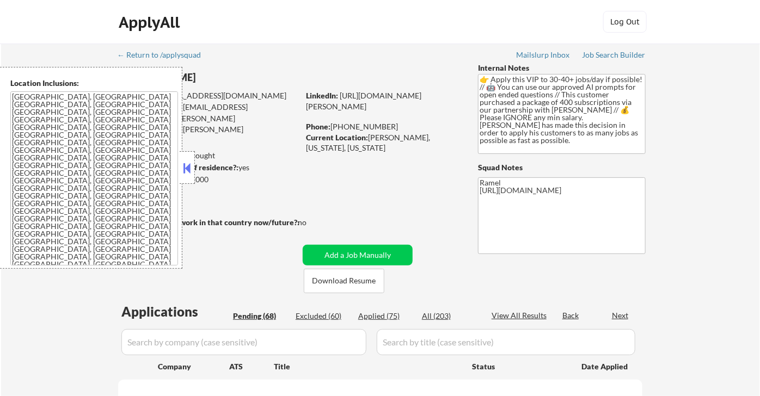
select select ""pending""
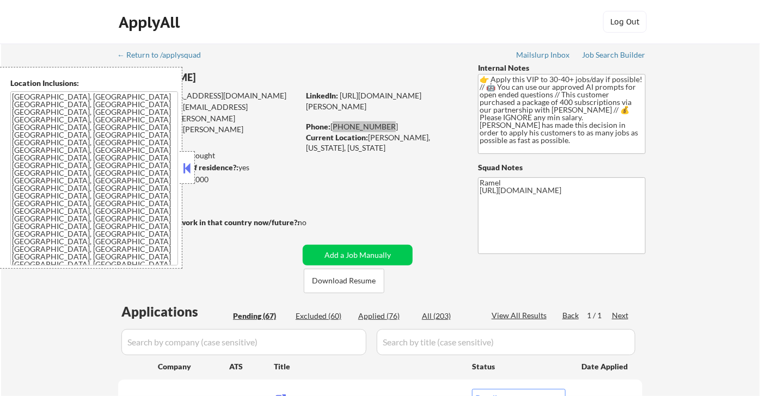
select select ""pending""
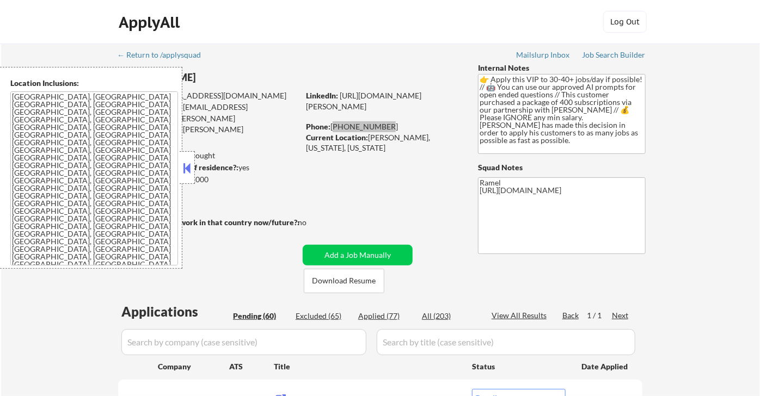
select select ""pending""
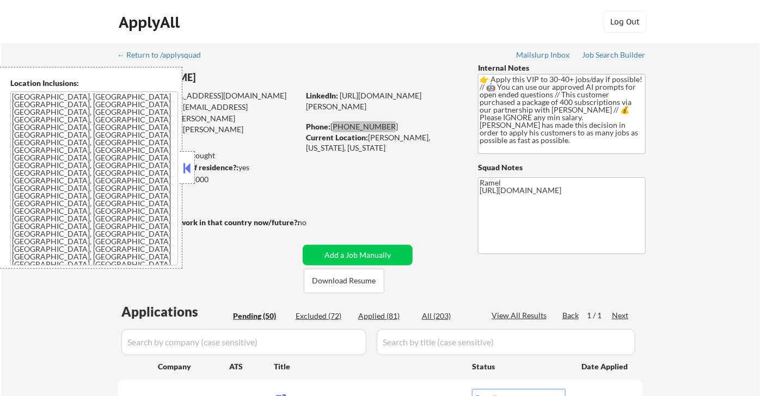
scroll to position [1889, 0]
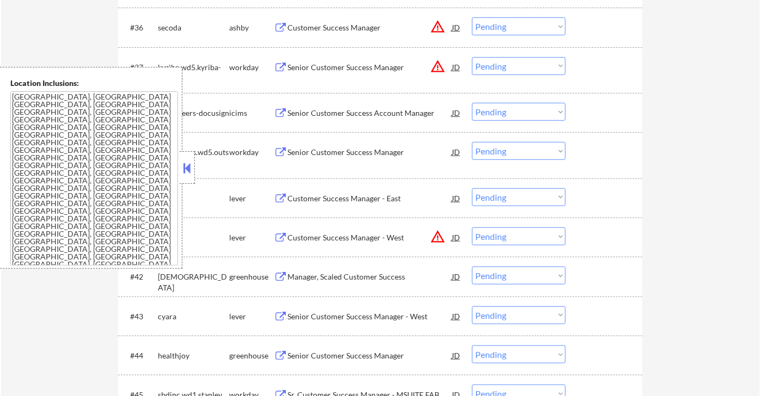
click at [192, 164] on button at bounding box center [187, 168] width 12 height 16
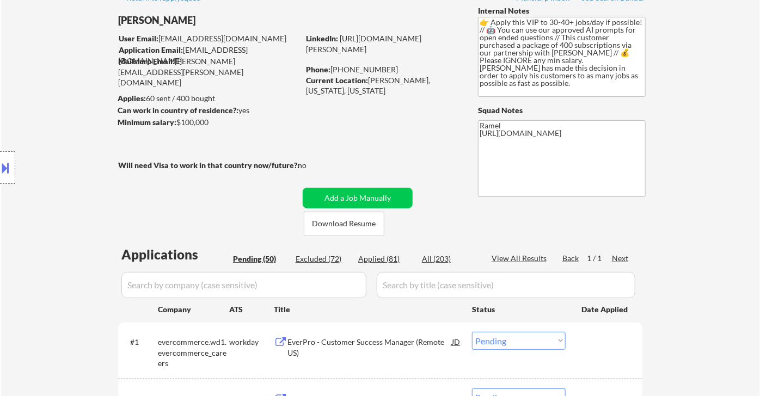
scroll to position [50, 0]
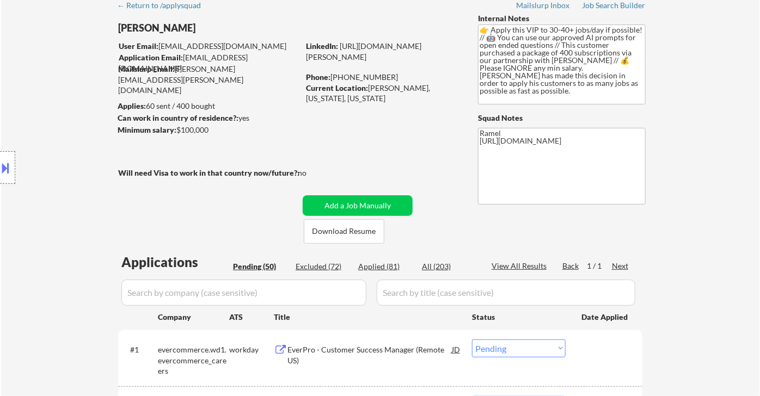
click at [387, 265] on div "Applied (81)" at bounding box center [385, 266] width 54 height 11
select select ""applied""
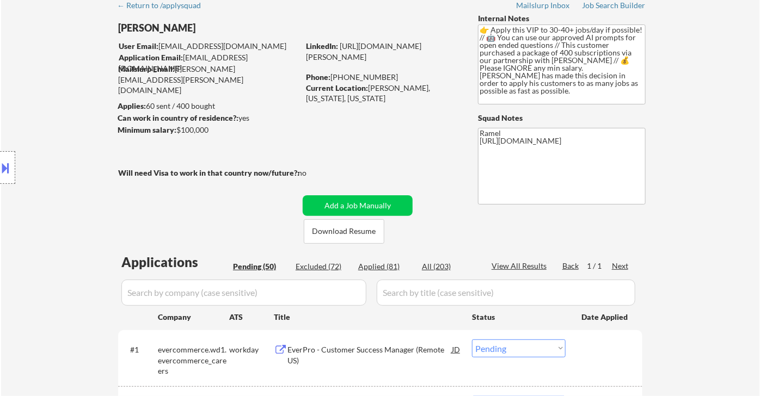
select select ""applied""
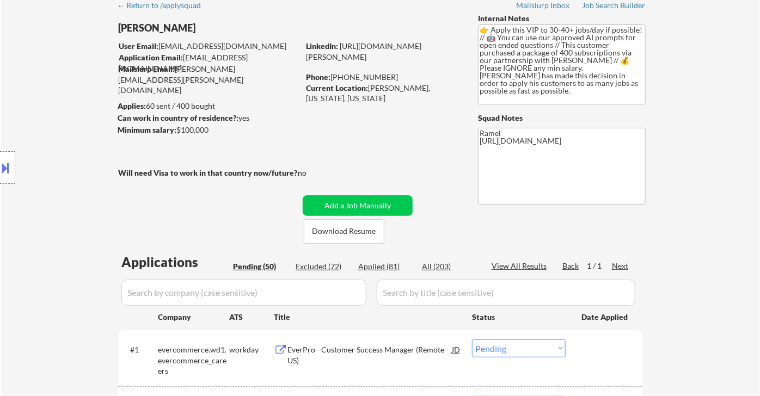
select select ""applied""
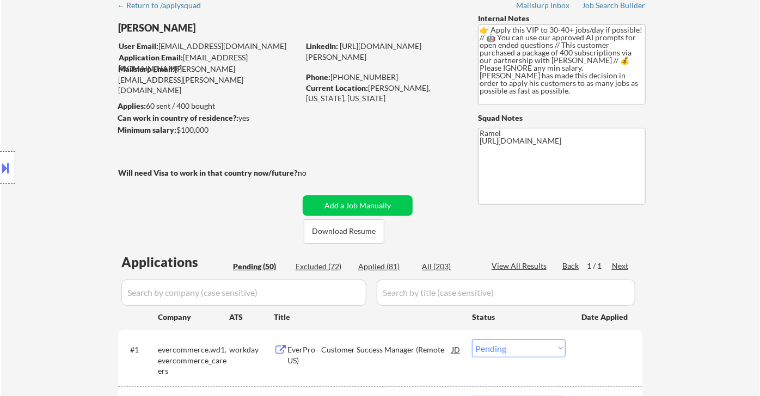
select select ""applied""
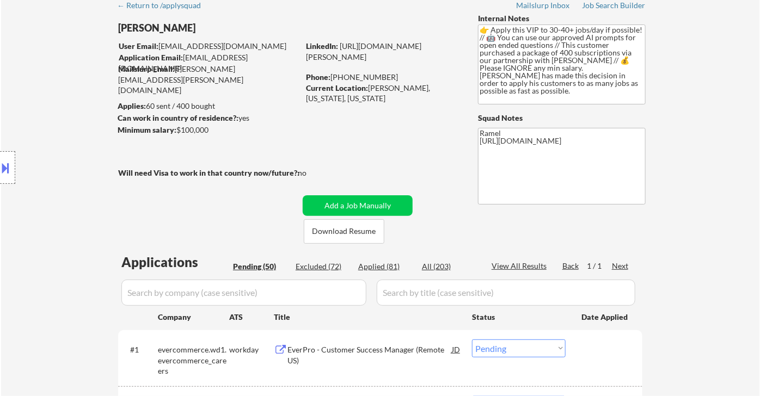
select select ""applied""
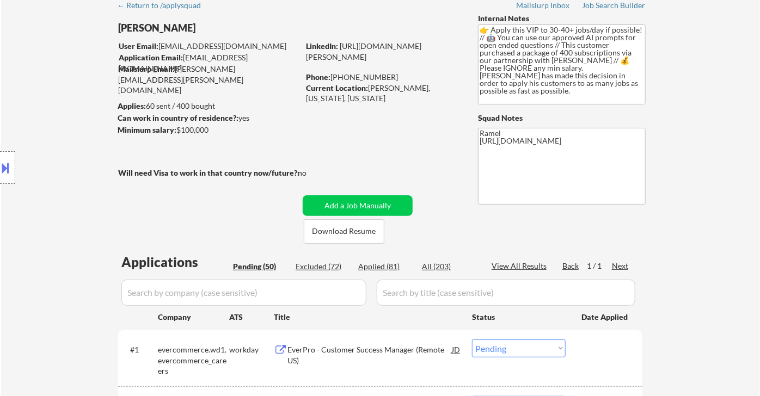
select select ""applied""
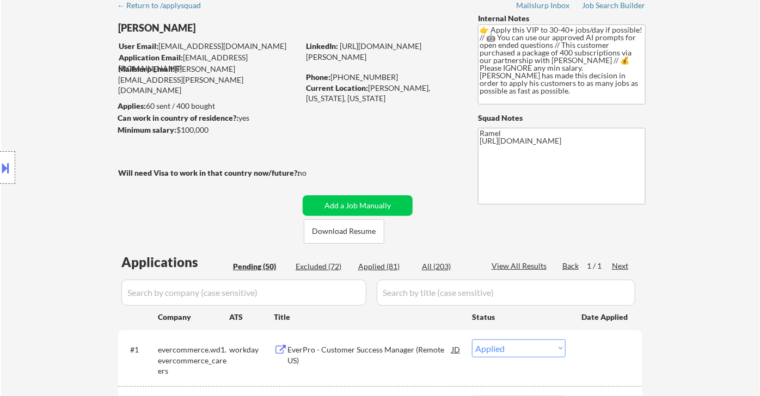
select select ""applied""
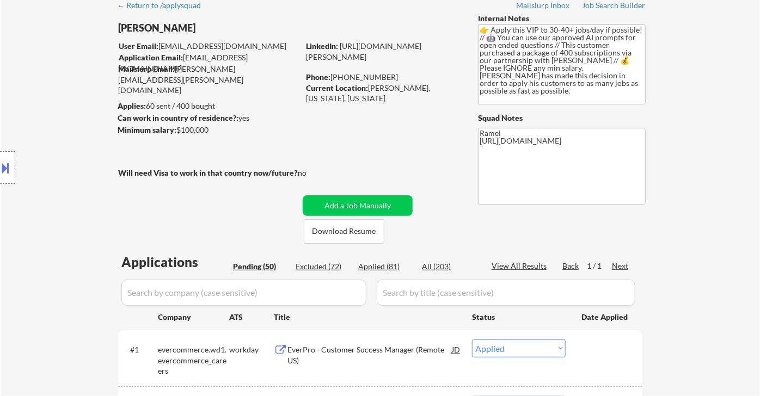
select select ""applied""
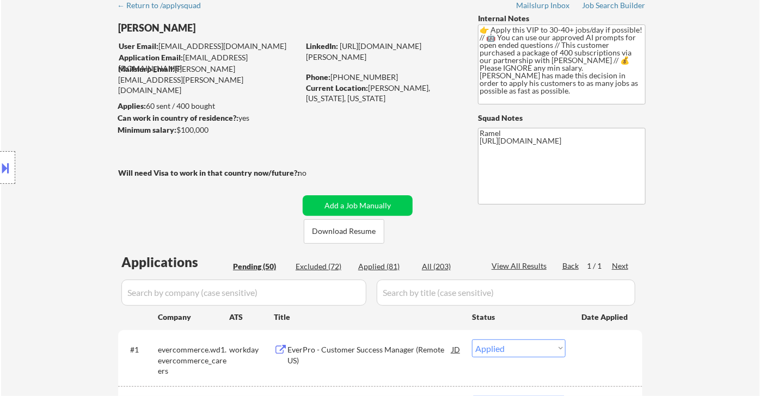
select select ""applied""
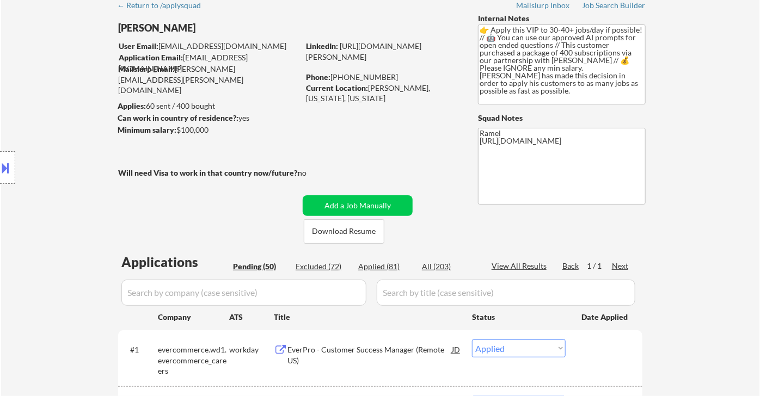
select select ""applied""
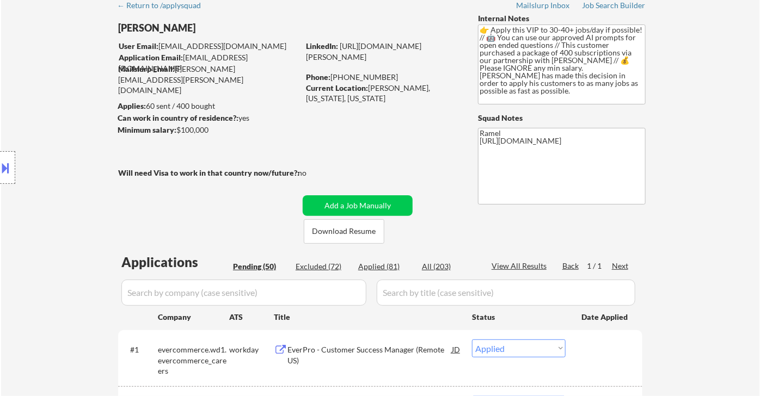
select select ""applied""
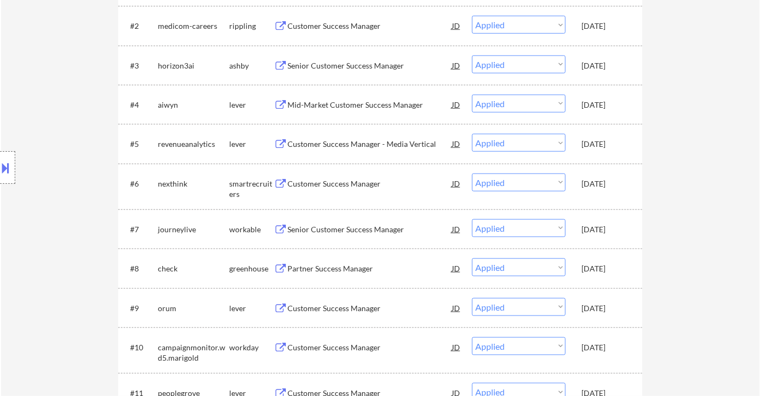
scroll to position [654, 0]
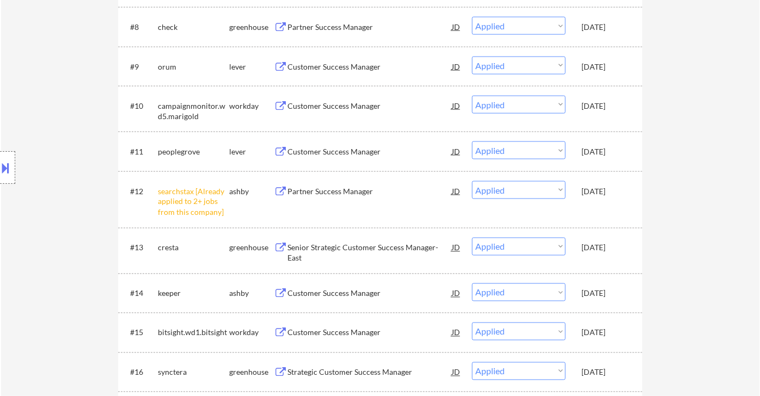
select select ""applied""
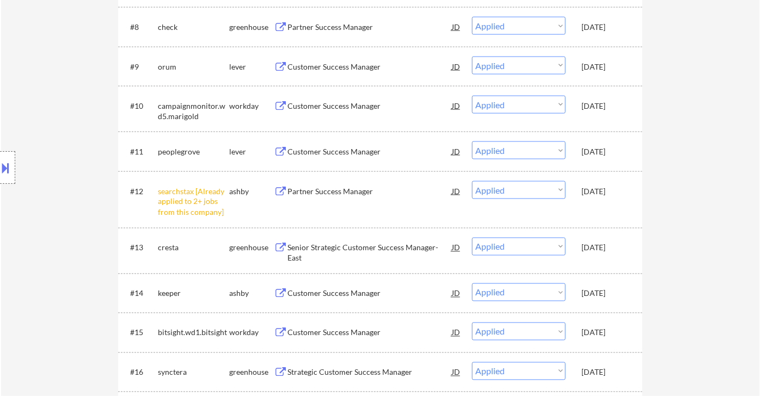
select select ""applied""
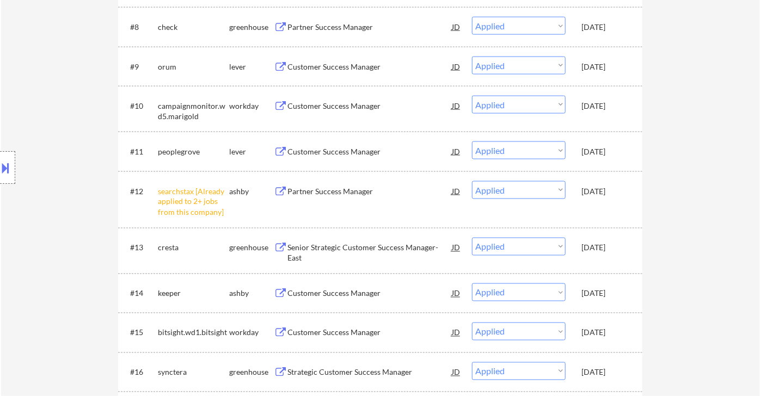
select select ""applied""
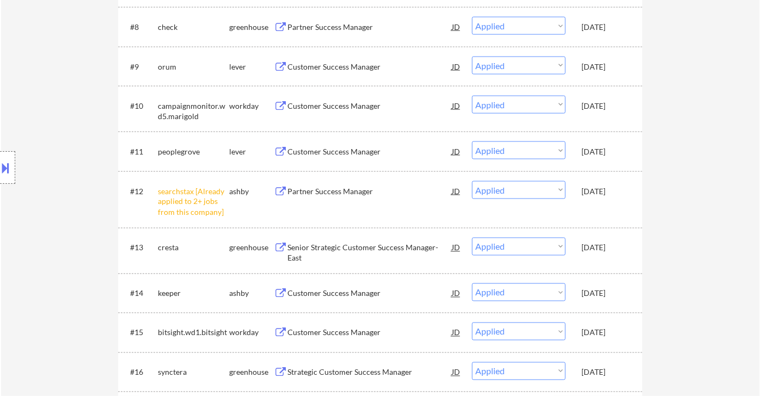
select select ""applied""
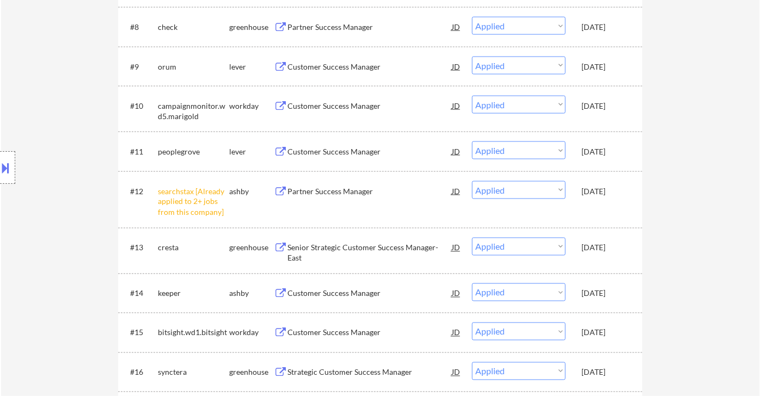
select select ""applied""
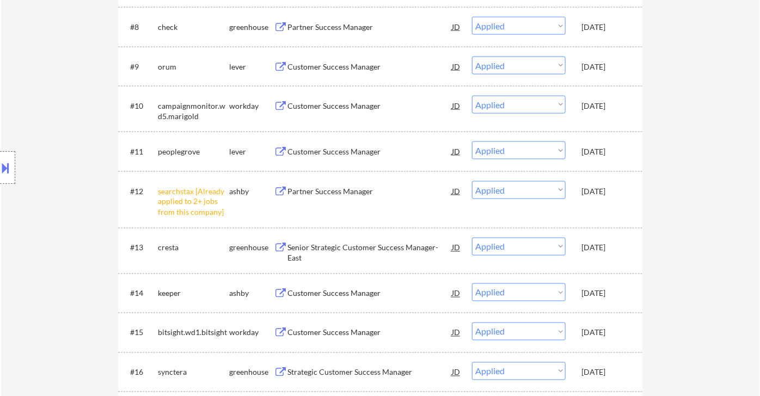
select select ""applied""
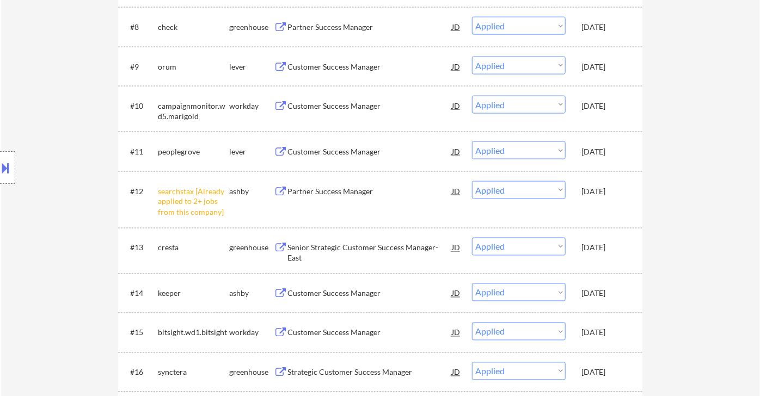
select select ""applied""
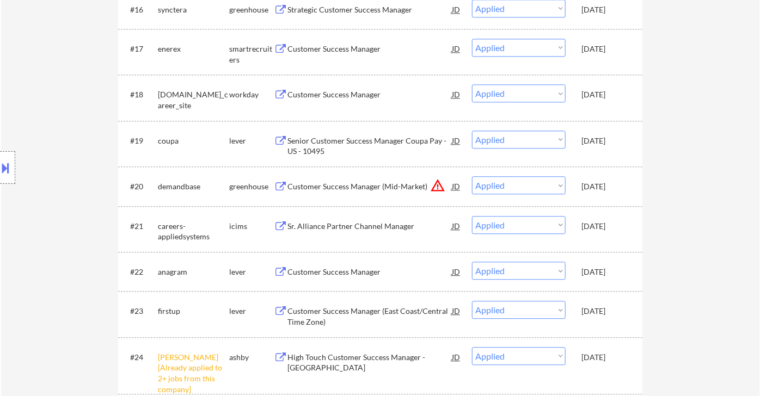
scroll to position [1532, 0]
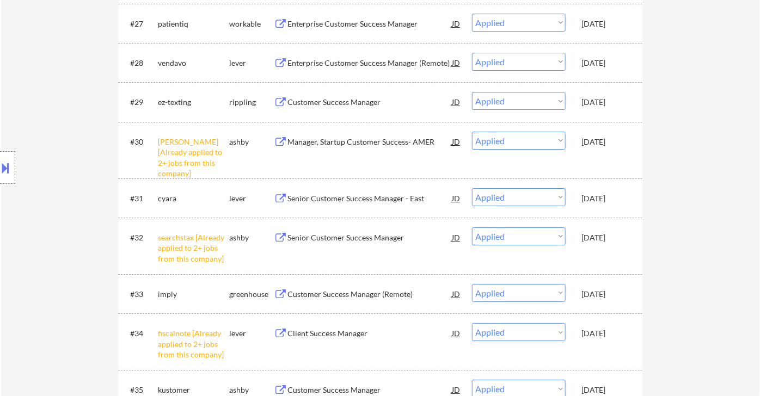
select select ""applied""
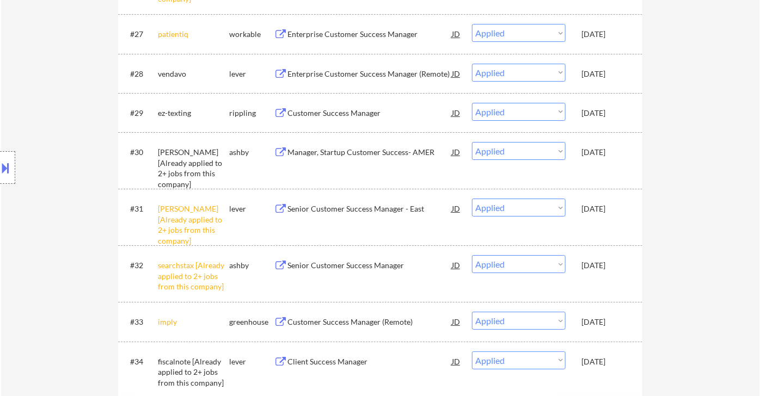
select select ""applied""
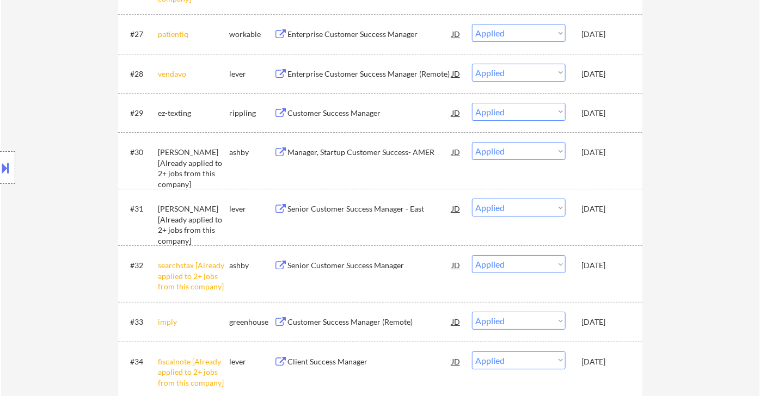
select select ""applied""
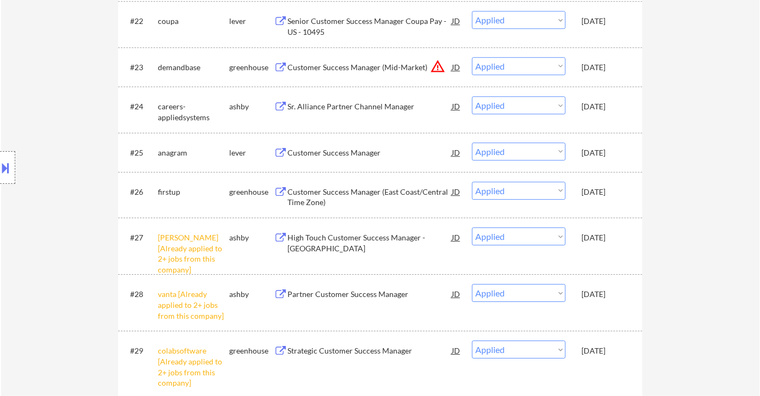
scroll to position [0, 0]
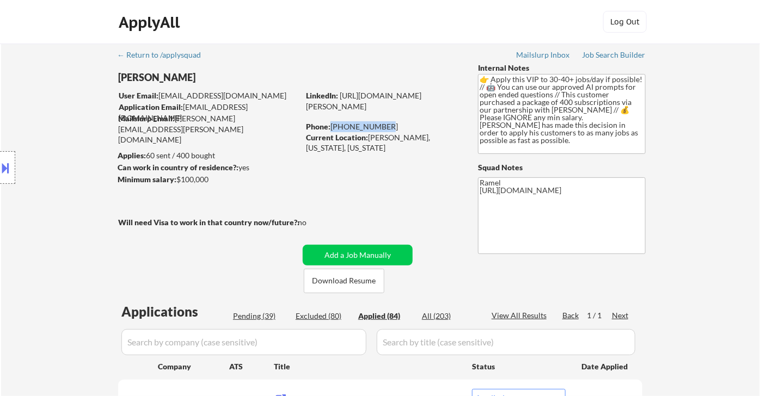
drag, startPoint x: 380, startPoint y: 127, endPoint x: 331, endPoint y: 128, distance: 48.5
click at [331, 128] on div "Phone: [PHONE_NUMBER]" at bounding box center [383, 126] width 154 height 11
copy div "[PHONE_NUMBER]"
select select ""applied""
copy div "[PHONE_NUMBER]"
